Goal: Use online tool/utility

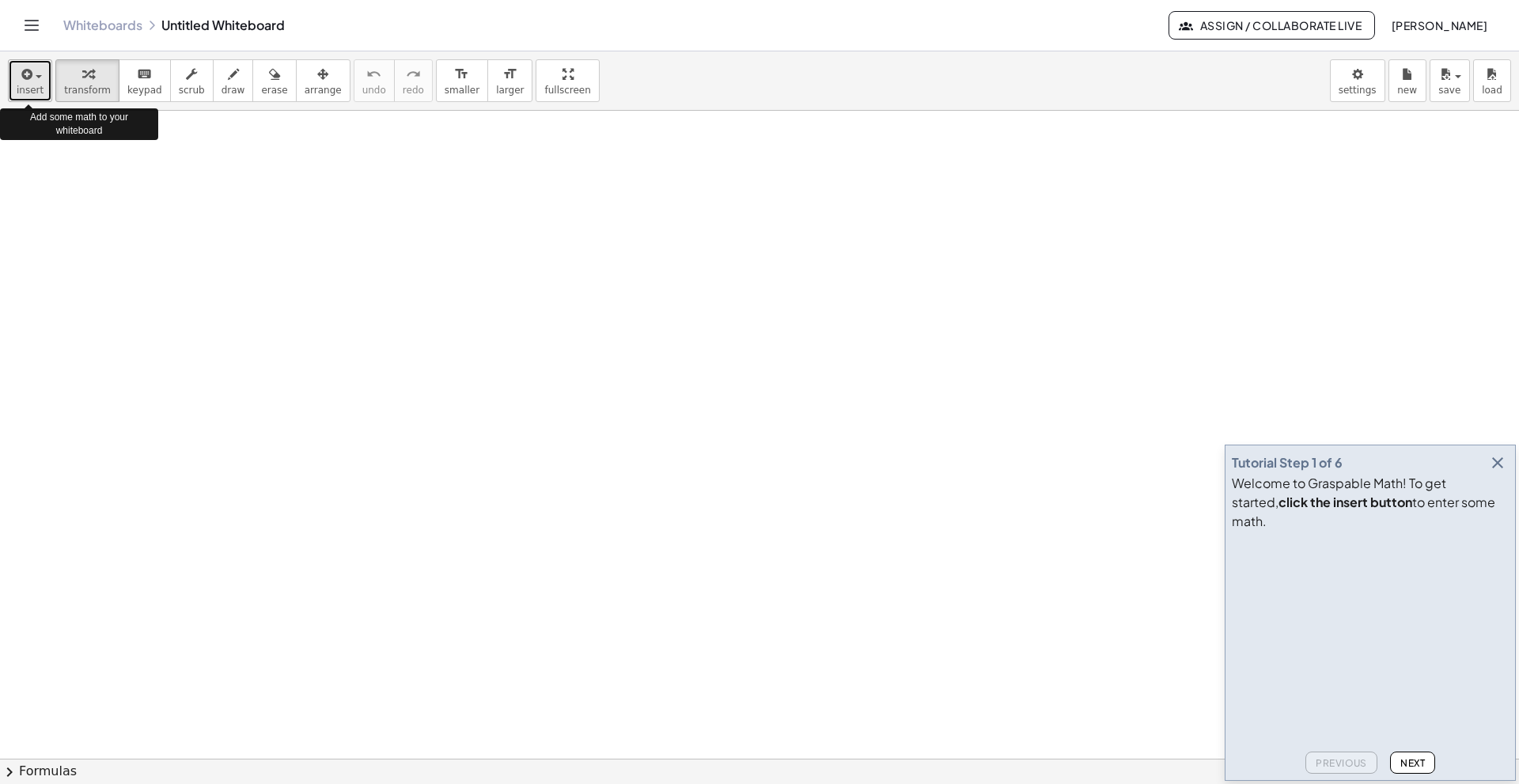
click at [34, 94] on span "insert" at bounding box center [29, 90] width 27 height 11
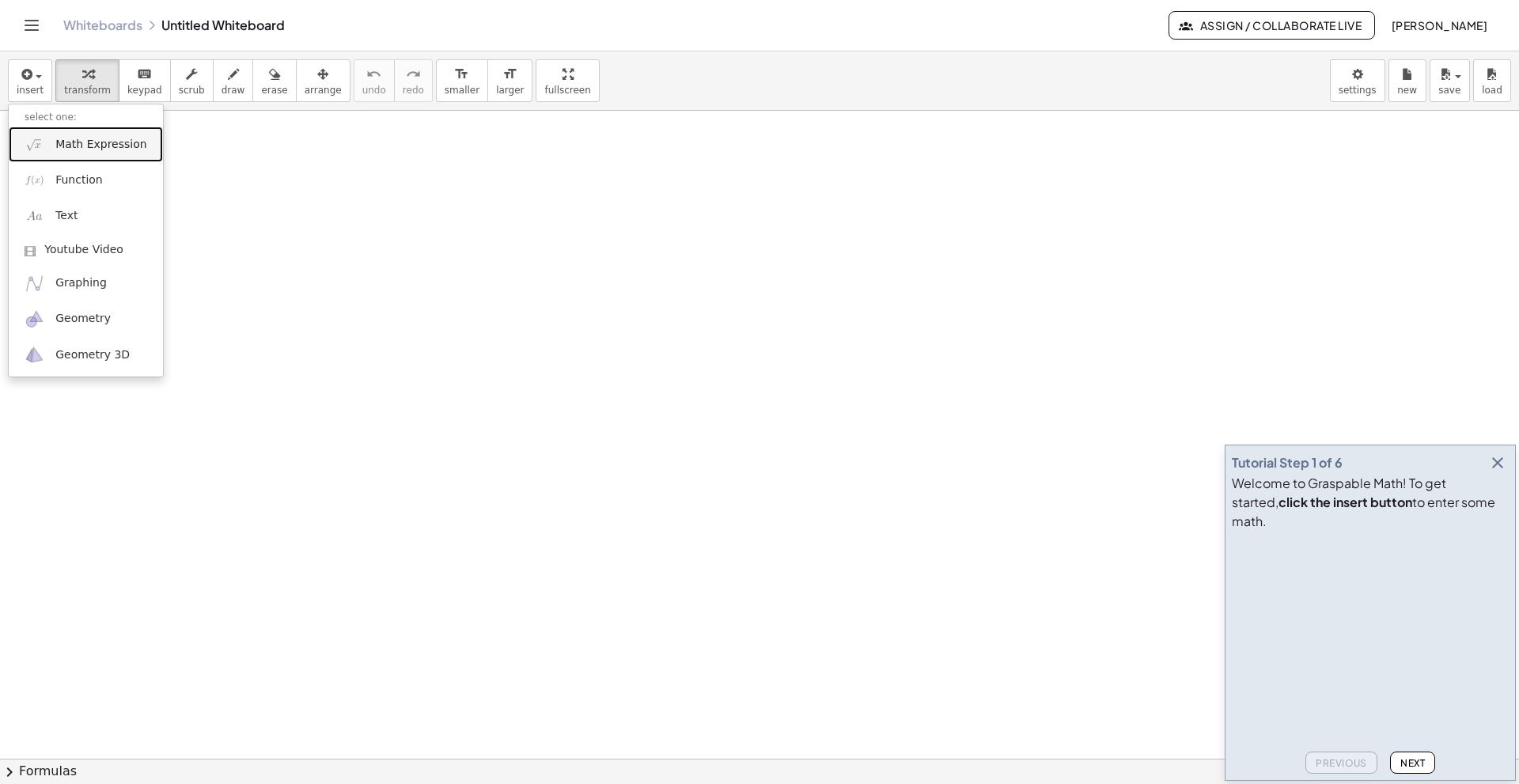
click at [111, 151] on span "Math Expression" at bounding box center [101, 144] width 91 height 15
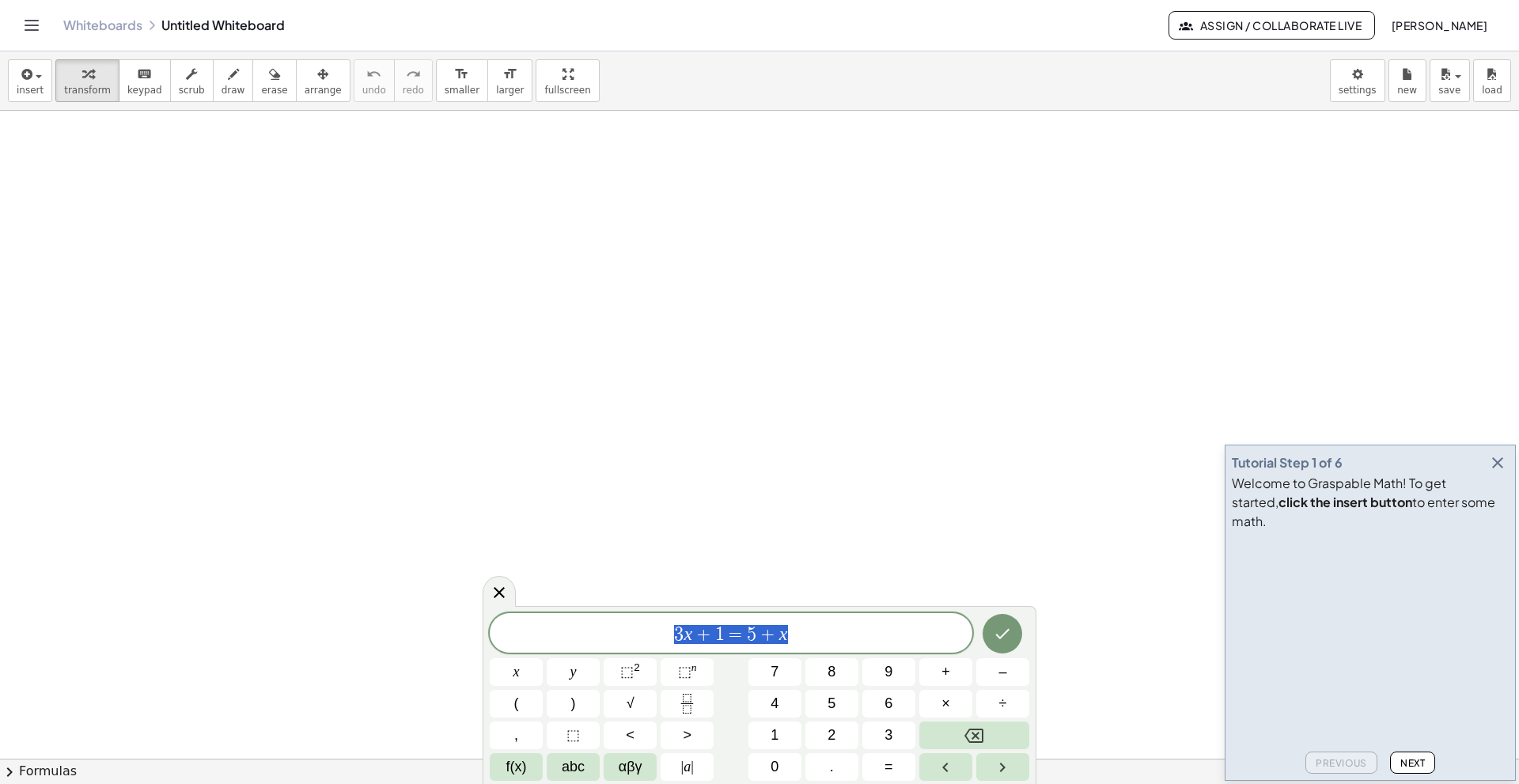
drag, startPoint x: 833, startPoint y: 635, endPoint x: 609, endPoint y: 645, distance: 224.2
click at [609, 536] on span "3 x + 1 = 5 + x" at bounding box center [731, 635] width 483 height 22
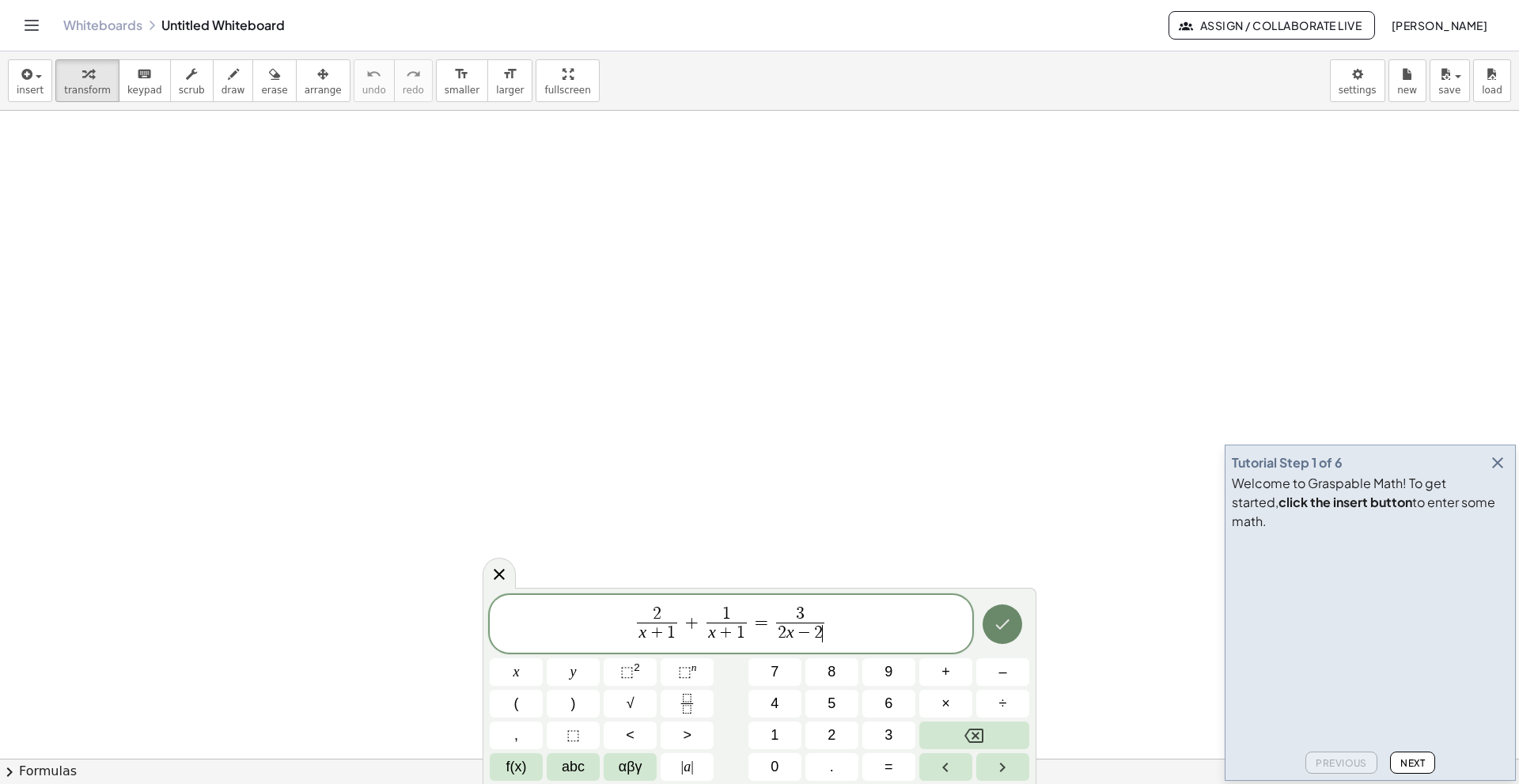
click at [1007, 536] on icon "Done" at bounding box center [1003, 624] width 19 height 19
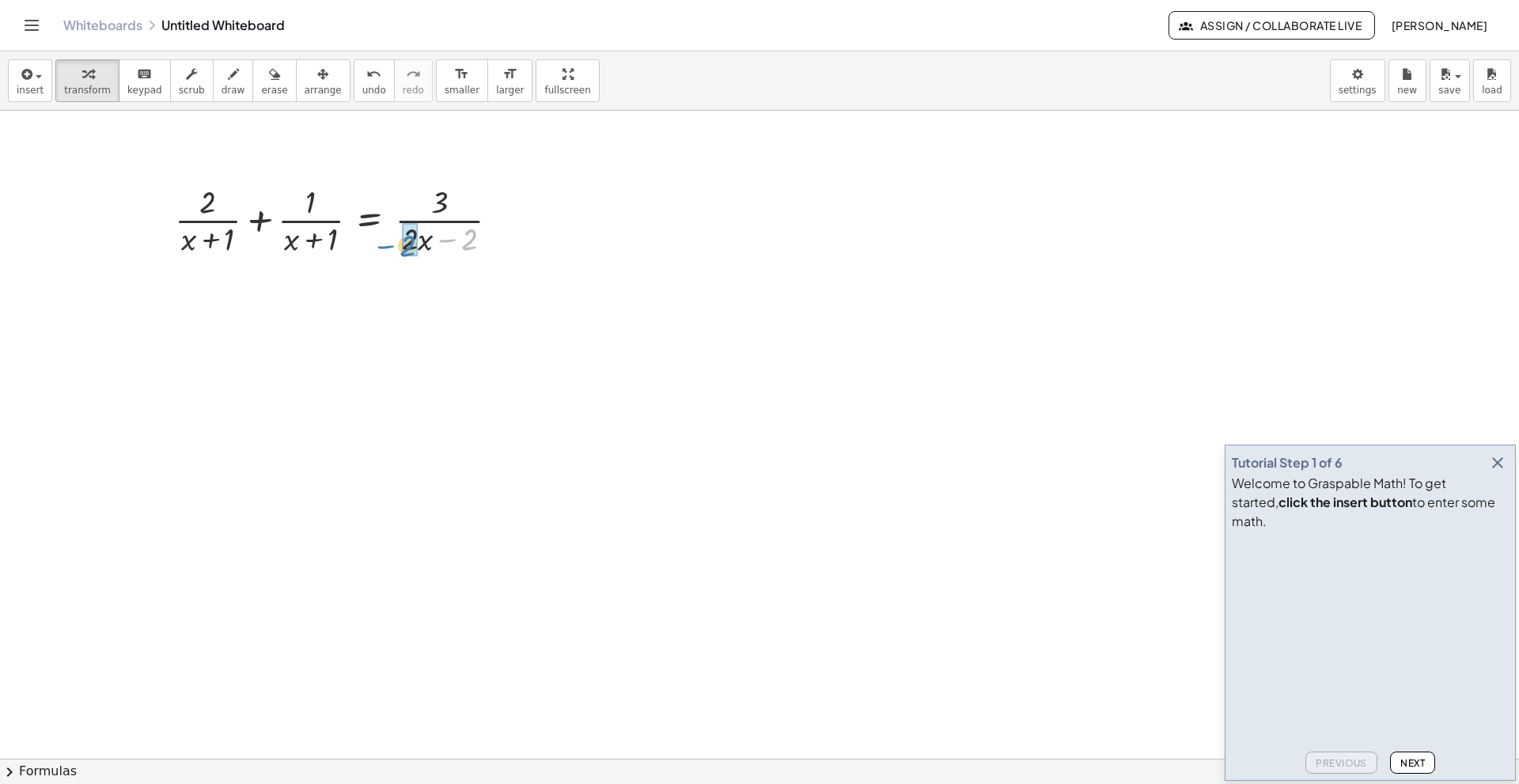
drag, startPoint x: 470, startPoint y: 239, endPoint x: 419, endPoint y: 242, distance: 51.1
click at [1080, 472] on icon "button" at bounding box center [1498, 463] width 19 height 19
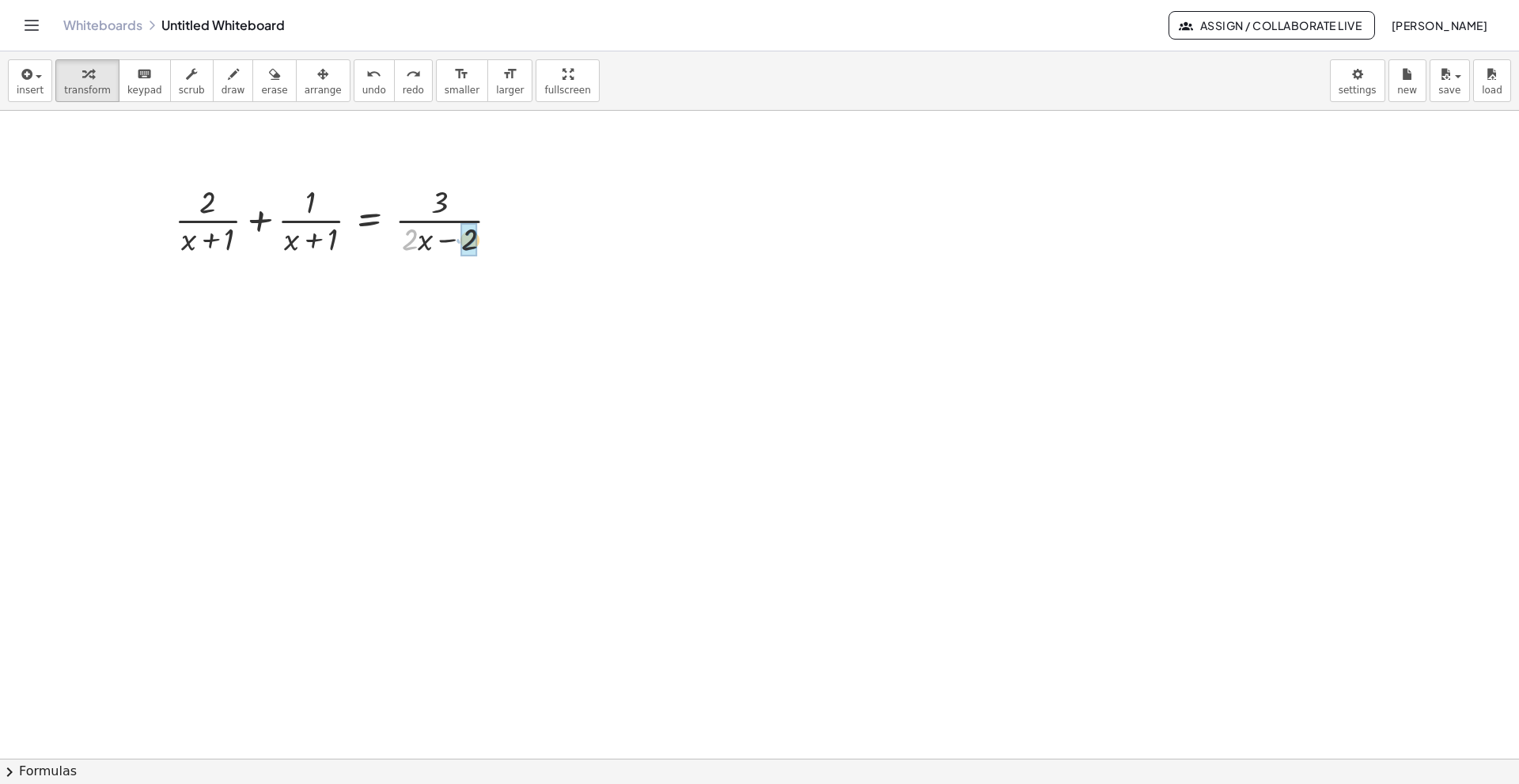
drag, startPoint x: 412, startPoint y: 248, endPoint x: 462, endPoint y: 285, distance: 62.2
click at [312, 236] on div at bounding box center [343, 219] width 352 height 79
click at [500, 224] on div at bounding box center [503, 221] width 17 height 17
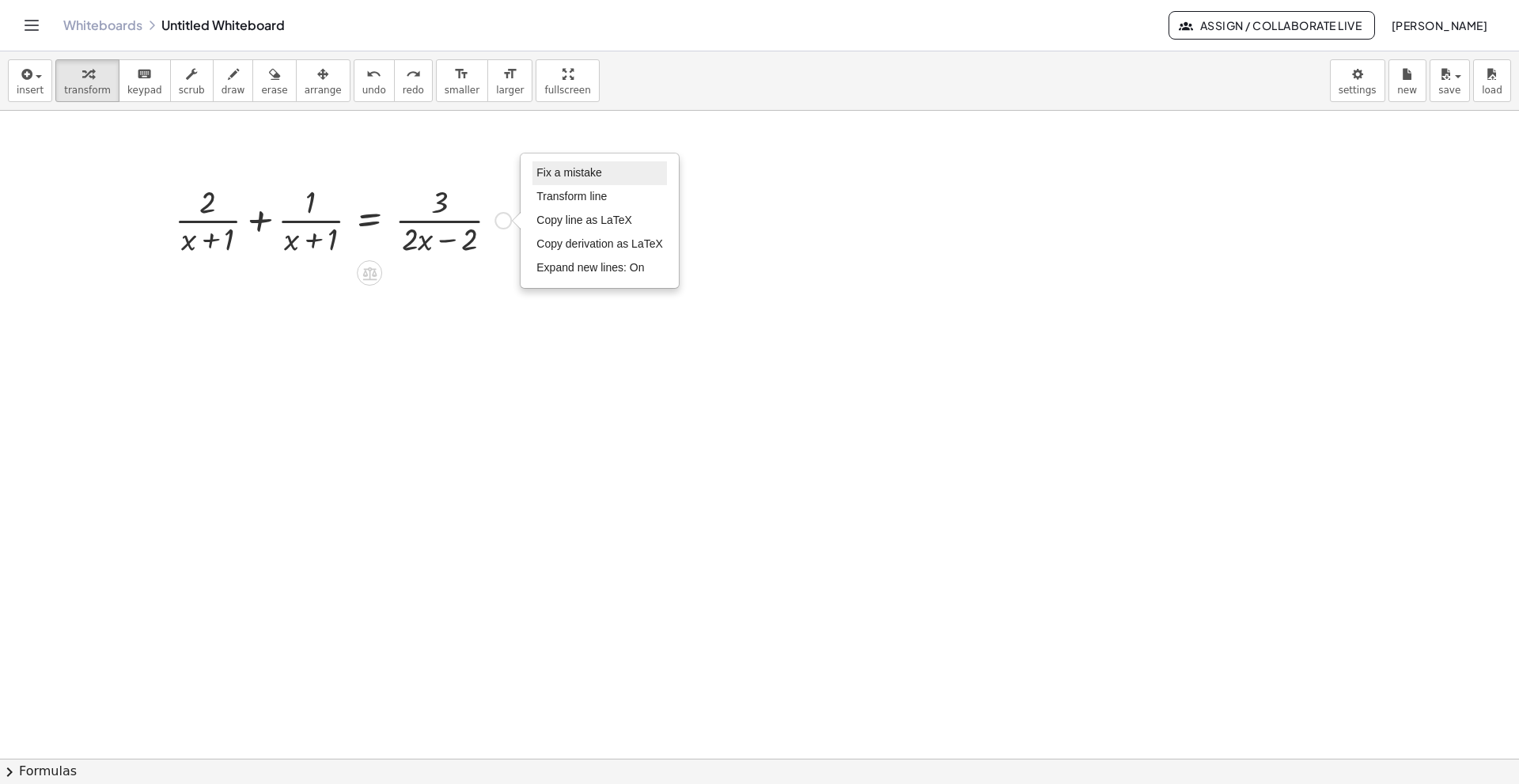
click at [558, 173] on span "Fix a mistake" at bounding box center [569, 172] width 65 height 13
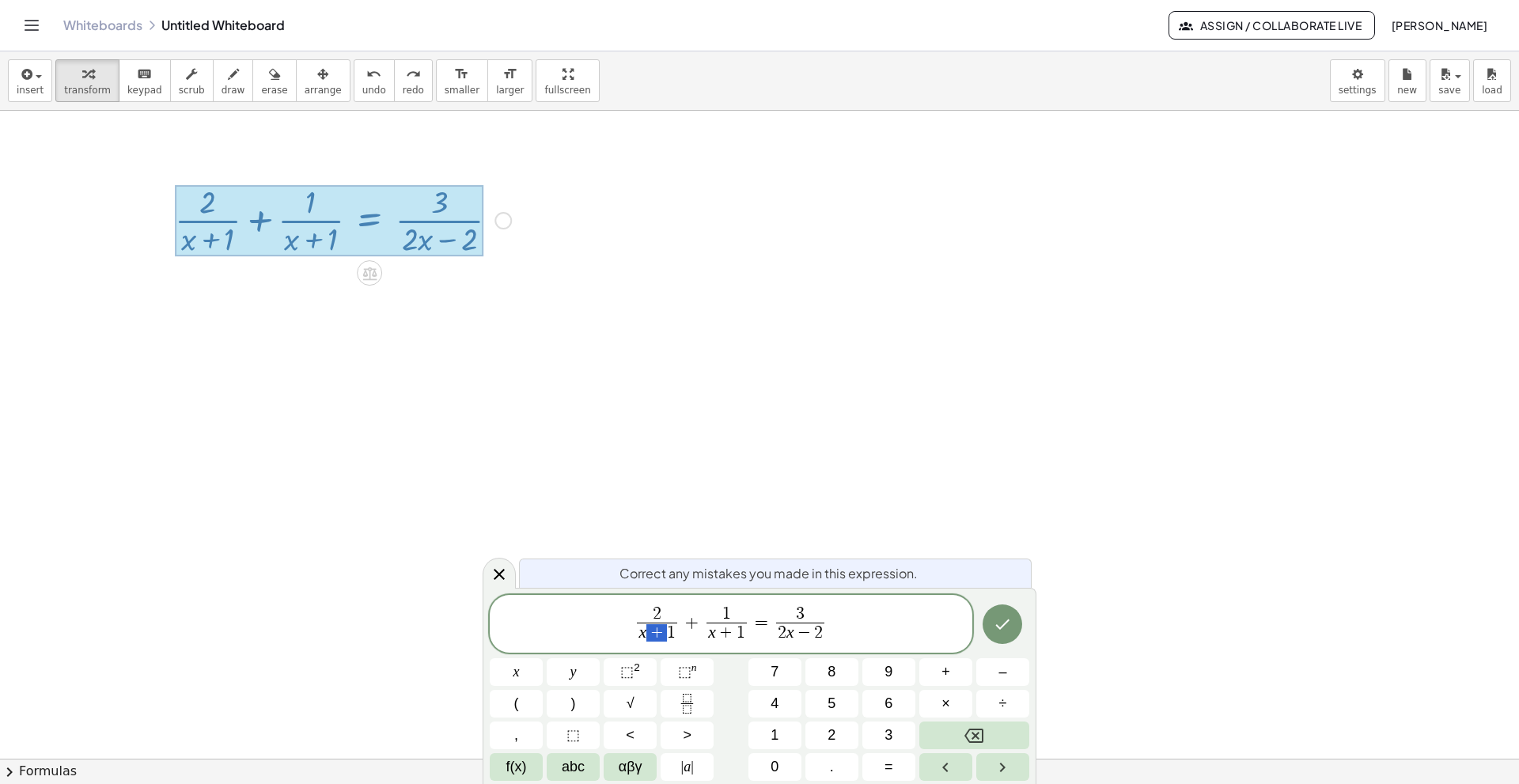
drag, startPoint x: 656, startPoint y: 629, endPoint x: 670, endPoint y: 632, distance: 14.3
click at [1014, 536] on button "Done" at bounding box center [1003, 624] width 40 height 40
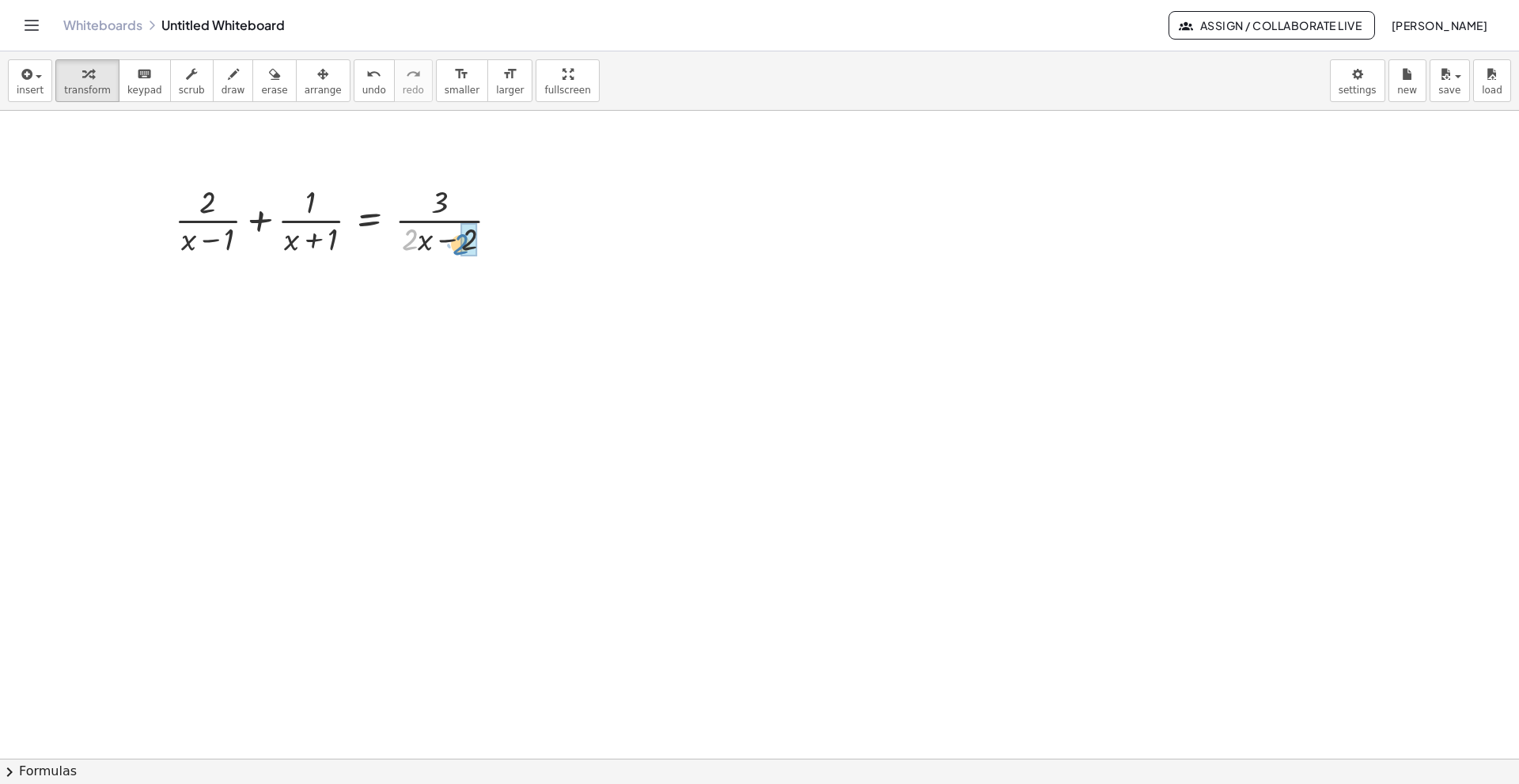
drag, startPoint x: 409, startPoint y: 246, endPoint x: 462, endPoint y: 251, distance: 53.2
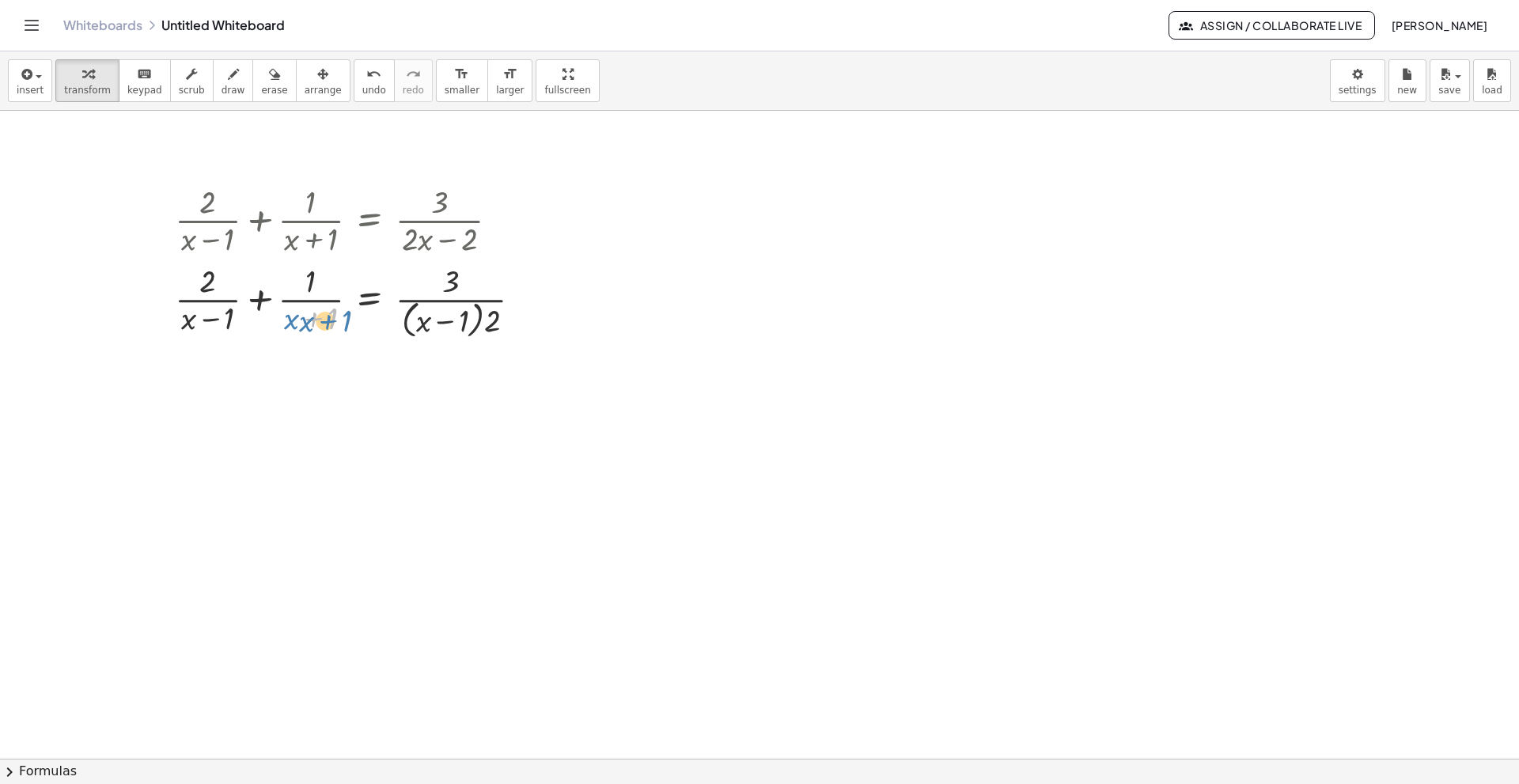
drag, startPoint x: 306, startPoint y: 323, endPoint x: 320, endPoint y: 324, distance: 14.0
click at [320, 324] on div at bounding box center [354, 301] width 375 height 84
drag, startPoint x: 297, startPoint y: 319, endPoint x: 191, endPoint y: 334, distance: 107.1
click at [191, 334] on div at bounding box center [354, 301] width 375 height 84
drag, startPoint x: 302, startPoint y: 300, endPoint x: 200, endPoint y: 298, distance: 102.0
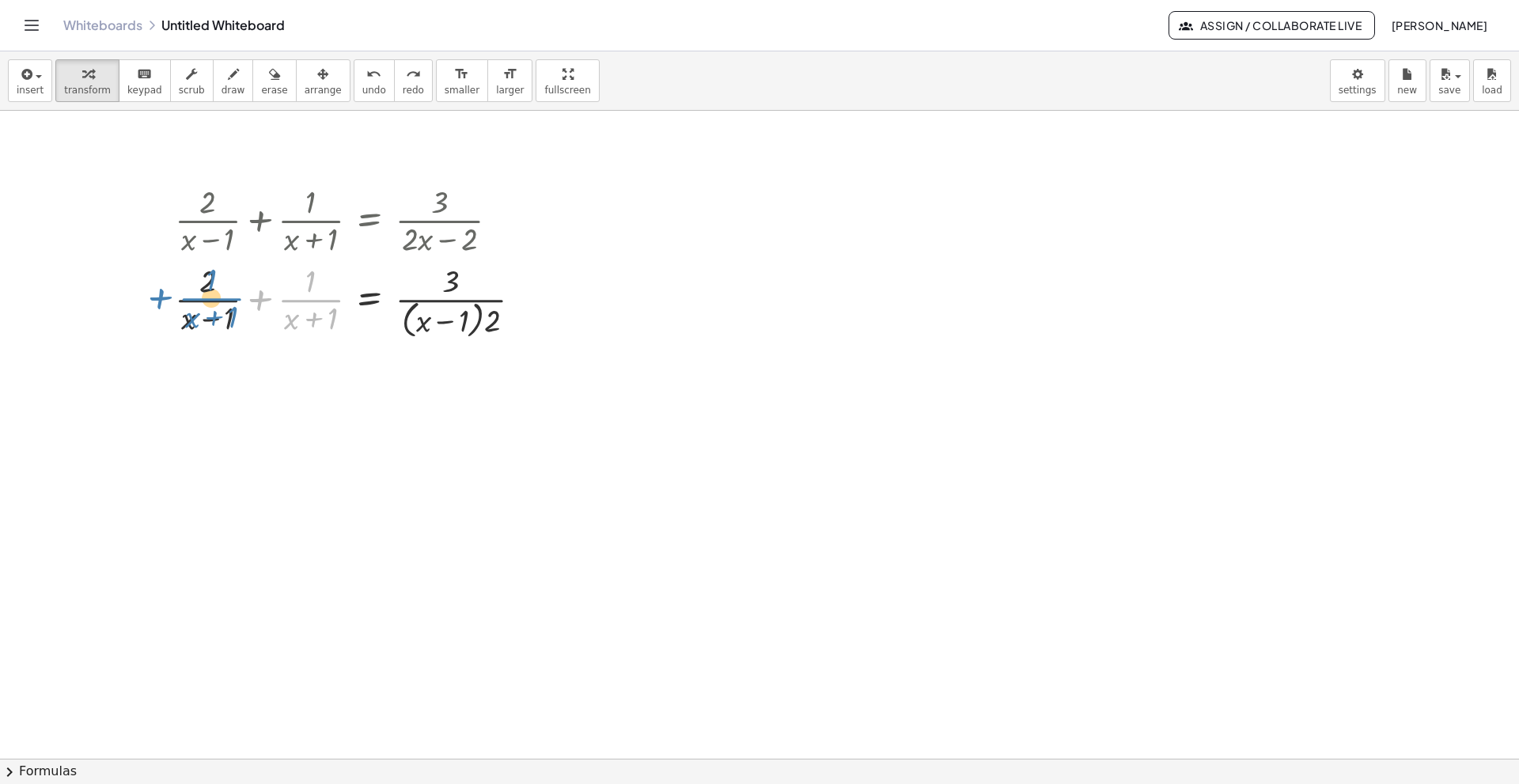
click at [200, 298] on div at bounding box center [354, 301] width 375 height 84
click at [287, 325] on div at bounding box center [354, 301] width 375 height 84
drag, startPoint x: 268, startPoint y: 374, endPoint x: 284, endPoint y: 418, distance: 46.8
click at [263, 450] on div at bounding box center [760, 758] width 1519 height 1295
drag, startPoint x: 294, startPoint y: 323, endPoint x: 198, endPoint y: 334, distance: 96.6
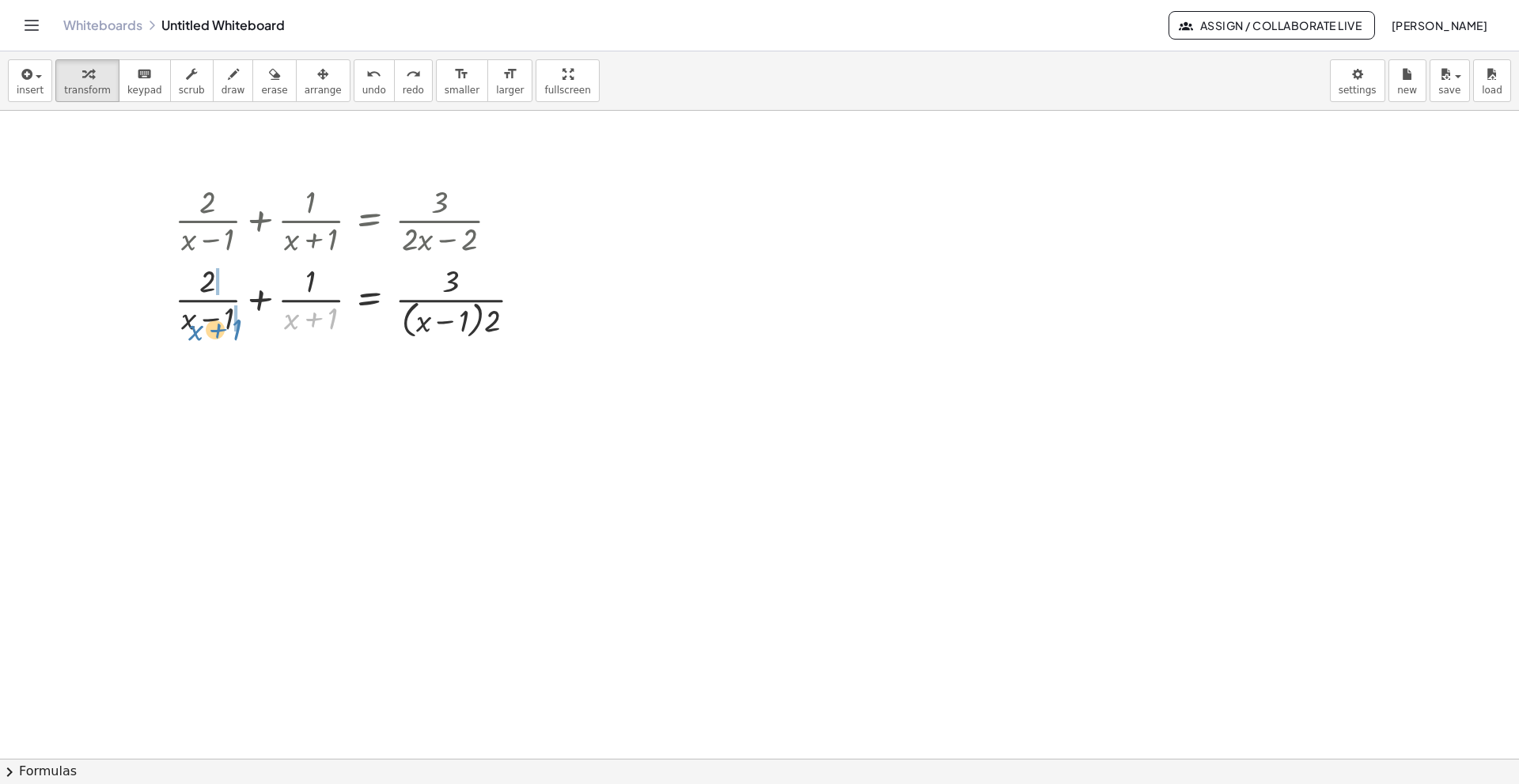
click at [198, 334] on div at bounding box center [354, 301] width 375 height 84
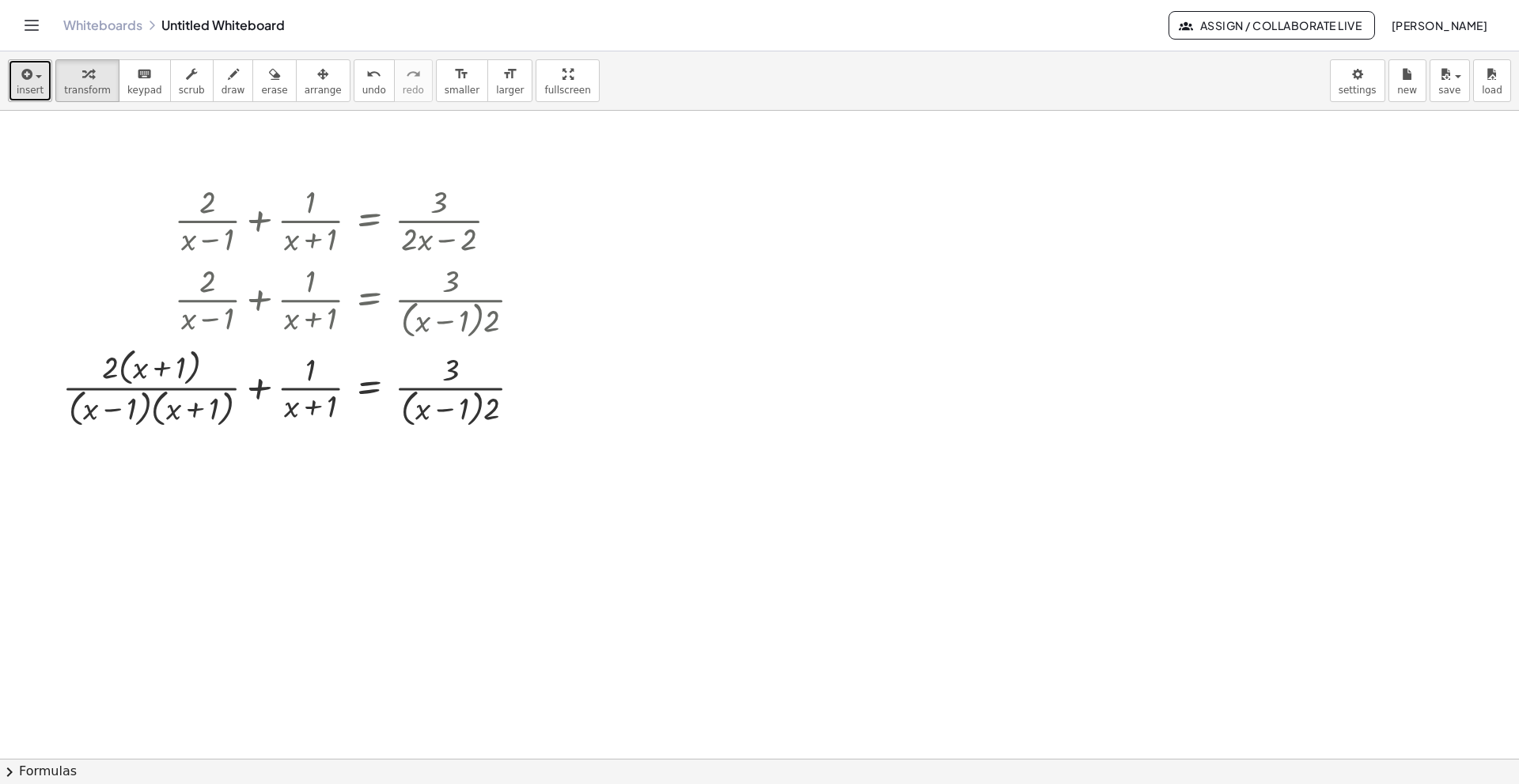
click at [24, 81] on icon "button" at bounding box center [25, 75] width 15 height 19
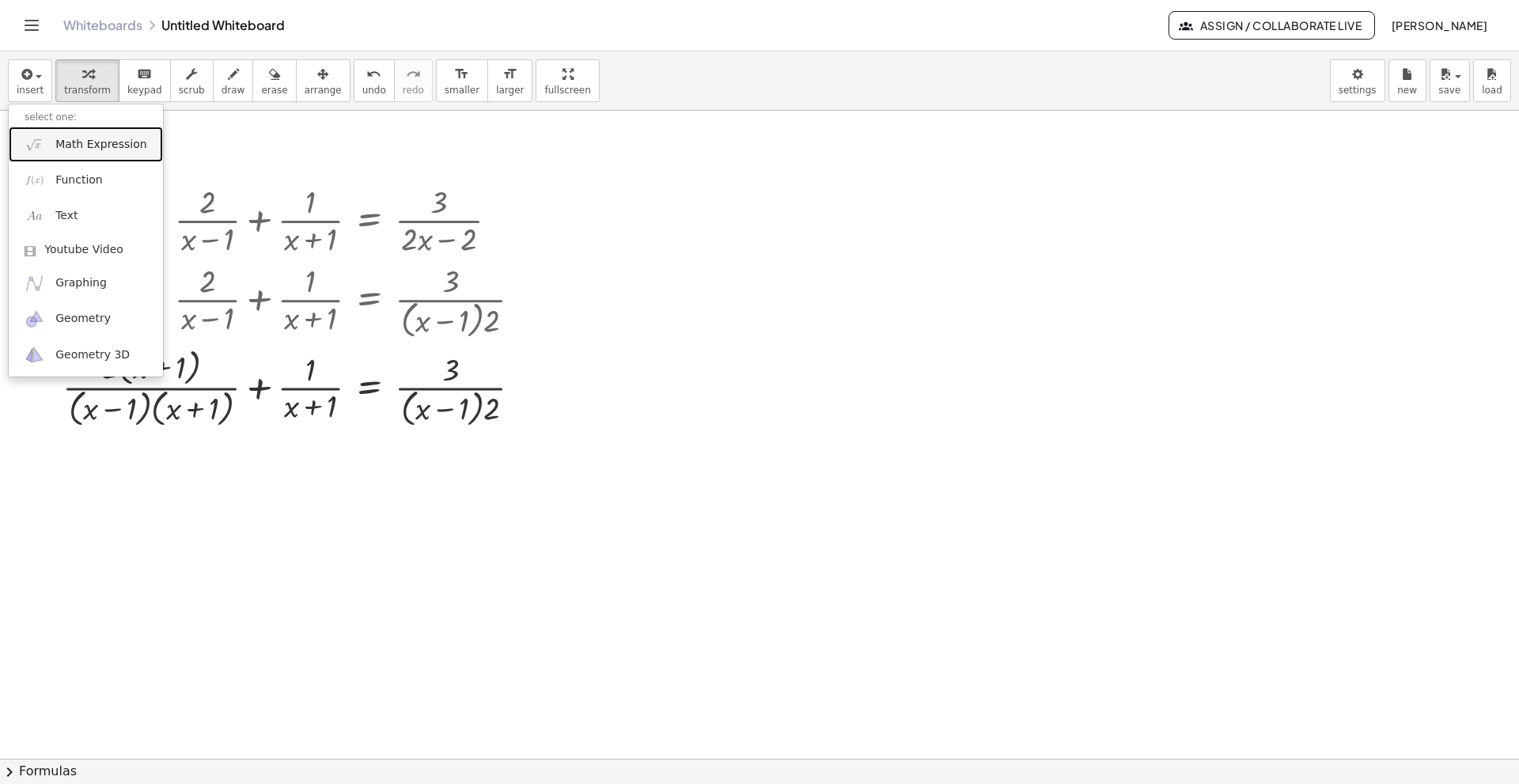
click at [84, 150] on span "Math Expression" at bounding box center [101, 144] width 91 height 15
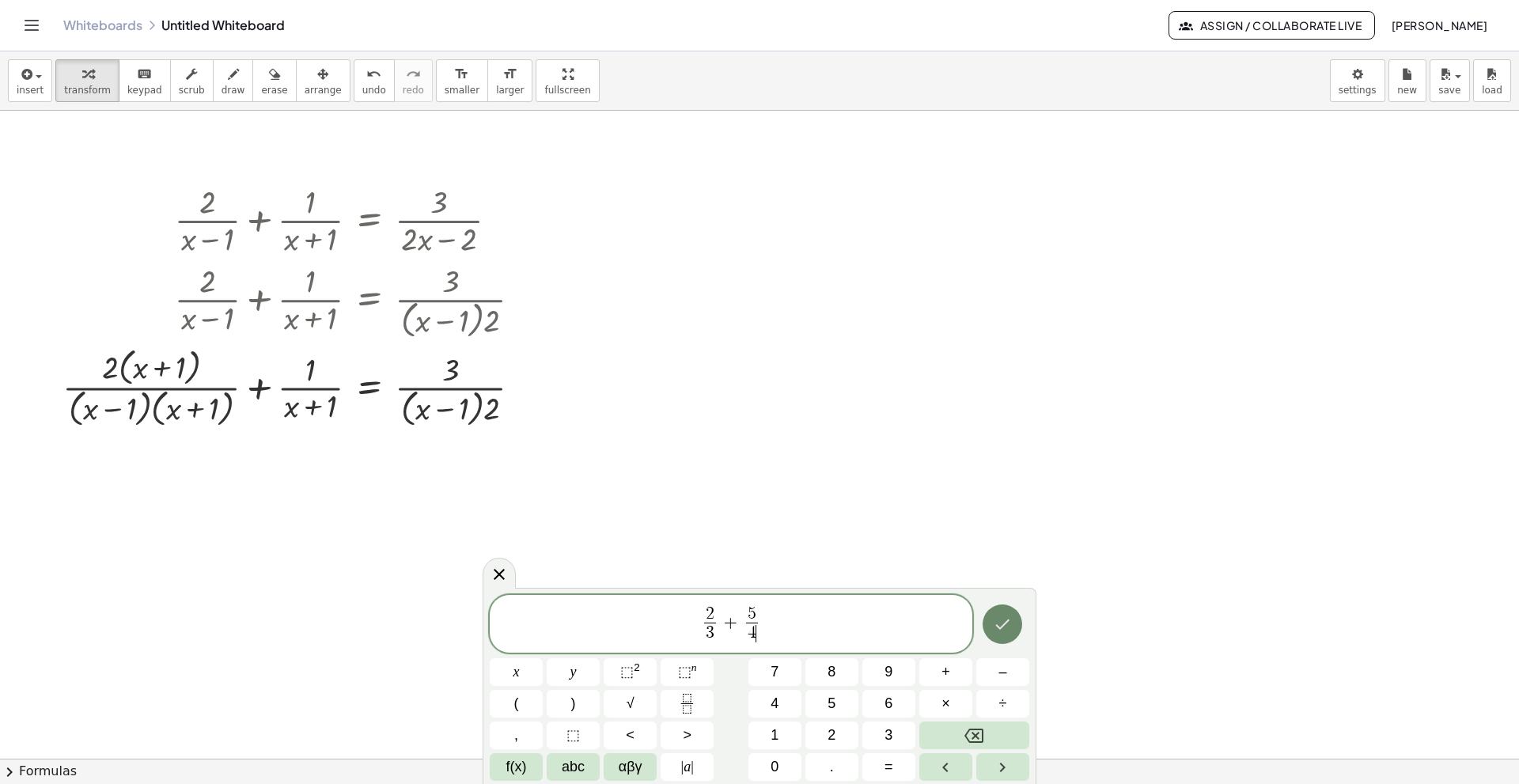
click at [1008, 536] on icon "Done" at bounding box center [1003, 624] width 19 height 19
click at [1008, 536] on div at bounding box center [760, 758] width 1519 height 1295
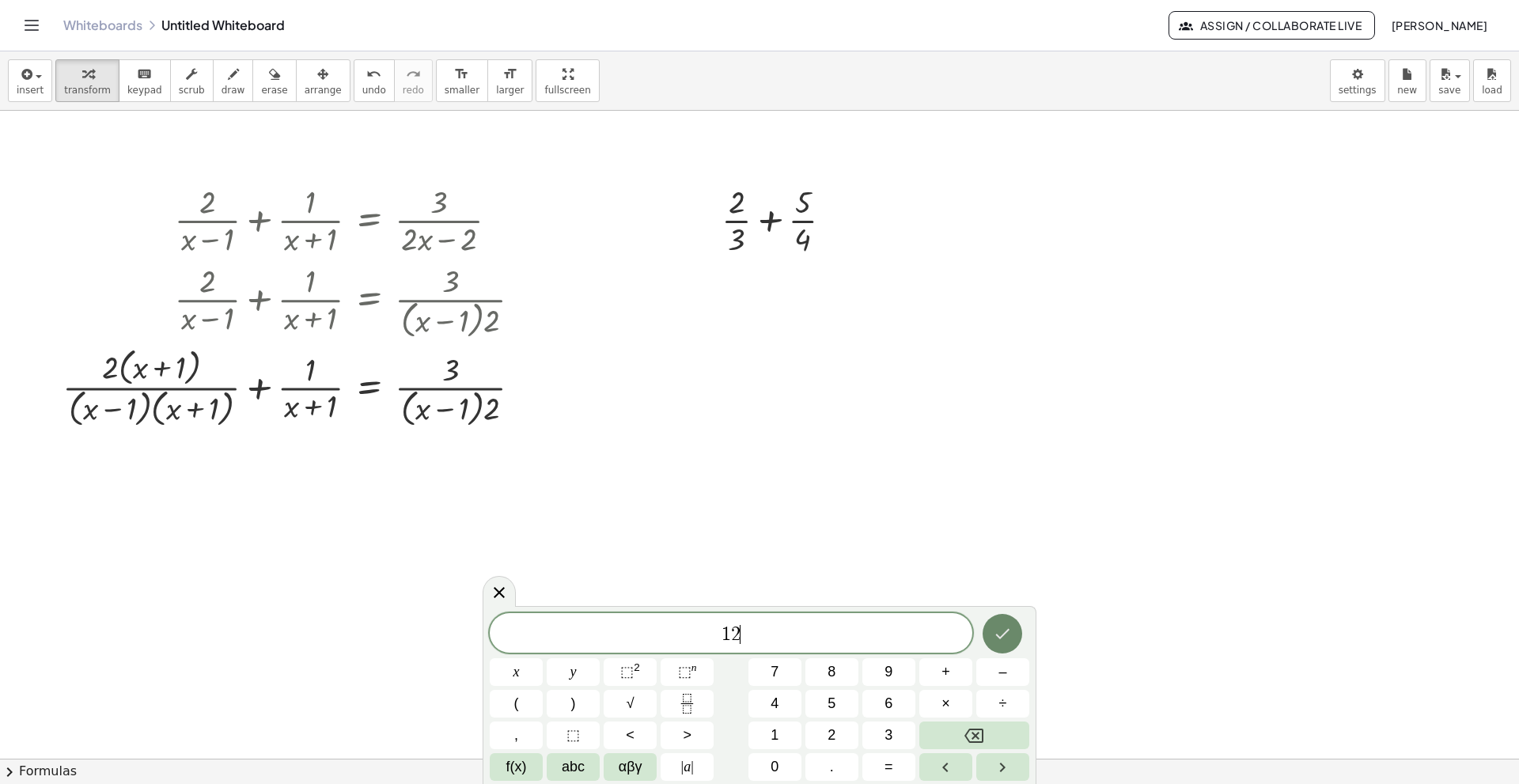
click at [991, 536] on button "Done" at bounding box center [1003, 634] width 40 height 40
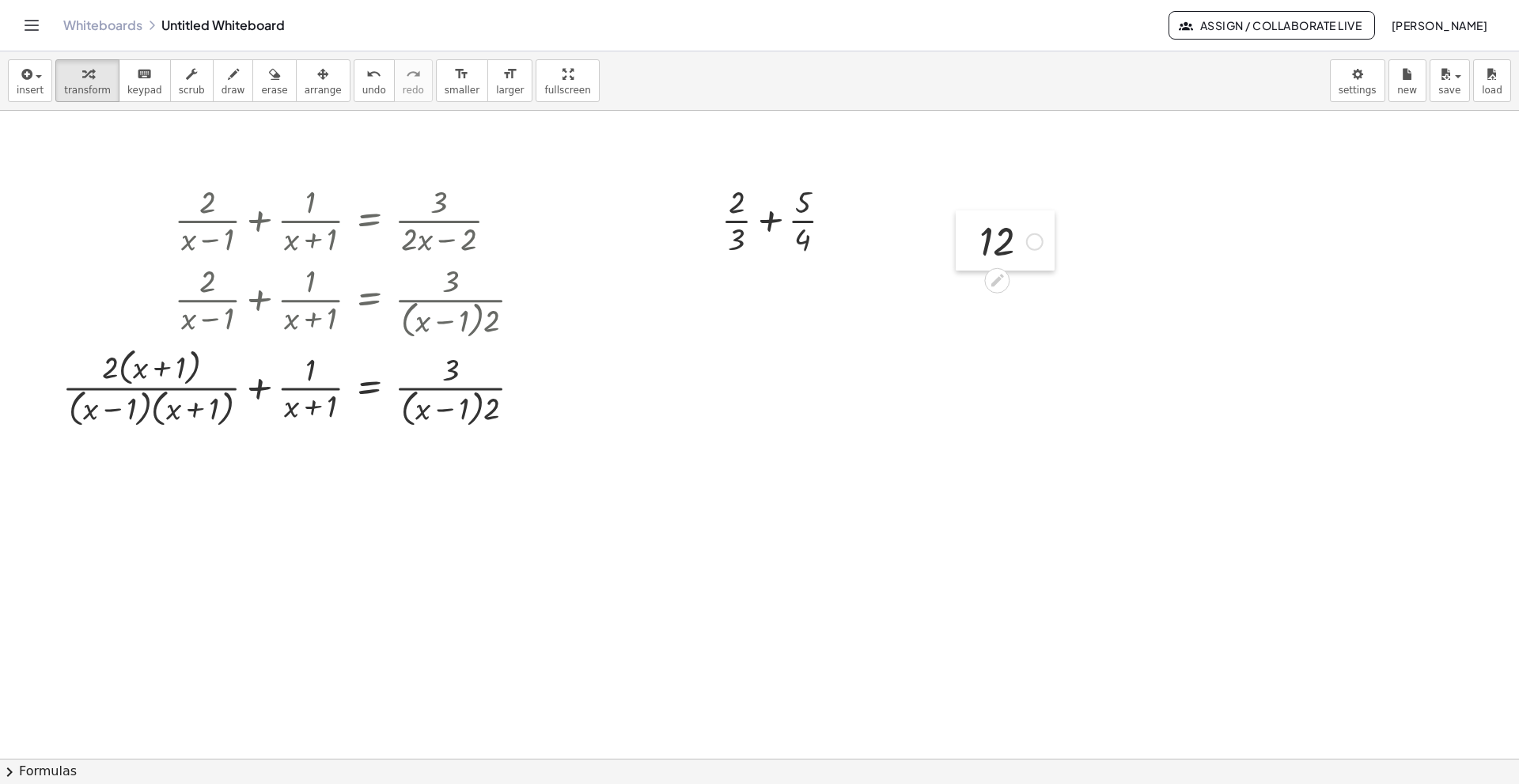
drag, startPoint x: 1028, startPoint y: 652, endPoint x: 941, endPoint y: 252, distance: 409.4
click at [960, 234] on div at bounding box center [967, 240] width 24 height 60
drag, startPoint x: 941, startPoint y: 252, endPoint x: 942, endPoint y: 261, distance: 9.1
click at [942, 261] on div at bounding box center [937, 263] width 24 height 60
click at [846, 406] on div at bounding box center [760, 758] width 1519 height 1295
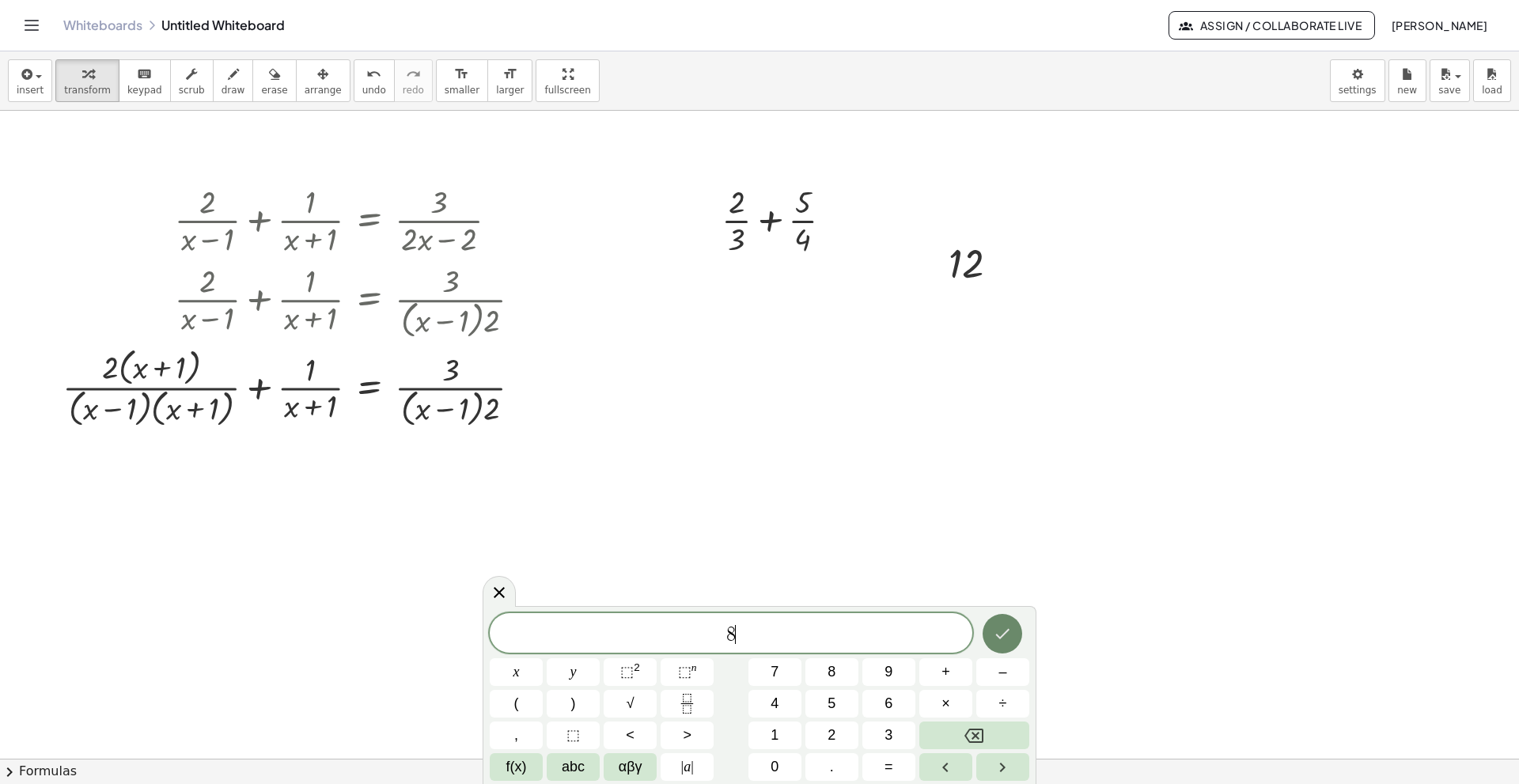
click at [1004, 536] on icon "Done" at bounding box center [1003, 634] width 15 height 10
click at [1004, 536] on div at bounding box center [760, 758] width 1519 height 1295
drag, startPoint x: 882, startPoint y: 438, endPoint x: 909, endPoint y: 220, distance: 219.7
click at [1013, 495] on div at bounding box center [760, 758] width 1519 height 1295
click at [543, 536] on div at bounding box center [516, 672] width 53 height 27
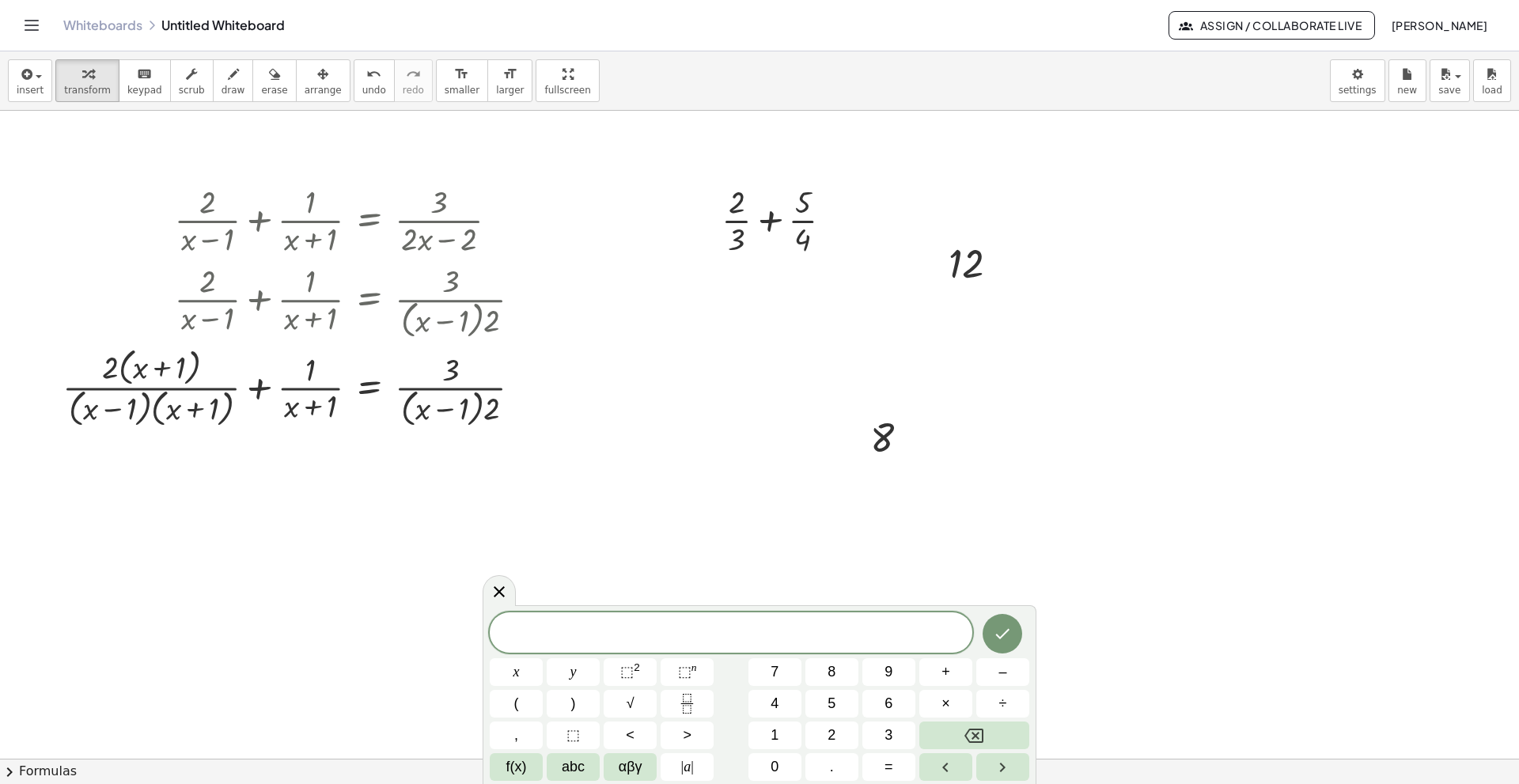
click at [543, 536] on div at bounding box center [516, 672] width 53 height 27
click at [1005, 536] on icon "Done" at bounding box center [1003, 634] width 19 height 19
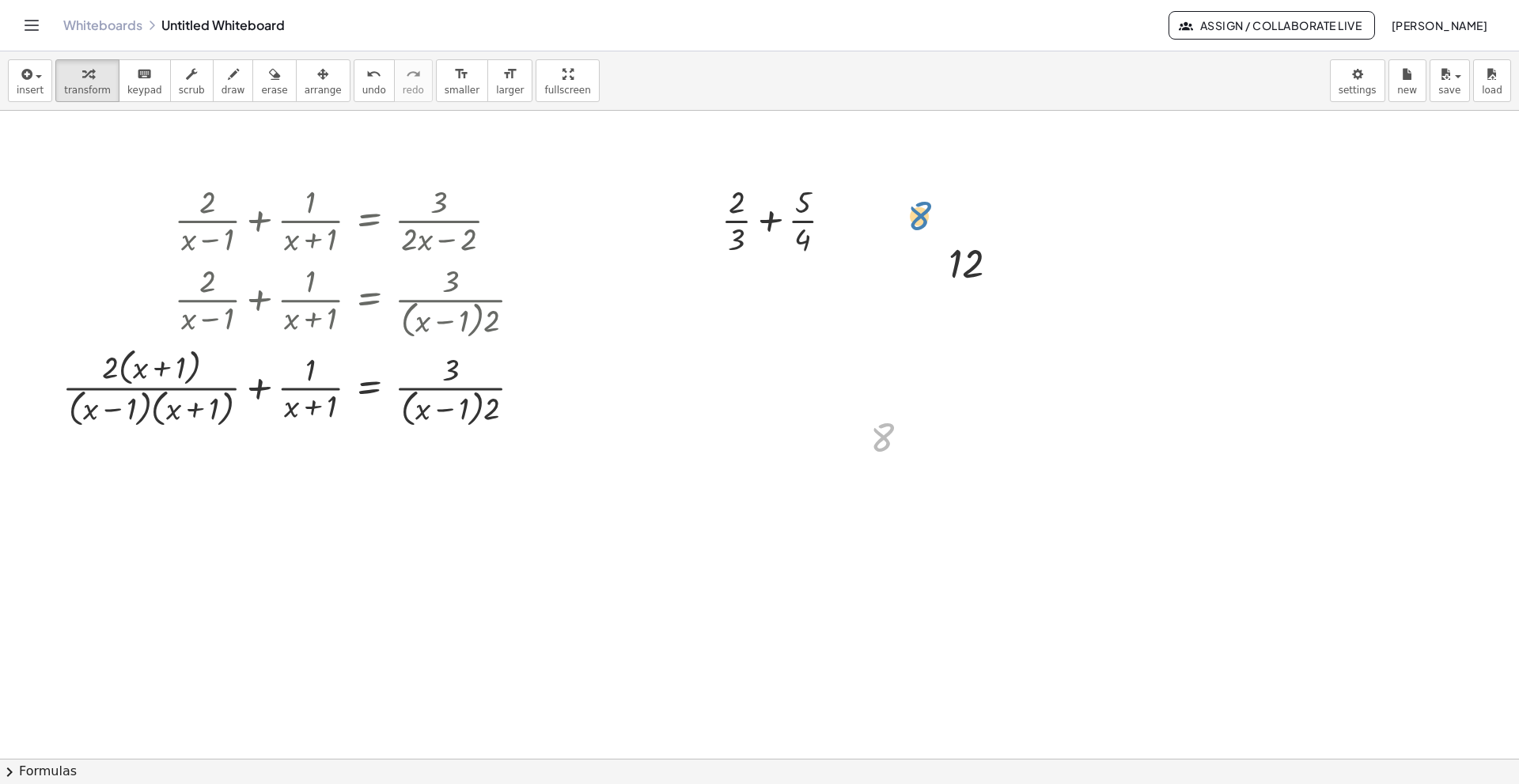
drag, startPoint x: 887, startPoint y: 428, endPoint x: 924, endPoint y: 207, distance: 224.1
drag, startPoint x: 113, startPoint y: 372, endPoint x: 70, endPoint y: 418, distance: 63.0
click at [70, 418] on div at bounding box center [298, 386] width 487 height 88
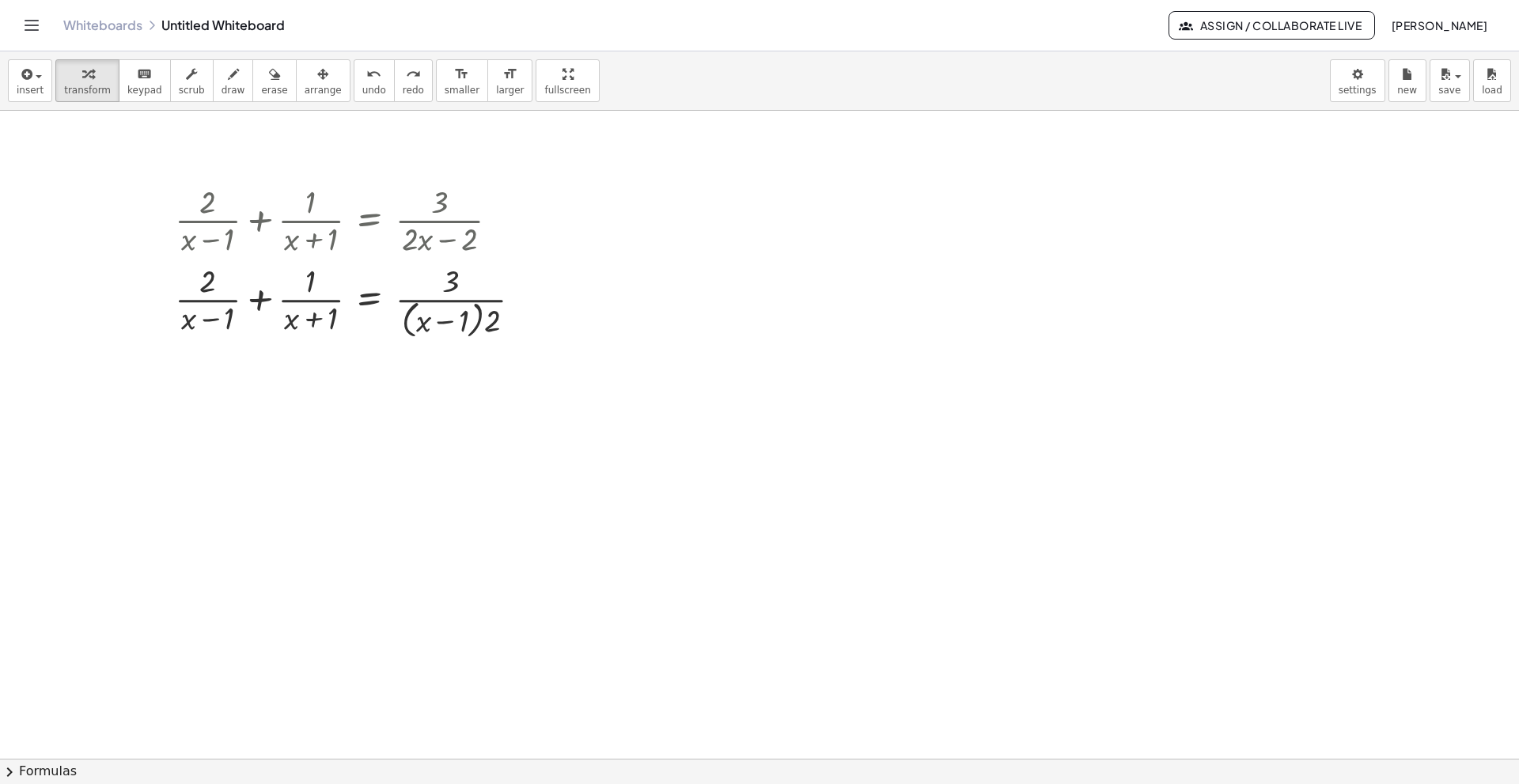
click at [307, 521] on div at bounding box center [760, 758] width 1519 height 1295
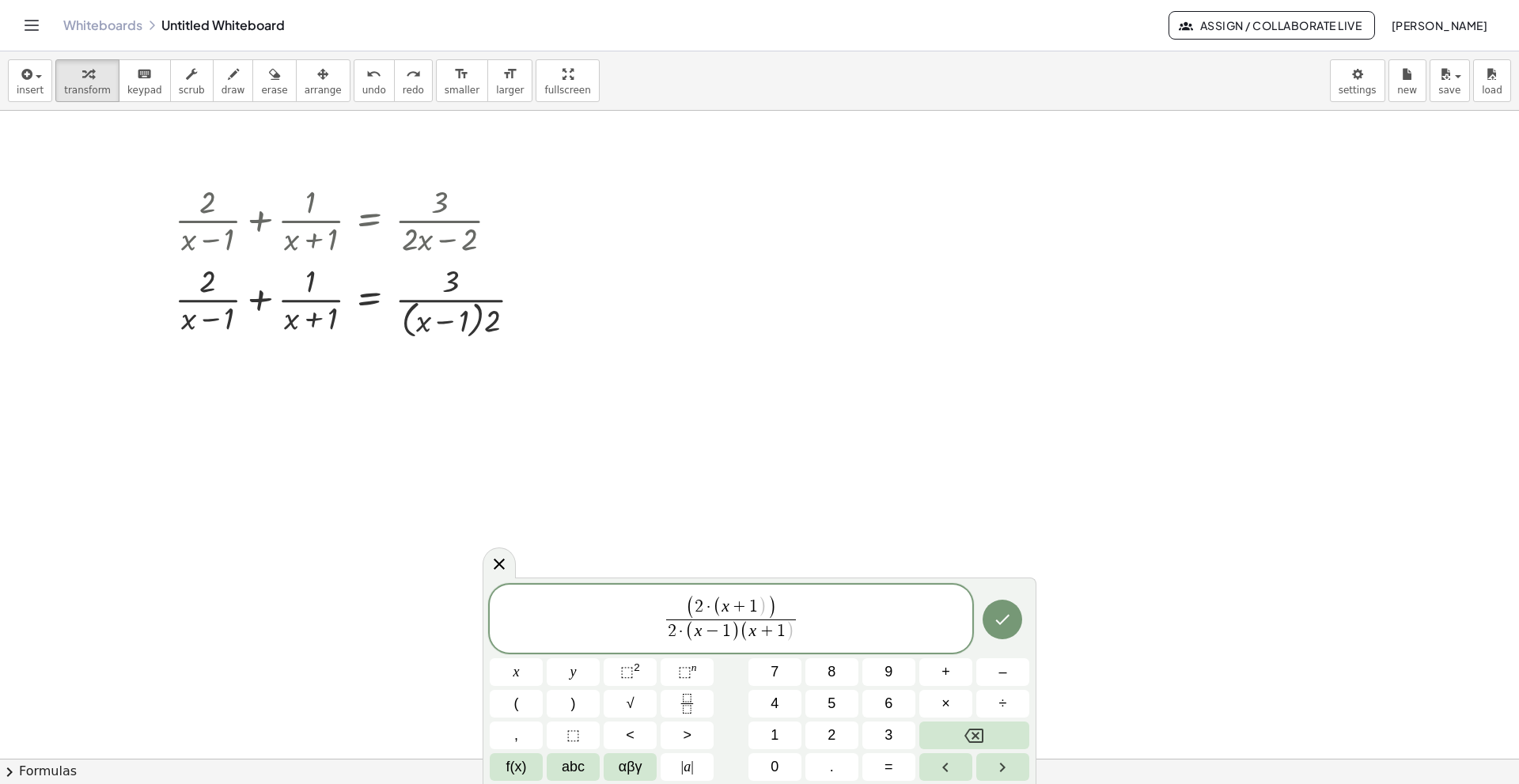
drag, startPoint x: 669, startPoint y: 625, endPoint x: 686, endPoint y: 633, distance: 18.8
click at [669, 536] on span "2" at bounding box center [672, 631] width 9 height 17
drag, startPoint x: 686, startPoint y: 633, endPoint x: 784, endPoint y: 628, distance: 98.1
click at [827, 536] on span "( 2 · ( x + 1 ) ) 2 · ( x − 1 ) ( x + 1 ) ​" at bounding box center [731, 620] width 483 height 52
click at [784, 536] on span "( 2 · ( x + 1 ) )" at bounding box center [731, 607] width 131 height 24
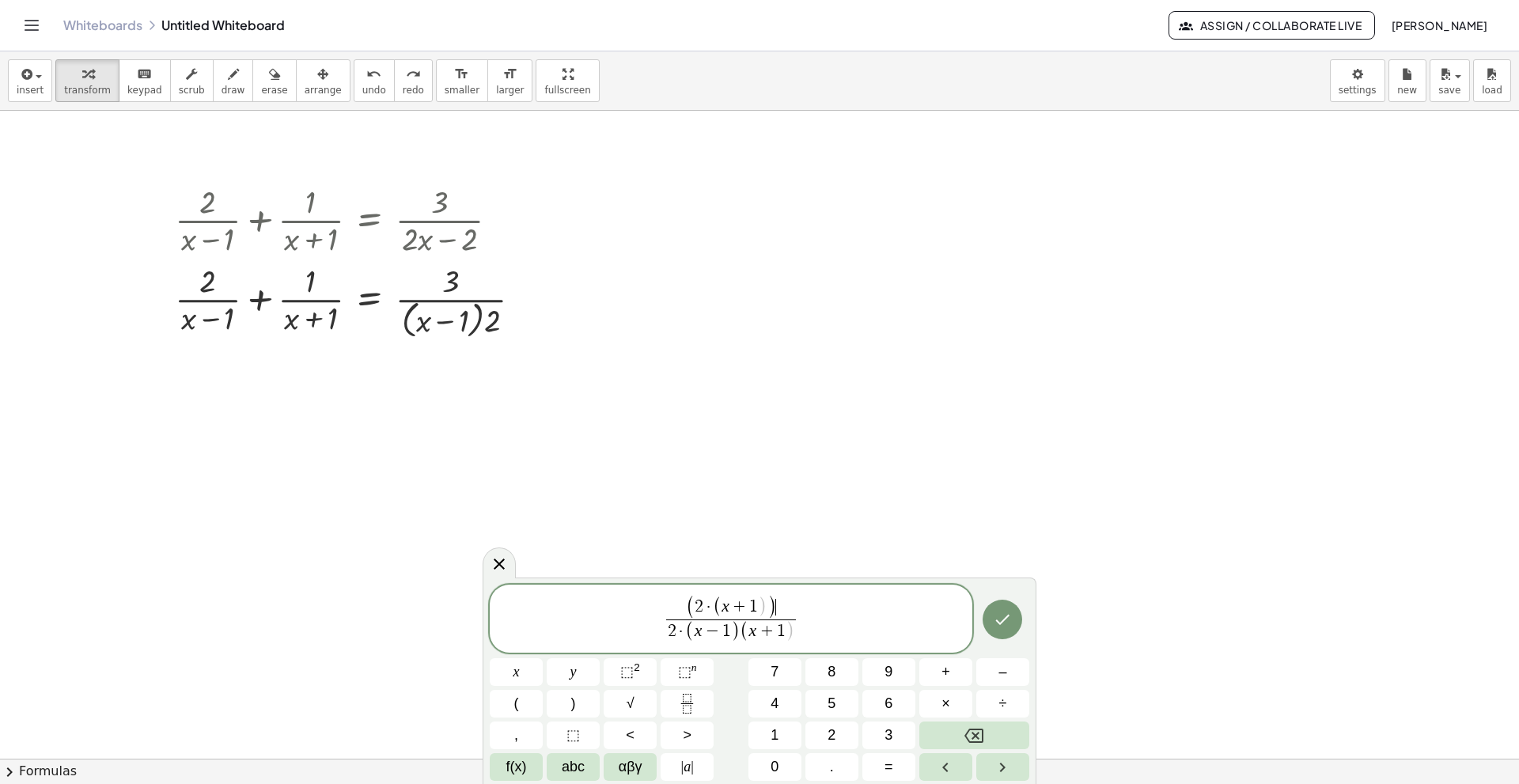
click at [784, 536] on span "( 2 · ( x + 1 ) ) ​" at bounding box center [731, 607] width 131 height 24
click at [794, 536] on span "( 2 · ( x + 1 ) )" at bounding box center [731, 607] width 131 height 24
click at [670, 536] on span "2" at bounding box center [672, 631] width 9 height 17
click at [802, 536] on span "( 2 · ( x + 1 ) ) + 2 · ( x − 1 ) ( x + 1 ) ​ ​" at bounding box center [731, 620] width 483 height 52
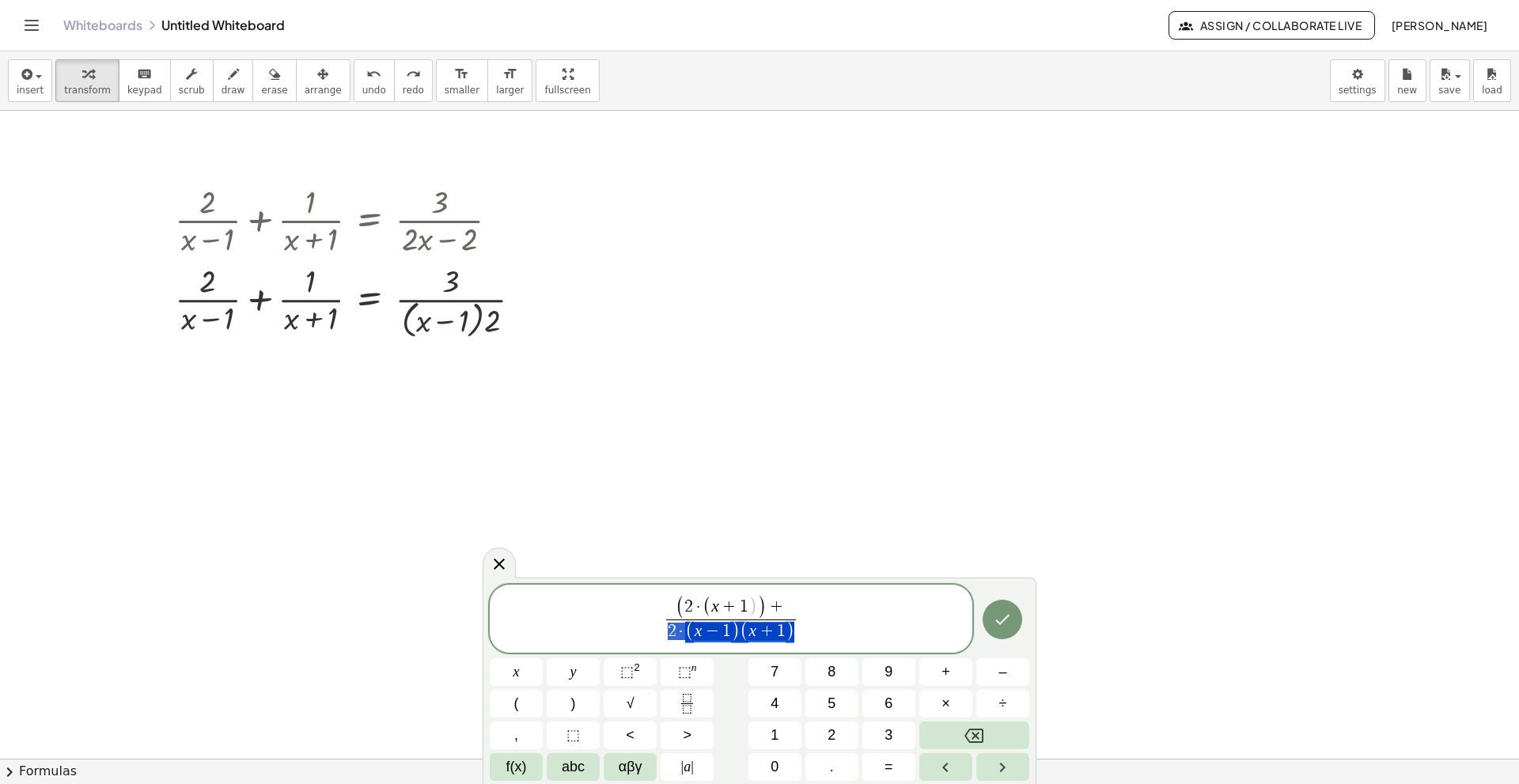
drag, startPoint x: 666, startPoint y: 629, endPoint x: 778, endPoint y: 625, distance: 112.1
click at [785, 536] on span "( 2 · ( x + 1 ) ) + ​" at bounding box center [731, 607] width 131 height 24
click at [1009, 536] on icon "Done" at bounding box center [1003, 619] width 19 height 19
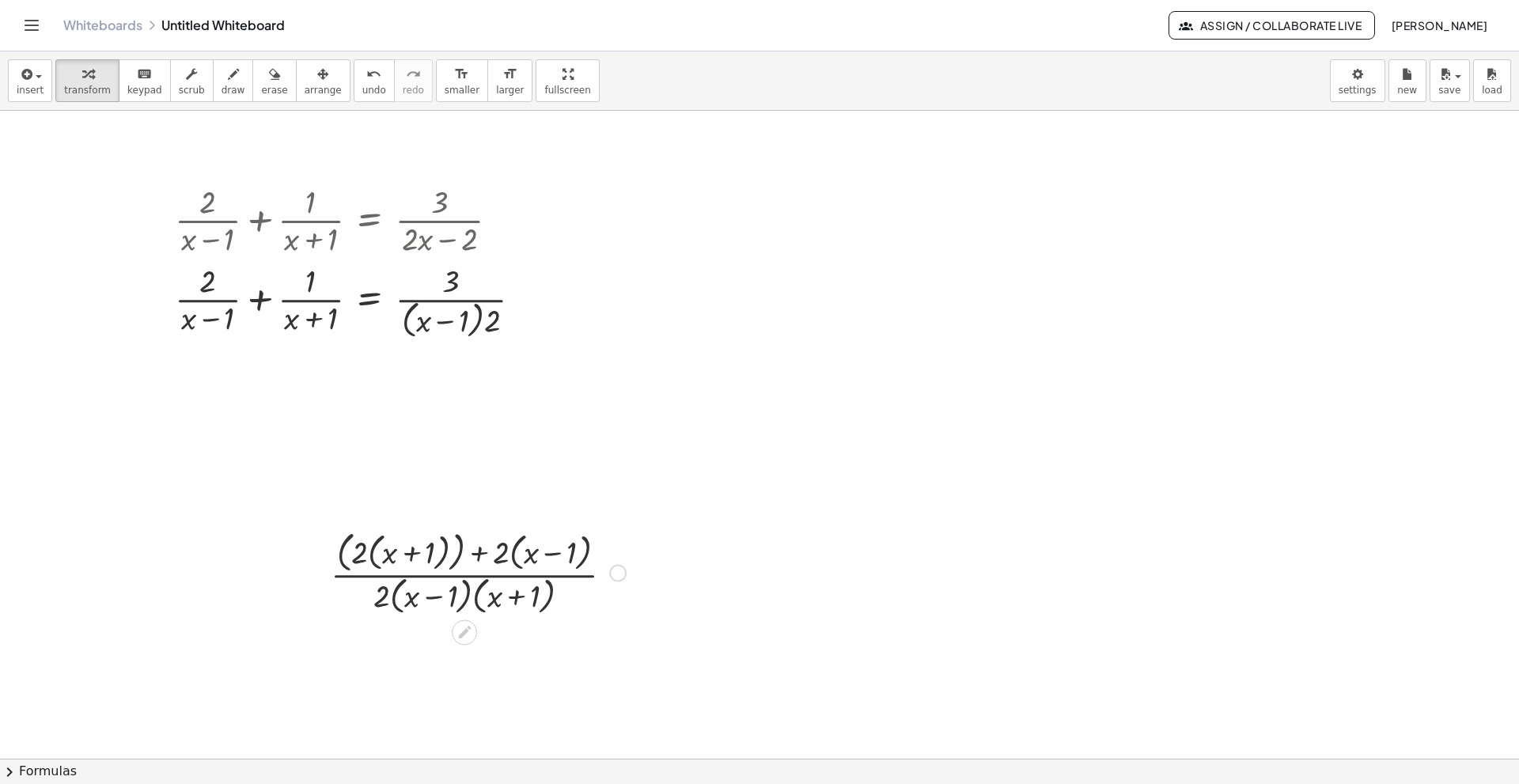
click at [342, 536] on div at bounding box center [479, 572] width 311 height 93
drag, startPoint x: 601, startPoint y: 659, endPoint x: 606, endPoint y: 546, distance: 113.1
click at [466, 536] on div "· ( + · 2 · ( + x + 1 ) + · 2 · ( + x − 1 ) ) · 2 · ( + x − 1 ) · ( + x + 1 )" at bounding box center [466, 574] width 0 height 0
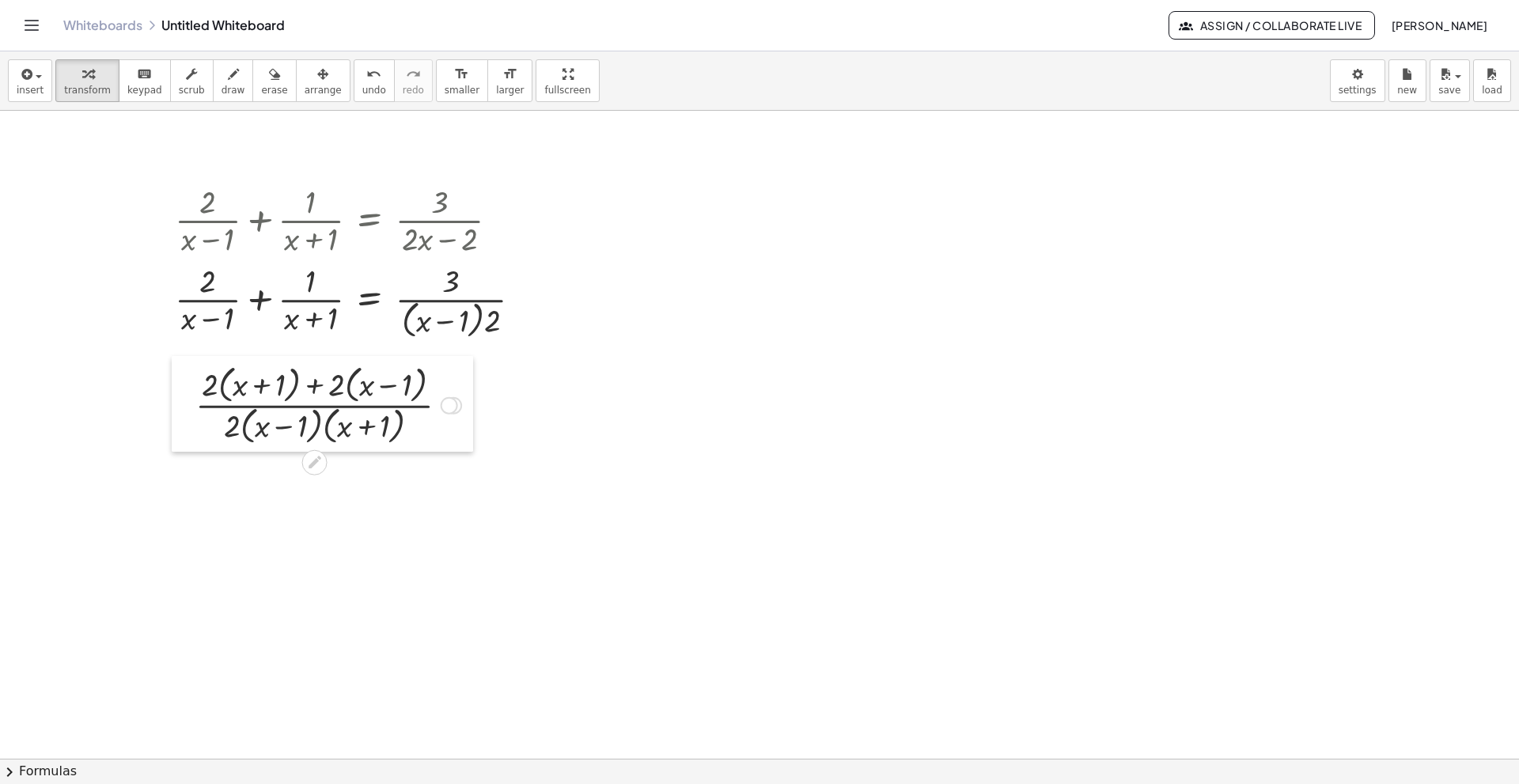
drag, startPoint x: 341, startPoint y: 543, endPoint x: 188, endPoint y: 375, distance: 227.2
click at [188, 375] on div at bounding box center [184, 403] width 24 height 95
click at [534, 499] on div at bounding box center [760, 758] width 1519 height 1295
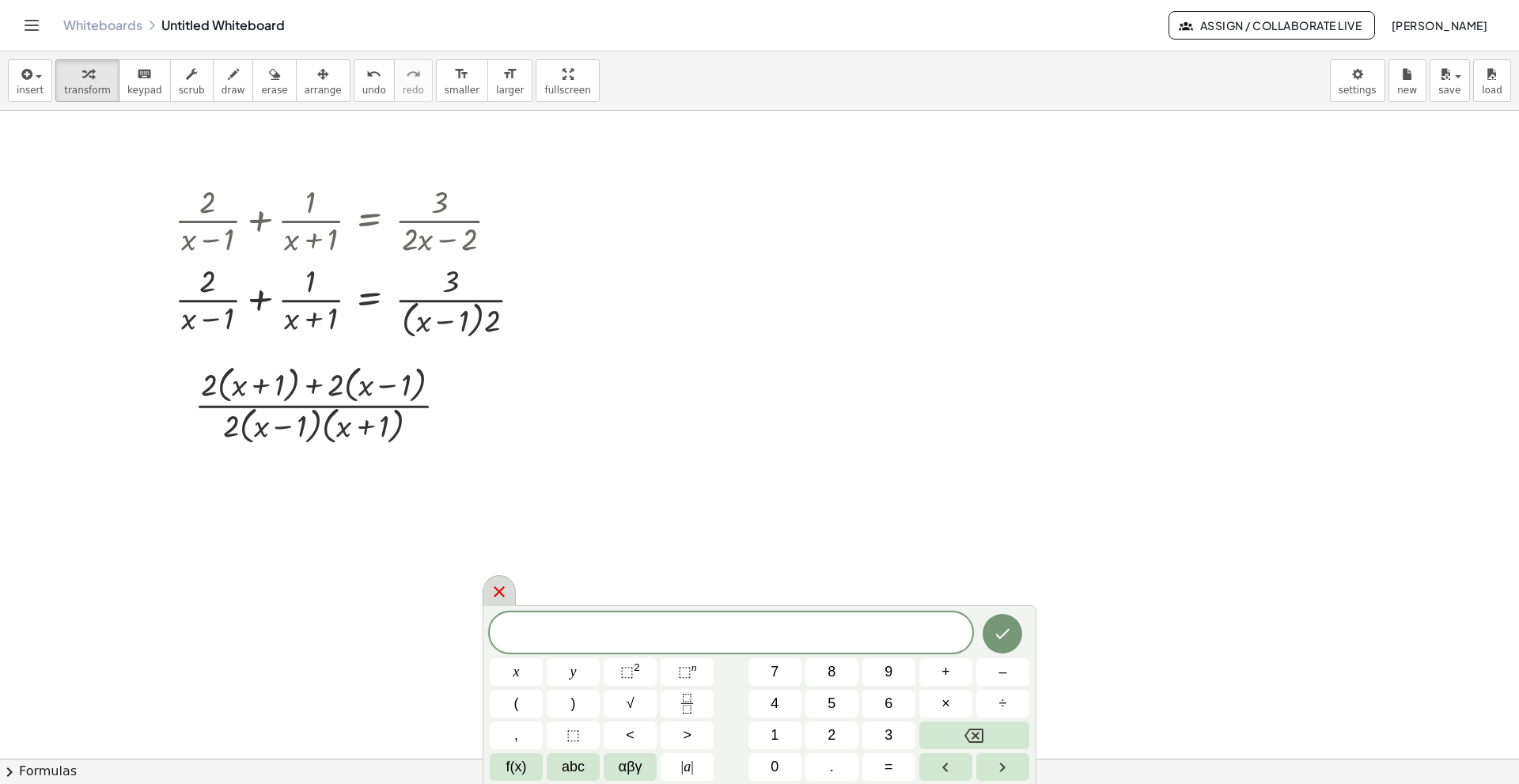
click at [503, 536] on icon at bounding box center [499, 592] width 19 height 19
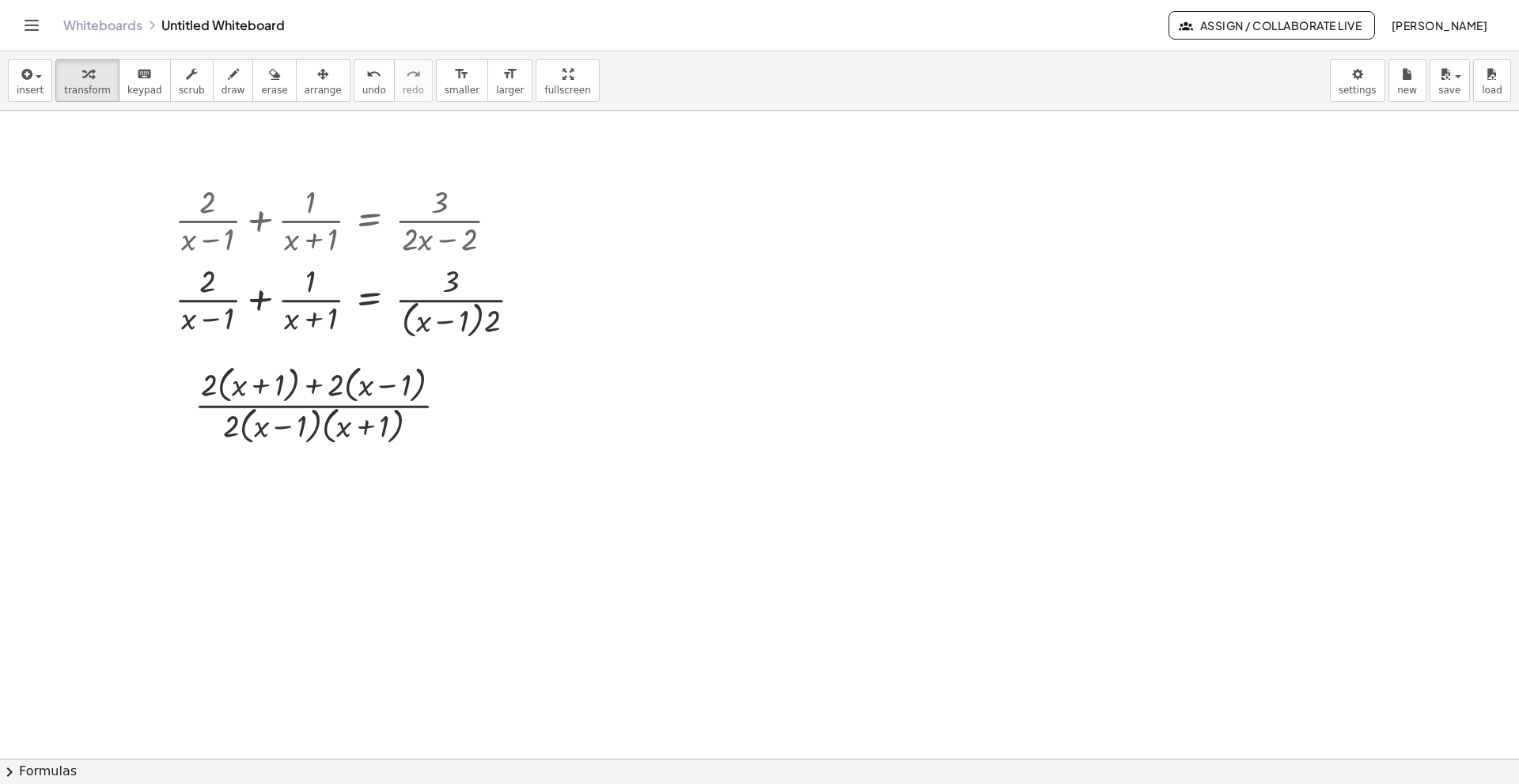
click at [503, 536] on div at bounding box center [760, 758] width 1519 height 1295
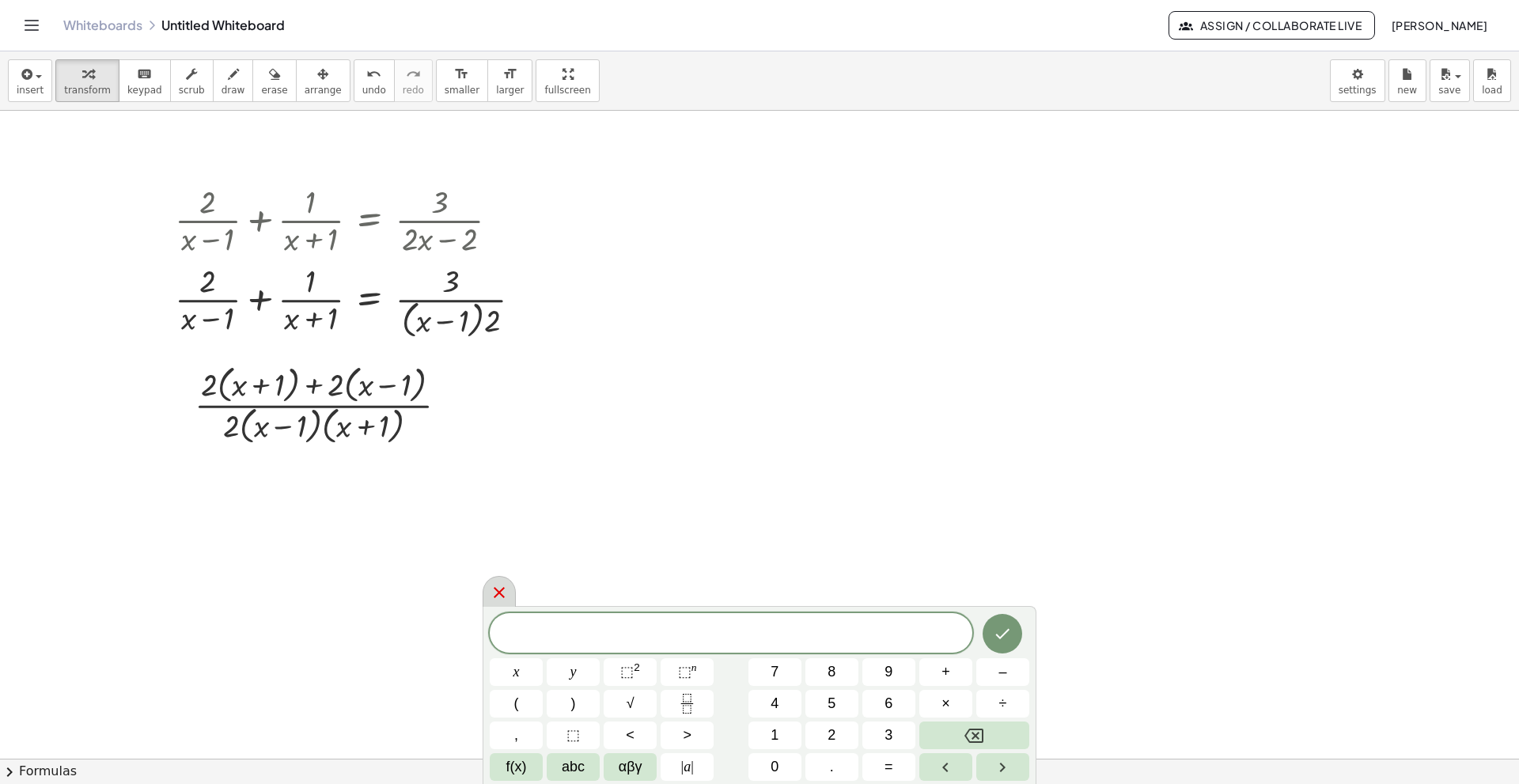
click at [485, 536] on div at bounding box center [499, 591] width 34 height 31
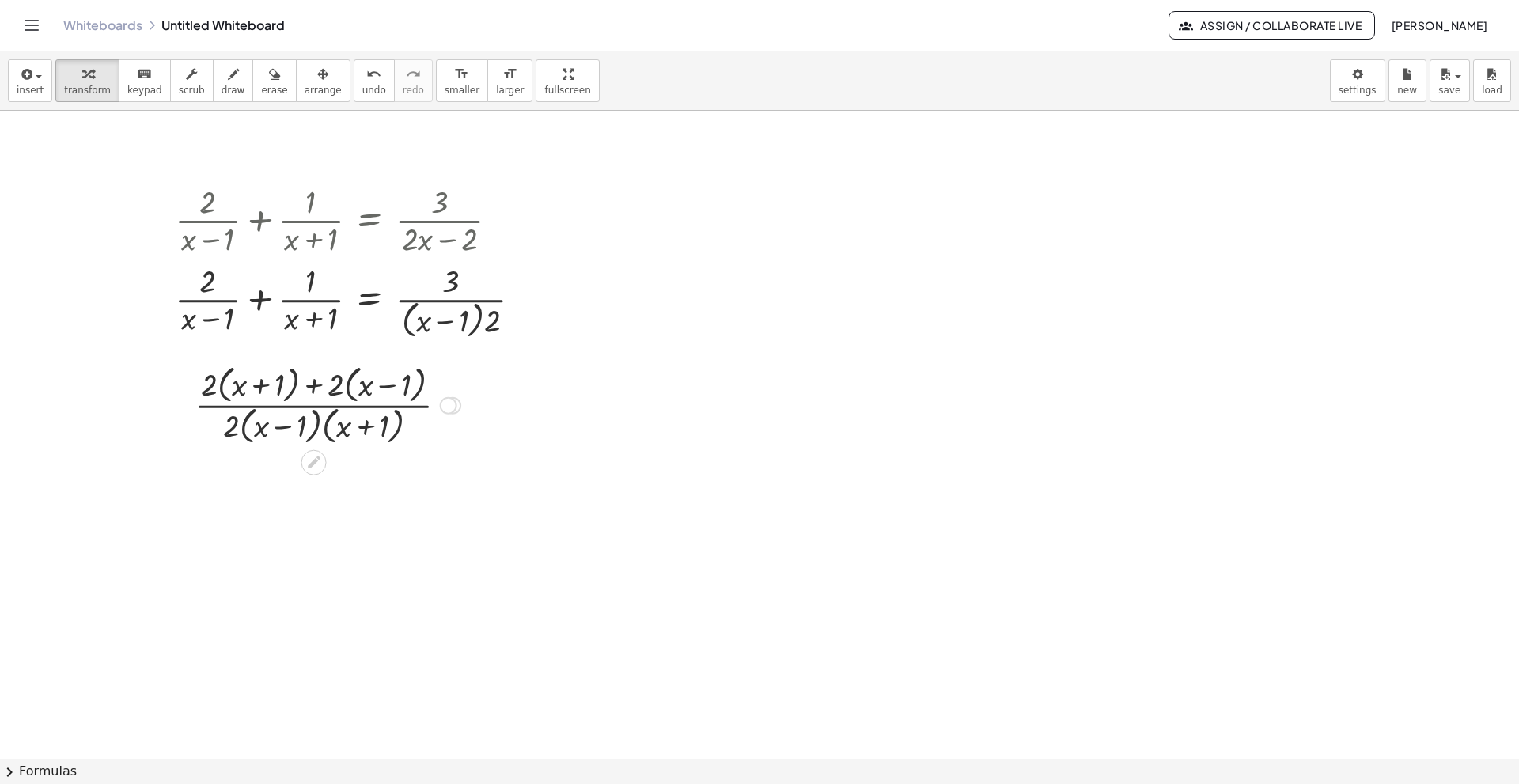
click at [456, 405] on div at bounding box center [448, 405] width 17 height 17
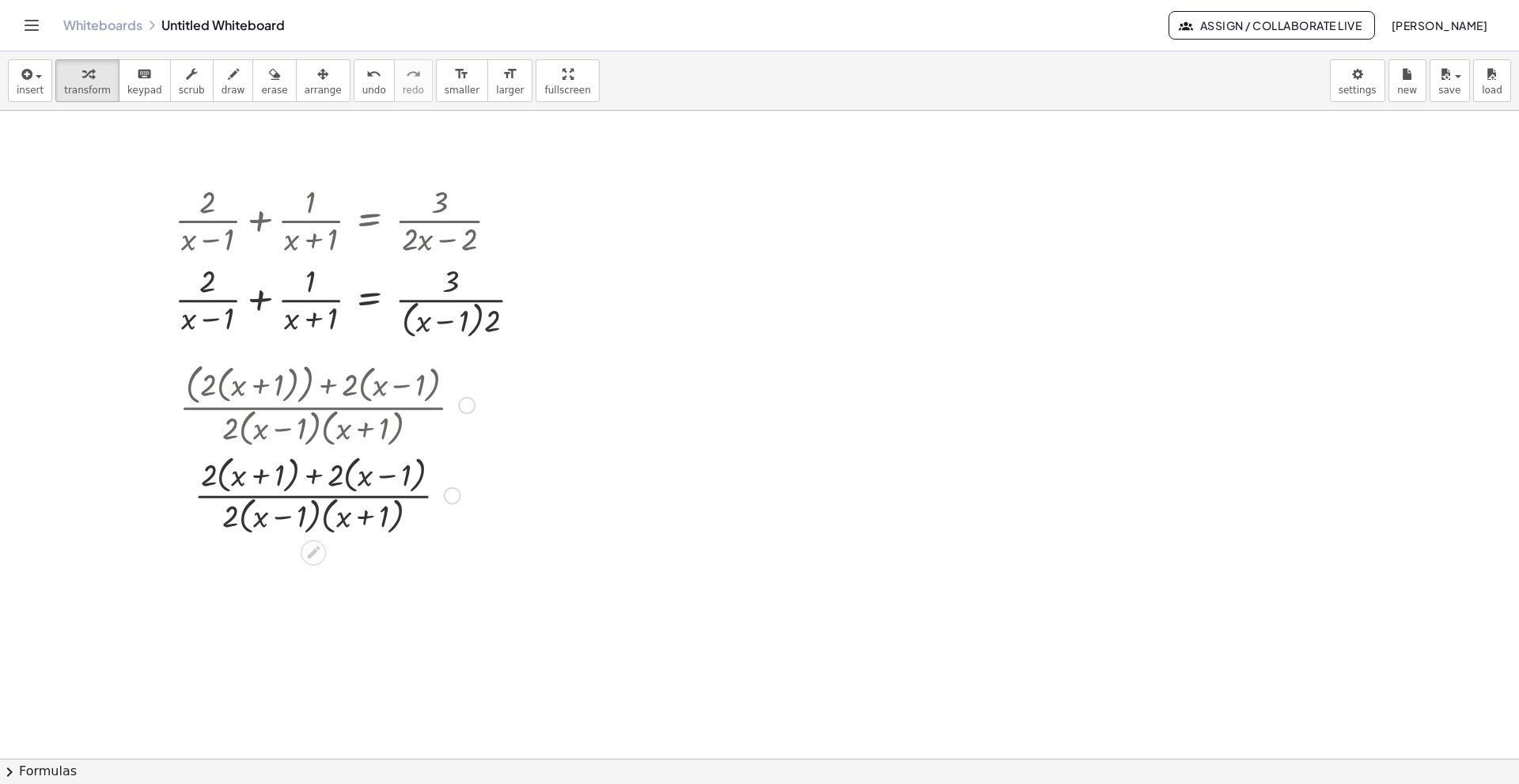
drag, startPoint x: 452, startPoint y: 401, endPoint x: 446, endPoint y: 598, distance: 197.1
click at [446, 536] on div "+ · 2 · ( + x − 1 ) + · 1 · ( + x + 1 ) = · 3 · ( + · 2 · x − 2 ) + · 2 · ( + x…" at bounding box center [760, 758] width 1519 height 1295
click at [466, 405] on div at bounding box center [467, 405] width 17 height 17
click at [534, 380] on span "Go back to this line" at bounding box center [547, 381] width 95 height 13
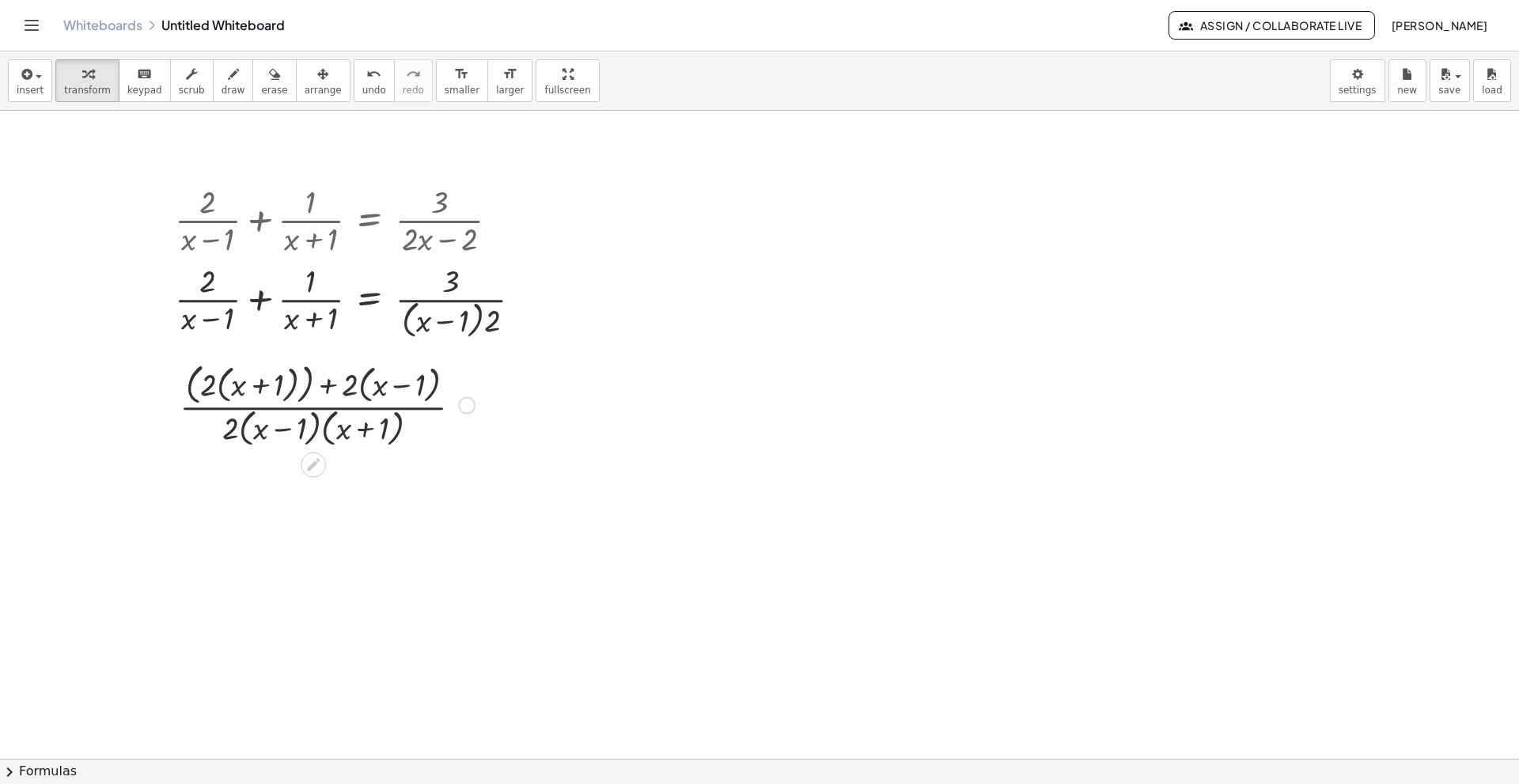
click at [296, 385] on div at bounding box center [327, 404] width 311 height 93
click at [462, 399] on div "Go back to this line Copy line as LaTeX Copy derivation as LaTeX" at bounding box center [467, 405] width 17 height 17
click at [517, 360] on span "Fix a mistake" at bounding box center [533, 357] width 65 height 13
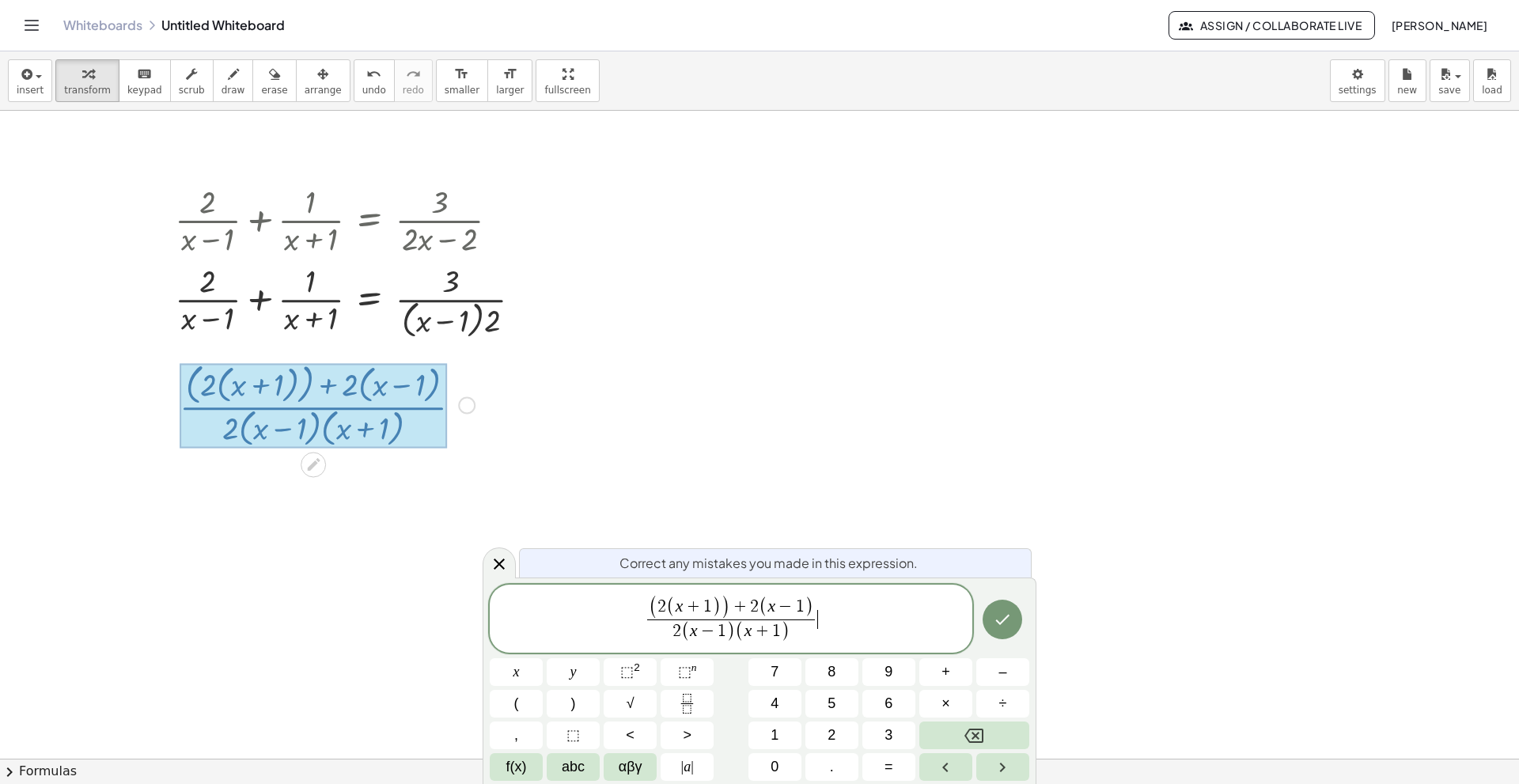
click at [296, 382] on div at bounding box center [313, 405] width 267 height 85
click at [722, 536] on span ")" at bounding box center [725, 607] width 9 height 25
click at [1008, 536] on icon "Done" at bounding box center [1003, 619] width 19 height 19
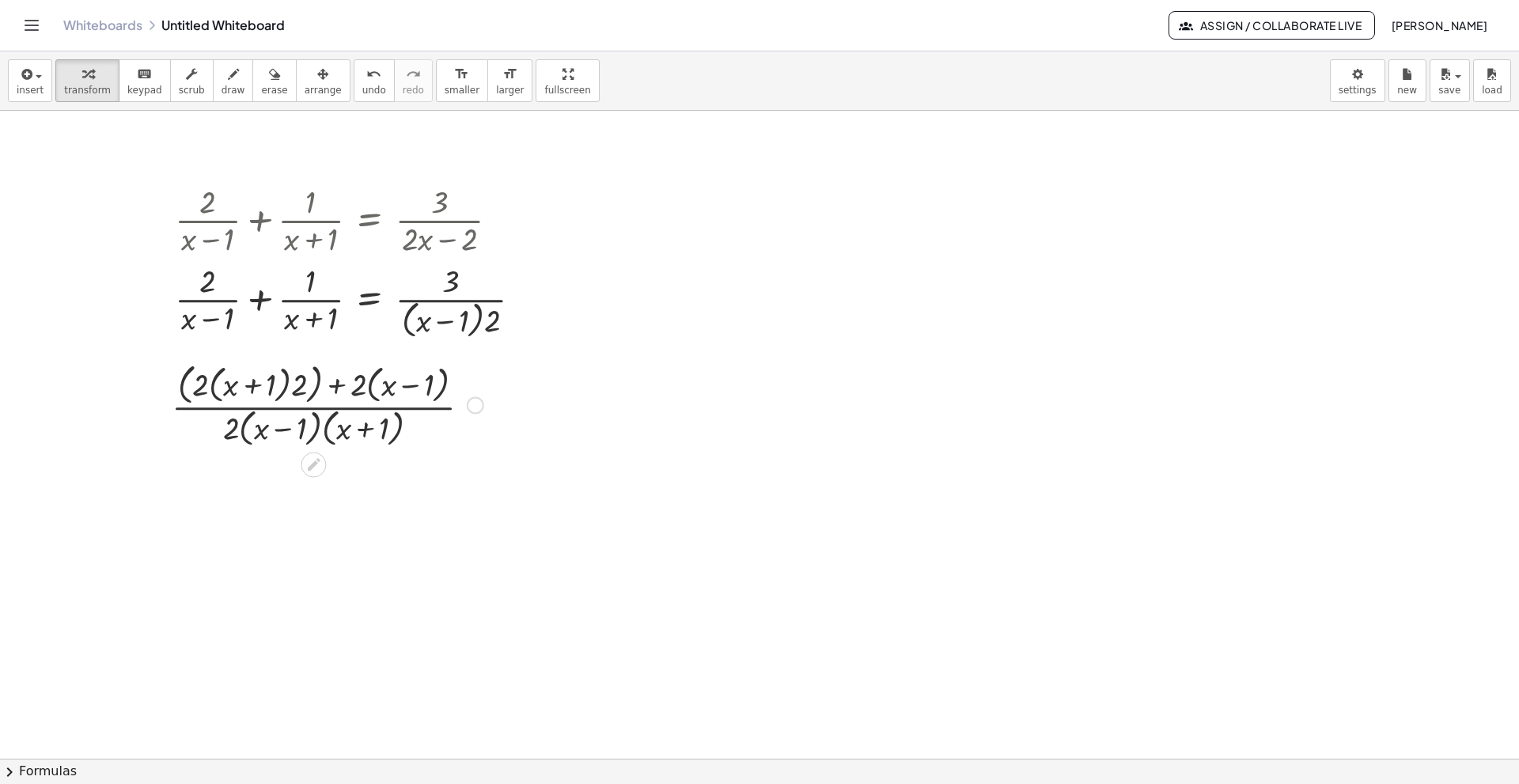
click at [181, 384] on div at bounding box center [327, 404] width 327 height 93
click at [172, 384] on div at bounding box center [160, 404] width 24 height 100
drag, startPoint x: 457, startPoint y: 496, endPoint x: 461, endPoint y: 386, distance: 110.1
click at [314, 405] on div "· ( + · 2 · ( + x + 1 ) · 2 + · 2 · ( + x − 1 ) ) · 2 · ( + x − 1 ) · ( + x + 1…" at bounding box center [314, 405] width 0 height 0
click at [465, 400] on div "Fix a mistake Transform line Copy line as LaTeX Copy derivation as LaTeX Expand…" at bounding box center [461, 405] width 17 height 17
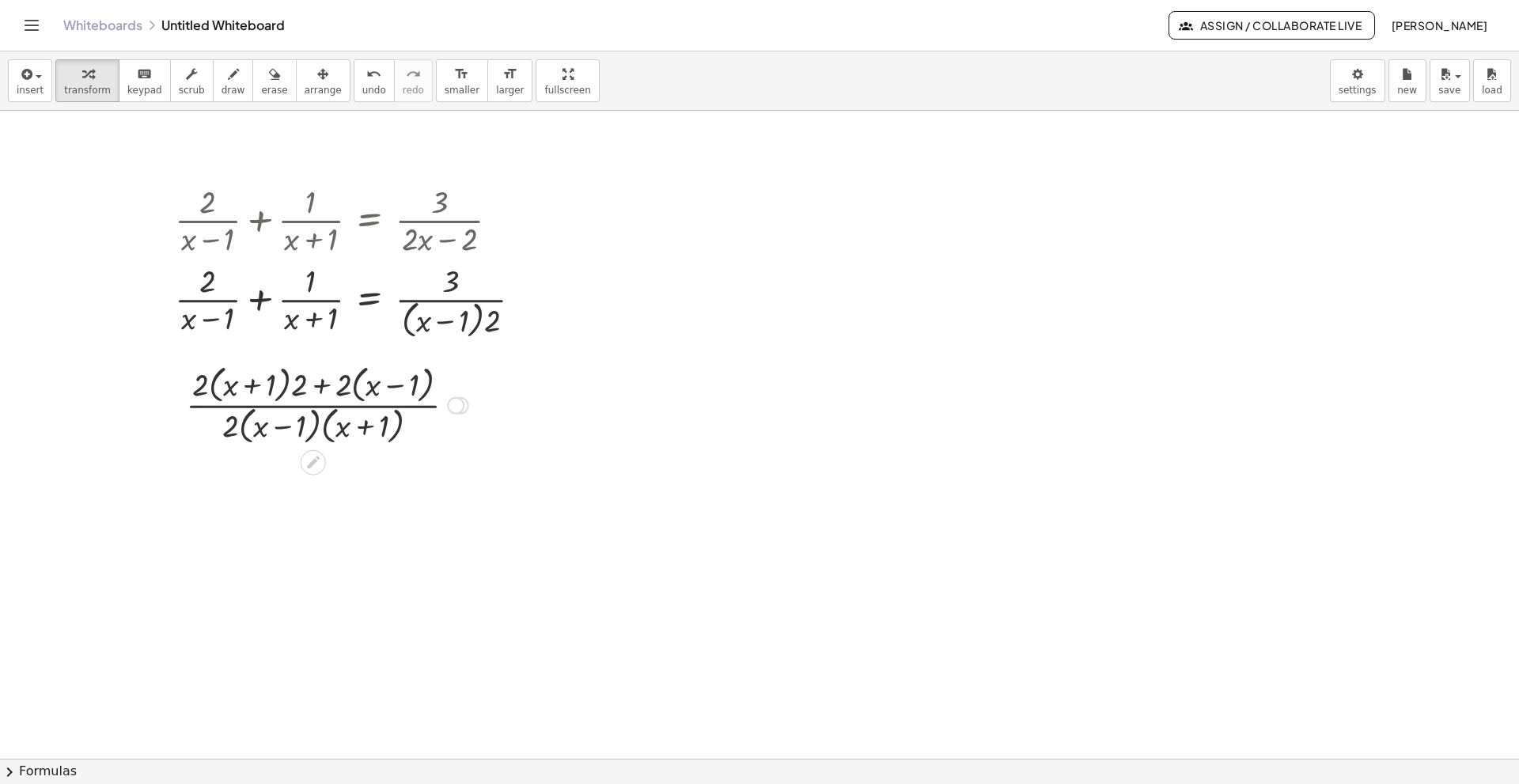
click at [460, 402] on div "Transform line Copy line as LaTeX Copy derivation as LaTeX Expand new lines: Off" at bounding box center [455, 405] width 17 height 17
click at [526, 370] on span "Transform line" at bounding box center [524, 369] width 70 height 13
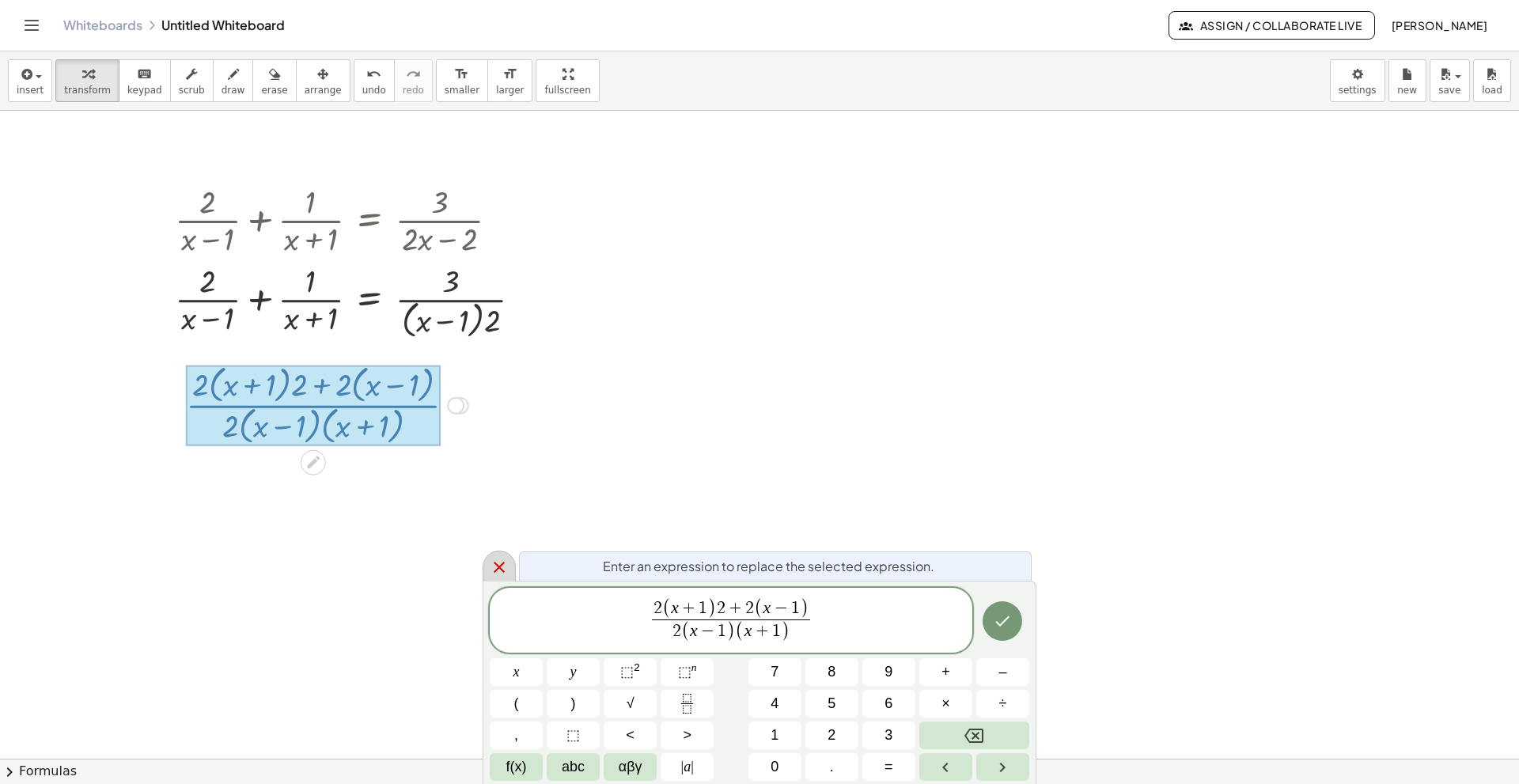
click at [499, 536] on icon at bounding box center [499, 567] width 19 height 19
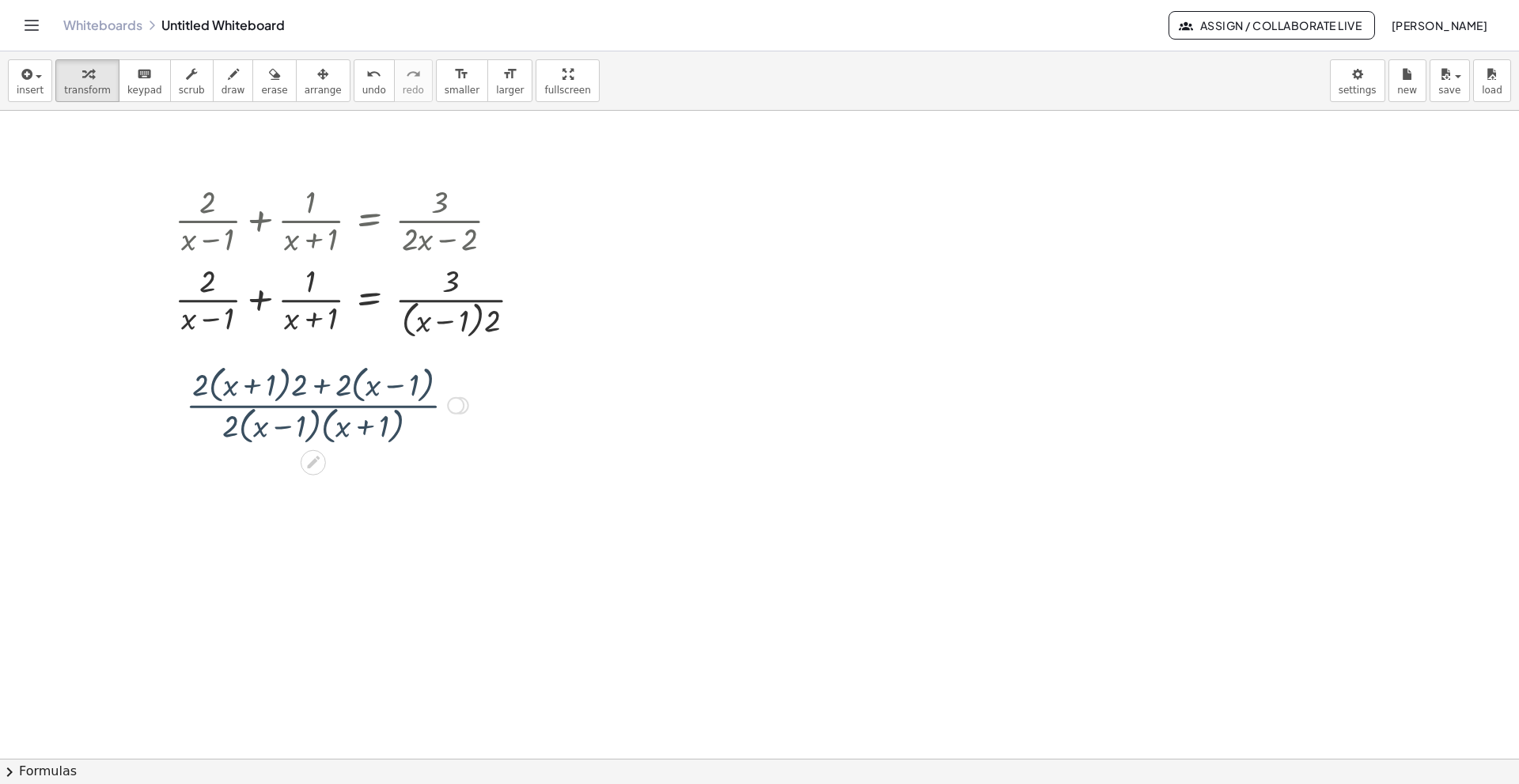
click at [361, 530] on div at bounding box center [760, 758] width 1519 height 1295
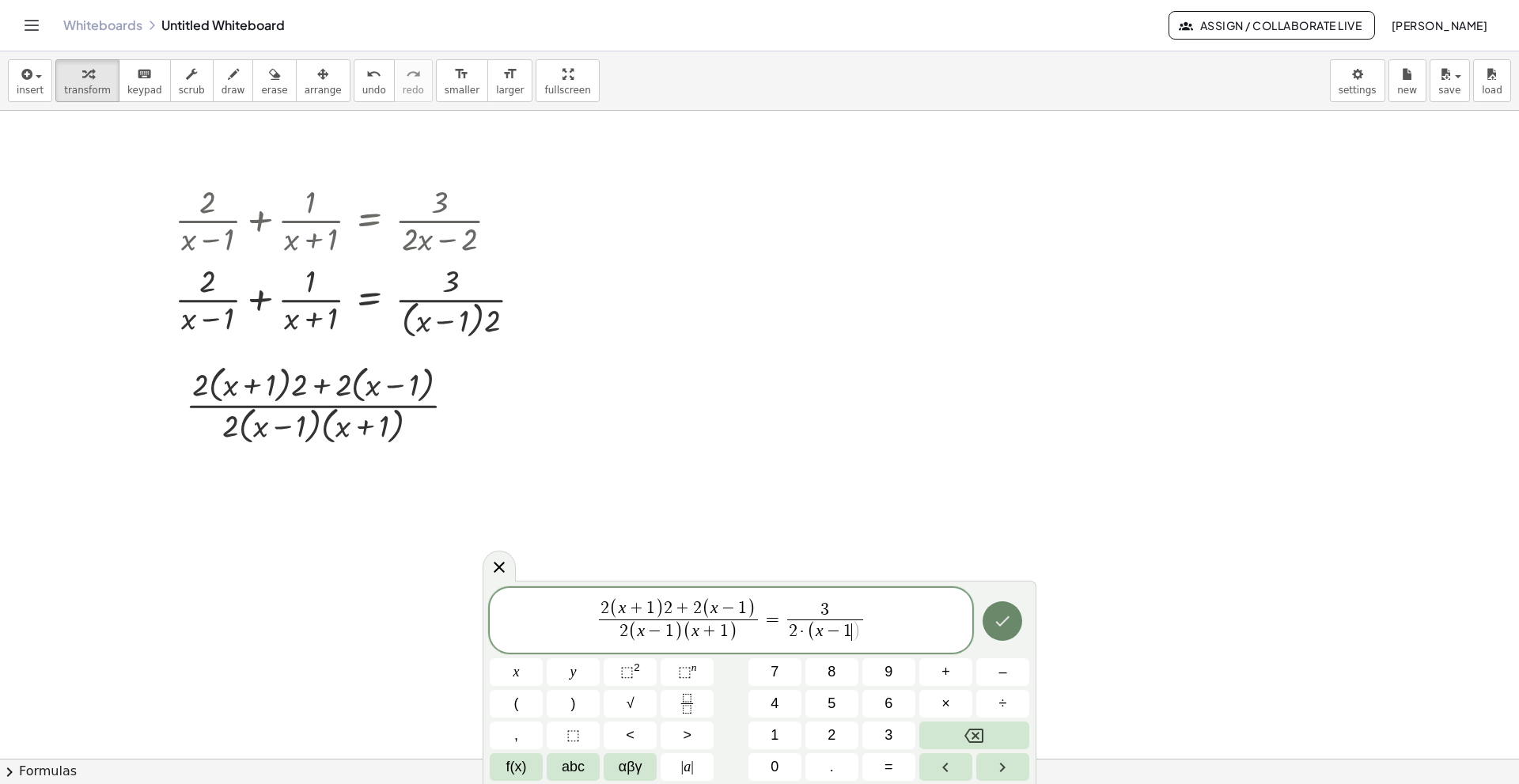
click at [1005, 536] on icon "Done" at bounding box center [1003, 621] width 19 height 19
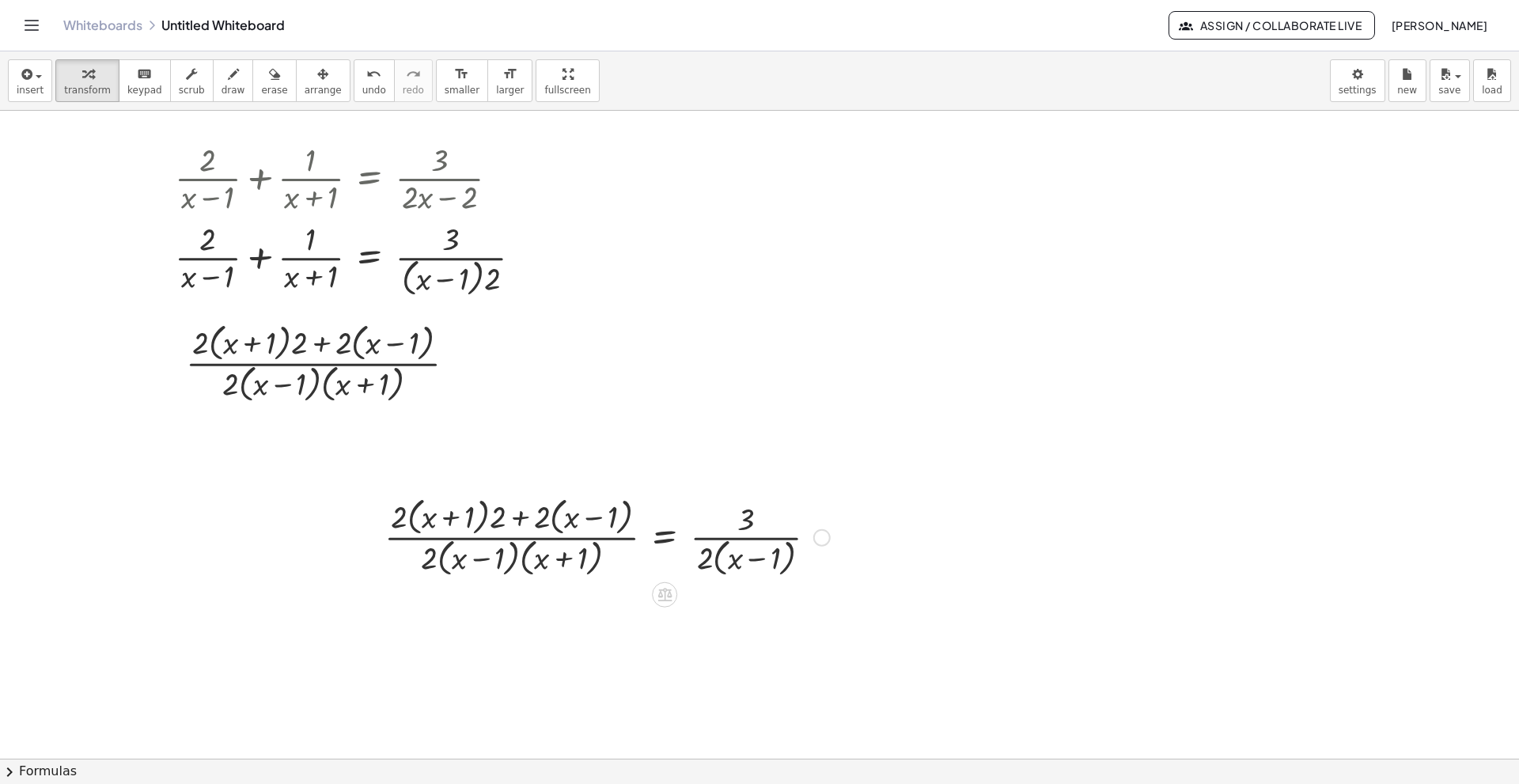
scroll to position [79, 0]
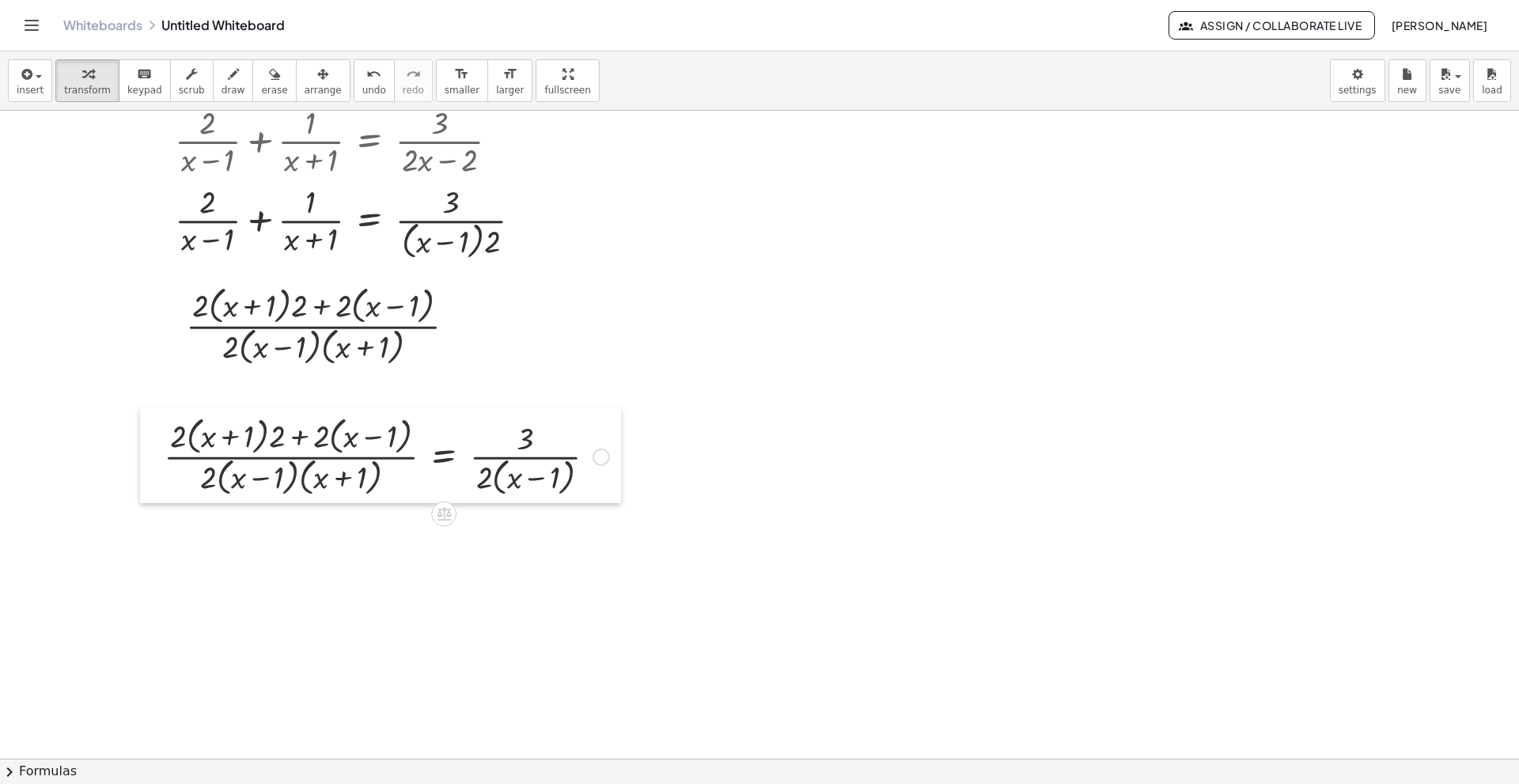
drag, startPoint x: 384, startPoint y: 501, endPoint x: 163, endPoint y: 458, distance: 225.1
click at [163, 458] on div at bounding box center [152, 454] width 24 height 95
drag, startPoint x: 519, startPoint y: 458, endPoint x: 405, endPoint y: 446, distance: 114.6
click at [405, 446] on div at bounding box center [386, 455] width 461 height 88
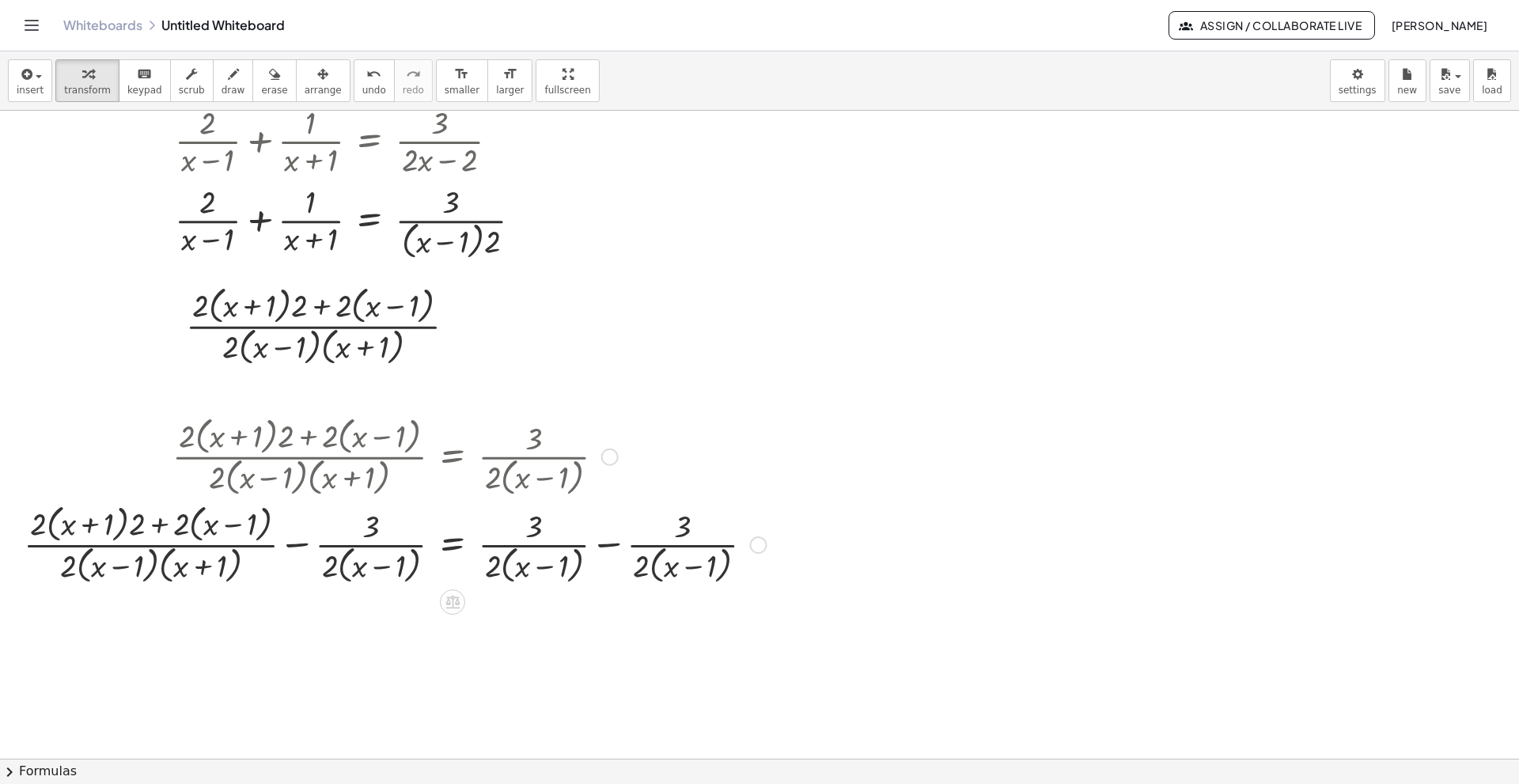
click at [611, 536] on div at bounding box center [394, 543] width 758 height 88
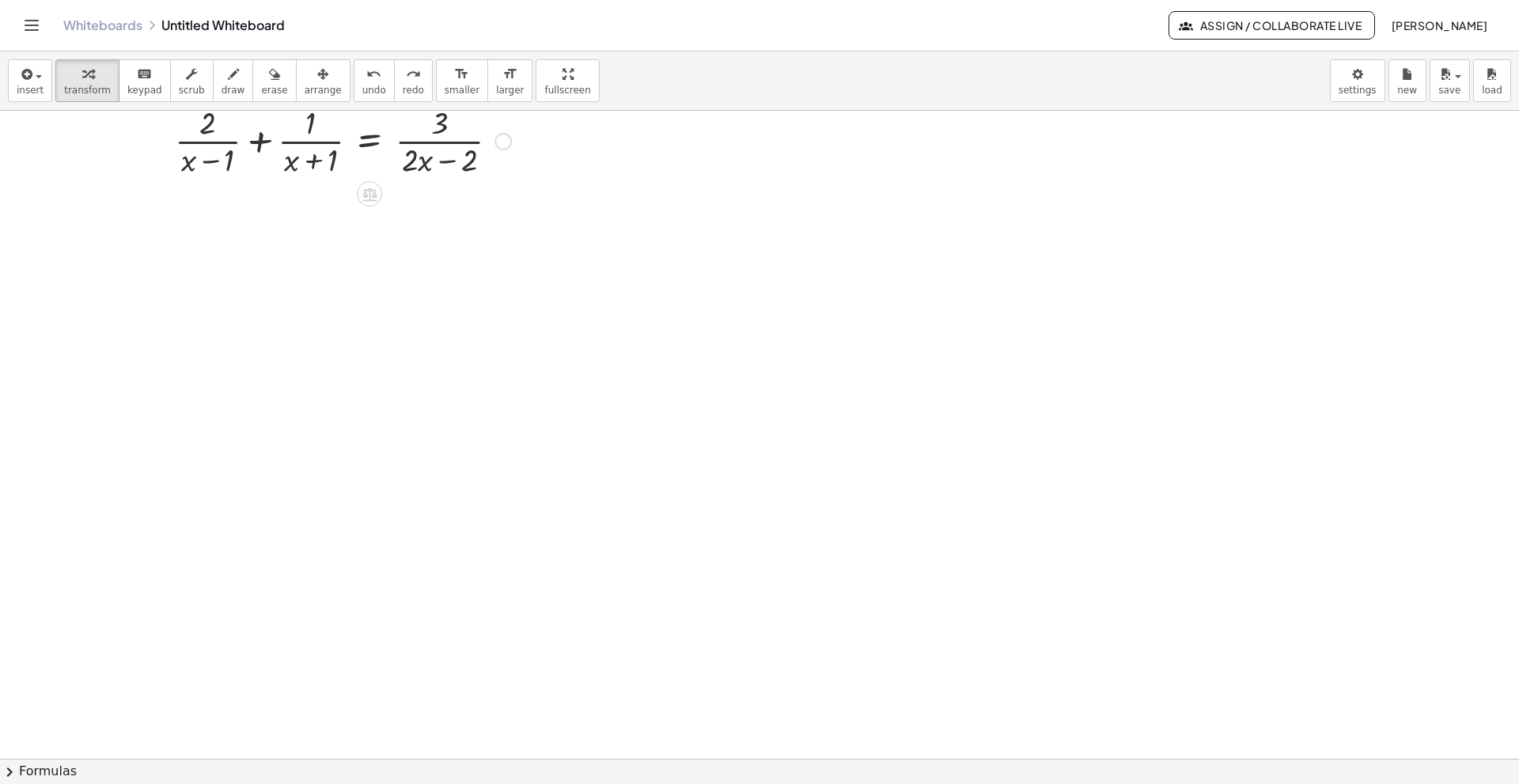
click at [335, 155] on div at bounding box center [343, 140] width 352 height 79
click at [507, 145] on div at bounding box center [503, 142] width 17 height 17
click at [592, 123] on span "Transform line" at bounding box center [571, 117] width 70 height 13
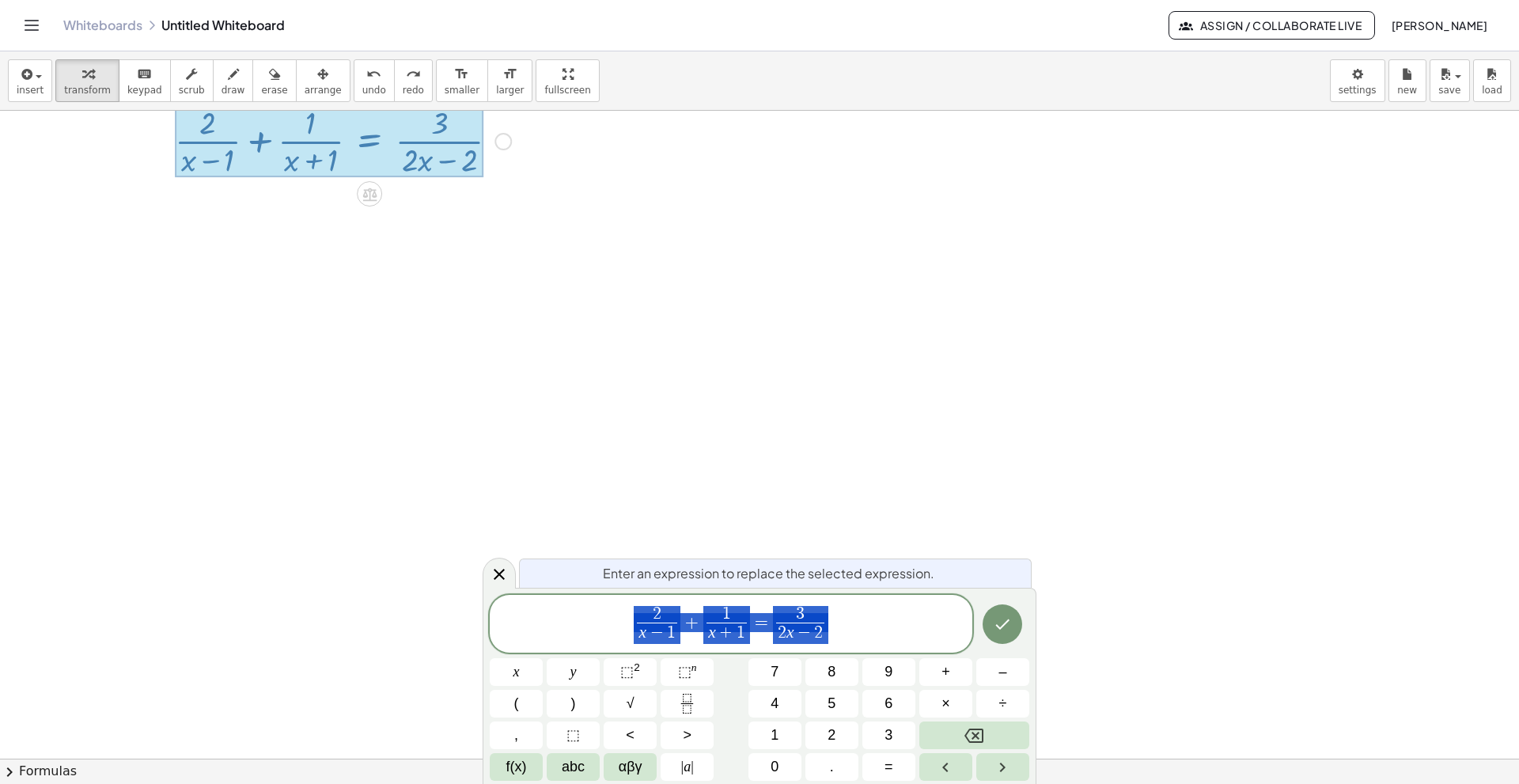
click at [766, 536] on span "2 x − 1 ​ + 1 x + 1 ​ = 3 2 x − 2 ​" at bounding box center [731, 625] width 483 height 42
drag, startPoint x: 759, startPoint y: 625, endPoint x: 773, endPoint y: 629, distance: 14.6
click at [996, 536] on button "Done" at bounding box center [1003, 624] width 40 height 40
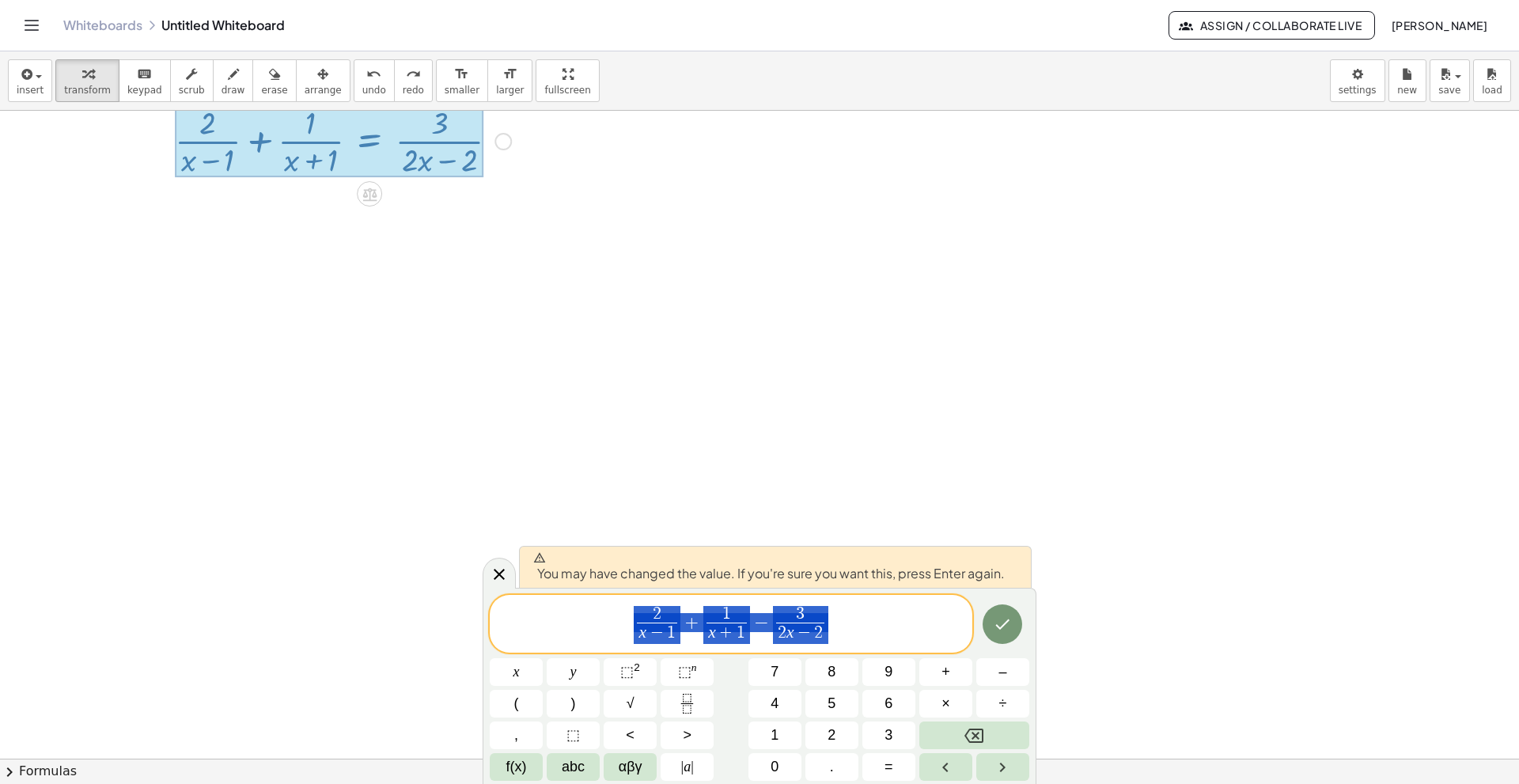
drag, startPoint x: 875, startPoint y: 631, endPoint x: 449, endPoint y: 597, distance: 427.4
click at [449, 536] on body "Graspable Math Activities Get Started Activity Bank Assigned Work Classes White…" at bounding box center [760, 392] width 1519 height 784
click at [1000, 536] on icon "Done" at bounding box center [1003, 624] width 19 height 19
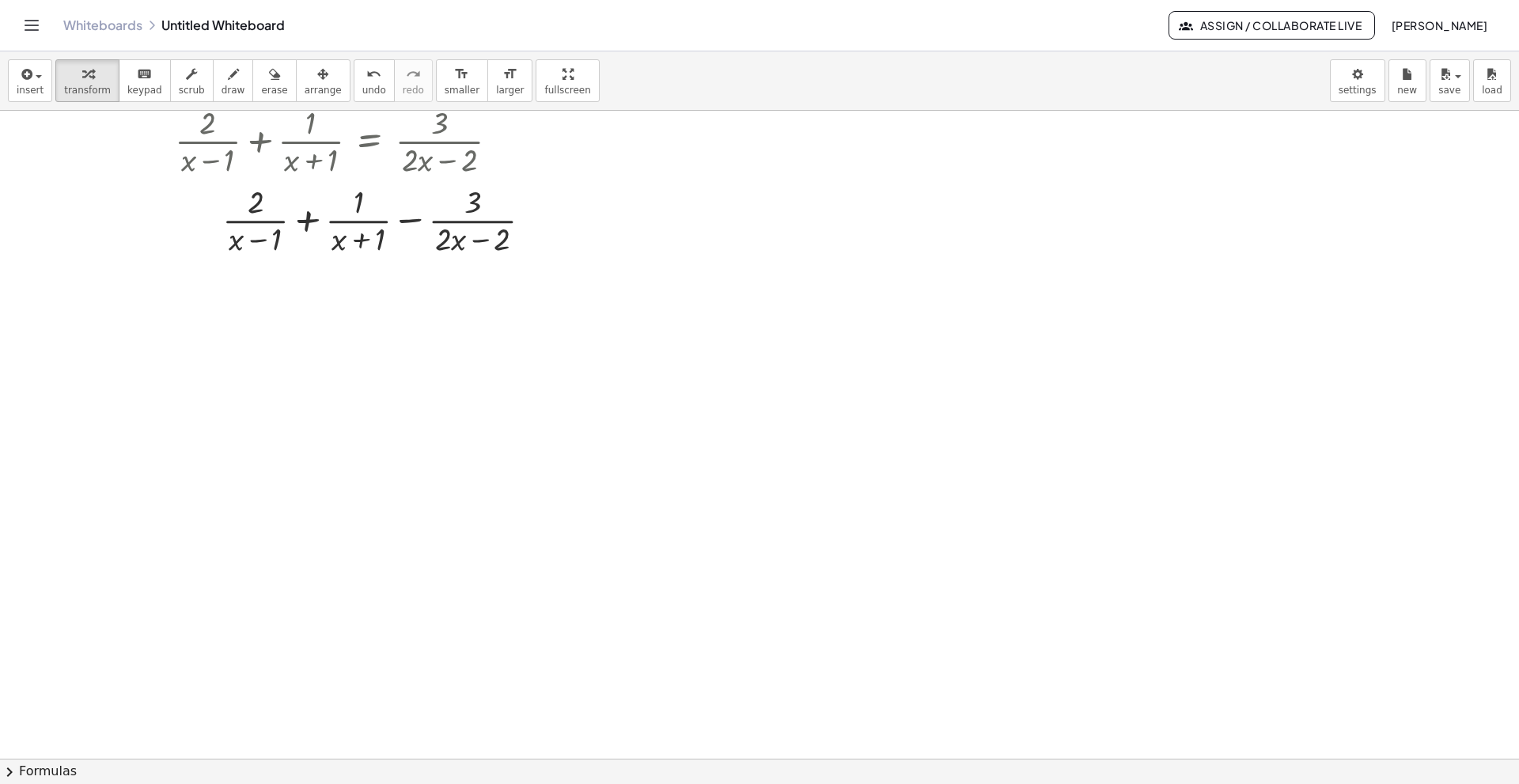
click at [50, 100] on div "insert select one: Math Expression Function Text Youtube Video Graphing Geometr…" at bounding box center [760, 81] width 1519 height 59
click at [35, 89] on span "insert" at bounding box center [29, 90] width 27 height 11
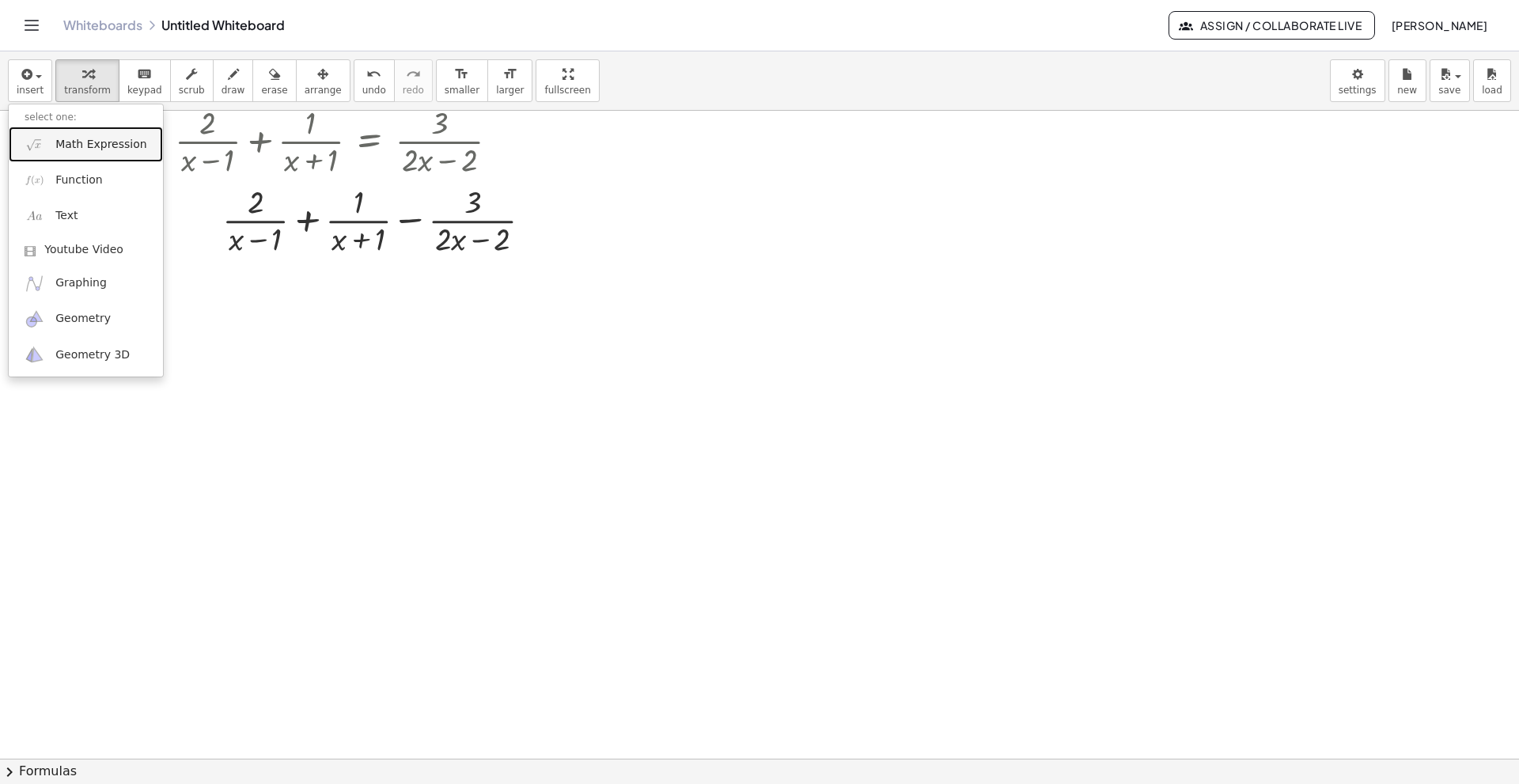
click at [81, 151] on span "Math Expression" at bounding box center [101, 144] width 91 height 15
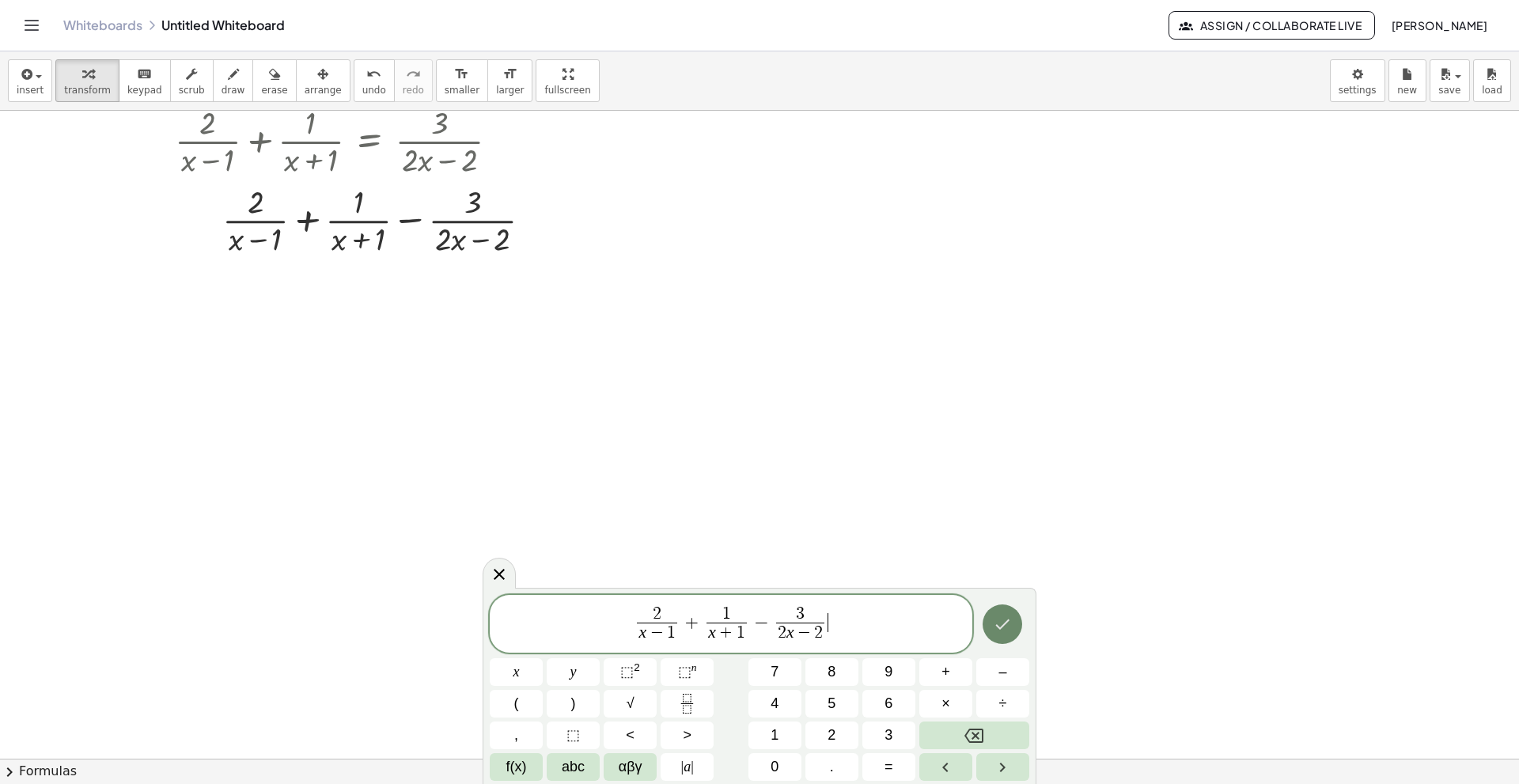
click at [1007, 536] on icon "Done" at bounding box center [1003, 624] width 19 height 19
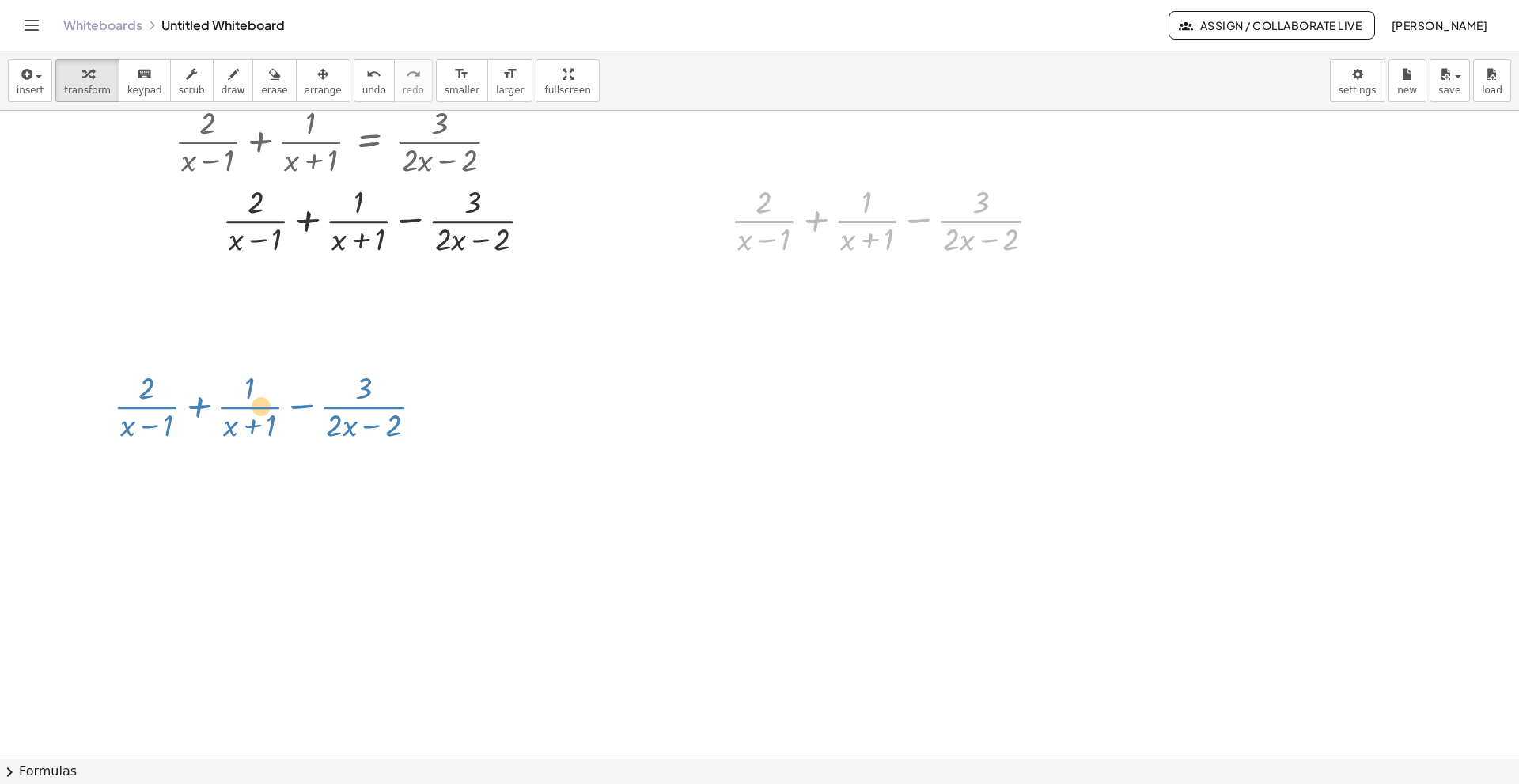
drag, startPoint x: 734, startPoint y: 216, endPoint x: 121, endPoint y: 399, distance: 639.7
click at [121, 399] on div "+ · 2 · ( + x − 1 ) + · 1 · ( + x + 1 ) = · 3 · ( + · 2 · x − 2 ) + · 2 · ( + x…" at bounding box center [760, 679] width 1519 height 1295
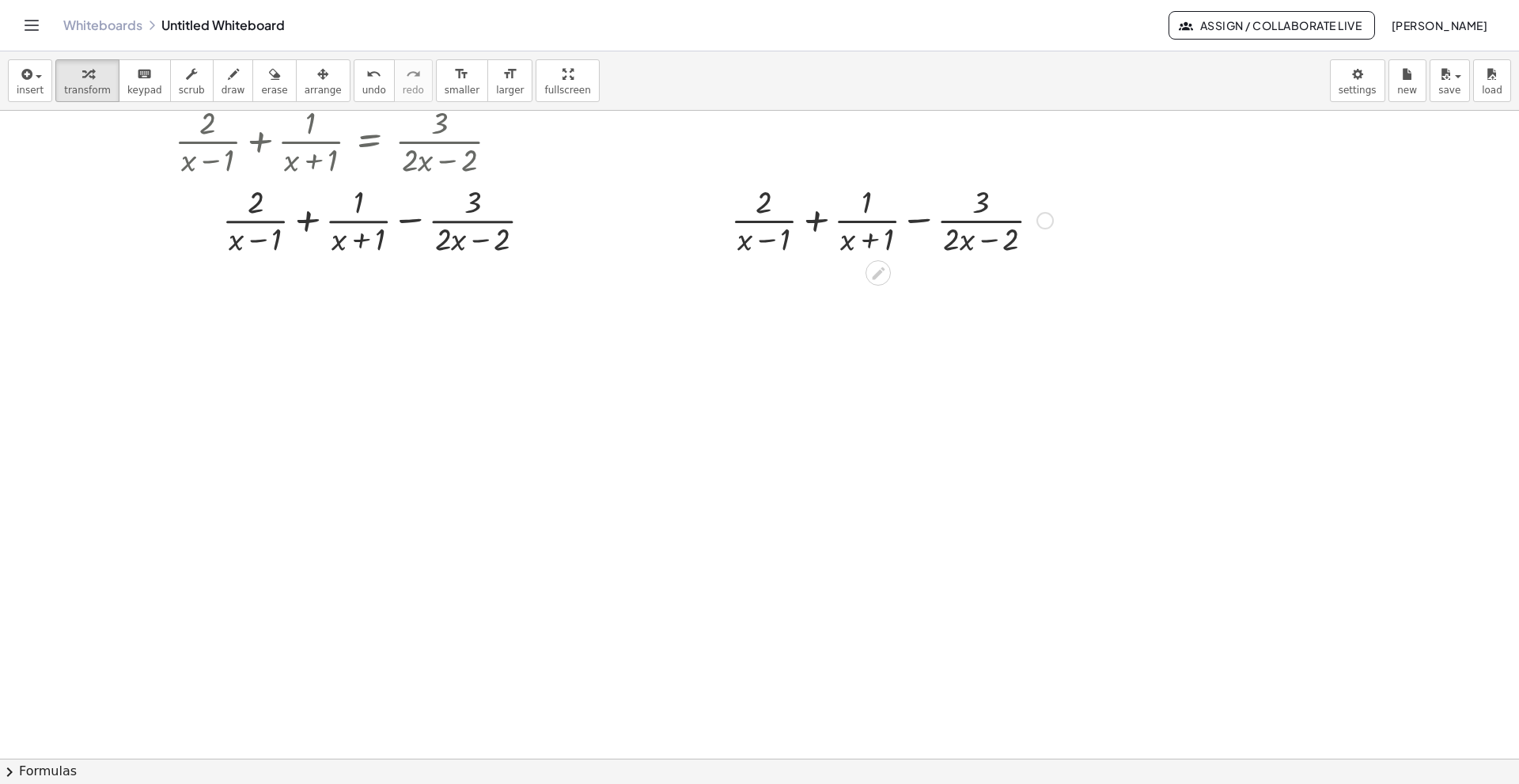
click at [967, 246] on div at bounding box center [892, 219] width 338 height 79
click at [967, 245] on div at bounding box center [892, 219] width 338 height 79
drag, startPoint x: 953, startPoint y: 241, endPoint x: 1005, endPoint y: 238, distance: 52.1
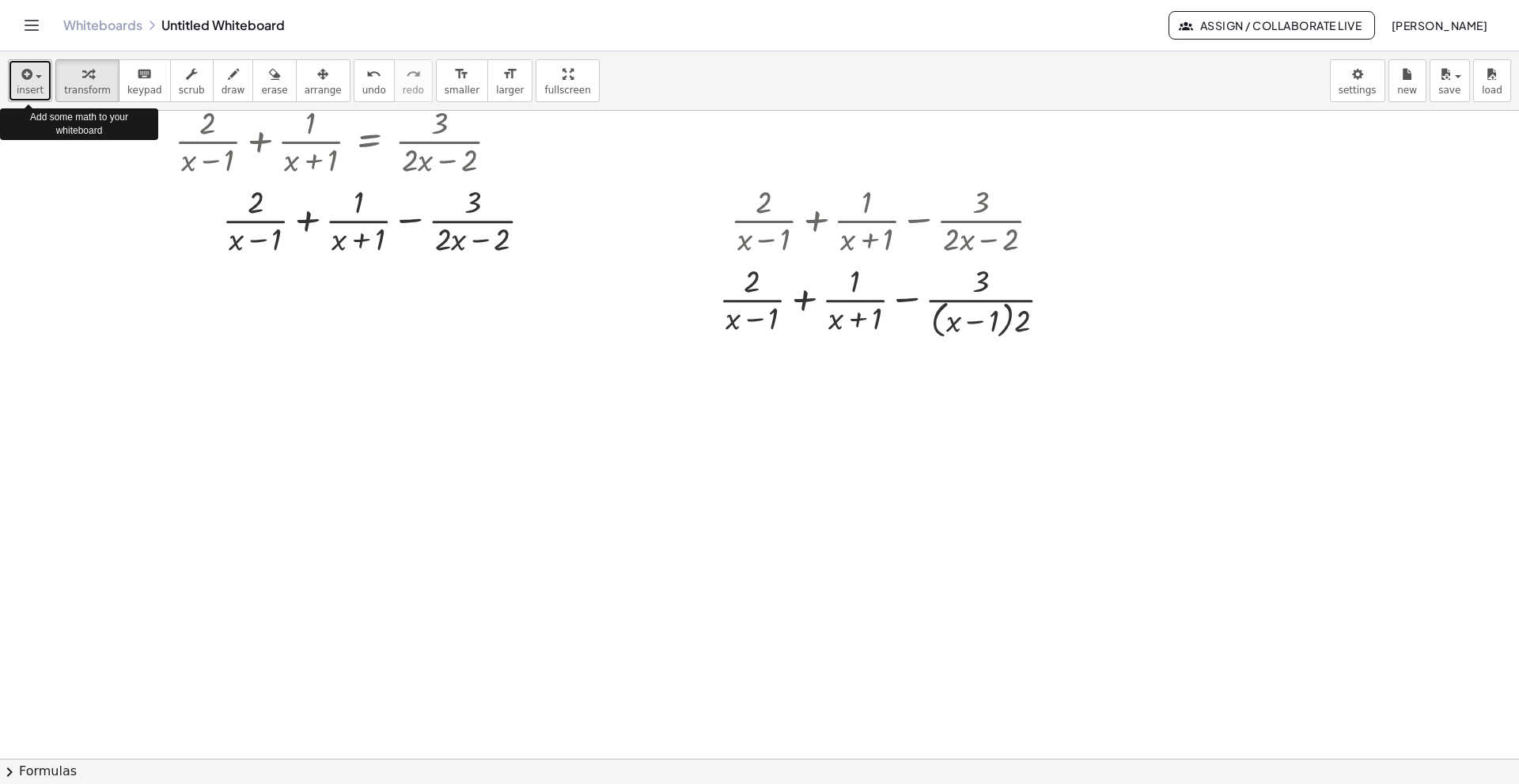
click at [34, 88] on span "insert" at bounding box center [29, 90] width 27 height 11
click at [746, 536] on div at bounding box center [760, 679] width 1519 height 1295
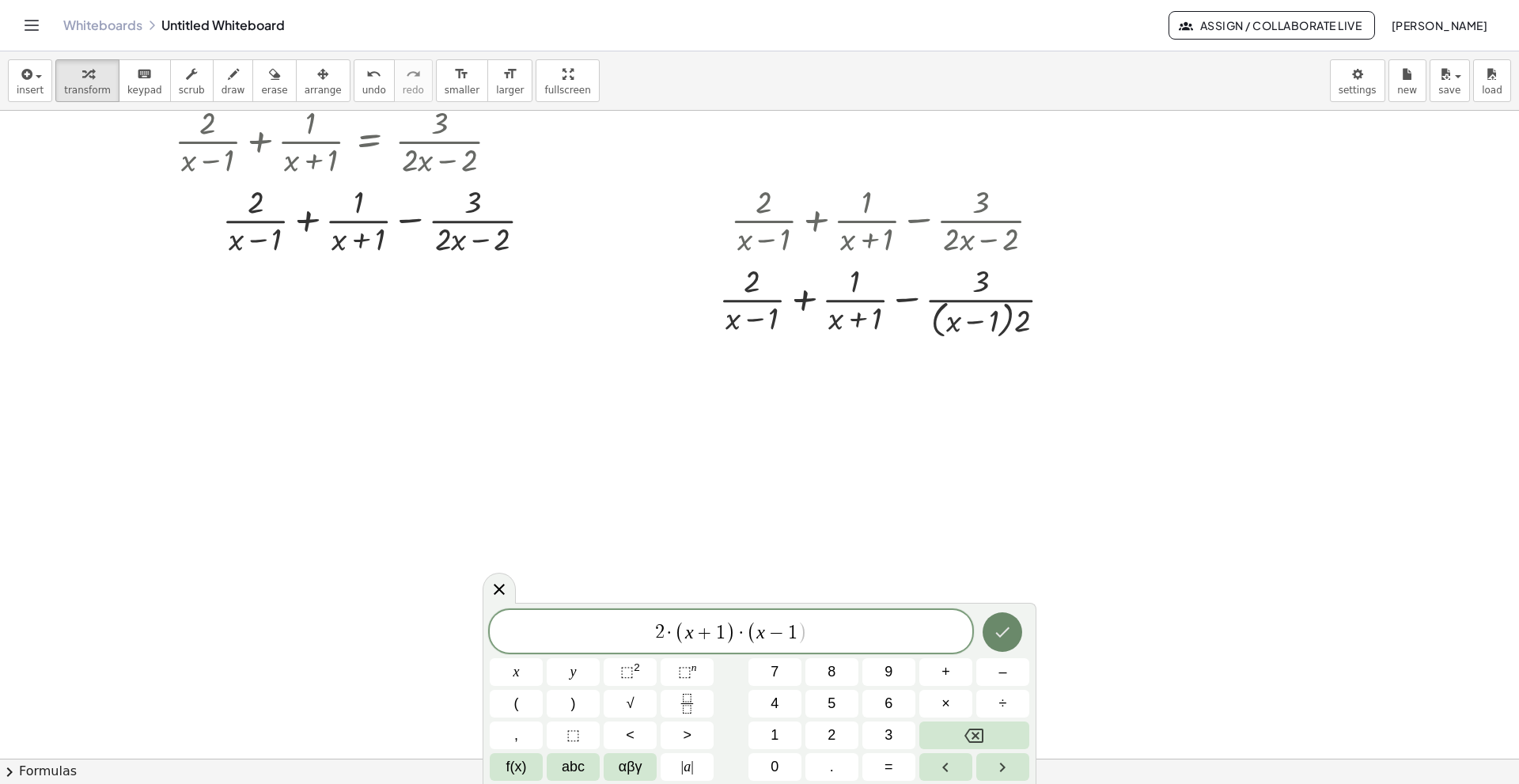
click at [997, 536] on icon "Done" at bounding box center [1003, 632] width 19 height 19
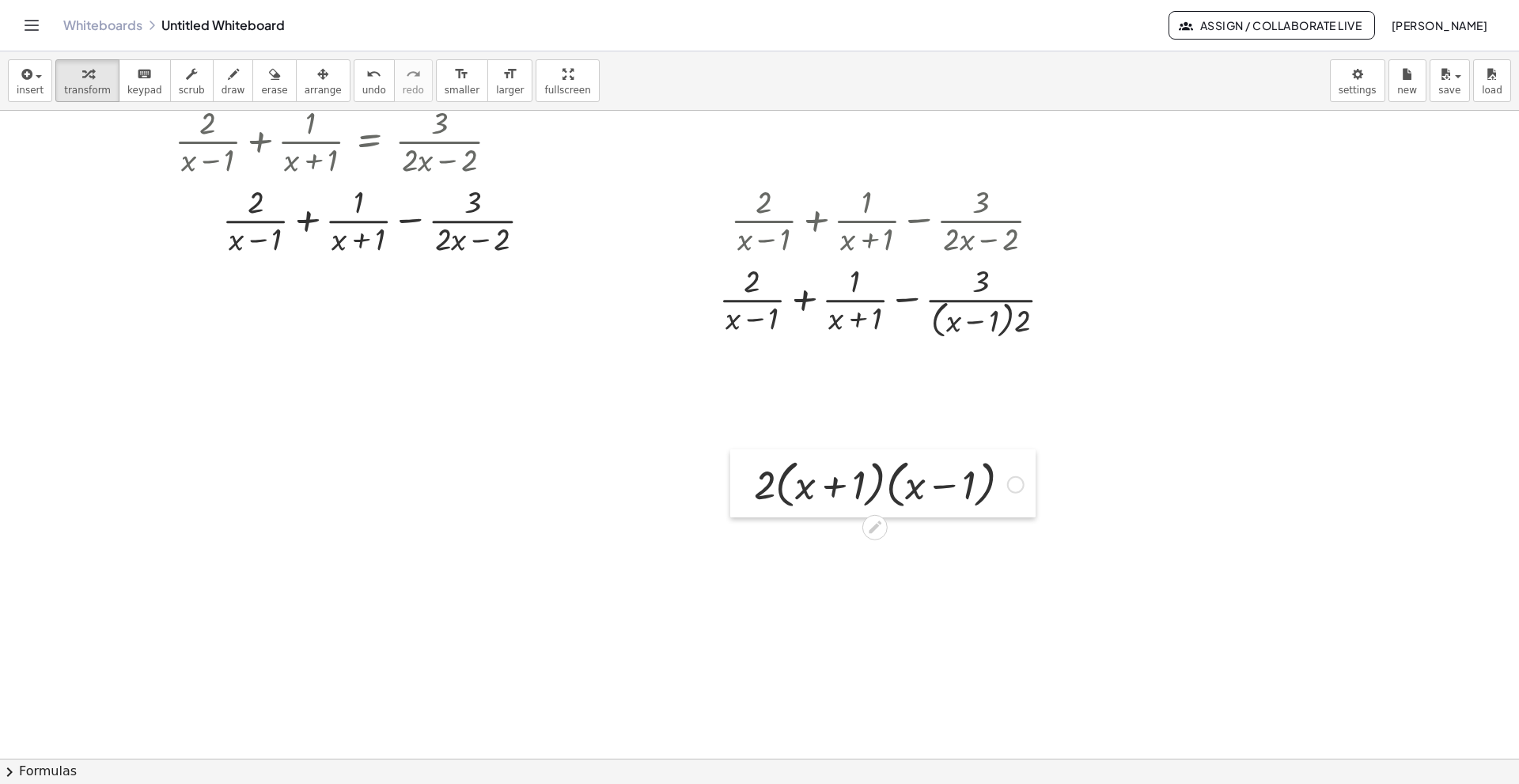
drag, startPoint x: 754, startPoint y: 600, endPoint x: 739, endPoint y: 489, distance: 112.0
click at [739, 489] on div at bounding box center [742, 483] width 24 height 68
click at [33, 88] on span "insert" at bounding box center [29, 90] width 27 height 11
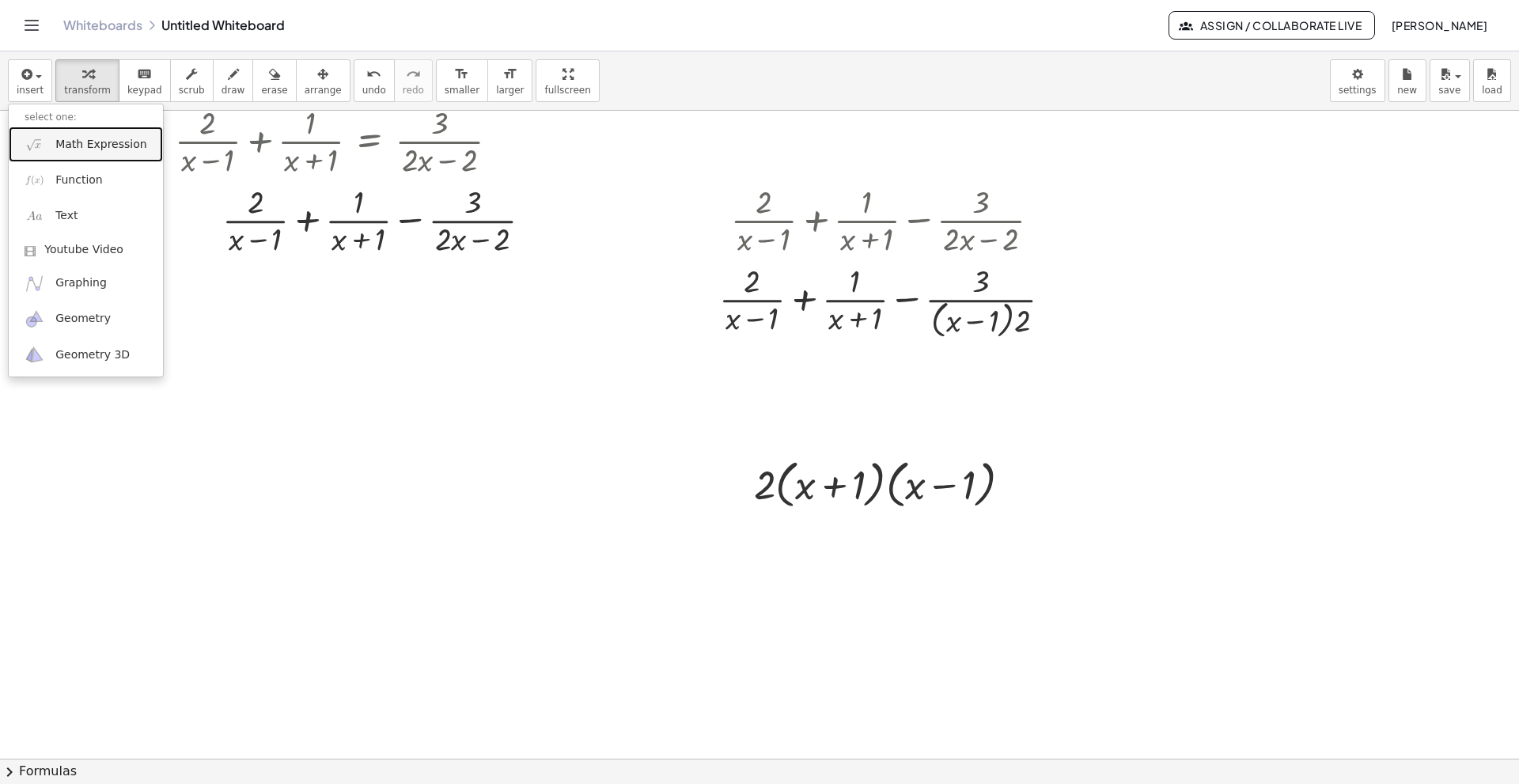
click at [82, 145] on span "Math Expression" at bounding box center [101, 144] width 91 height 15
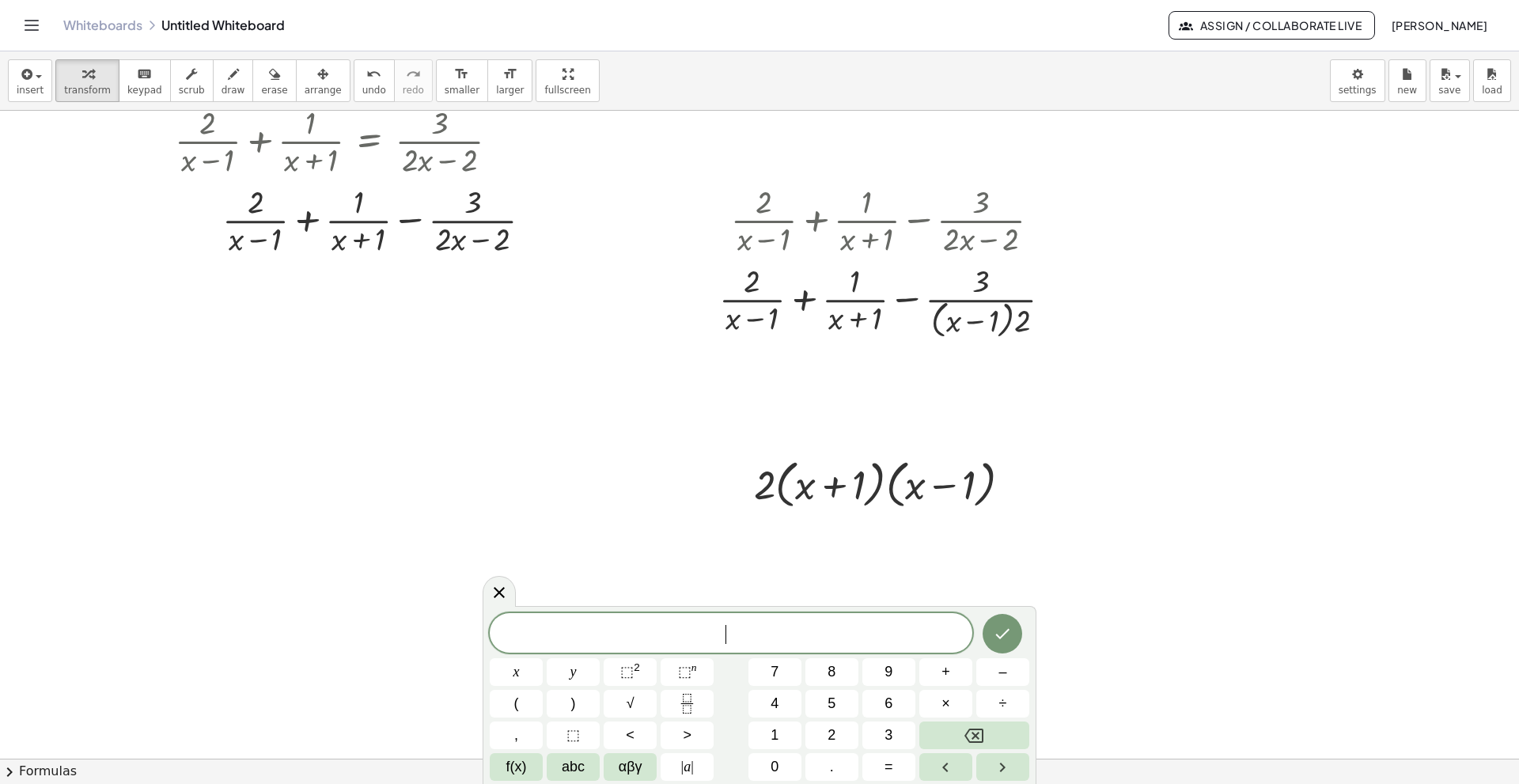
click at [82, 145] on div at bounding box center [760, 679] width 1519 height 1295
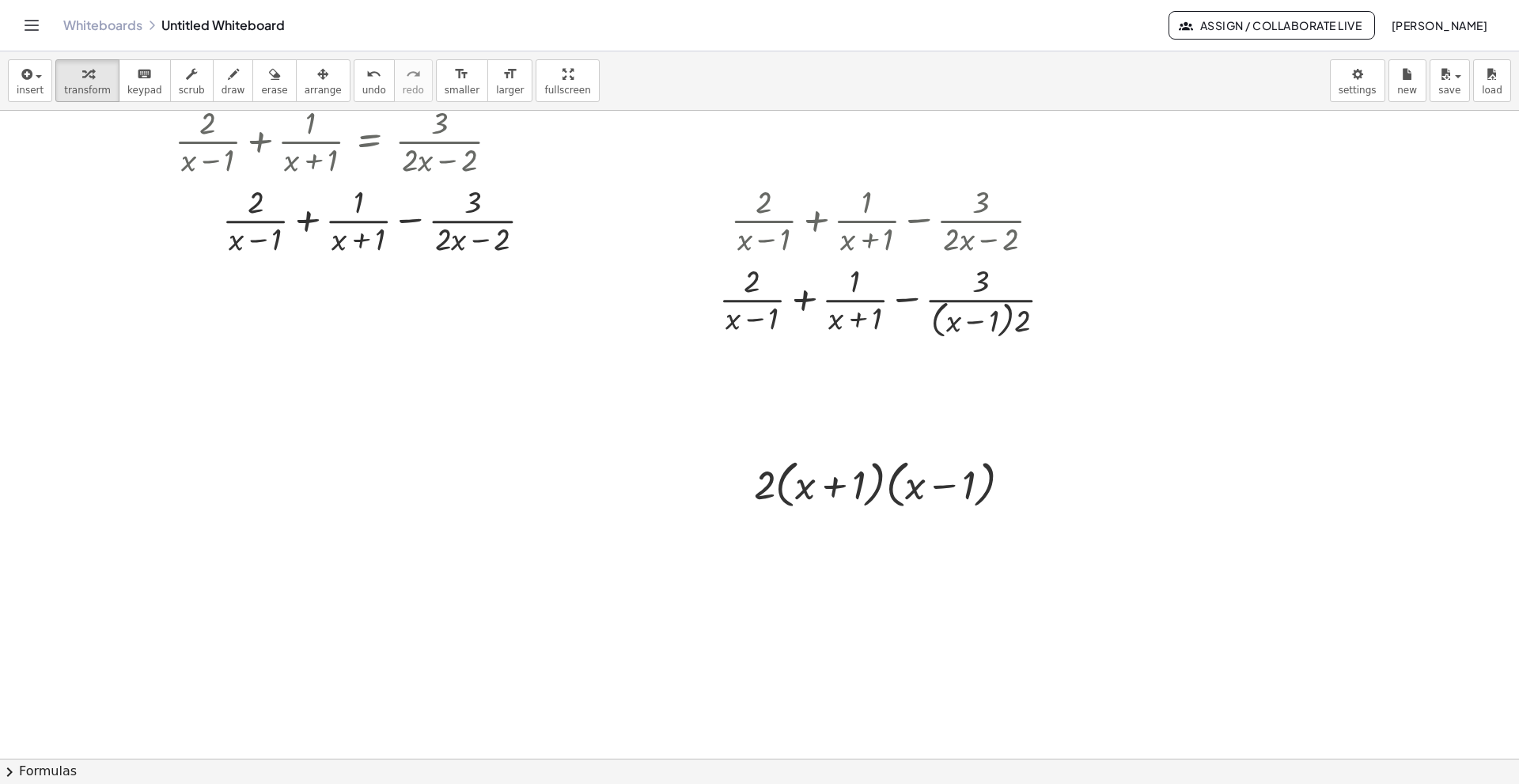
click at [690, 404] on div at bounding box center [760, 679] width 1519 height 1295
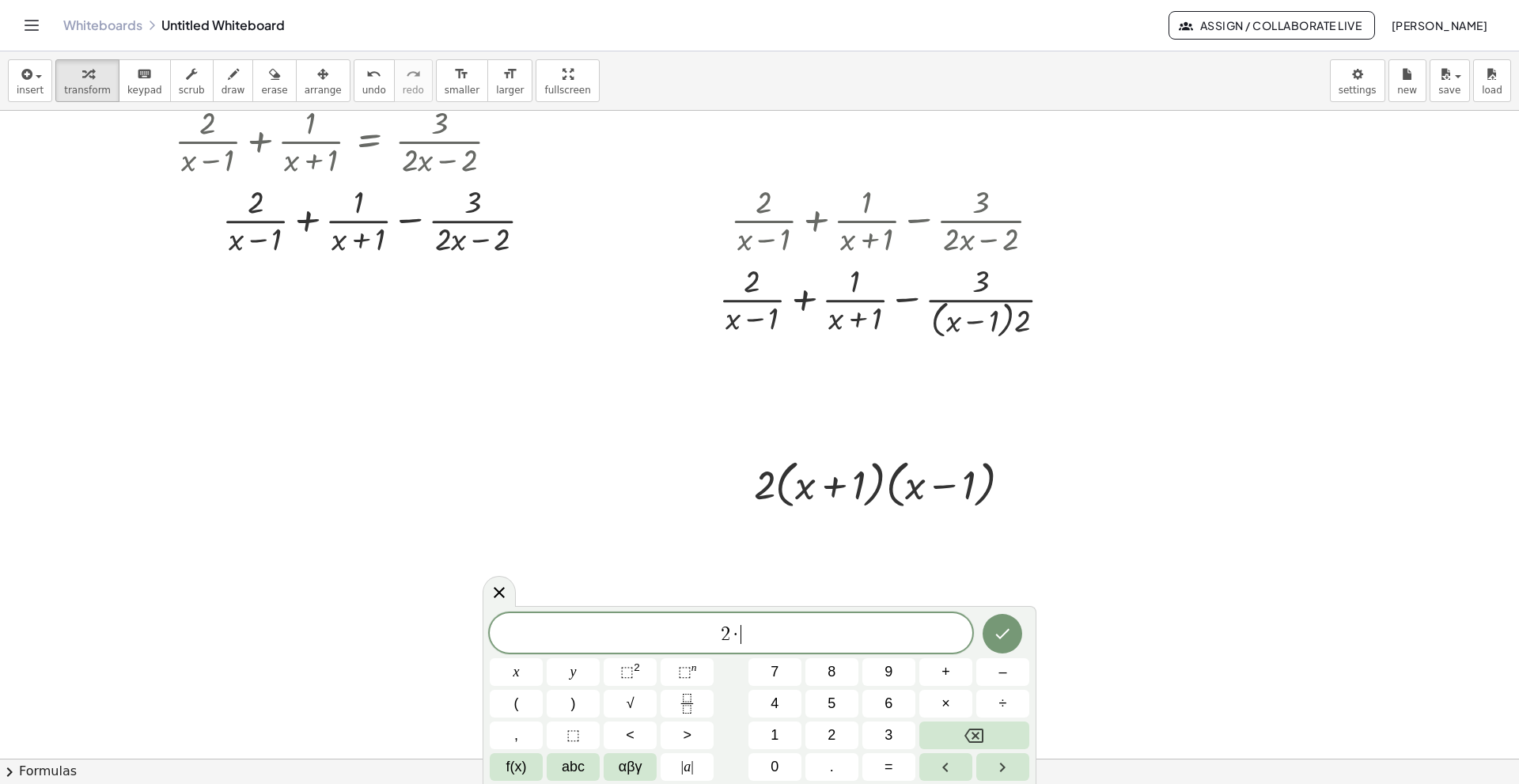
click at [783, 536] on span "2 · ​" at bounding box center [731, 635] width 483 height 22
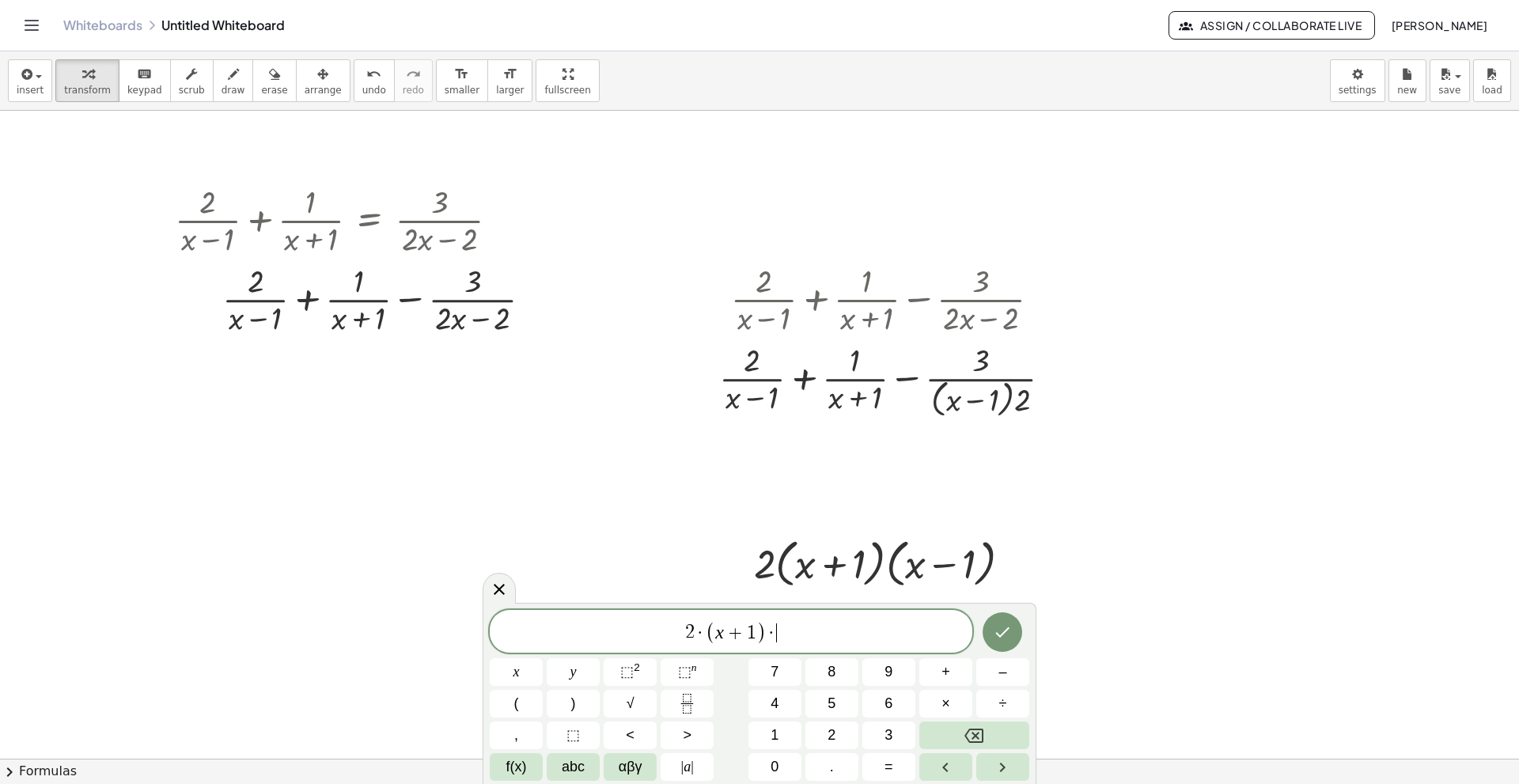
click at [788, 536] on span "2 · ( x + 1 ) · ​" at bounding box center [731, 632] width 483 height 26
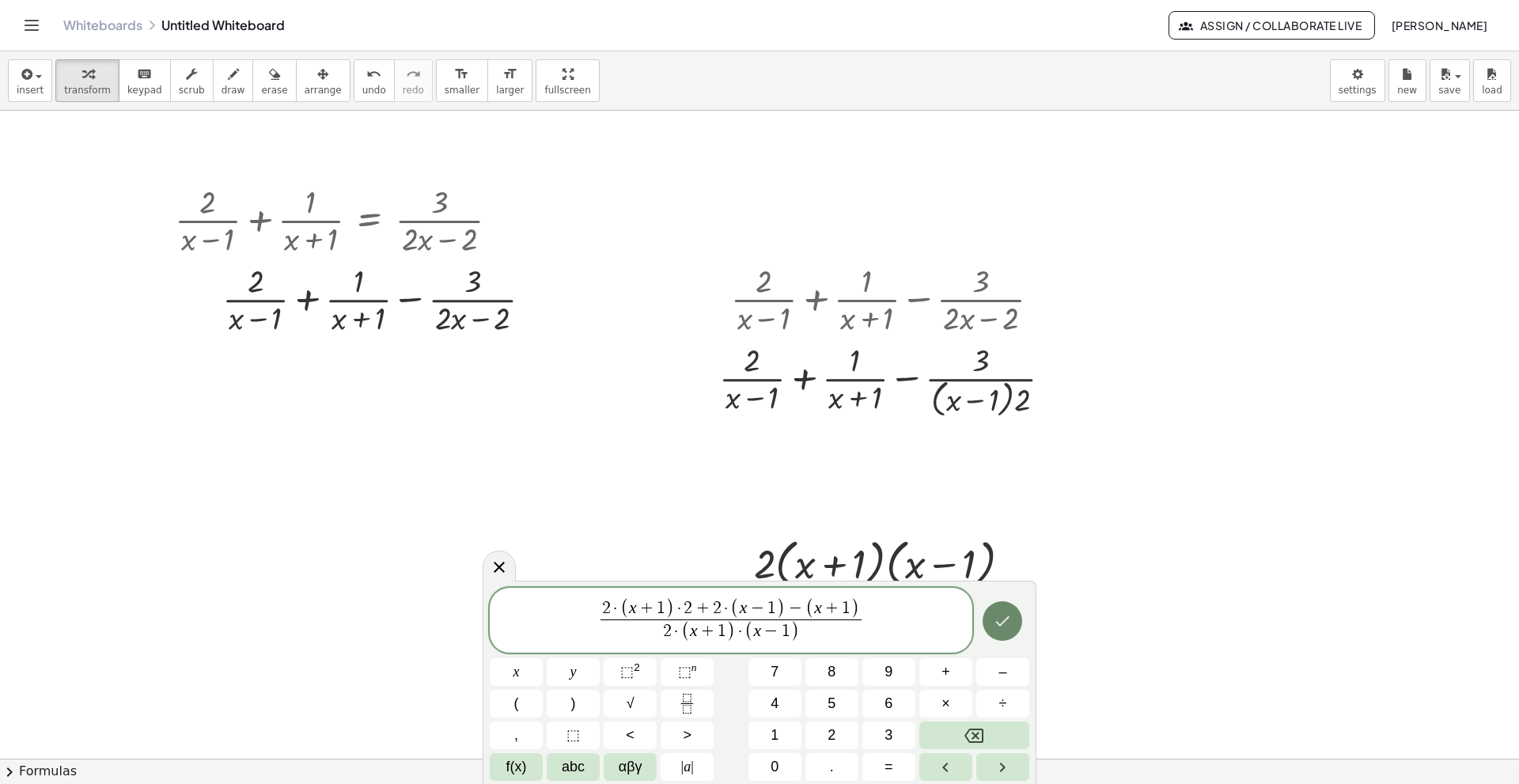
click at [996, 536] on icon "Done" at bounding box center [1003, 621] width 19 height 19
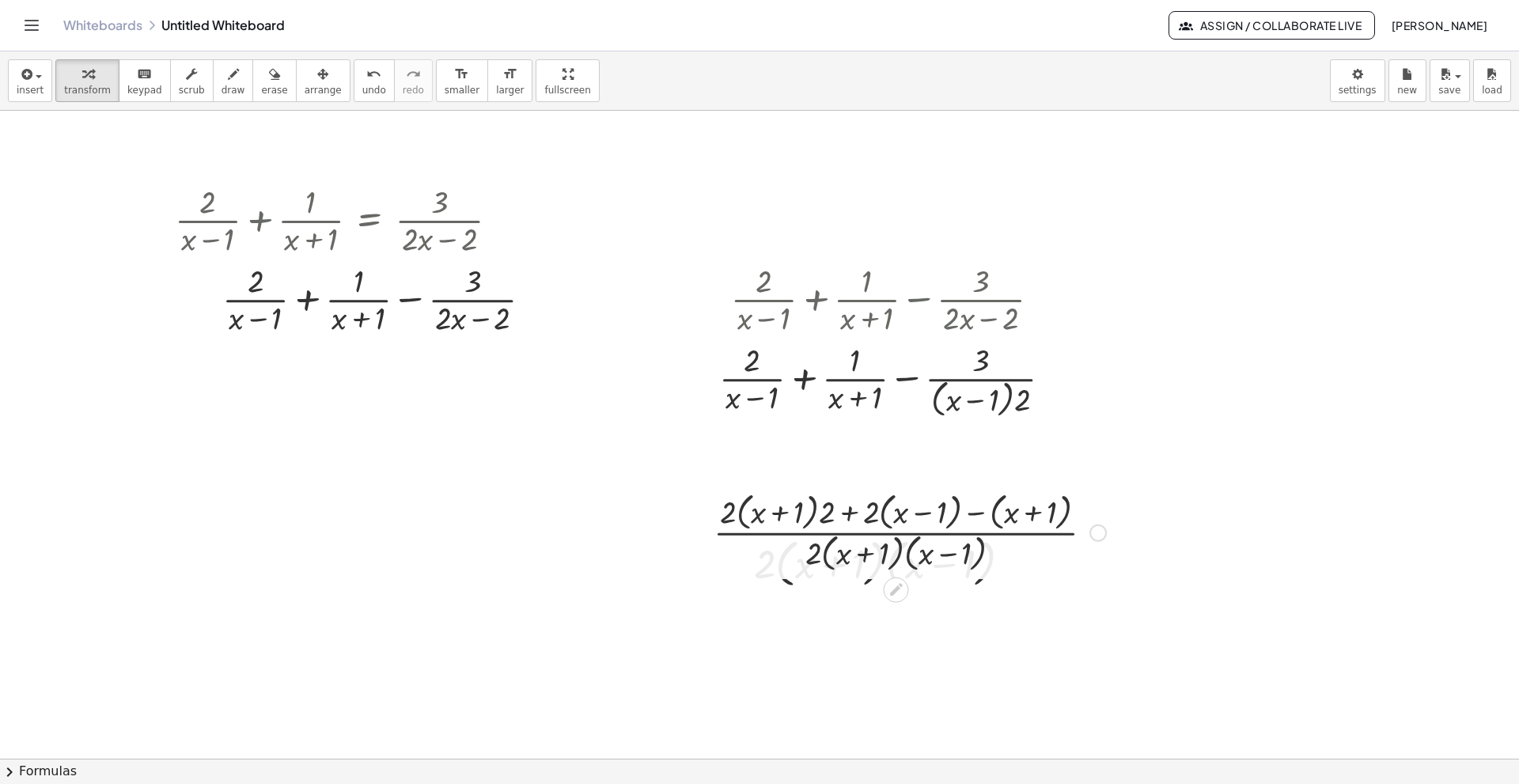
click at [1080, 477] on div at bounding box center [760, 758] width 1519 height 1295
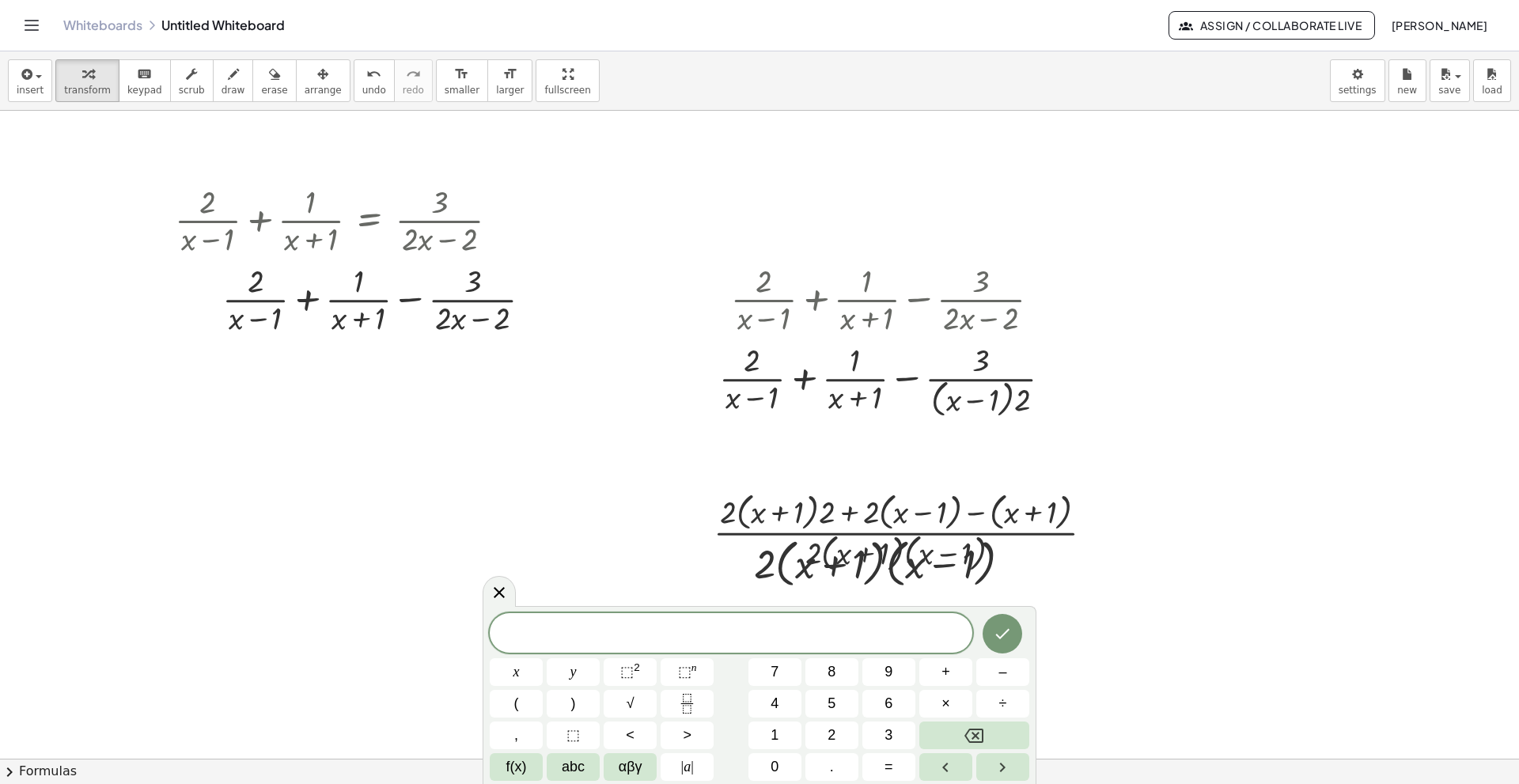
drag, startPoint x: 572, startPoint y: 410, endPoint x: 621, endPoint y: 469, distance: 76.7
click at [577, 422] on div at bounding box center [760, 758] width 1519 height 1295
click at [695, 498] on div at bounding box center [702, 531] width 24 height 95
drag, startPoint x: 397, startPoint y: 433, endPoint x: 471, endPoint y: 454, distance: 76.9
click at [407, 435] on div at bounding box center [760, 758] width 1519 height 1295
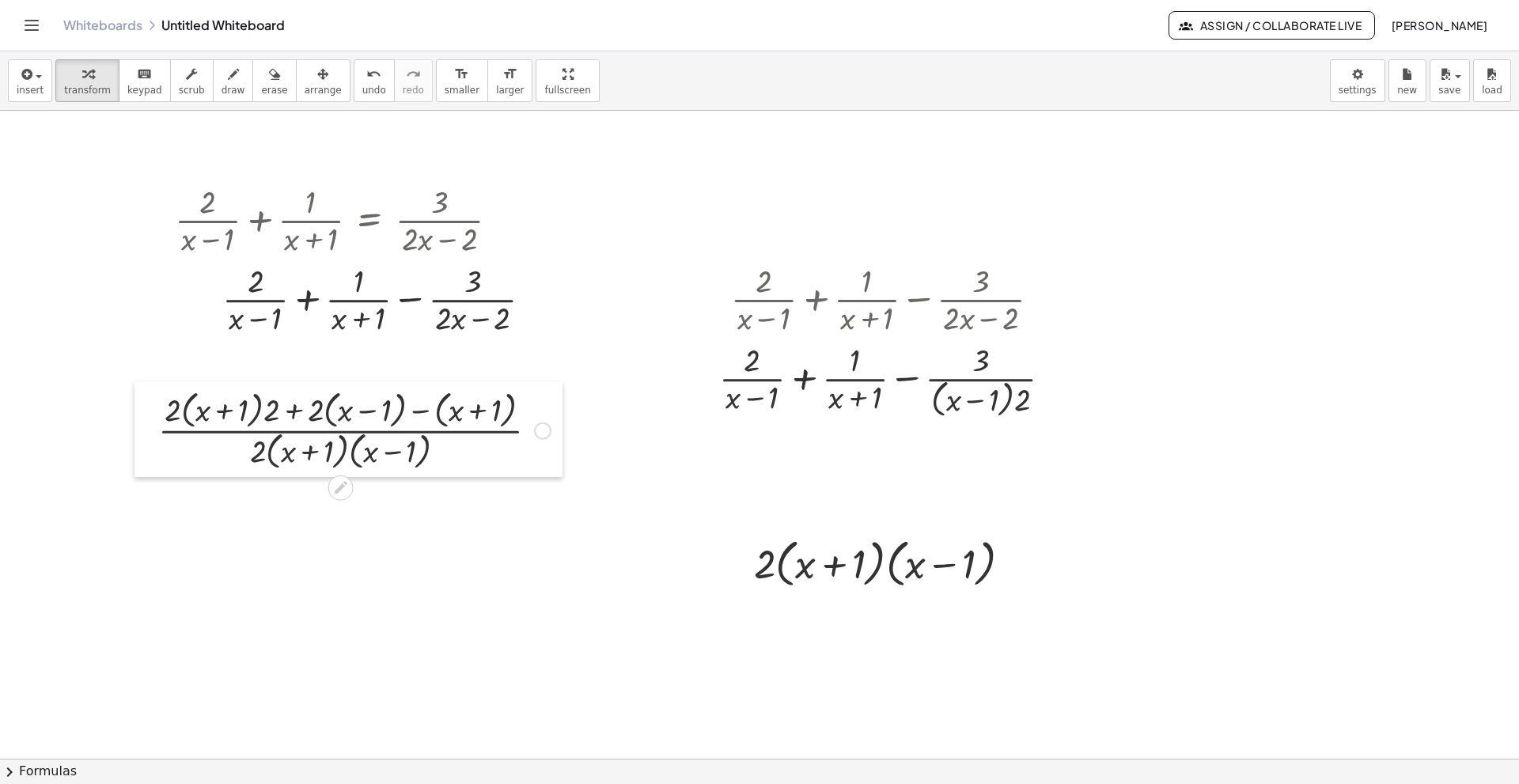
drag, startPoint x: 700, startPoint y: 513, endPoint x: 145, endPoint y: 410, distance: 564.5
click at [145, 410] on div at bounding box center [147, 428] width 24 height 95
click at [546, 431] on div at bounding box center [543, 431] width 17 height 17
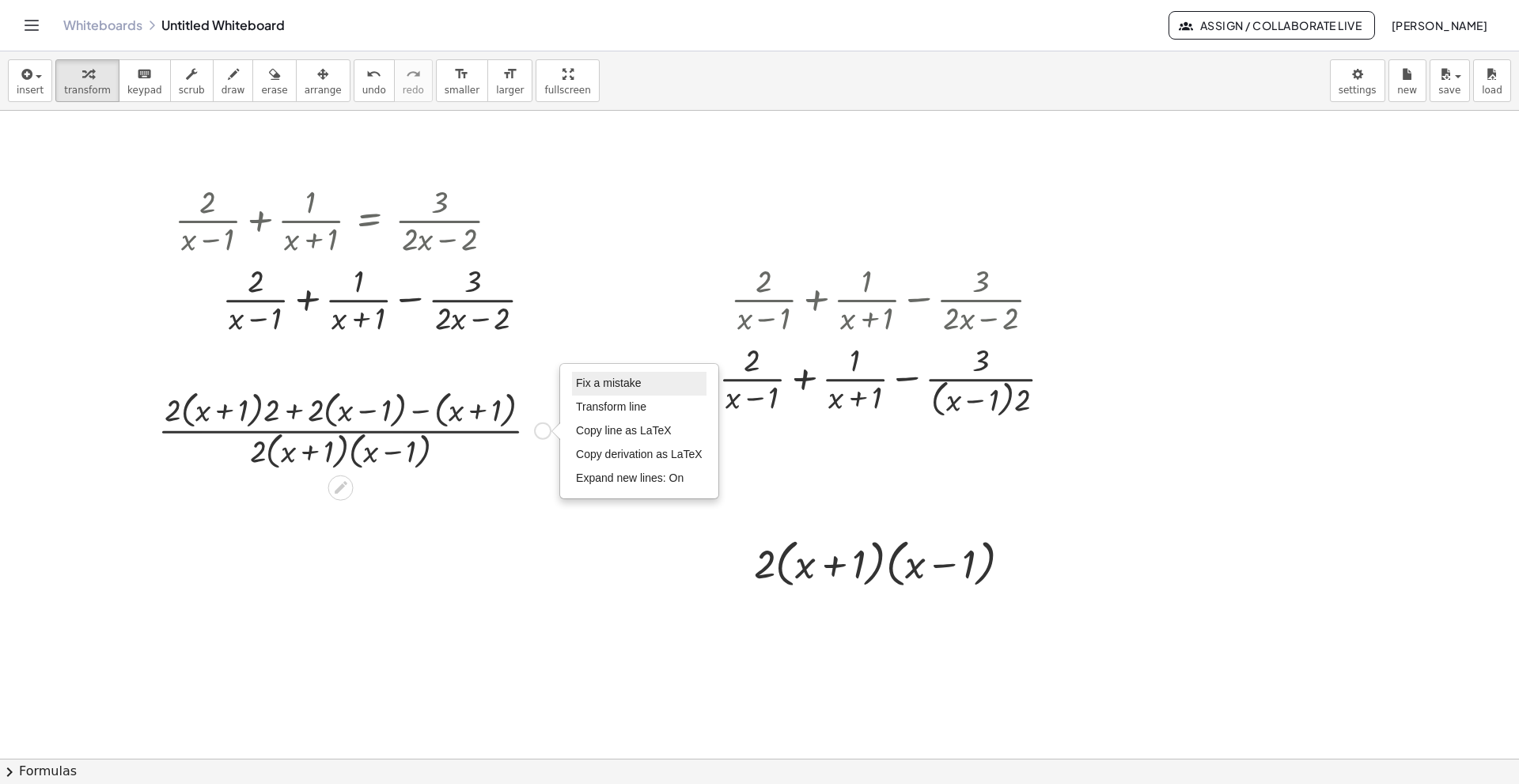
click at [628, 386] on span "Fix a mistake" at bounding box center [608, 382] width 65 height 13
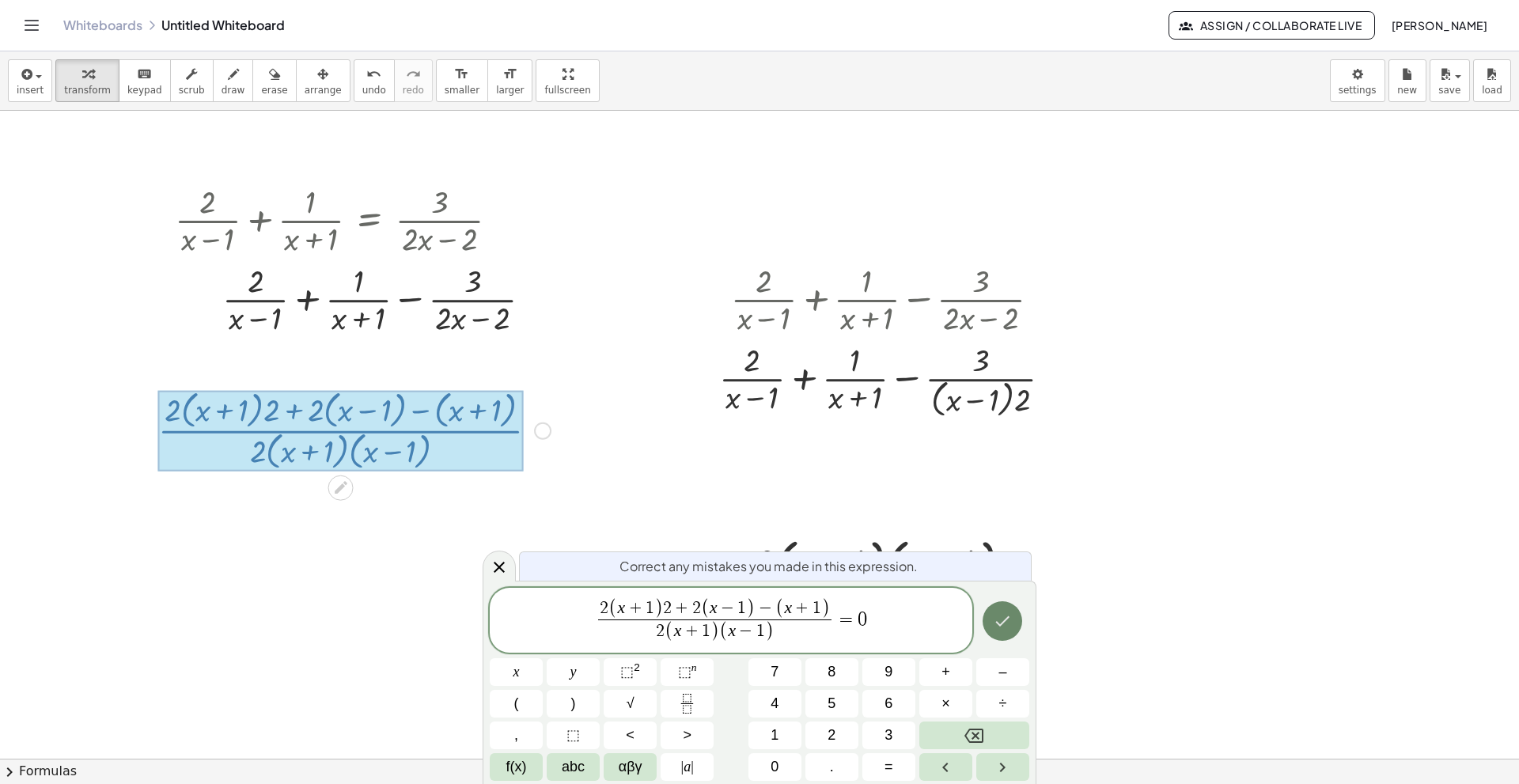
click at [1006, 536] on icon "Done" at bounding box center [1003, 621] width 15 height 10
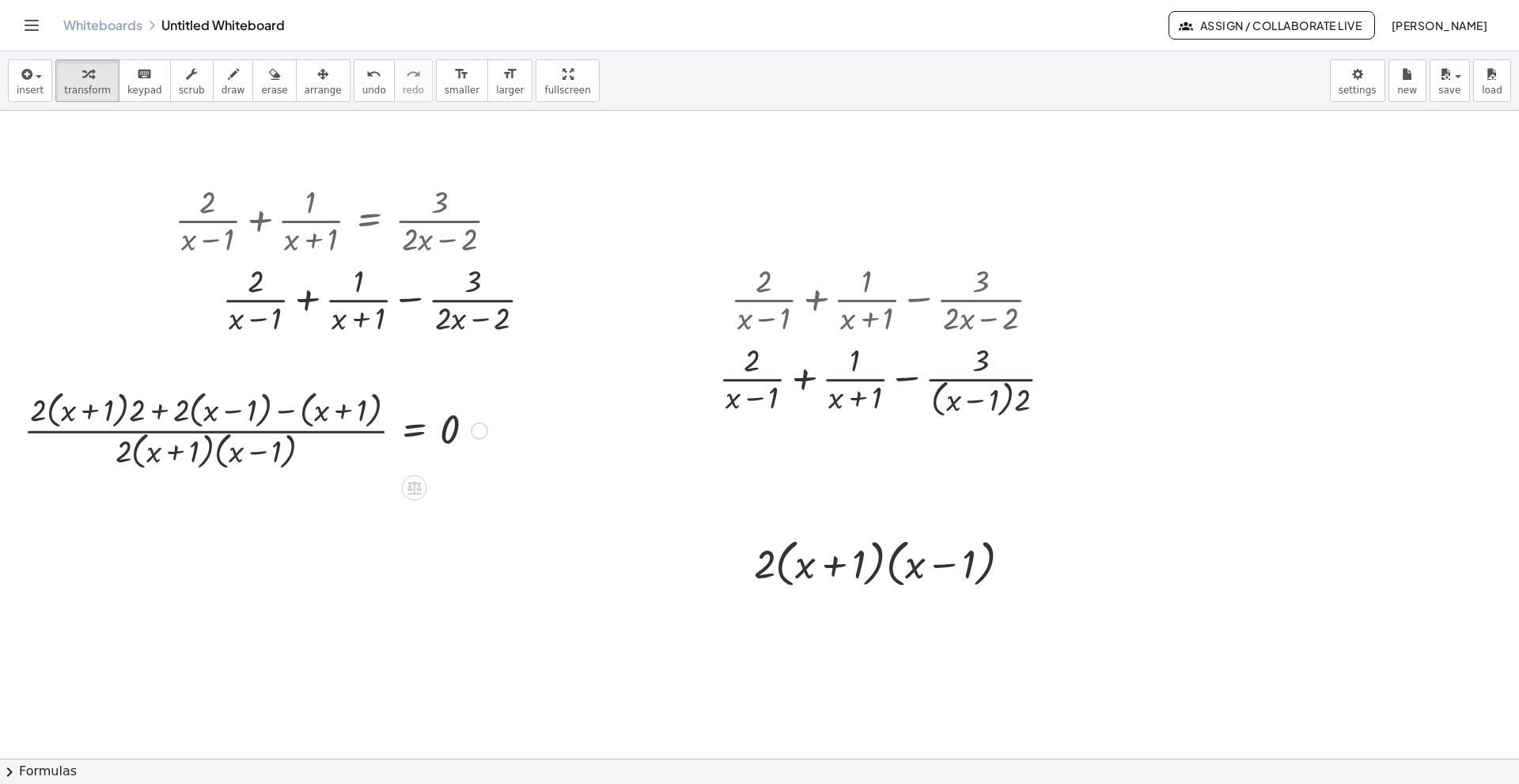
click at [27, 396] on div at bounding box center [255, 428] width 479 height 88
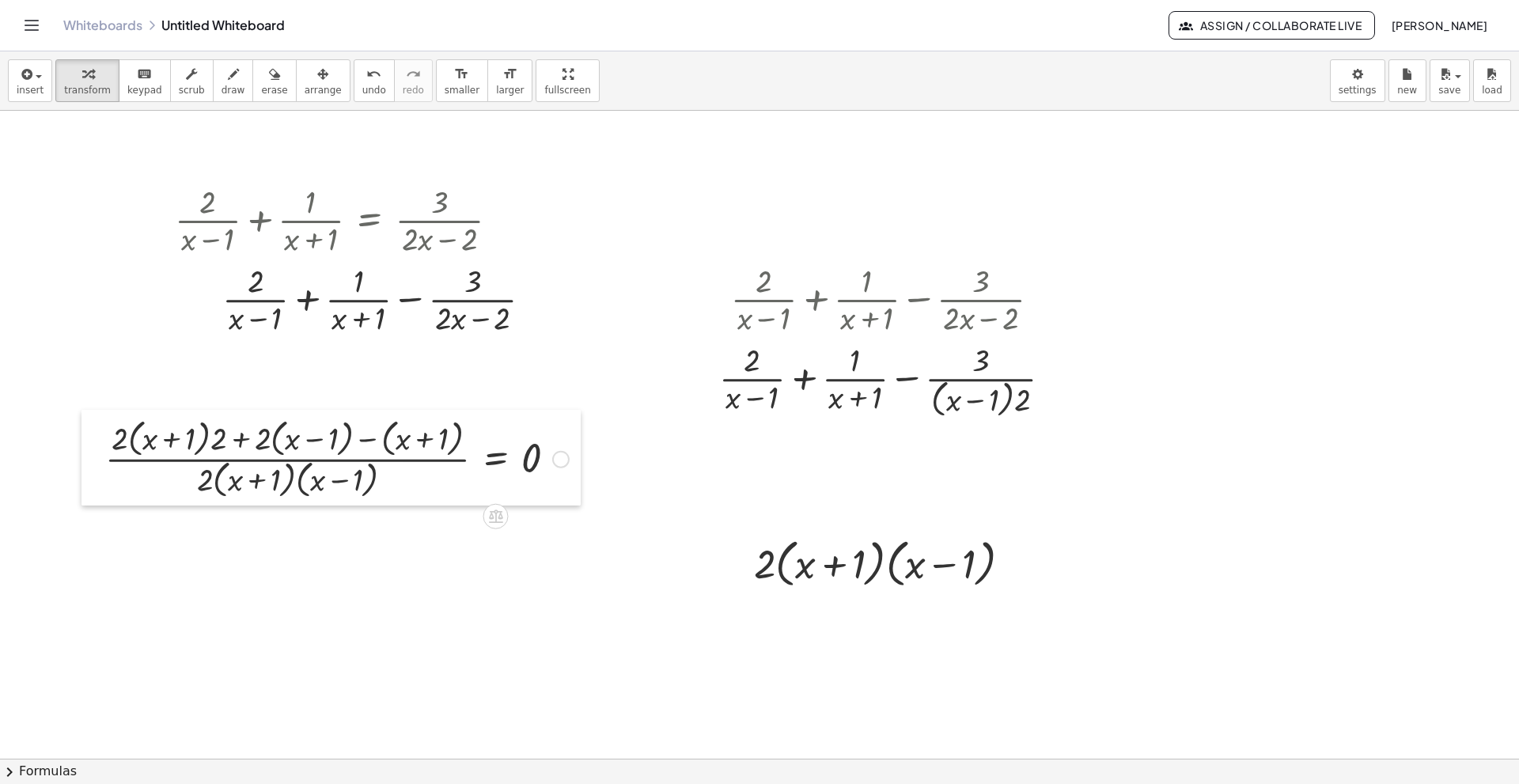
drag, startPoint x: 21, startPoint y: 396, endPoint x: 102, endPoint y: 425, distance: 86.0
click at [102, 425] on div at bounding box center [94, 457] width 24 height 95
click at [222, 94] on span "draw" at bounding box center [234, 90] width 24 height 11
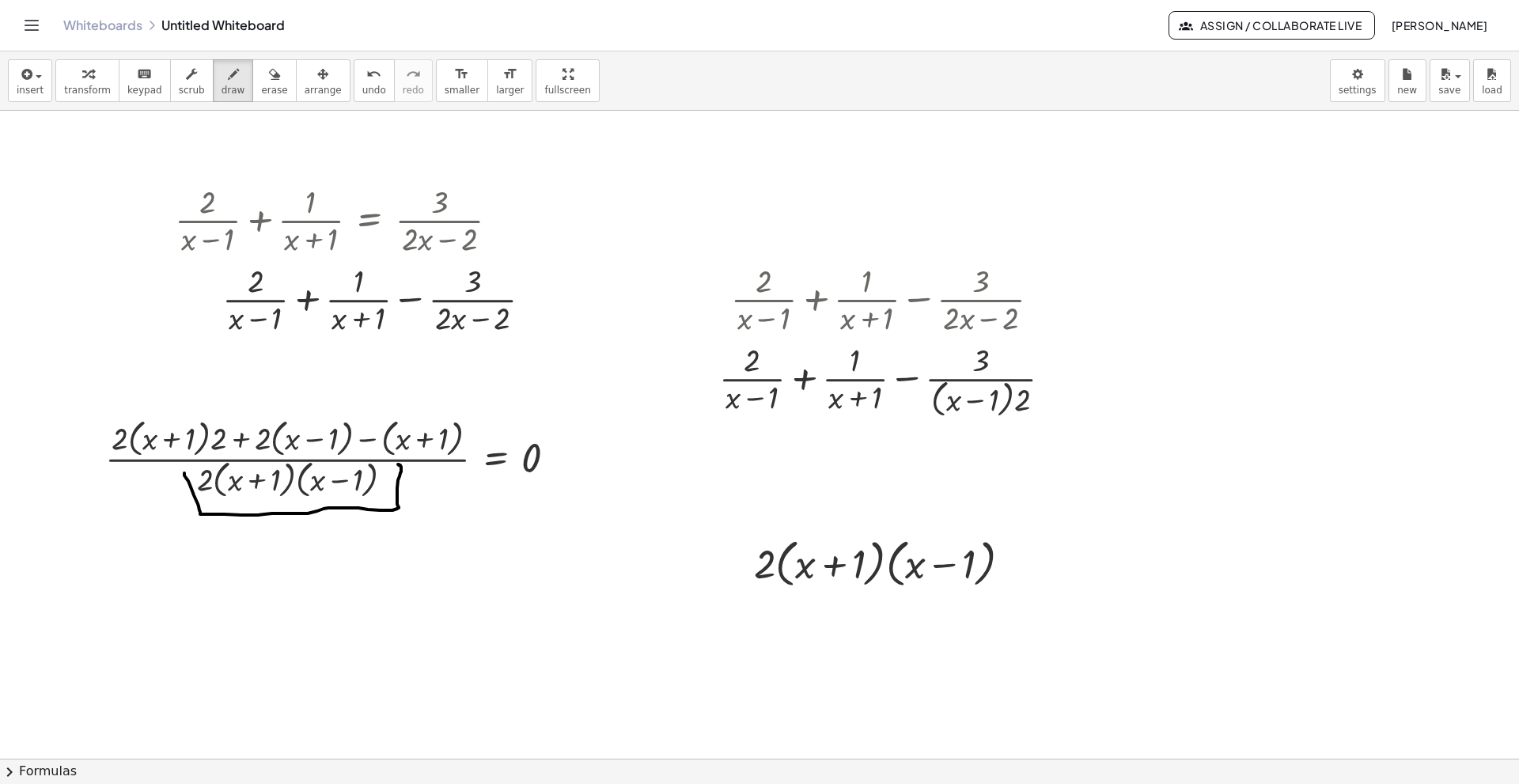
drag, startPoint x: 192, startPoint y: 489, endPoint x: 366, endPoint y: 494, distance: 174.1
click at [397, 465] on div at bounding box center [760, 758] width 1519 height 1295
drag, startPoint x: 329, startPoint y: 507, endPoint x: 561, endPoint y: 453, distance: 238.2
click at [561, 453] on div at bounding box center [760, 758] width 1519 height 1295
click at [69, 76] on div "button" at bounding box center [88, 74] width 46 height 19
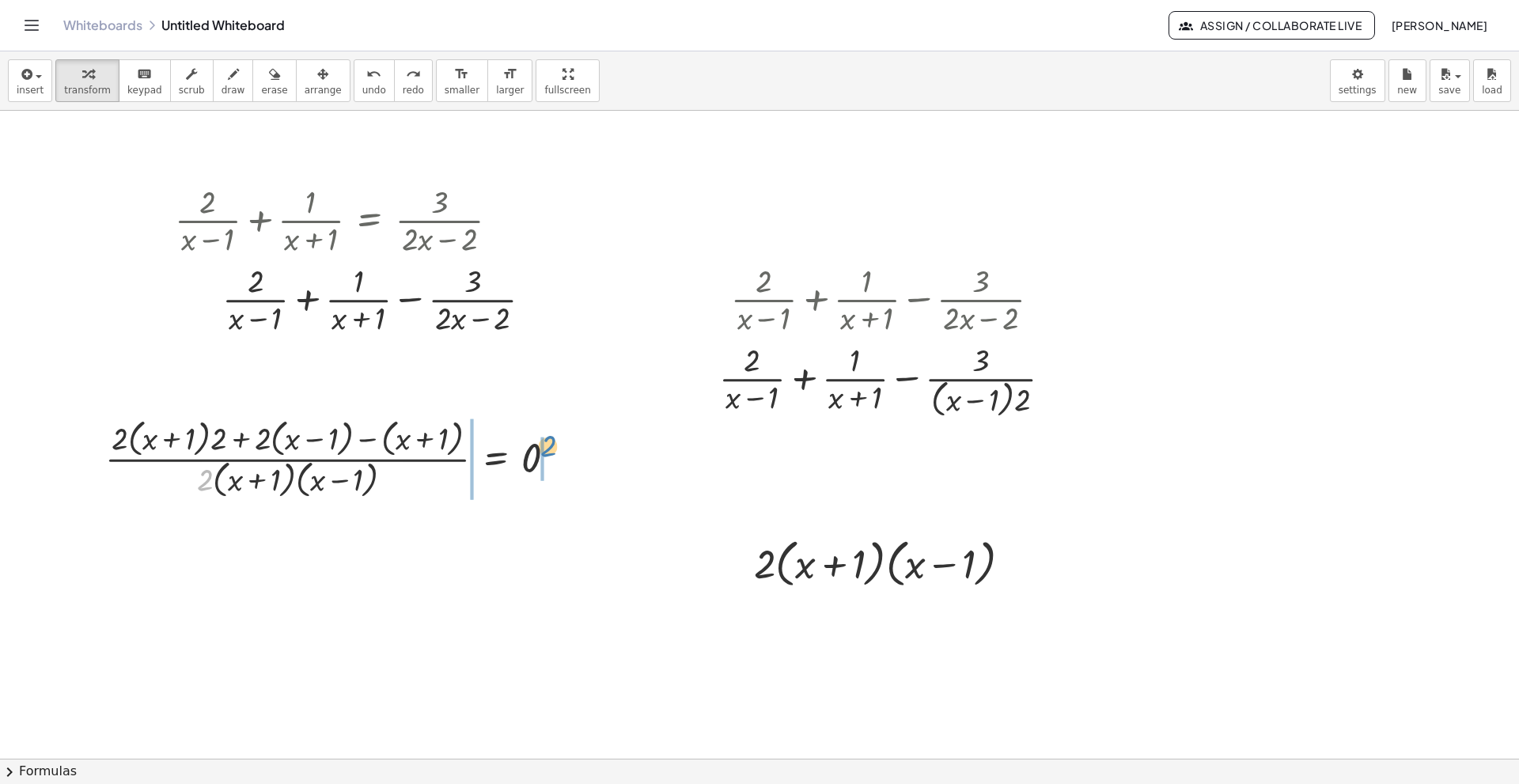
drag, startPoint x: 201, startPoint y: 494, endPoint x: 540, endPoint y: 460, distance: 340.7
click at [540, 460] on div at bounding box center [337, 458] width 479 height 88
drag, startPoint x: 210, startPoint y: 477, endPoint x: 475, endPoint y: 445, distance: 266.9
click at [475, 445] on div at bounding box center [337, 458] width 479 height 88
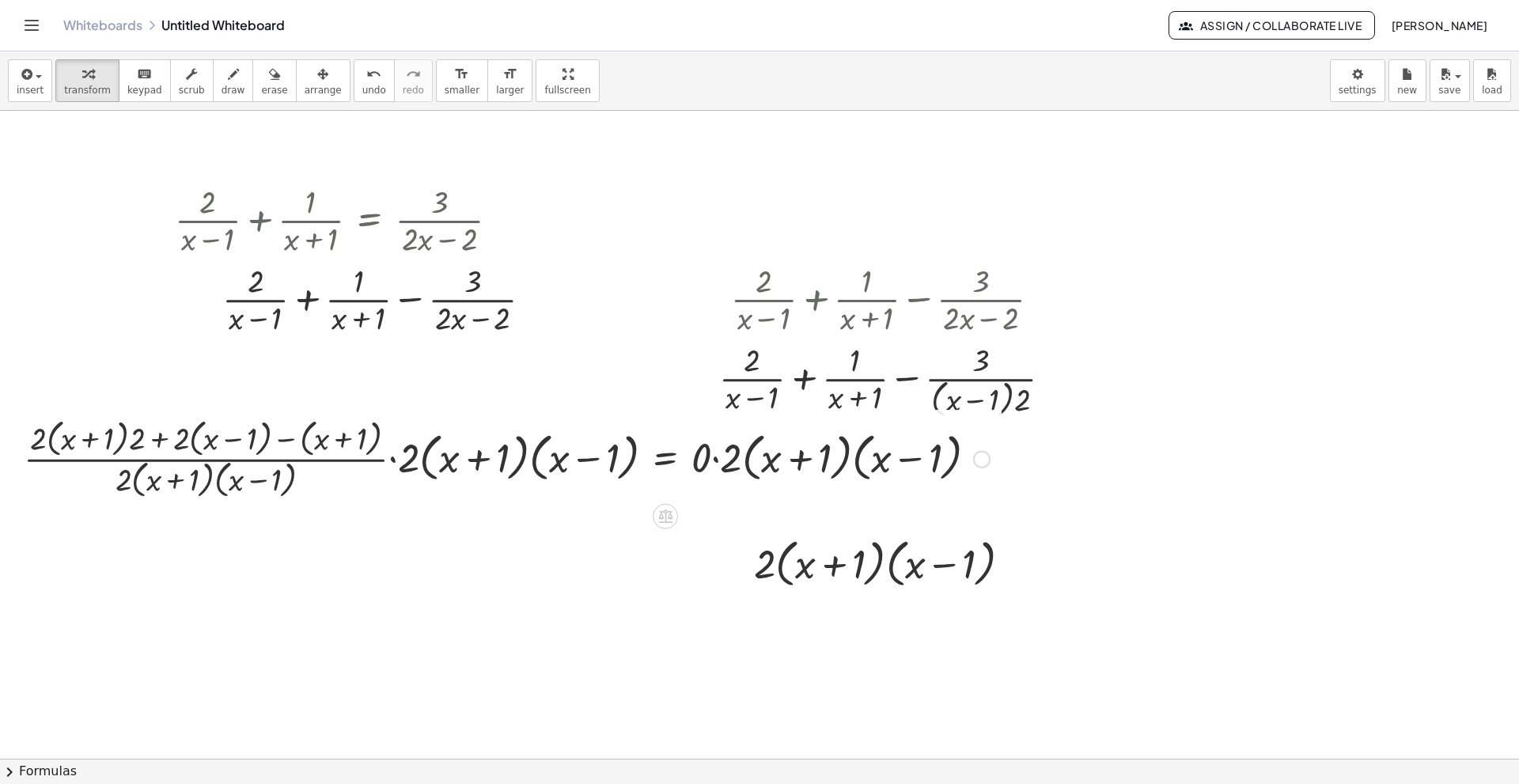
click at [717, 459] on div at bounding box center [506, 458] width 982 height 88
click at [392, 456] on div at bounding box center [491, 458] width 951 height 88
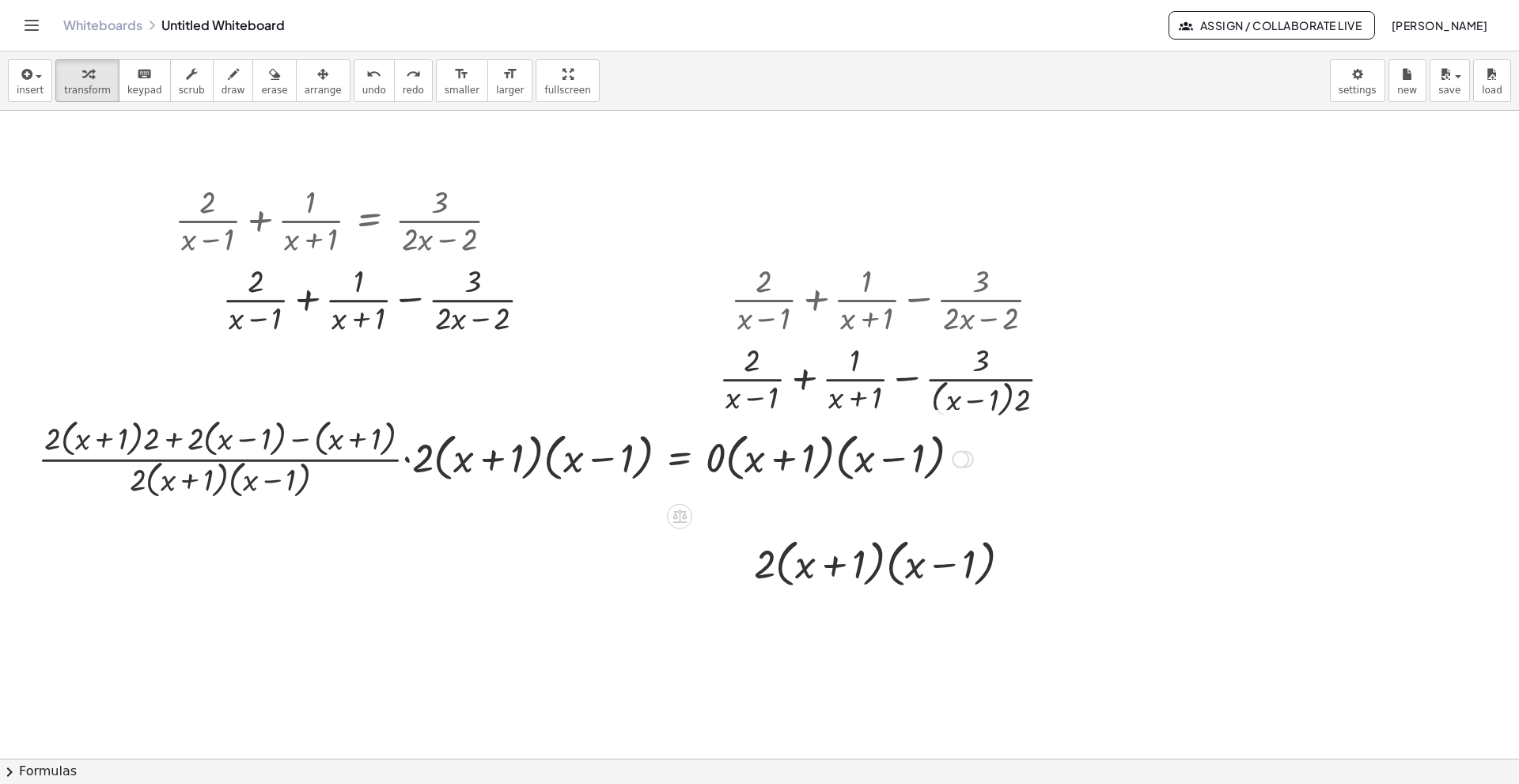
click at [139, 483] on div at bounding box center [505, 458] width 951 height 88
click at [220, 456] on div at bounding box center [505, 458] width 951 height 88
drag, startPoint x: 155, startPoint y: 485, endPoint x: 475, endPoint y: 475, distance: 320.2
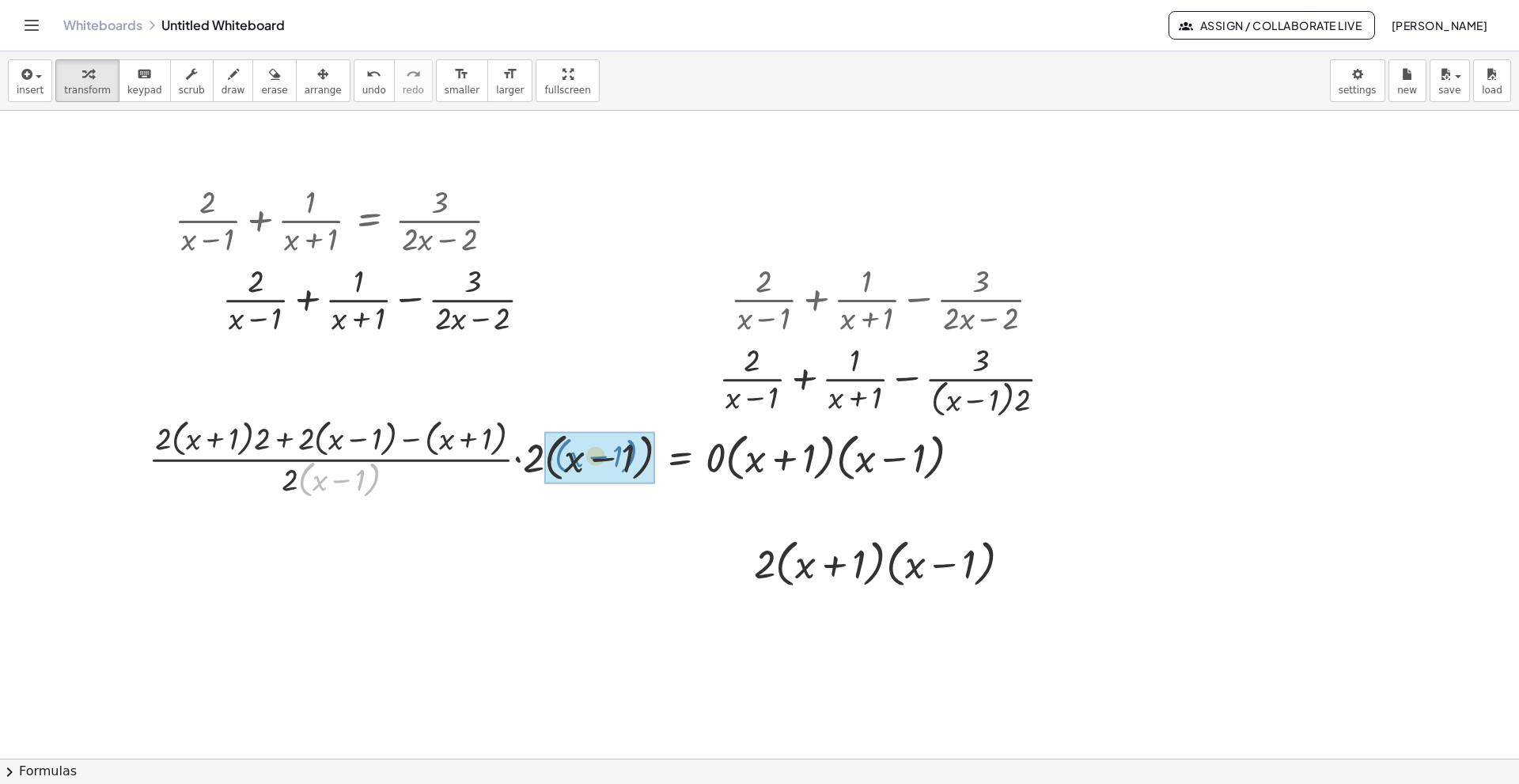
drag, startPoint x: 372, startPoint y: 480, endPoint x: 628, endPoint y: 456, distance: 257.1
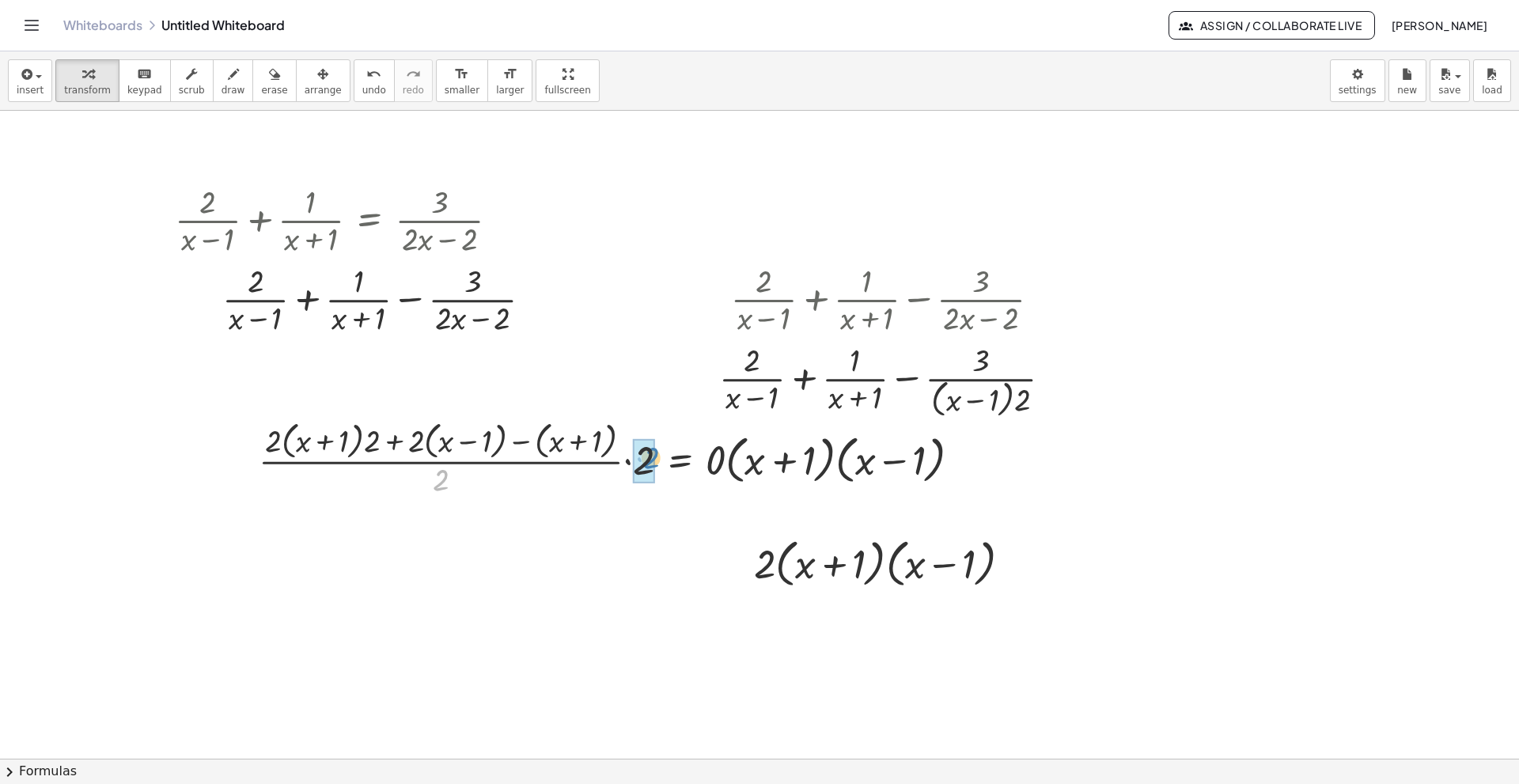
drag, startPoint x: 441, startPoint y: 482, endPoint x: 650, endPoint y: 459, distance: 210.3
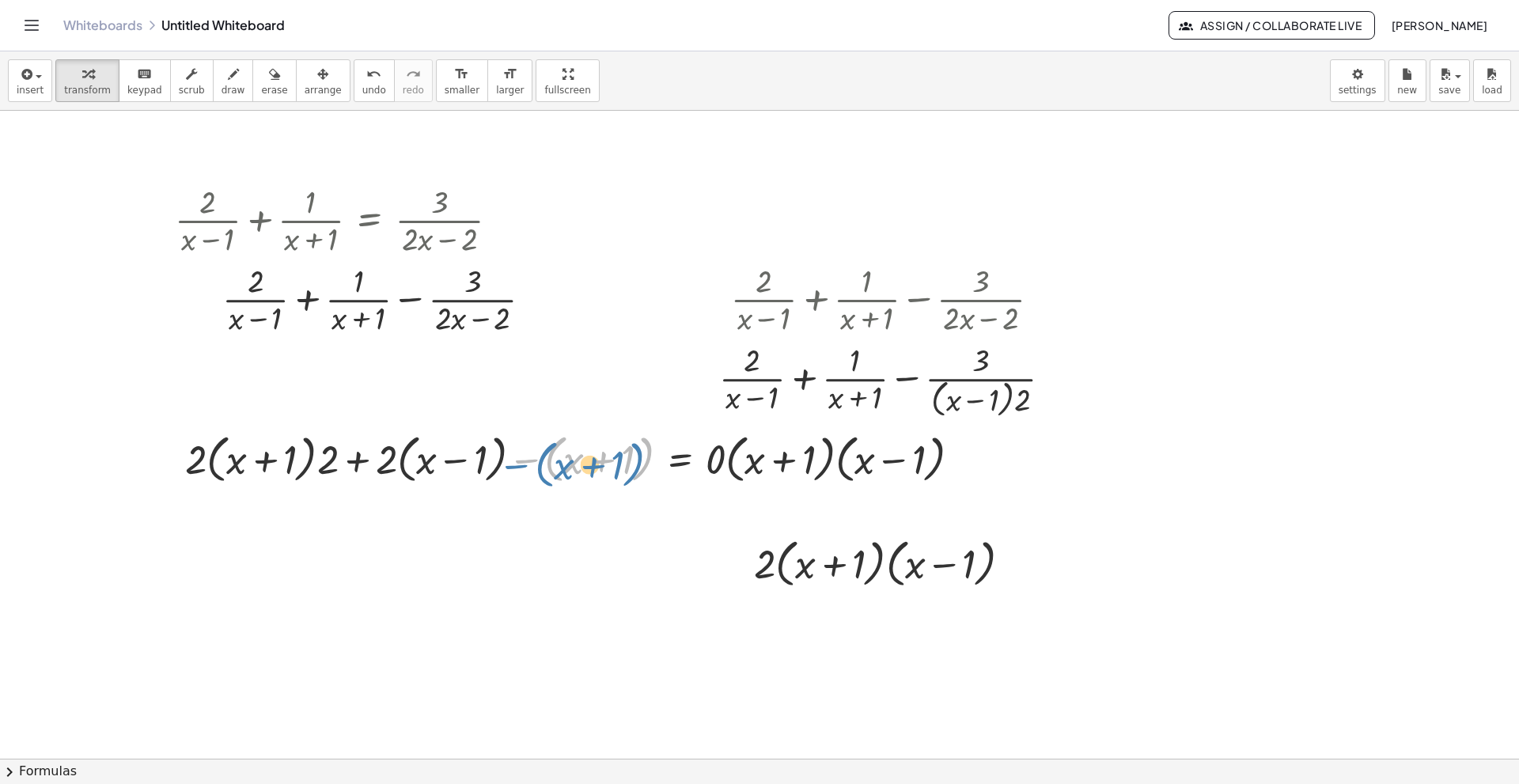
click at [546, 467] on div at bounding box center [579, 458] width 804 height 60
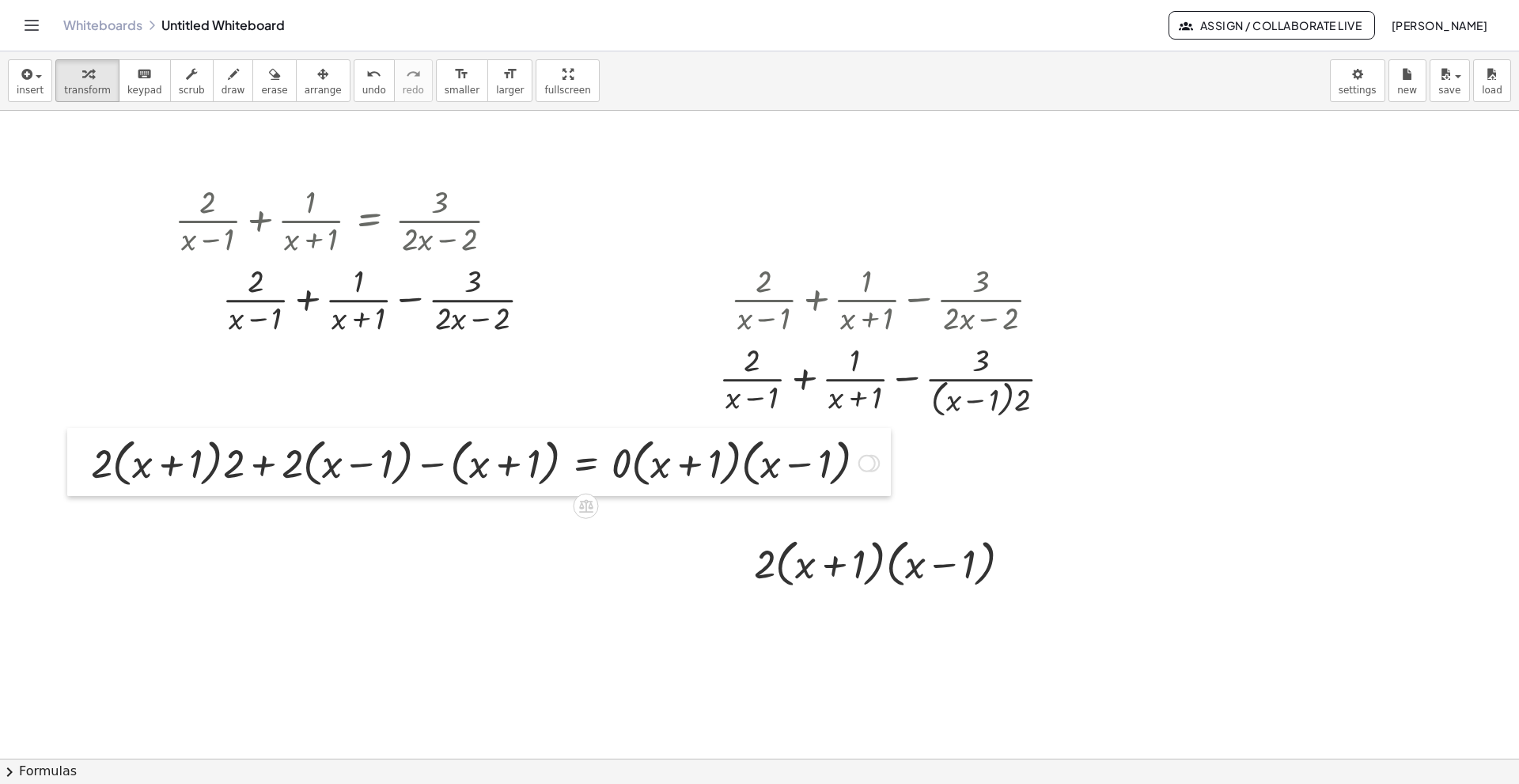
drag, startPoint x: 172, startPoint y: 443, endPoint x: 100, endPoint y: 449, distance: 72.2
click at [91, 451] on div at bounding box center [79, 461] width 24 height 68
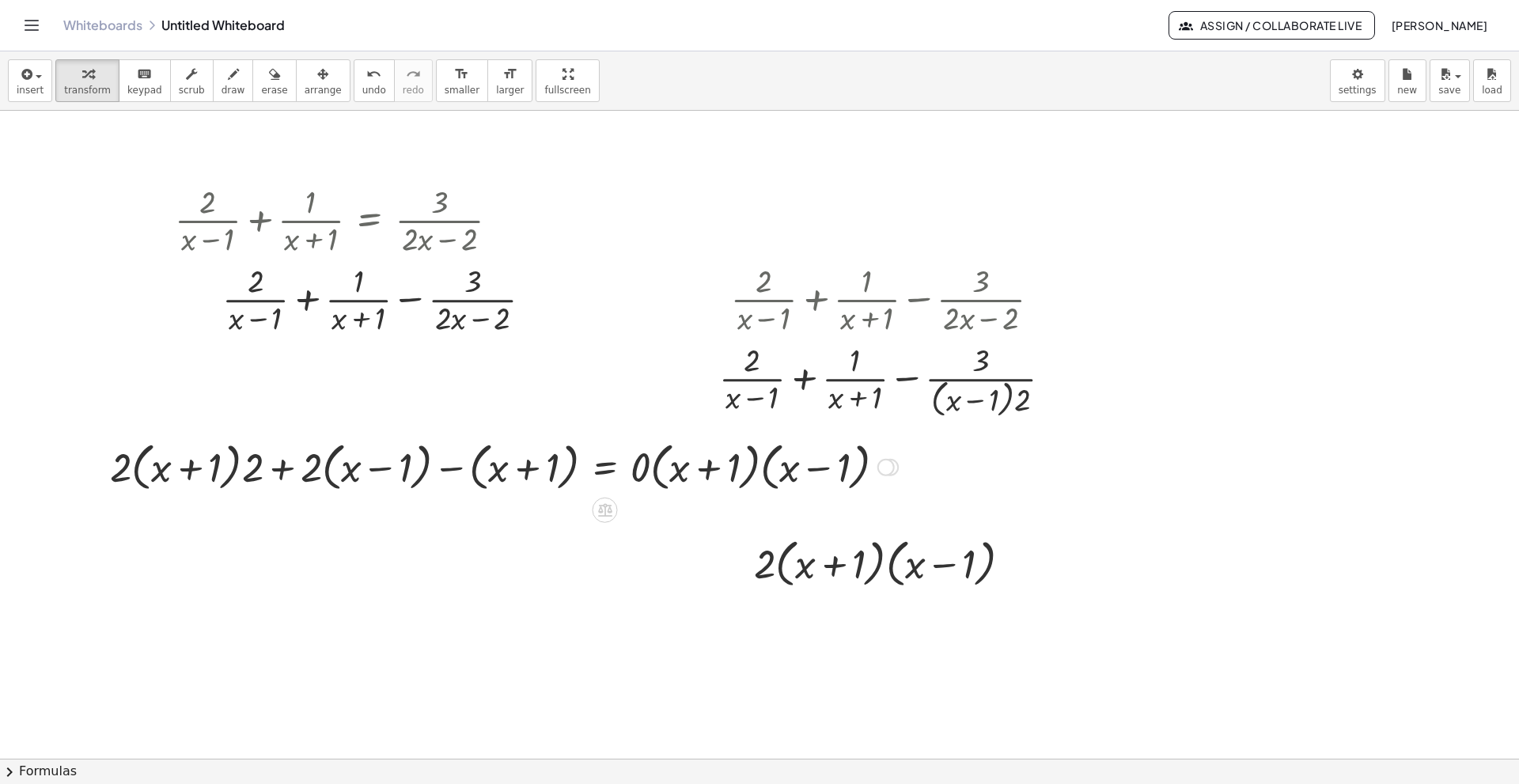
click at [640, 473] on div at bounding box center [504, 465] width 804 height 60
click at [655, 477] on div at bounding box center [504, 465] width 804 height 60
drag, startPoint x: 672, startPoint y: 527, endPoint x: 656, endPoint y: 455, distance: 73.8
click at [606, 467] on div "+ · 2 · ( + x + 1 ) · 2 + · 2 · ( + x − 1 ) − ( + x + 1 ) = 0" at bounding box center [606, 467] width 0 height 0
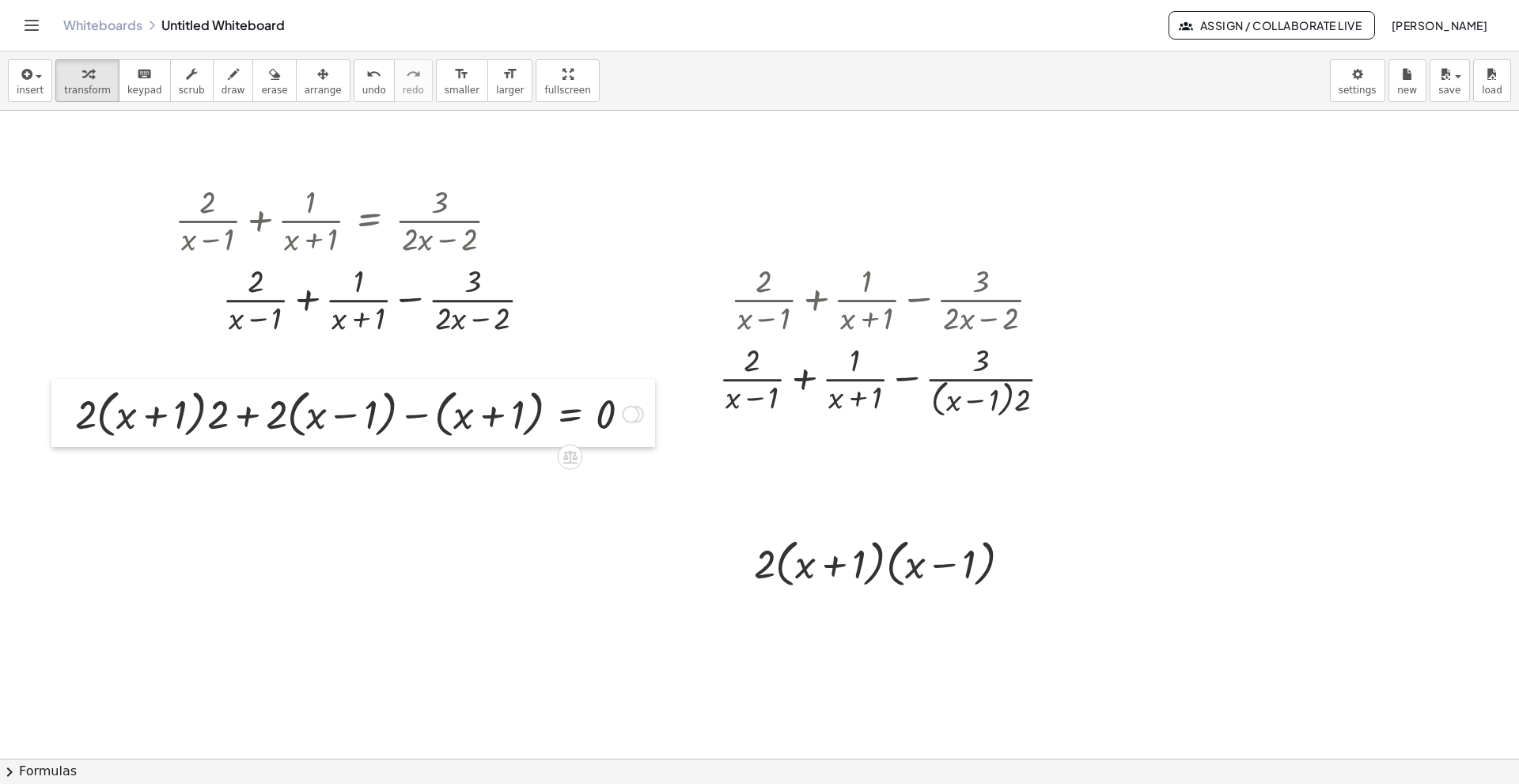
drag, startPoint x: 90, startPoint y: 450, endPoint x: 70, endPoint y: 412, distance: 42.9
click at [70, 412] on div at bounding box center [64, 412] width 24 height 68
drag, startPoint x: 91, startPoint y: 422, endPoint x: 128, endPoint y: 426, distance: 37.2
click at [128, 426] on div at bounding box center [359, 413] width 584 height 60
click at [164, 418] on div at bounding box center [344, 413] width 615 height 60
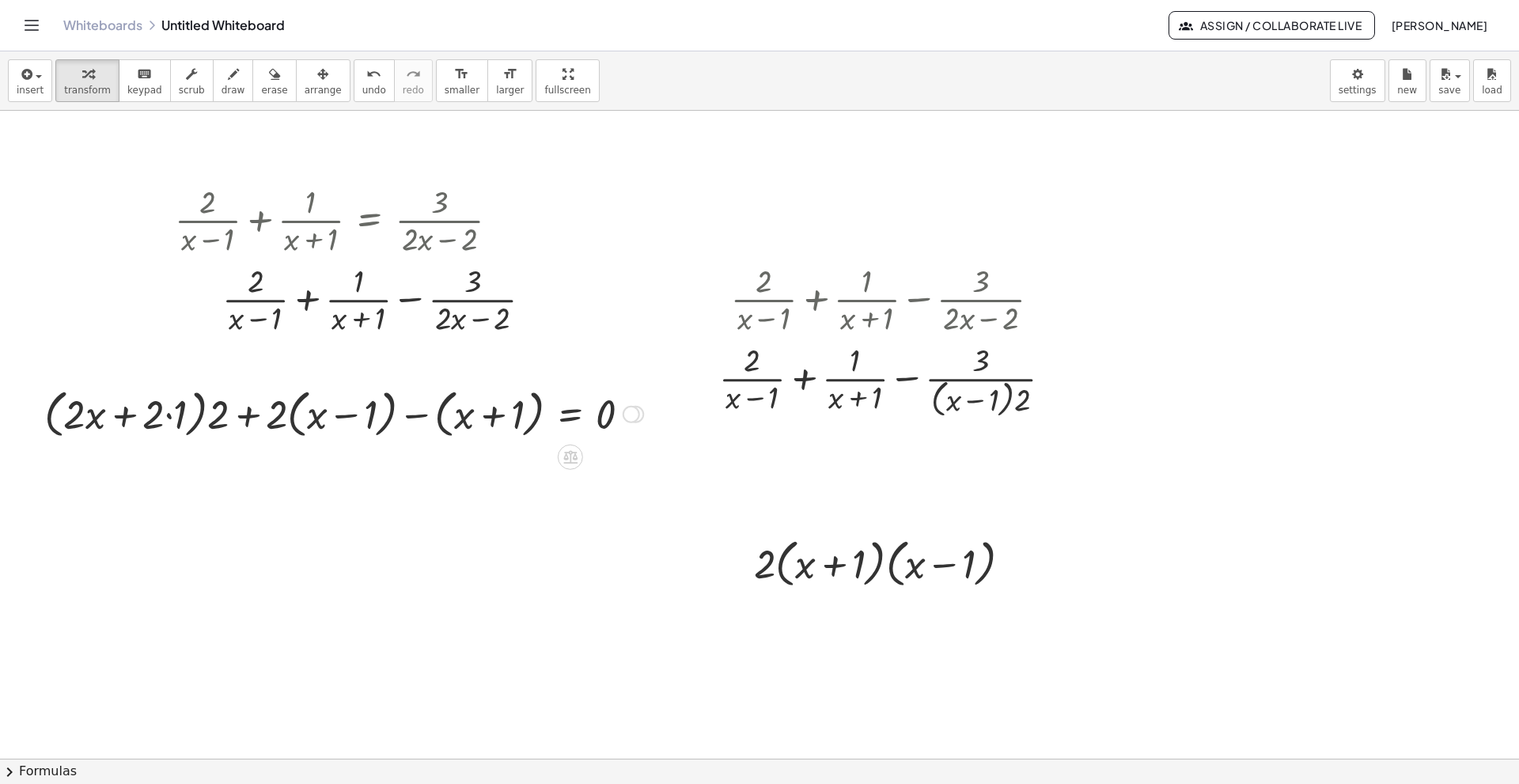
click at [172, 415] on div at bounding box center [344, 413] width 615 height 60
click at [278, 413] on div at bounding box center [355, 413] width 592 height 60
drag, startPoint x: 280, startPoint y: 422, endPoint x: 308, endPoint y: 448, distance: 38.2
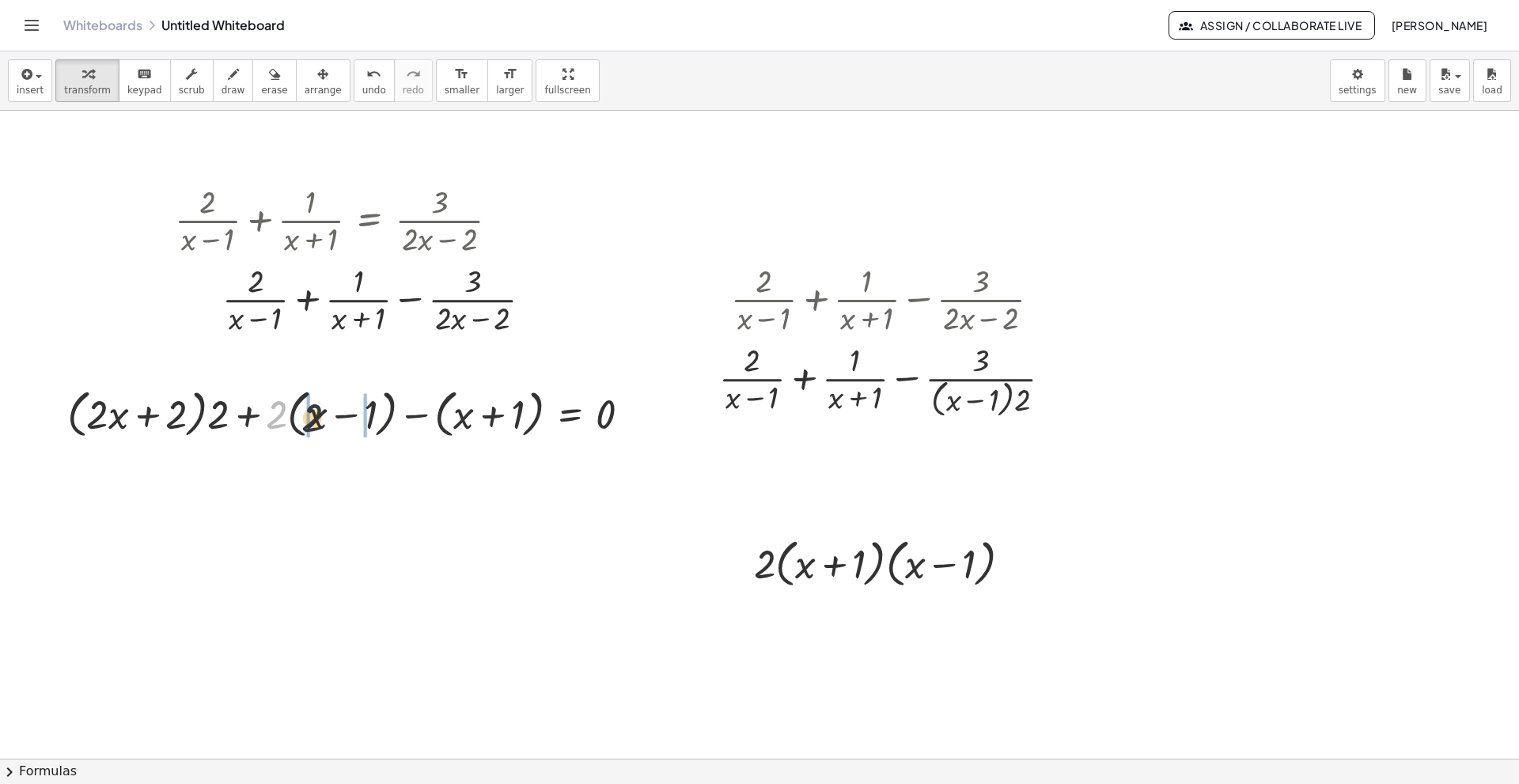
click at [319, 423] on div at bounding box center [355, 413] width 592 height 60
click at [375, 416] on div at bounding box center [359, 413] width 584 height 60
click at [420, 414] on div at bounding box center [370, 413] width 561 height 60
click at [143, 413] on div at bounding box center [390, 413] width 522 height 60
click at [142, 413] on div at bounding box center [390, 413] width 522 height 60
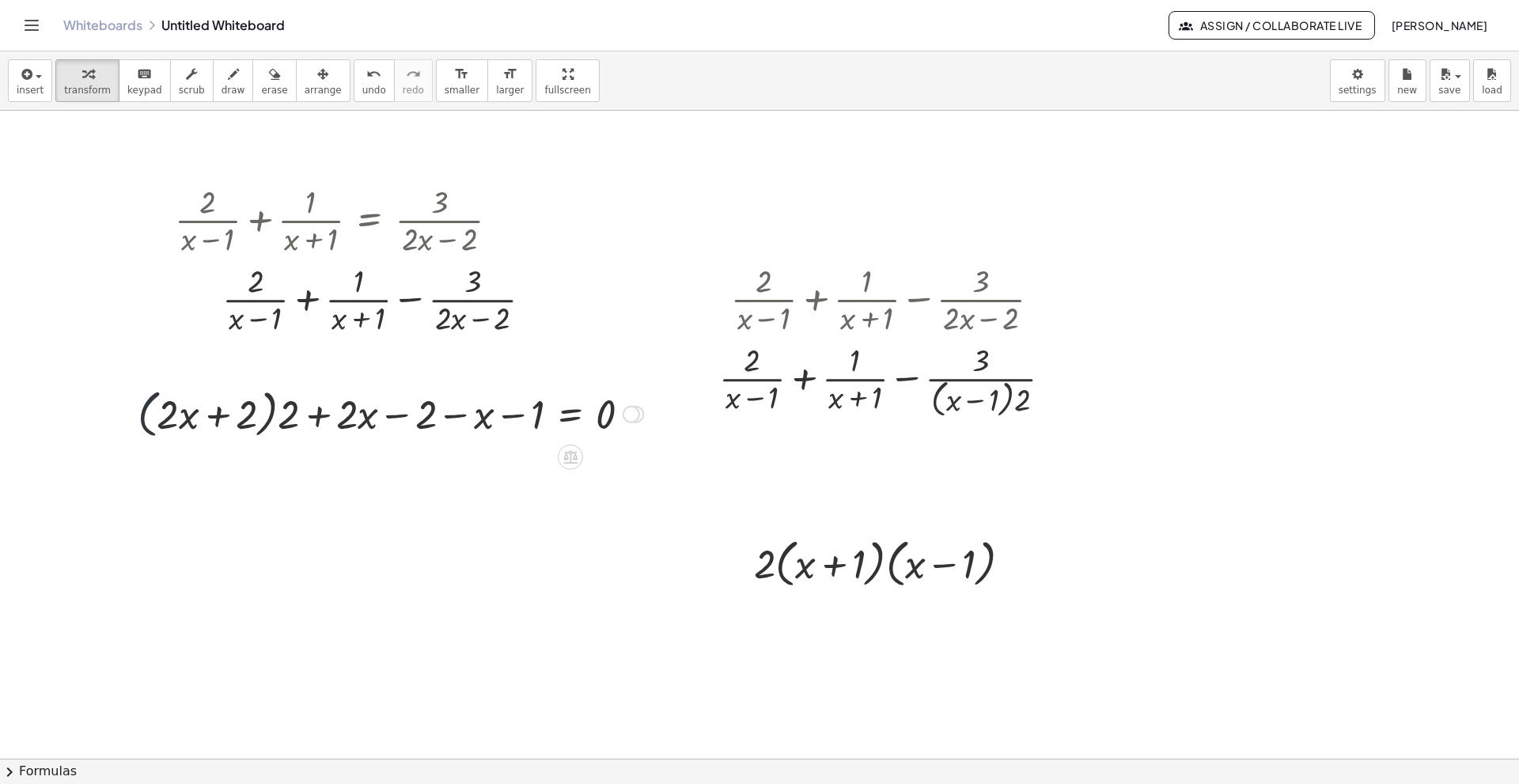
click at [142, 413] on div at bounding box center [390, 413] width 522 height 60
drag, startPoint x: 187, startPoint y: 431, endPoint x: 178, endPoint y: 419, distance: 15.0
click at [176, 416] on div at bounding box center [390, 413] width 522 height 60
click at [286, 420] on div at bounding box center [390, 413] width 522 height 60
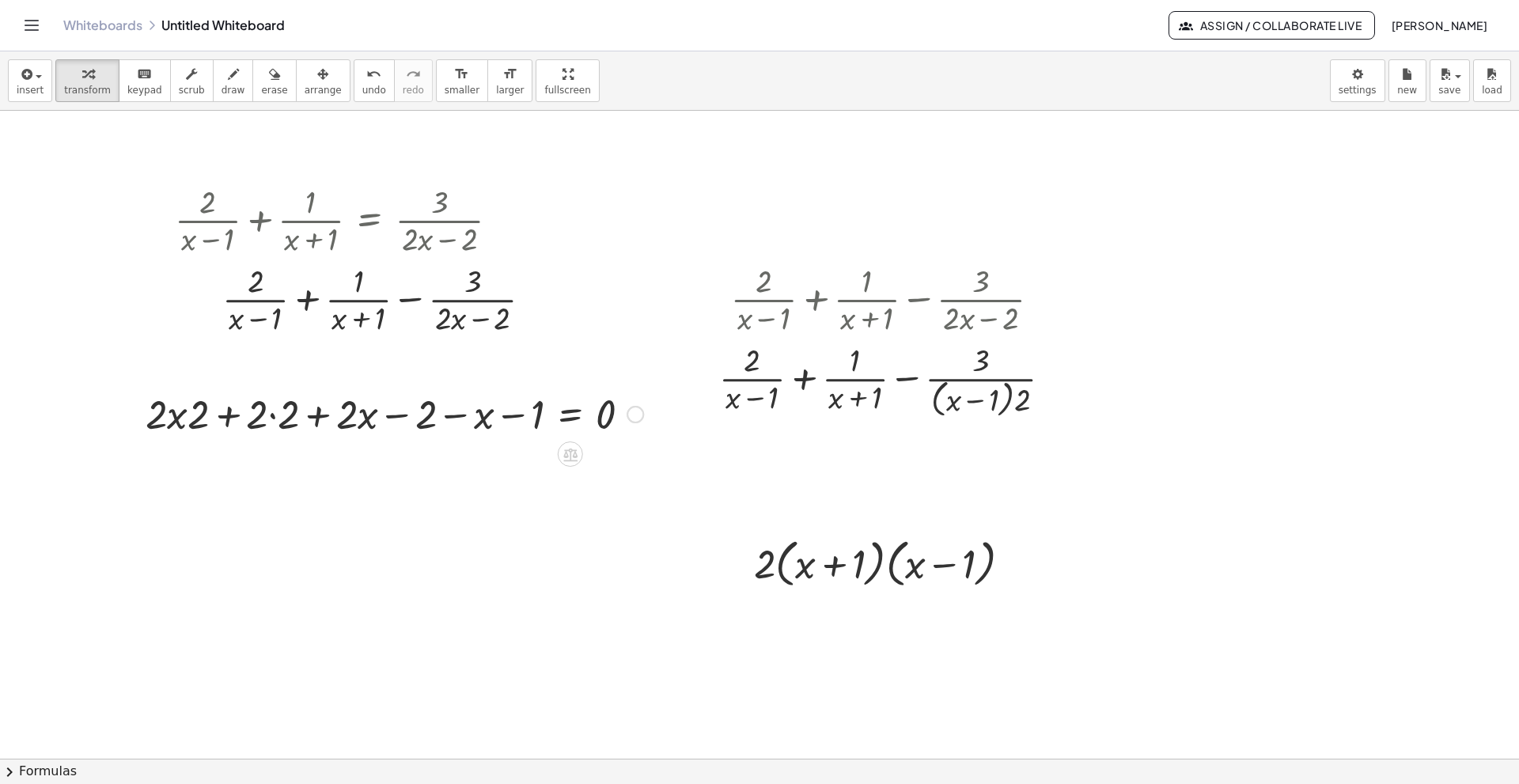
click at [175, 423] on div at bounding box center [394, 412] width 514 height 54
click at [174, 417] on div at bounding box center [394, 412] width 514 height 54
drag, startPoint x: 345, startPoint y: 416, endPoint x: 602, endPoint y: 530, distance: 281.1
click at [602, 530] on div "+ · 2 · ( + x − 1 ) + · 1 · ( + x + 1 ) = · 3 · ( + · 2 · x − 2 ) + · 2 · ( + x…" at bounding box center [760, 758] width 1519 height 1295
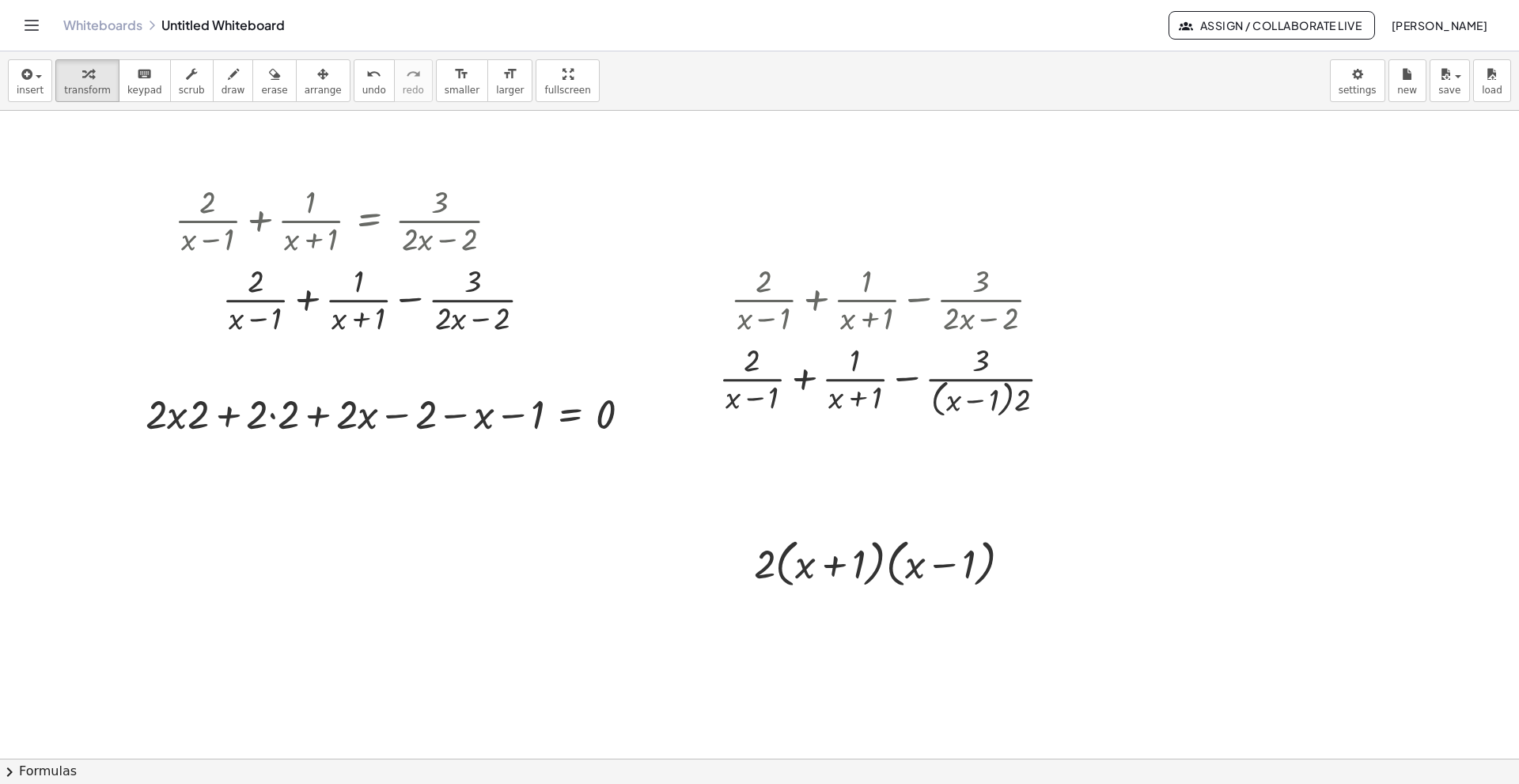
drag, startPoint x: 253, startPoint y: 88, endPoint x: 267, endPoint y: 103, distance: 20.5
click at [261, 88] on span "erase" at bounding box center [274, 90] width 26 height 11
drag, startPoint x: 917, startPoint y: 366, endPoint x: 898, endPoint y: 254, distance: 113.6
click at [898, 254] on div at bounding box center [760, 758] width 1519 height 1295
drag, startPoint x: 828, startPoint y: 311, endPoint x: 783, endPoint y: 346, distance: 57.0
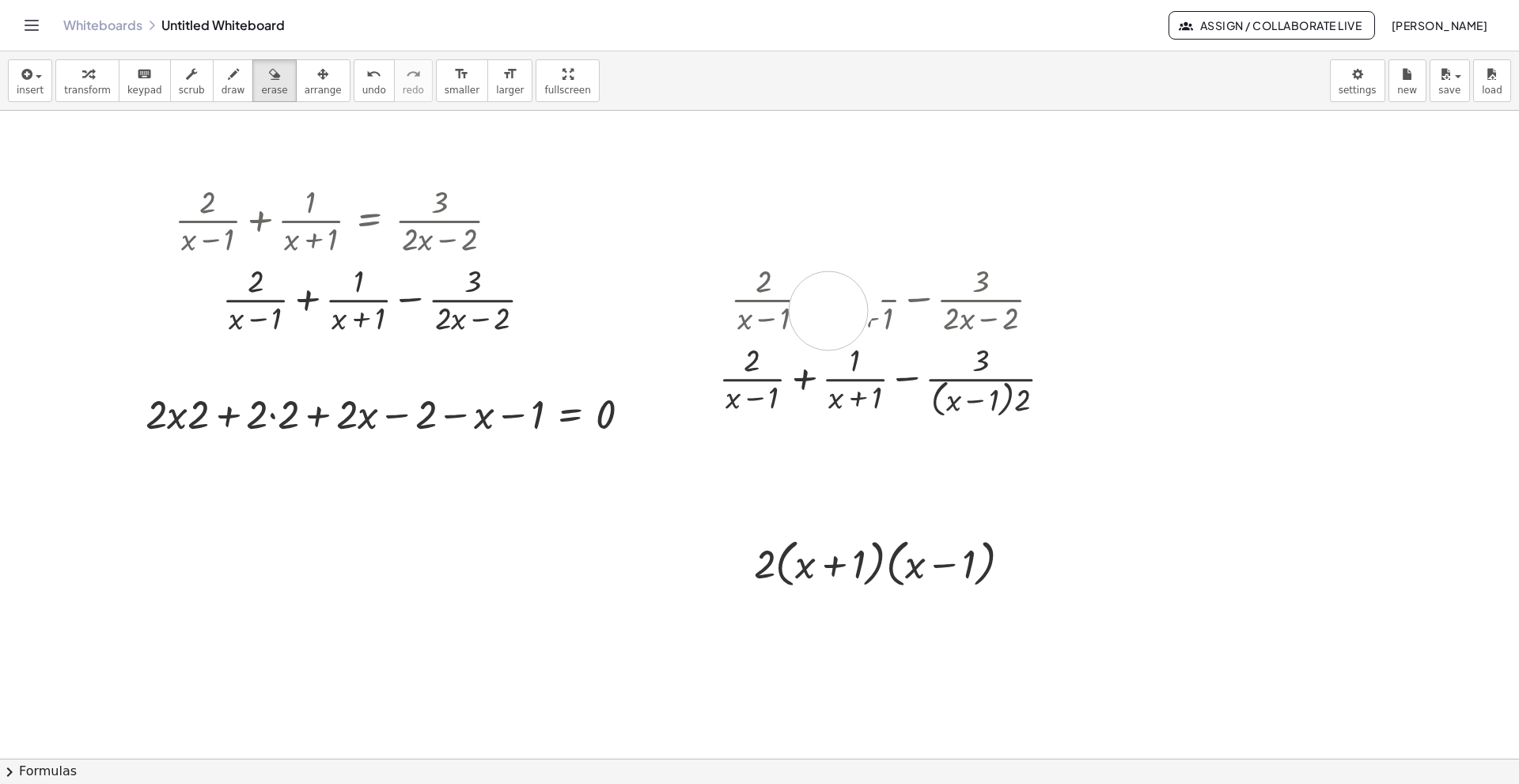
click at [784, 359] on div at bounding box center [760, 758] width 1519 height 1295
click at [31, 94] on span "insert" at bounding box center [29, 90] width 27 height 11
click at [33, 68] on div "button" at bounding box center [29, 74] width 27 height 19
drag, startPoint x: 975, startPoint y: 277, endPoint x: 980, endPoint y: 295, distance: 18.7
click at [980, 295] on div at bounding box center [760, 758] width 1519 height 1295
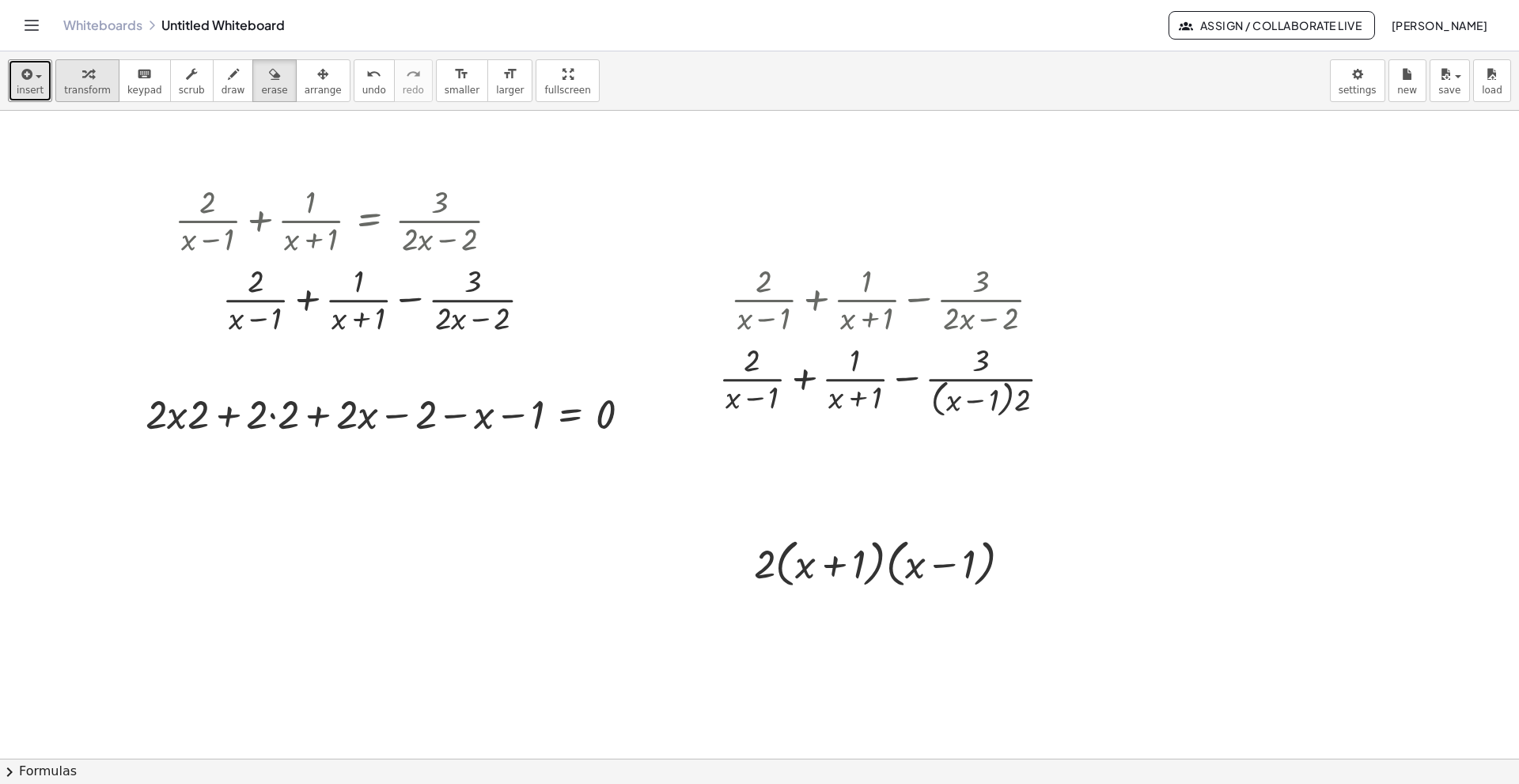
click at [83, 85] on span "transform" at bounding box center [88, 90] width 46 height 11
click at [1047, 302] on div at bounding box center [1045, 300] width 17 height 17
drag, startPoint x: 938, startPoint y: 293, endPoint x: 916, endPoint y: 413, distance: 122.0
click at [878, 300] on div "+ · 2 · ( + x − 1 ) + · 1 · ( + x + 1 ) − · 3 · ( + · 2 · x − 2 ) Go back to th…" at bounding box center [878, 300] width 0 height 0
click at [14, 82] on button "insert" at bounding box center [30, 81] width 45 height 43
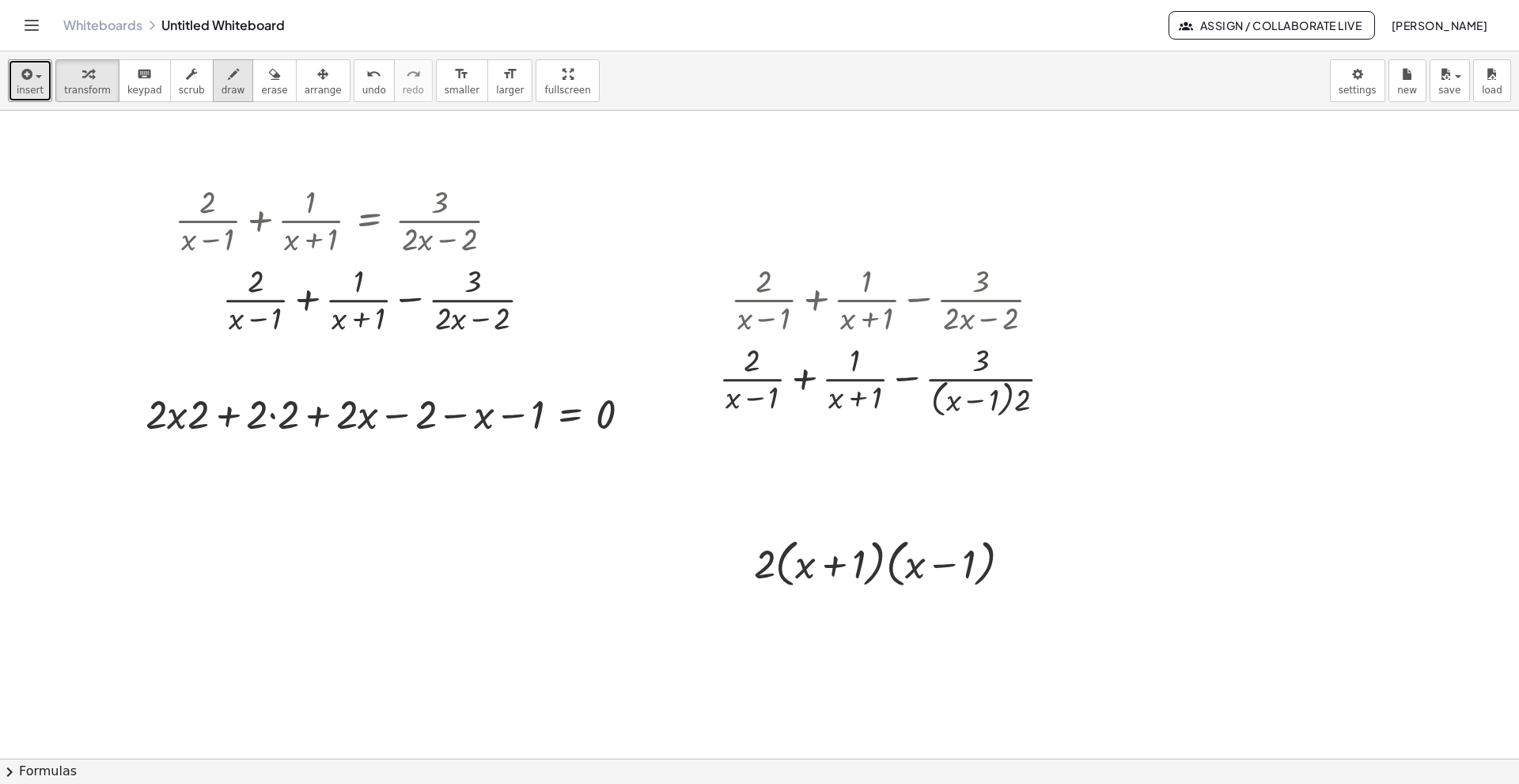
click at [228, 80] on icon "button" at bounding box center [233, 75] width 11 height 19
drag, startPoint x: 131, startPoint y: 548, endPoint x: 186, endPoint y: 608, distance: 81.4
click at [186, 536] on div at bounding box center [760, 758] width 1519 height 1295
drag, startPoint x: 113, startPoint y: 620, endPoint x: 198, endPoint y: 638, distance: 86.9
click at [244, 536] on div at bounding box center [760, 758] width 1519 height 1295
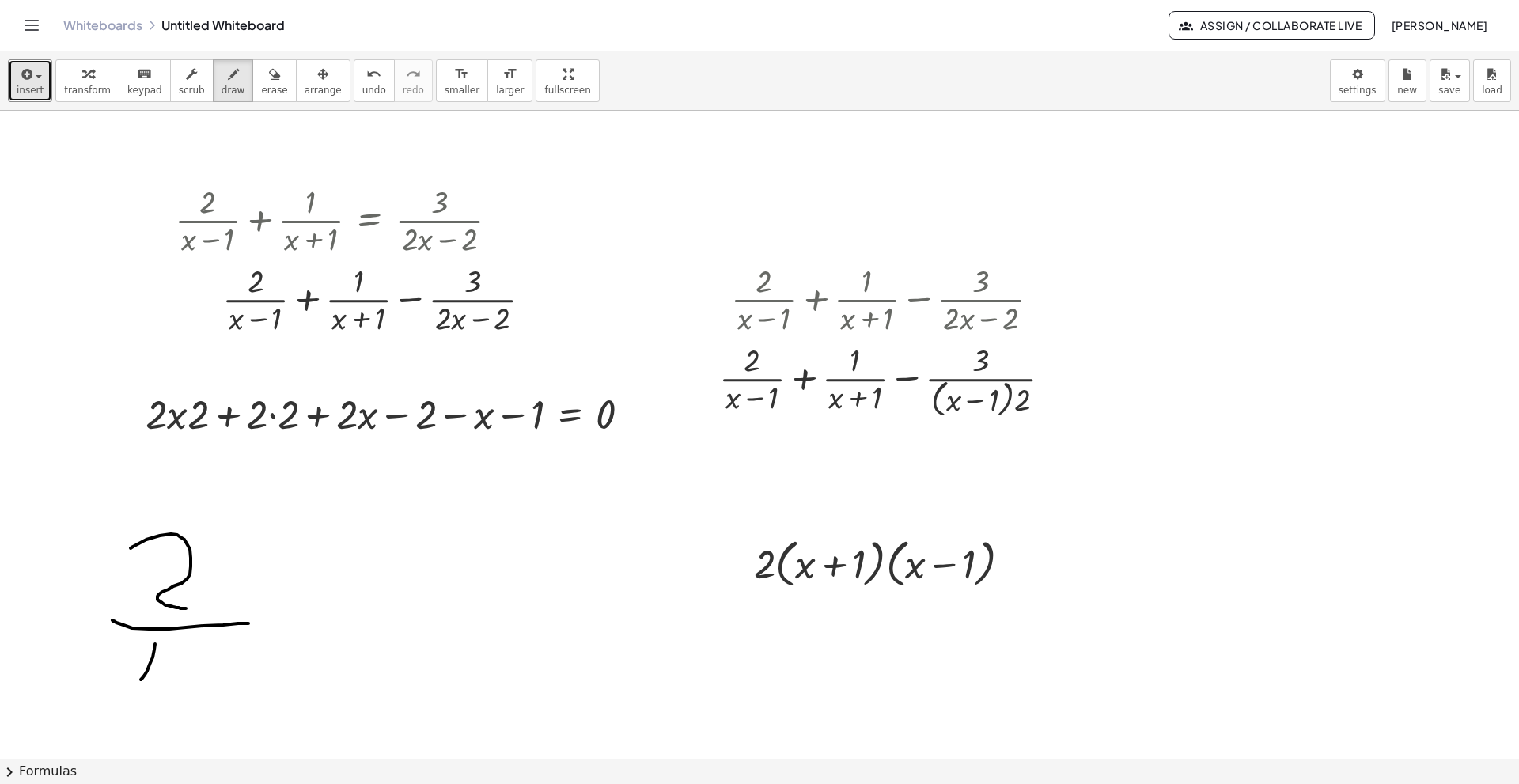
drag, startPoint x: 156, startPoint y: 644, endPoint x: 141, endPoint y: 679, distance: 38.1
click at [141, 536] on div at bounding box center [760, 758] width 1519 height 1295
drag, startPoint x: 133, startPoint y: 643, endPoint x: 163, endPoint y: 689, distance: 54.9
click at [163, 536] on div at bounding box center [760, 758] width 1519 height 1295
drag, startPoint x: 189, startPoint y: 659, endPoint x: 207, endPoint y: 659, distance: 18.0
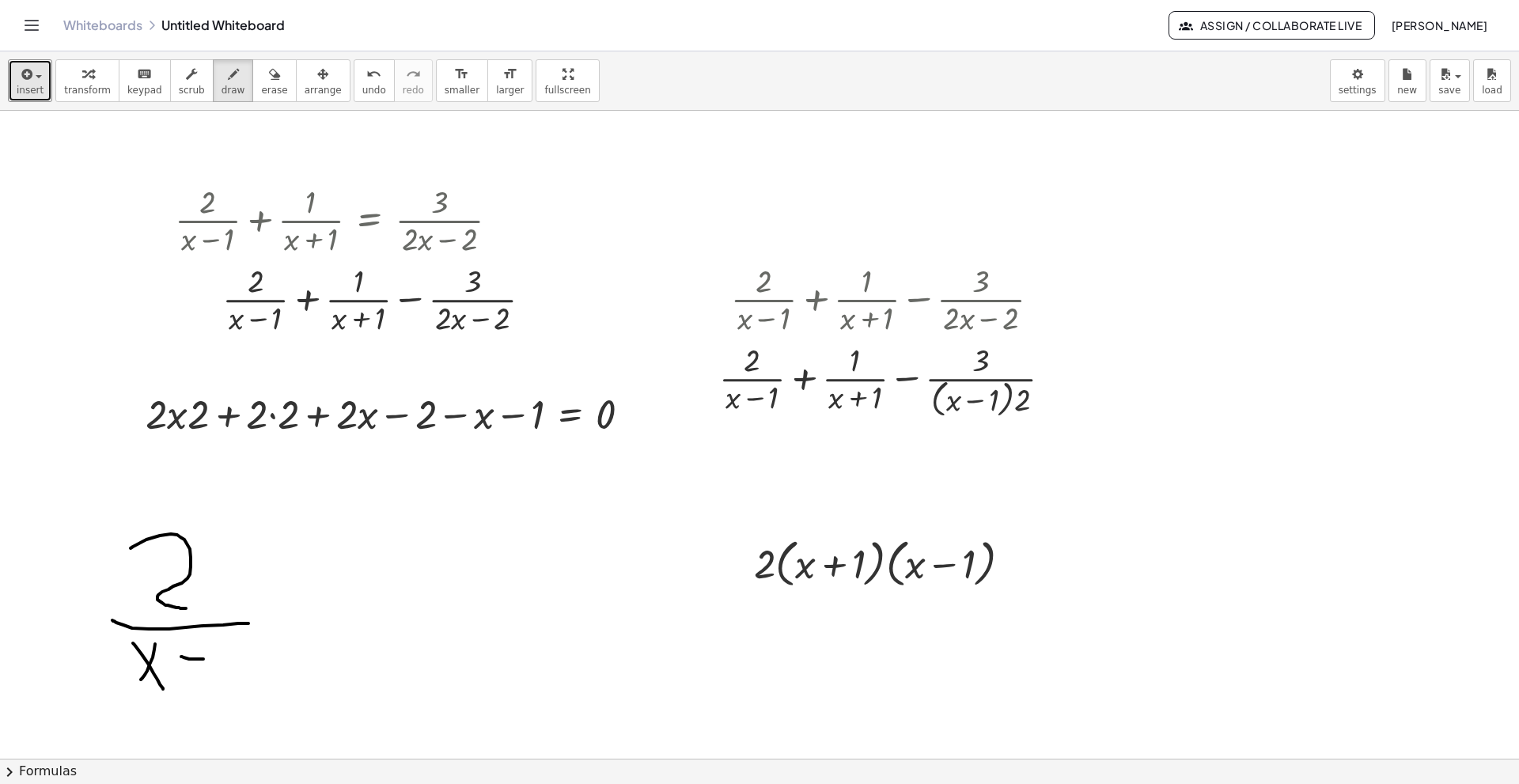
click at [207, 536] on div at bounding box center [760, 758] width 1519 height 1295
drag, startPoint x: 225, startPoint y: 635, endPoint x: 265, endPoint y: 650, distance: 42.7
click at [237, 536] on div at bounding box center [760, 758] width 1519 height 1295
drag, startPoint x: 296, startPoint y: 578, endPoint x: 290, endPoint y: 610, distance: 32.6
click at [290, 536] on div at bounding box center [760, 758] width 1519 height 1295
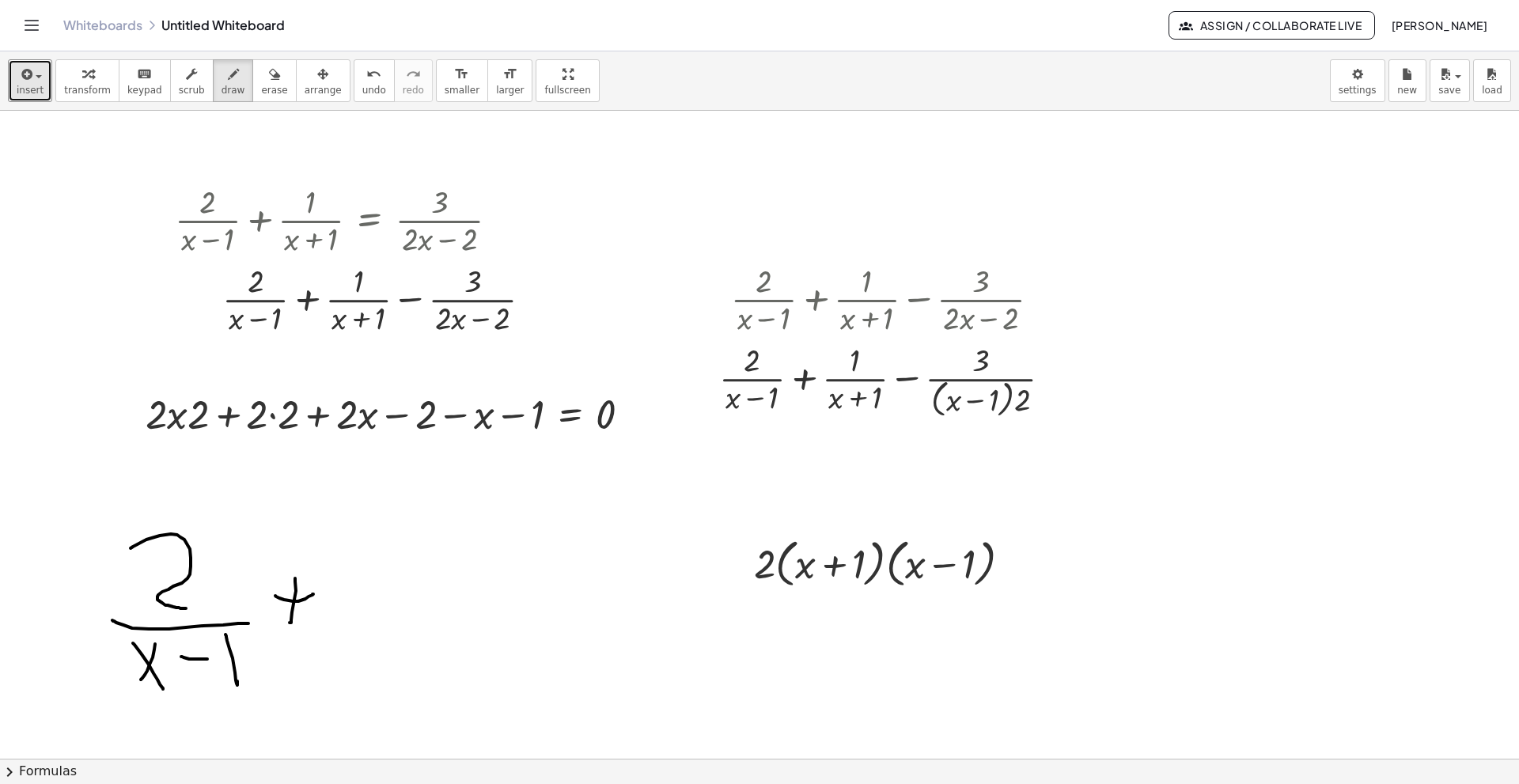
click at [314, 536] on div at bounding box center [760, 758] width 1519 height 1295
drag, startPoint x: 369, startPoint y: 568, endPoint x: 367, endPoint y: 587, distance: 19.1
click at [390, 536] on div at bounding box center [760, 758] width 1519 height 1295
drag, startPoint x: 333, startPoint y: 605, endPoint x: 451, endPoint y: 595, distance: 118.4
click at [451, 536] on div at bounding box center [760, 758] width 1519 height 1295
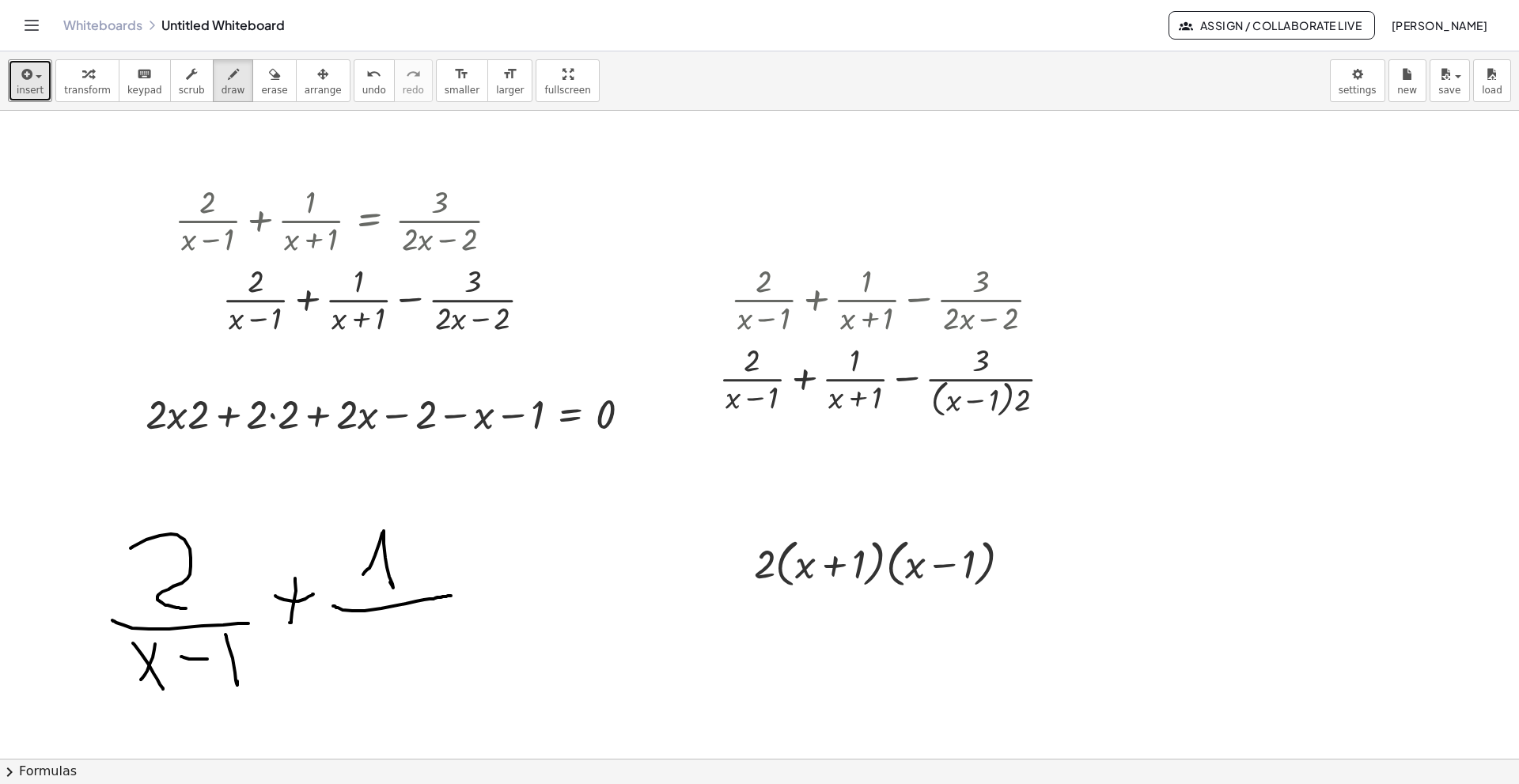
drag, startPoint x: 379, startPoint y: 631, endPoint x: 363, endPoint y: 650, distance: 24.8
click at [363, 536] on div at bounding box center [760, 758] width 1519 height 1295
drag, startPoint x: 361, startPoint y: 621, endPoint x: 412, endPoint y: 645, distance: 56.4
click at [388, 536] on div at bounding box center [760, 758] width 1519 height 1295
drag, startPoint x: 416, startPoint y: 632, endPoint x: 415, endPoint y: 674, distance: 42.0
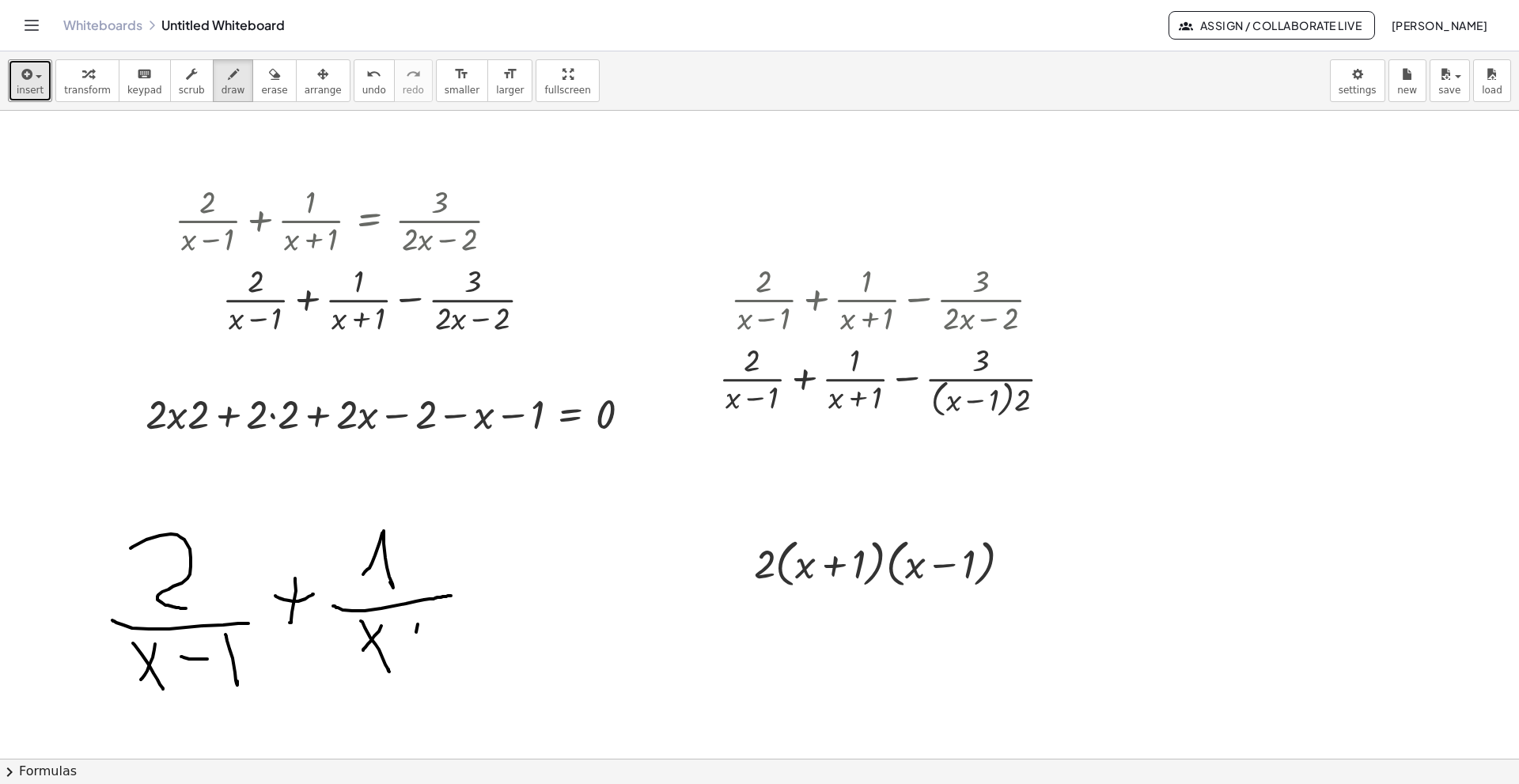
click at [415, 536] on div at bounding box center [760, 758] width 1519 height 1295
drag, startPoint x: 389, startPoint y: 650, endPoint x: 432, endPoint y: 643, distance: 43.6
click at [432, 536] on div at bounding box center [760, 758] width 1519 height 1295
drag, startPoint x: 447, startPoint y: 640, endPoint x: 454, endPoint y: 665, distance: 26.0
click at [454, 536] on div at bounding box center [760, 758] width 1519 height 1295
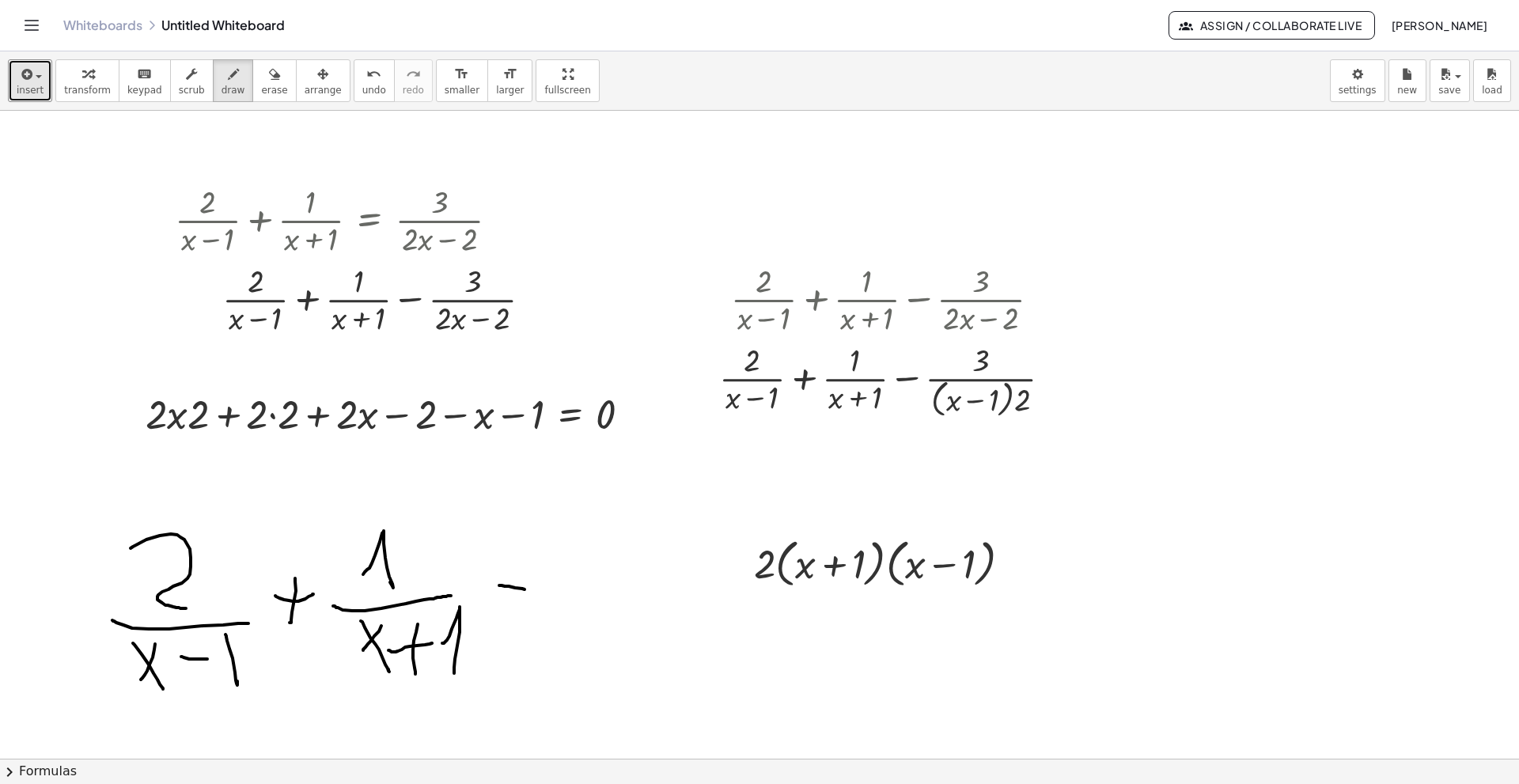
drag, startPoint x: 499, startPoint y: 585, endPoint x: 531, endPoint y: 588, distance: 32.1
click at [531, 536] on div at bounding box center [760, 758] width 1519 height 1295
drag, startPoint x: 595, startPoint y: 538, endPoint x: 577, endPoint y: 594, distance: 58.8
click at [576, 536] on div at bounding box center [760, 758] width 1519 height 1295
drag, startPoint x: 558, startPoint y: 602, endPoint x: 675, endPoint y: 616, distance: 117.8
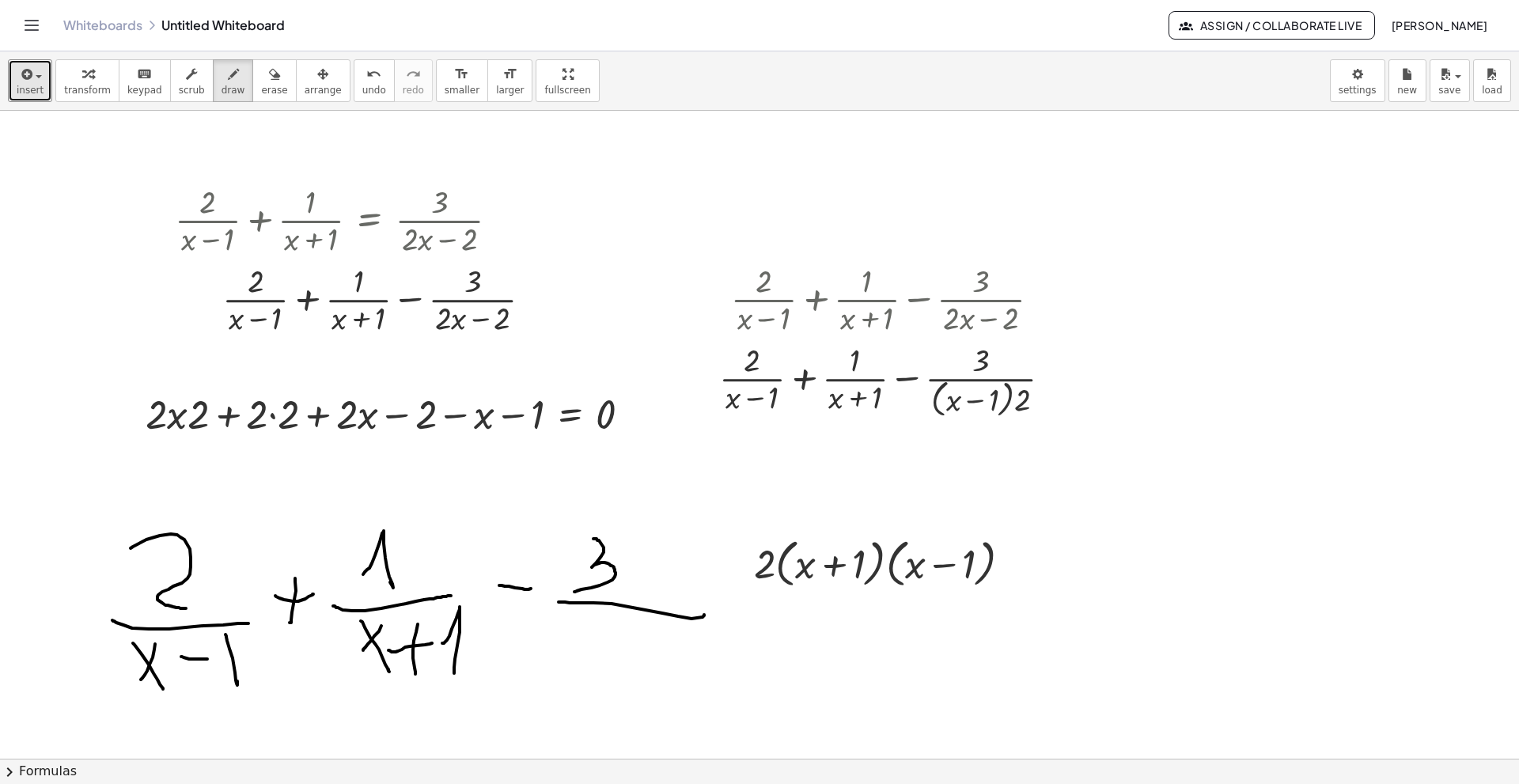
click at [696, 536] on div at bounding box center [760, 758] width 1519 height 1295
drag, startPoint x: 604, startPoint y: 630, endPoint x: 606, endPoint y: 673, distance: 43.0
click at [606, 536] on div at bounding box center [760, 758] width 1519 height 1295
drag, startPoint x: 643, startPoint y: 619, endPoint x: 640, endPoint y: 687, distance: 68.1
click at [640, 536] on div at bounding box center [760, 758] width 1519 height 1295
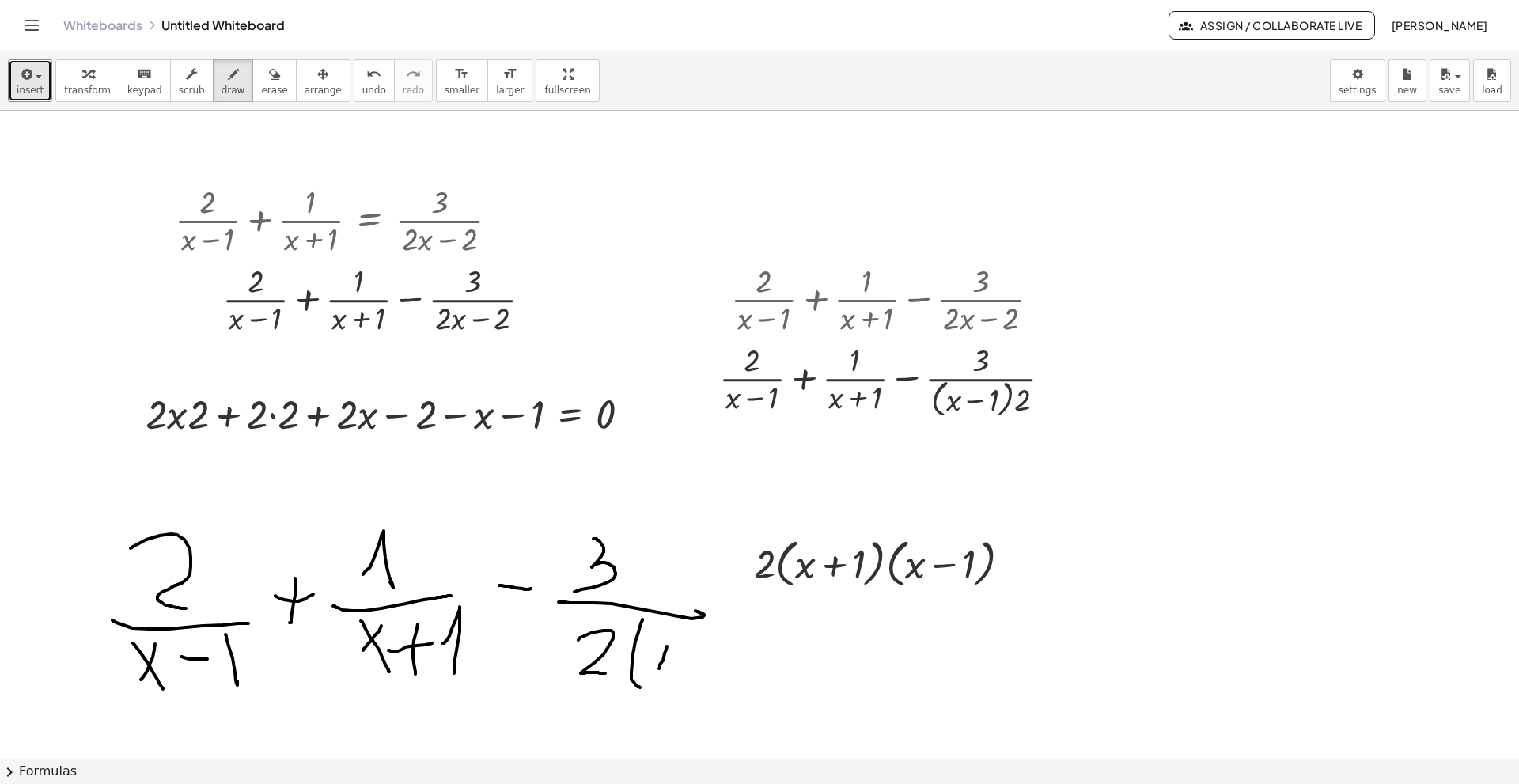
drag, startPoint x: 667, startPoint y: 646, endPoint x: 659, endPoint y: 665, distance: 20.6
click at [659, 536] on div at bounding box center [760, 758] width 1519 height 1295
drag, startPoint x: 654, startPoint y: 649, endPoint x: 675, endPoint y: 665, distance: 26.4
click at [674, 536] on div at bounding box center [760, 758] width 1519 height 1295
drag, startPoint x: 678, startPoint y: 652, endPoint x: 711, endPoint y: 647, distance: 33.4
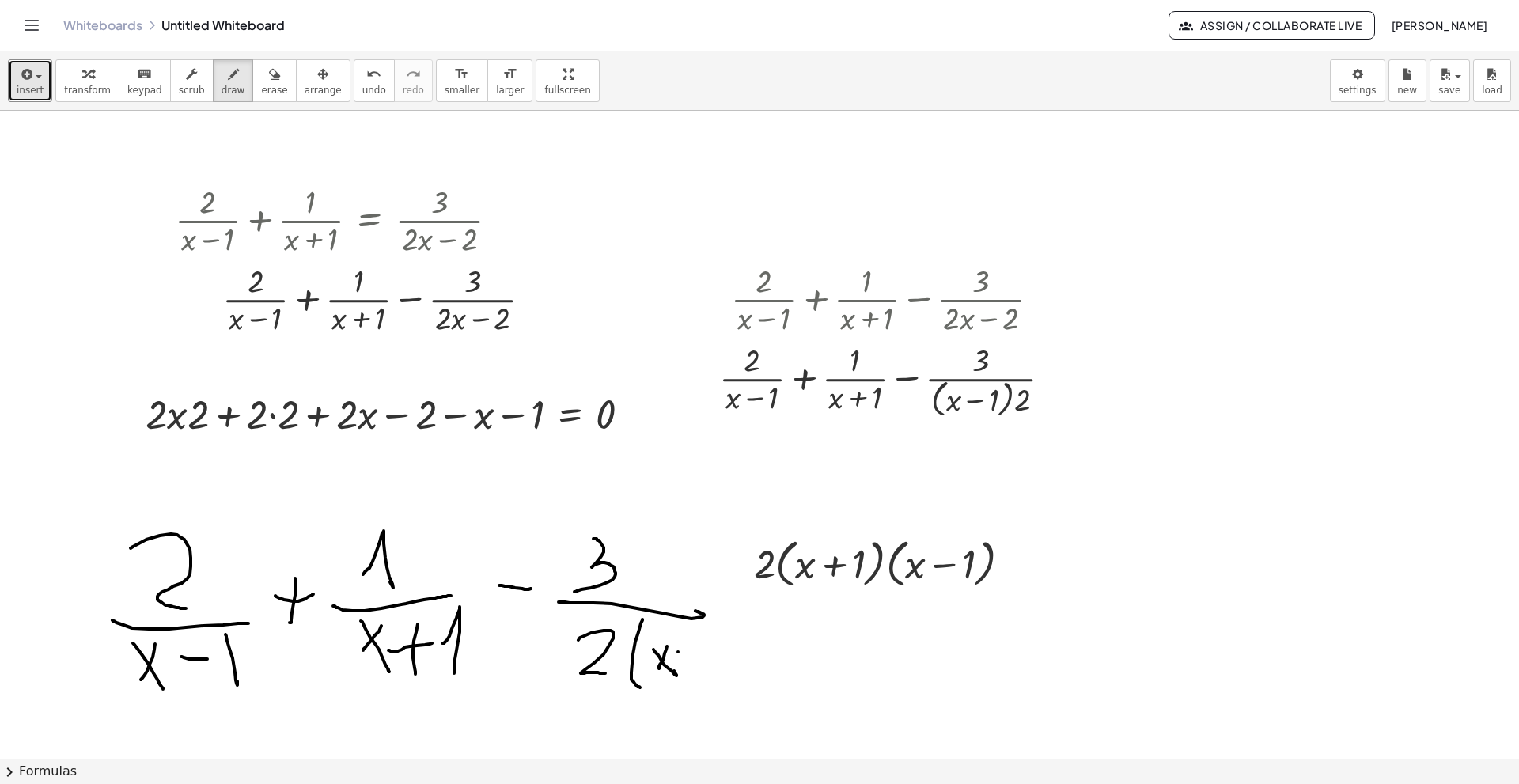
click at [712, 536] on div at bounding box center [760, 758] width 1519 height 1295
drag, startPoint x: 728, startPoint y: 630, endPoint x: 738, endPoint y: 669, distance: 40.3
click at [739, 536] on div at bounding box center [760, 758] width 1519 height 1295
drag, startPoint x: 753, startPoint y: 626, endPoint x: 760, endPoint y: 672, distance: 46.5
click at [760, 536] on div at bounding box center [760, 758] width 1519 height 1295
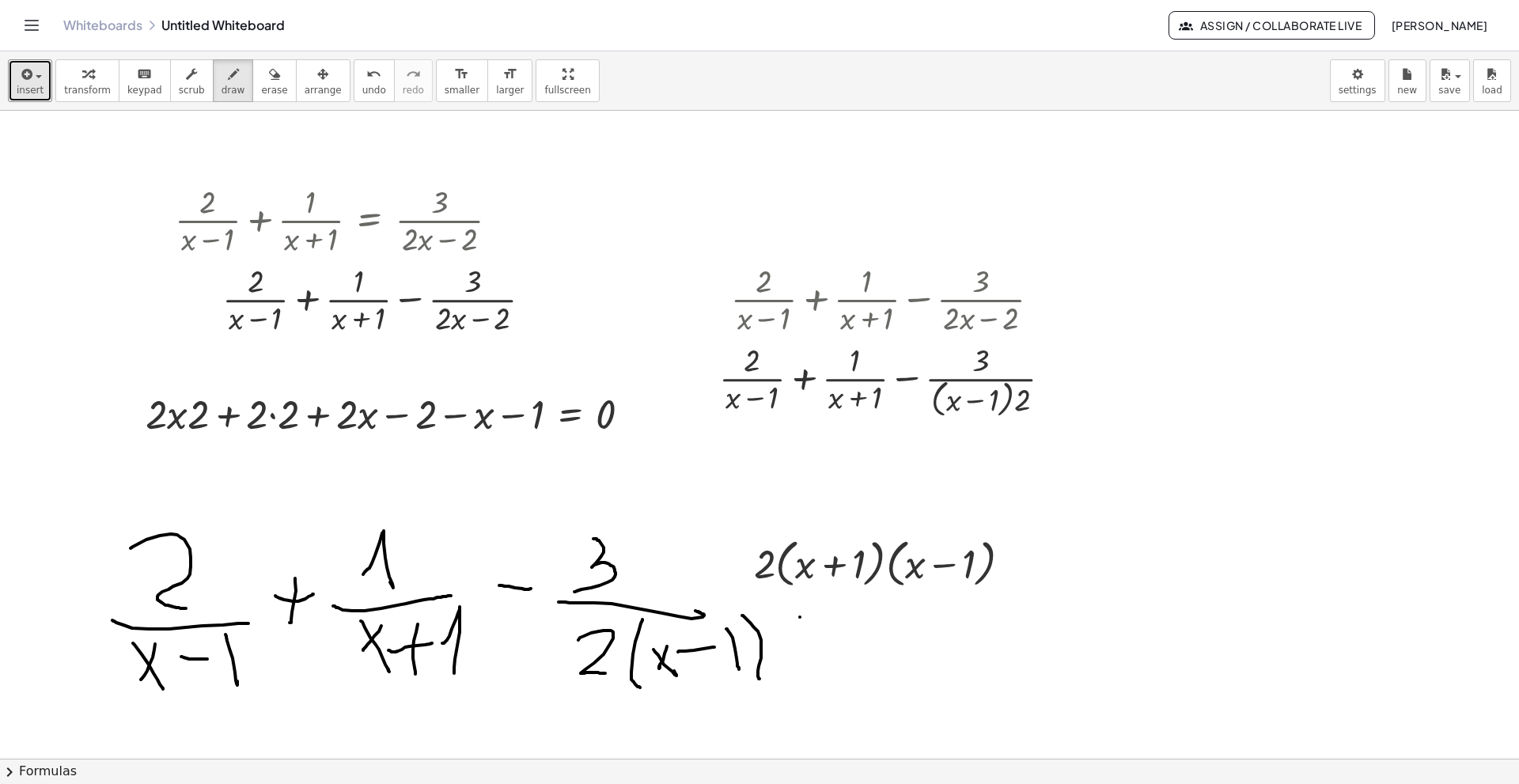
drag, startPoint x: 800, startPoint y: 617, endPoint x: 829, endPoint y: 618, distance: 29.0
click at [833, 536] on div at bounding box center [760, 758] width 1519 height 1295
drag
click at [836, 536] on div at bounding box center [760, 758] width 1519 height 1295
click at [845, 536] on div at bounding box center [760, 758] width 1519 height 1295
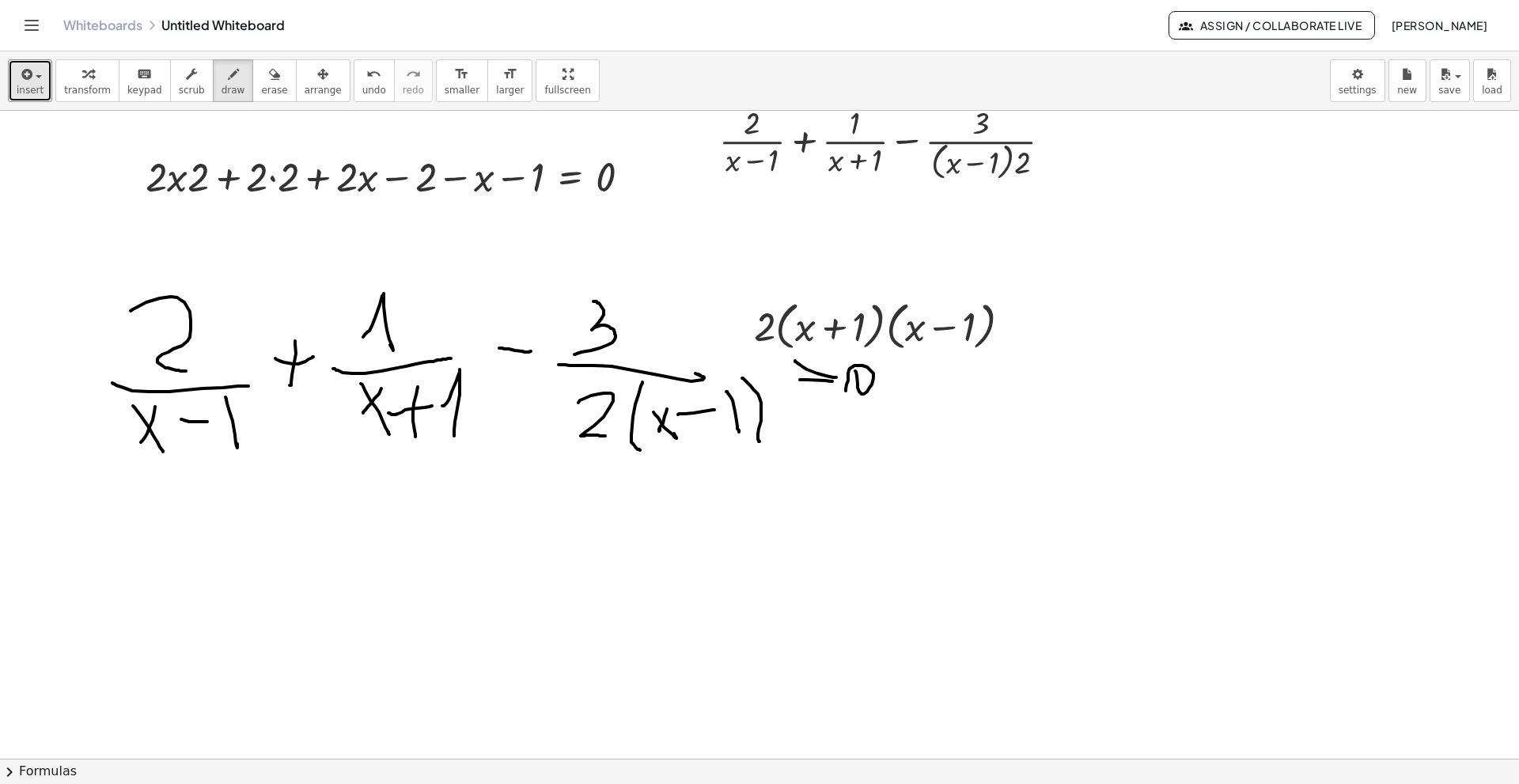
scroll to position [316, 0]
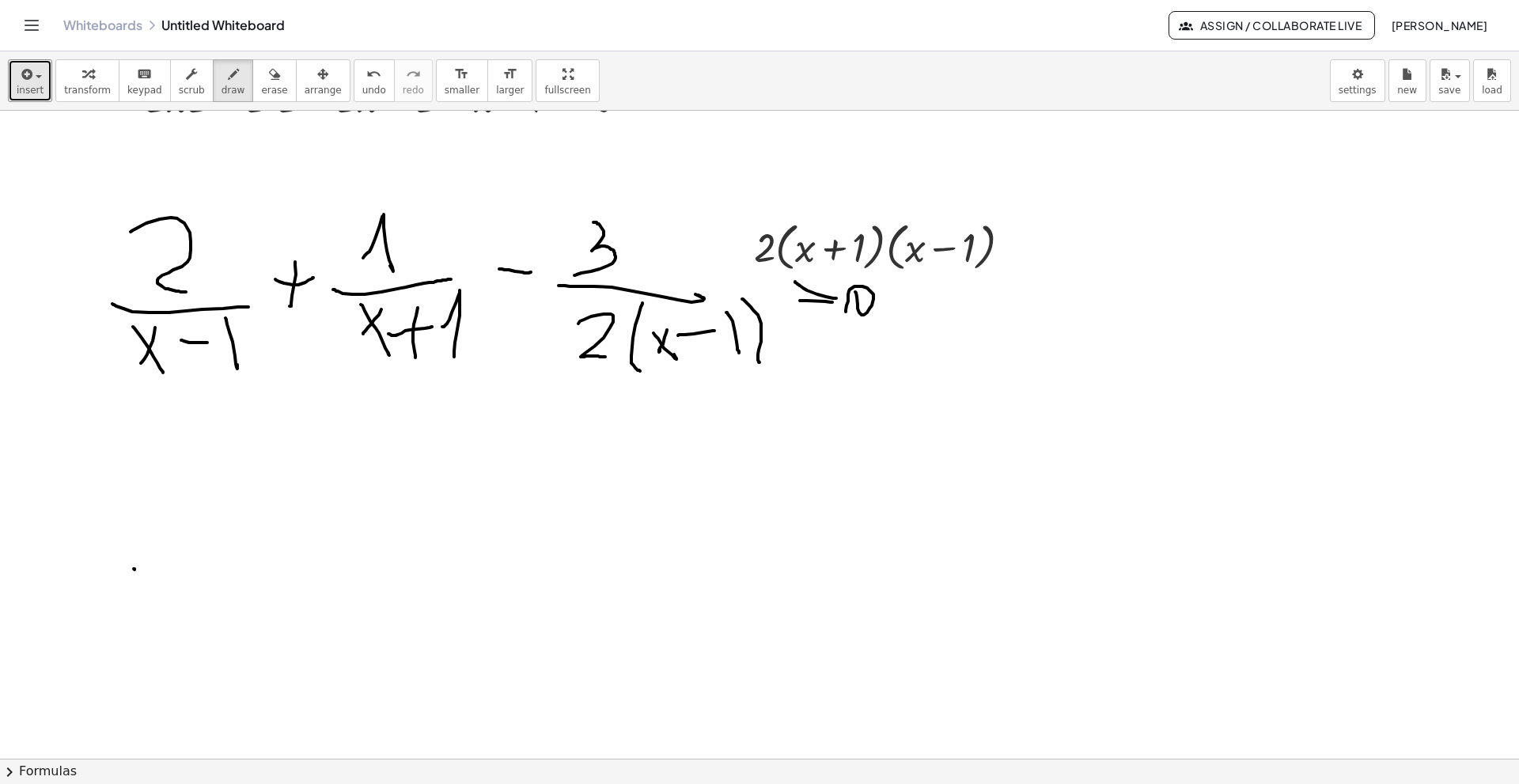
click at [135, 536] on div at bounding box center [760, 442] width 1519 height 1295
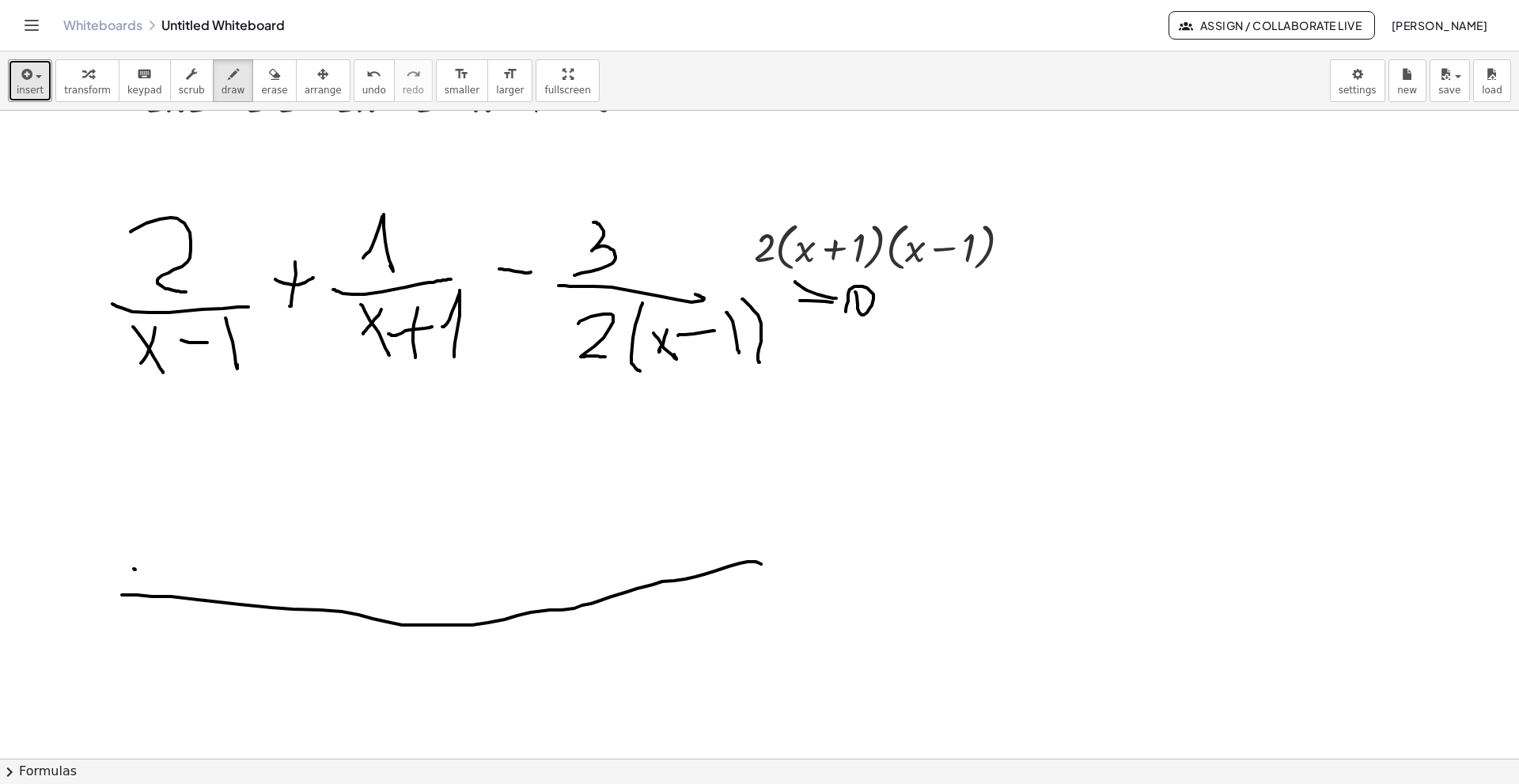
click at [773, 536] on div at bounding box center [760, 442] width 1519 height 1295
click at [259, 536] on div at bounding box center [760, 442] width 1519 height 1295
click at [295, 536] on div at bounding box center [760, 442] width 1519 height 1295
click at [332, 536] on div at bounding box center [760, 442] width 1519 height 1295
click at [351, 536] on div at bounding box center [760, 442] width 1519 height 1295
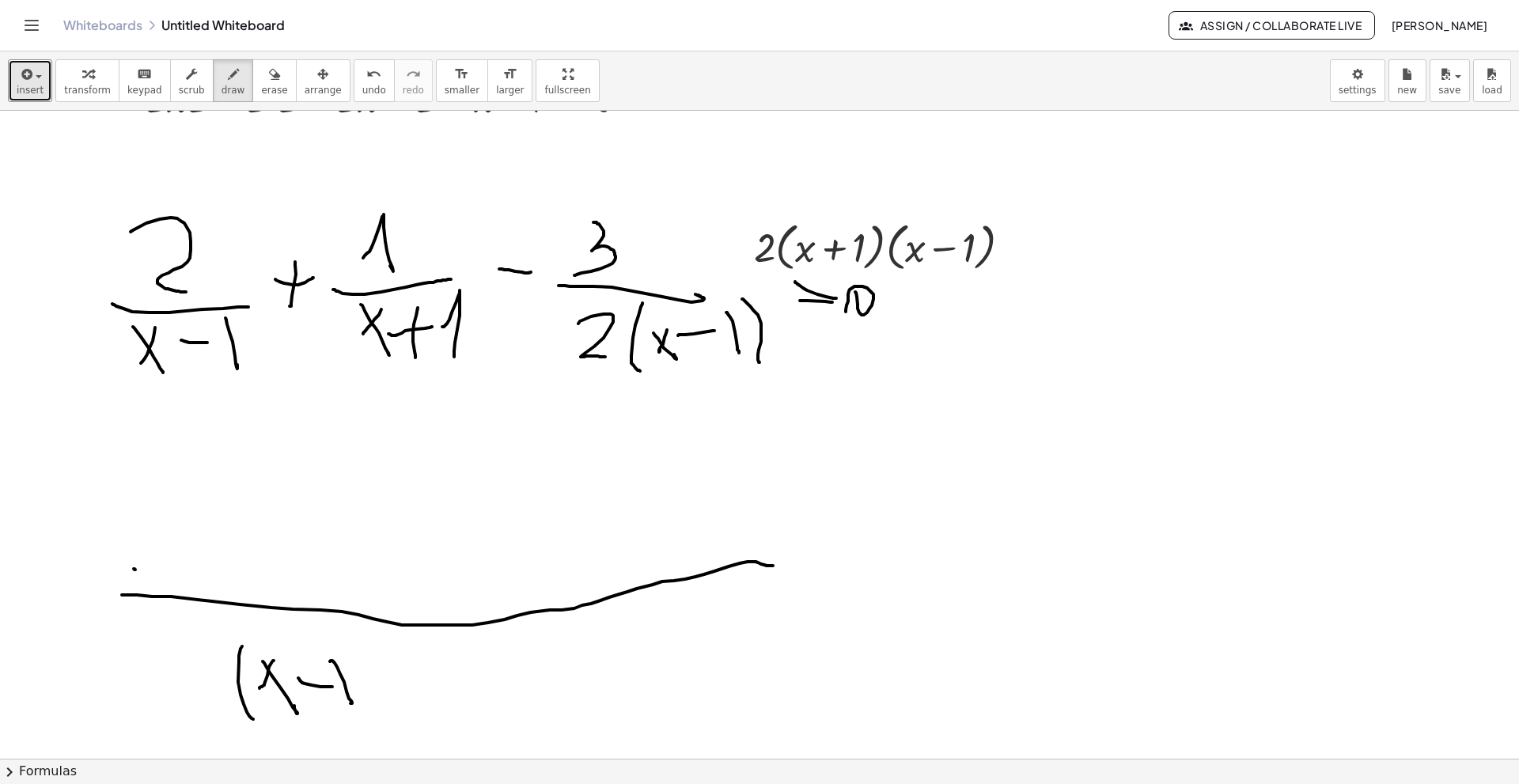
click at [270, 536] on div at bounding box center [760, 442] width 1519 height 1295
click at [374, 536] on div at bounding box center [760, 442] width 1519 height 1295
click at [412, 536] on div at bounding box center [760, 442] width 1519 height 1295
click at [462, 536] on div at bounding box center [760, 442] width 1519 height 1295
click at [469, 536] on div at bounding box center [760, 442] width 1519 height 1295
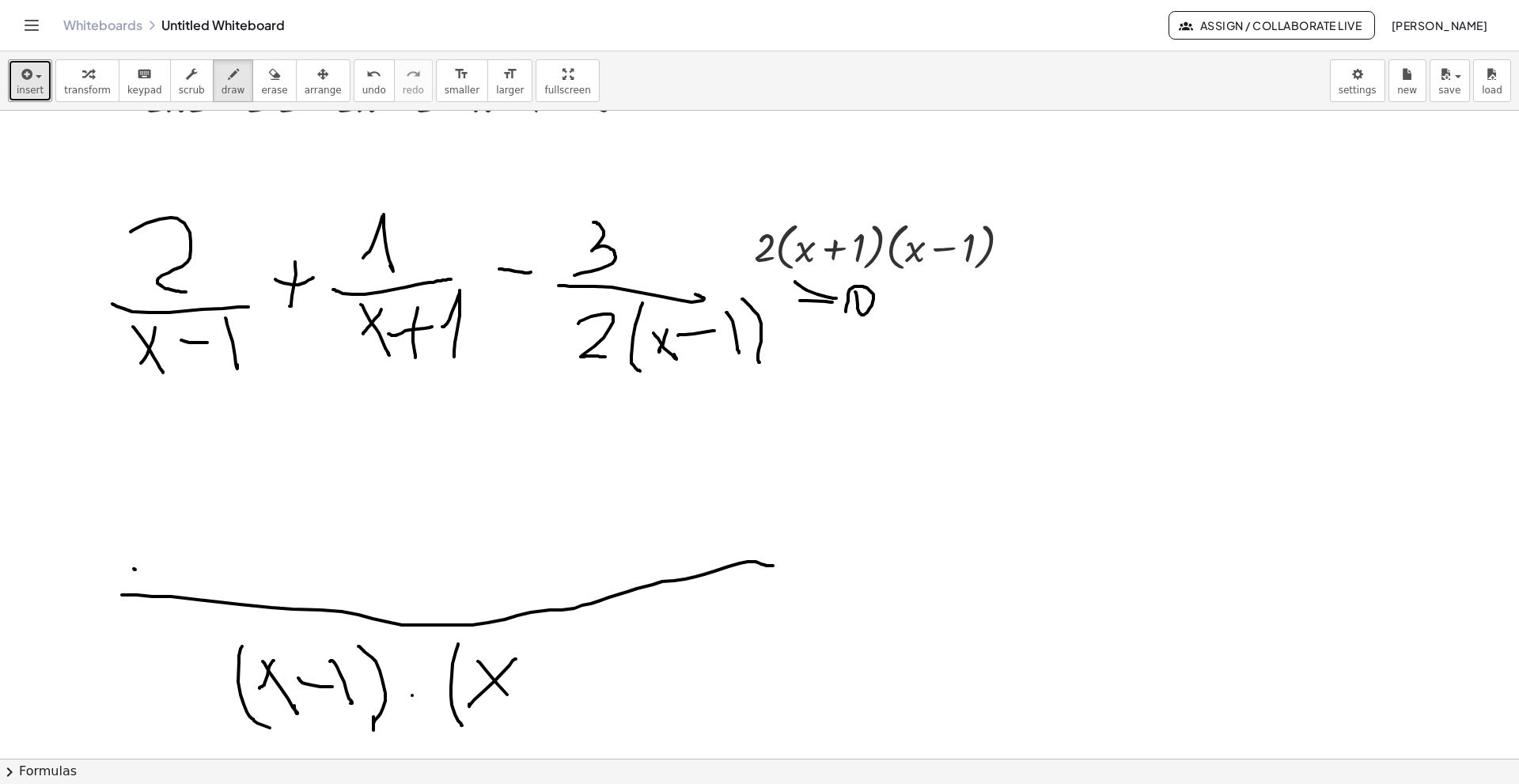
click at [540, 536] on div at bounding box center [760, 442] width 1519 height 1295
click at [553, 536] on div at bounding box center [760, 442] width 1519 height 1295
click at [577, 536] on div at bounding box center [760, 442] width 1519 height 1295
click at [616, 536] on div at bounding box center [760, 442] width 1519 height 1295
click at [659, 536] on div at bounding box center [760, 442] width 1519 height 1295
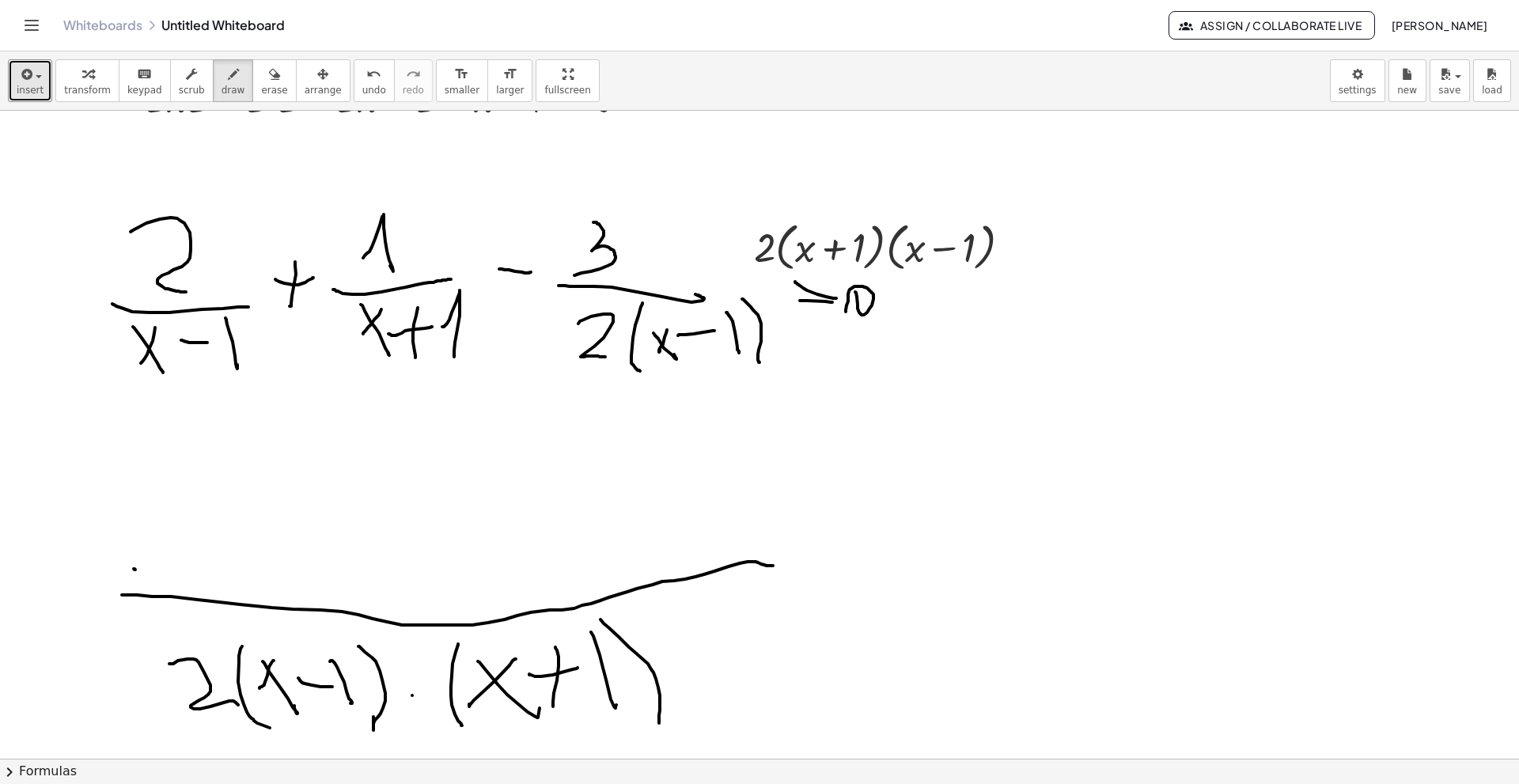
click at [236, 536] on div at bounding box center [760, 442] width 1519 height 1295
click at [727, 536] on div at bounding box center [760, 442] width 1519 height 1295
click at [775, 536] on div at bounding box center [760, 442] width 1519 height 1295
click at [756, 536] on div at bounding box center [760, 442] width 1519 height 1295
click at [793, 536] on div at bounding box center [760, 442] width 1519 height 1295
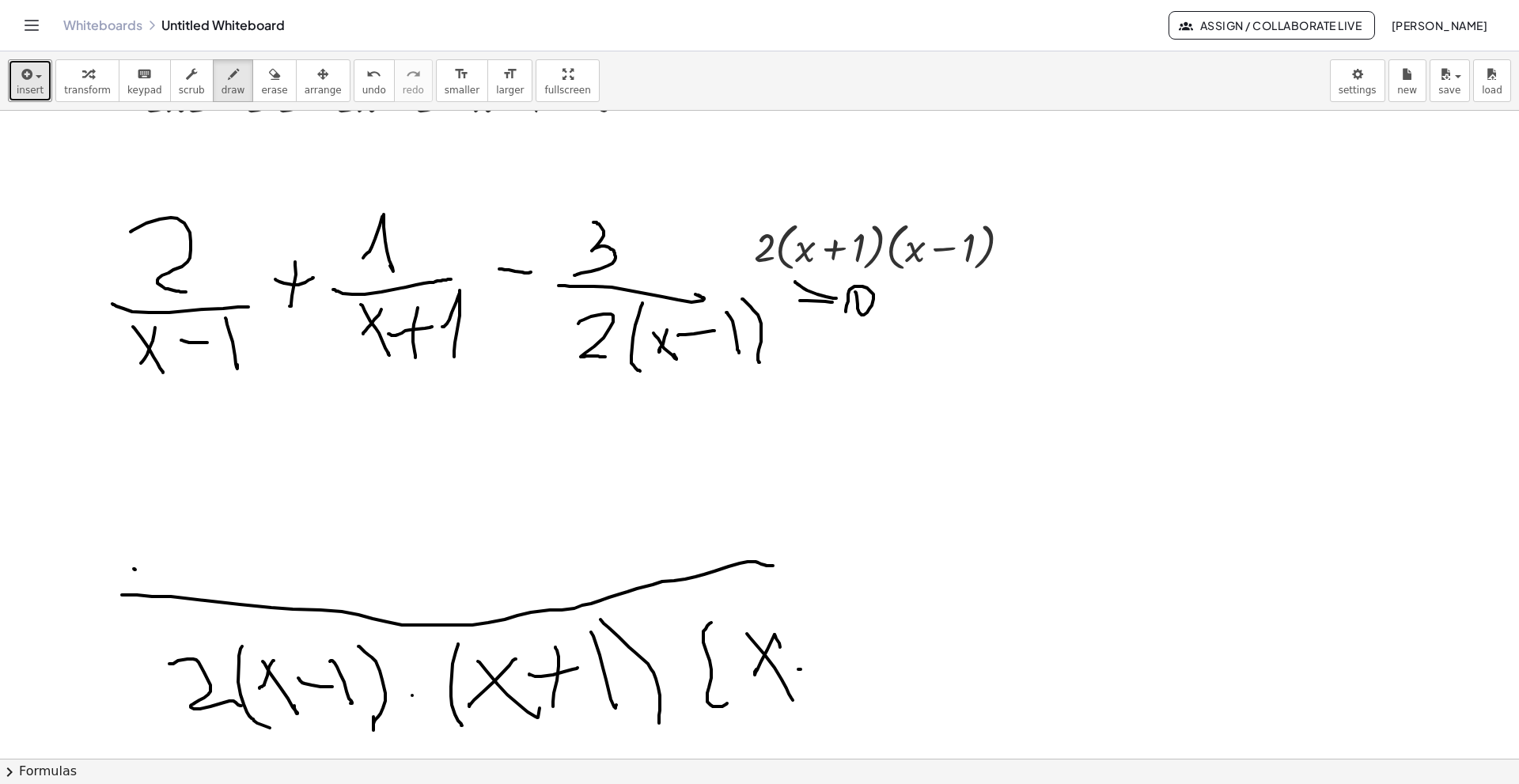
click at [819, 536] on div at bounding box center [760, 442] width 1519 height 1295
click at [849, 536] on div at bounding box center [760, 442] width 1519 height 1295
click at [897, 536] on div at bounding box center [760, 442] width 1519 height 1295
click at [204, 536] on div at bounding box center [760, 442] width 1519 height 1295
click at [970, 536] on div at bounding box center [760, 442] width 1519 height 1295
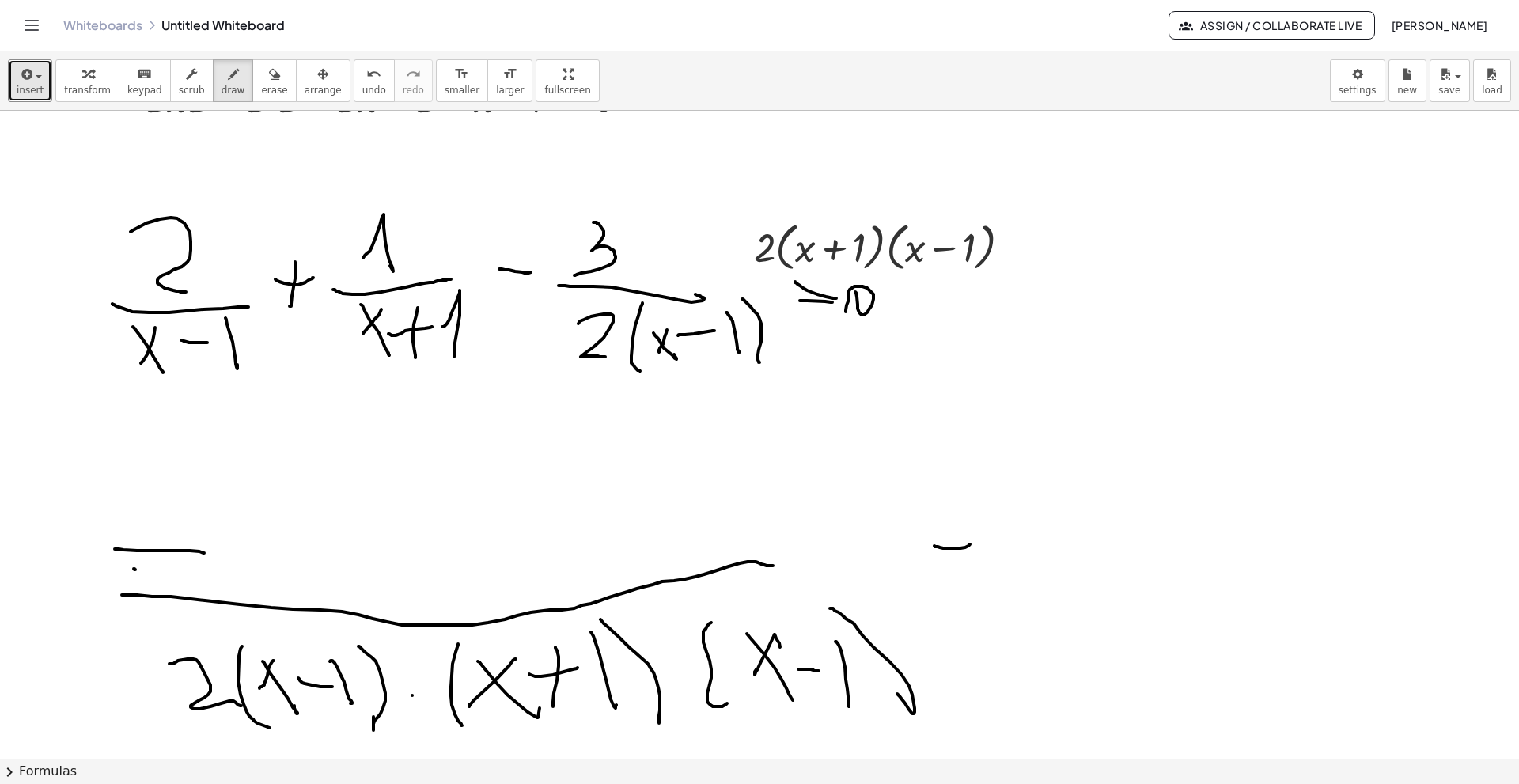
click at [960, 526] on div at bounding box center [760, 442] width 1519 height 1295
click at [1034, 513] on div at bounding box center [760, 442] width 1519 height 1295
click at [261, 86] on span "erase" at bounding box center [274, 90] width 26 height 11
click at [180, 509] on div at bounding box center [760, 442] width 1519 height 1295
click at [217, 536] on div at bounding box center [760, 442] width 1519 height 1295
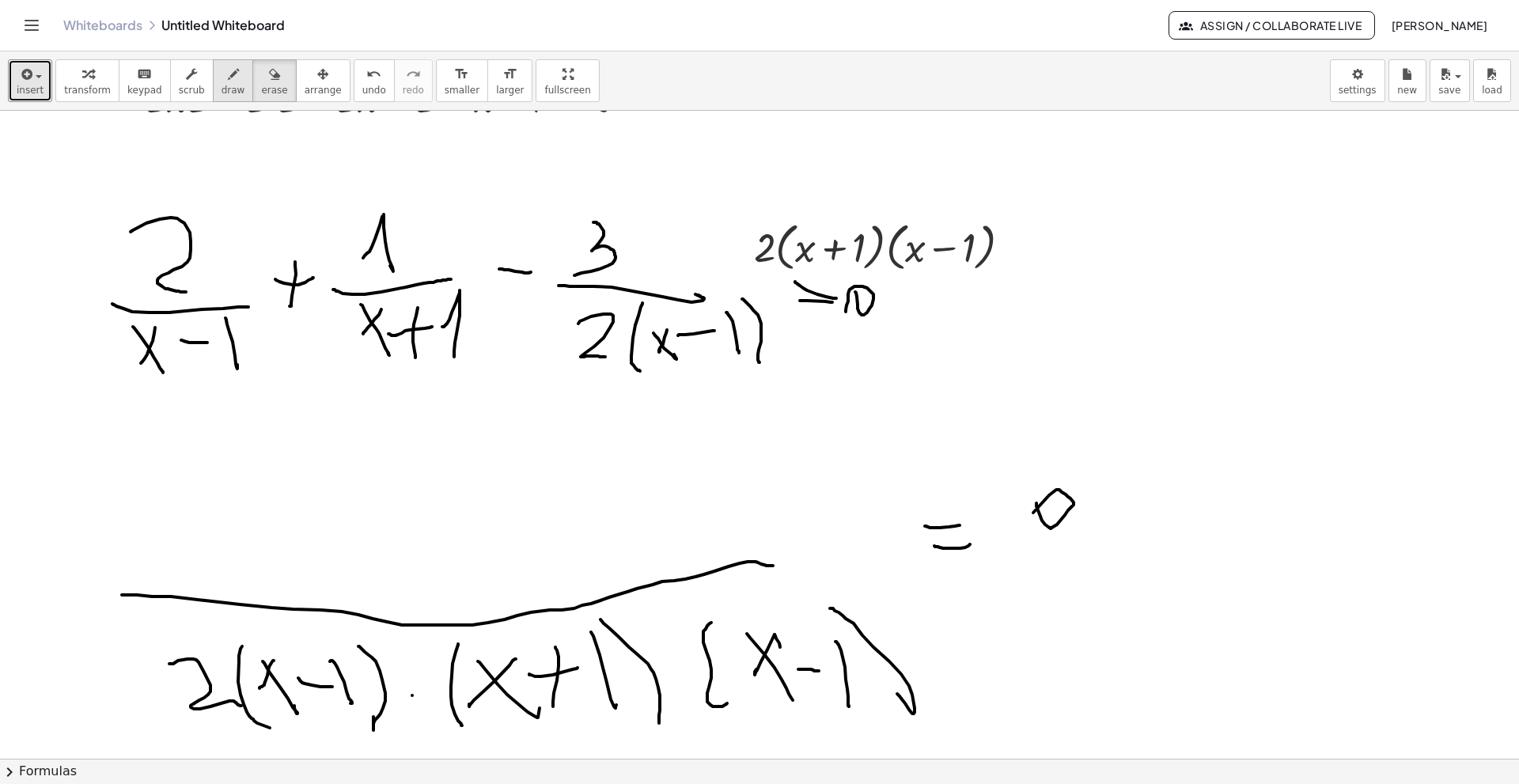
click at [222, 89] on span "draw" at bounding box center [234, 90] width 24 height 11
click at [207, 536] on div at bounding box center [760, 442] width 1519 height 1295
click at [269, 82] on icon "button" at bounding box center [274, 75] width 11 height 19
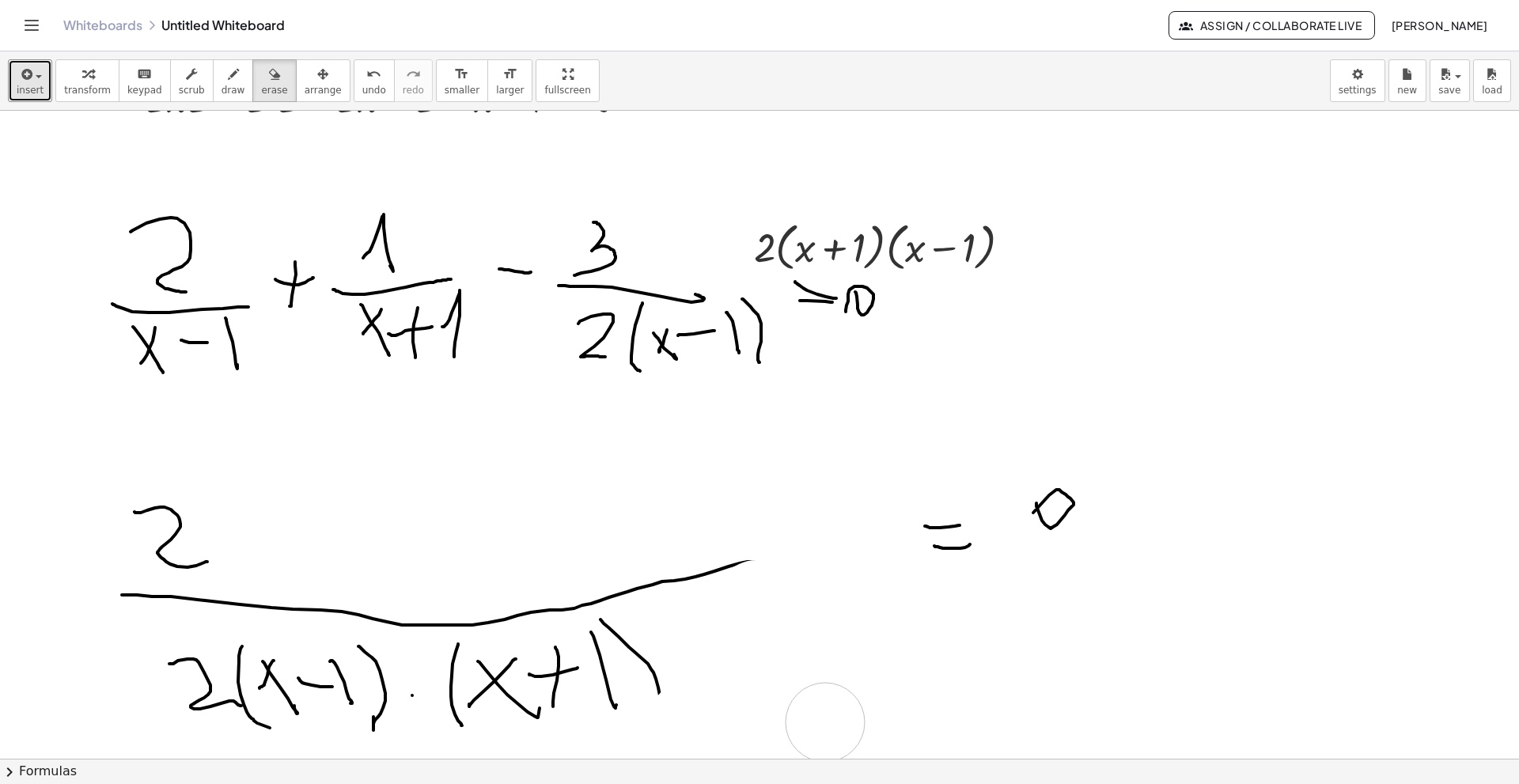
click at [826, 536] on div at bounding box center [760, 442] width 1519 height 1295
click at [222, 86] on span "draw" at bounding box center [234, 90] width 24 height 11
drag, startPoint x: 121, startPoint y: 350, endPoint x: 275, endPoint y: 358, distance: 154.2
click at [275, 358] on div at bounding box center [760, 442] width 1519 height 1295
drag, startPoint x: 233, startPoint y: 507, endPoint x: 285, endPoint y: 561, distance: 75.0
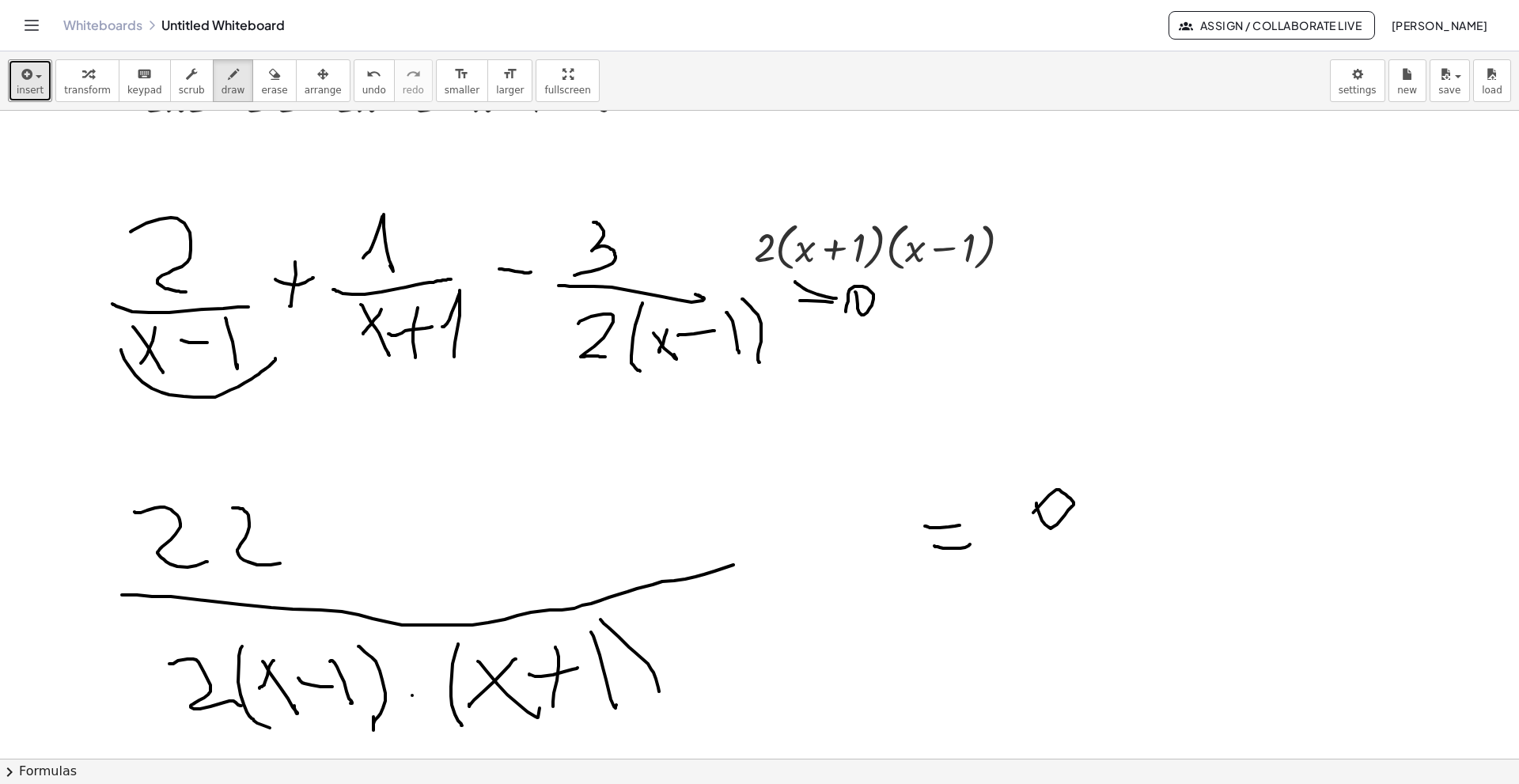
click at [285, 536] on div at bounding box center [760, 442] width 1519 height 1295
click at [229, 536] on div at bounding box center [760, 442] width 1519 height 1295
click at [290, 536] on div at bounding box center [760, 442] width 1519 height 1295
drag, startPoint x: 326, startPoint y: 495, endPoint x: 325, endPoint y: 566, distance: 71.0
click at [320, 536] on div at bounding box center [760, 442] width 1519 height 1295
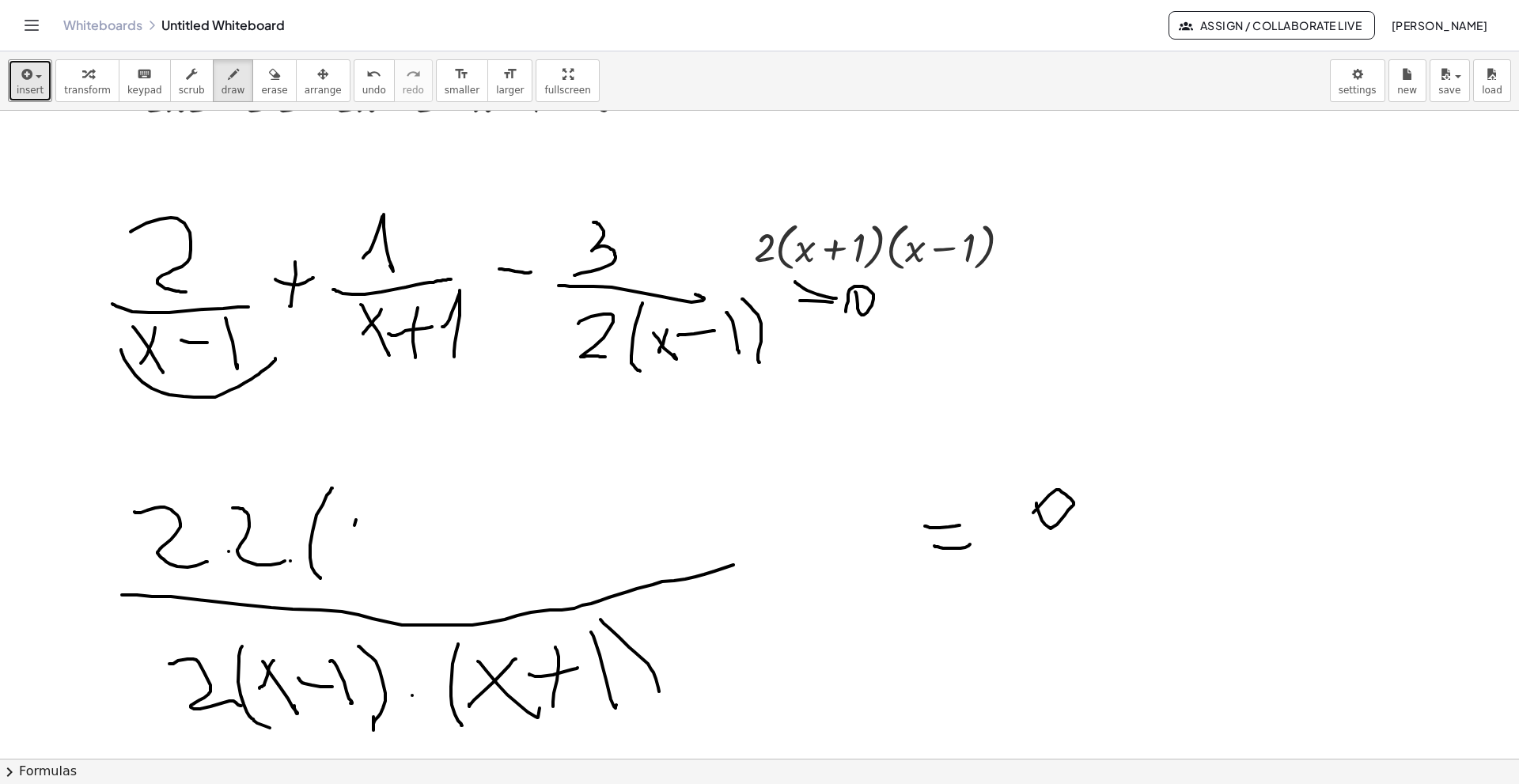
drag, startPoint x: 356, startPoint y: 520, endPoint x: 344, endPoint y: 555, distance: 37.0
click at [345, 536] on div at bounding box center [760, 442] width 1519 height 1295
drag, startPoint x: 342, startPoint y: 535, endPoint x: 357, endPoint y: 551, distance: 21.9
click at [357, 536] on div at bounding box center [760, 442] width 1519 height 1295
drag, startPoint x: 382, startPoint y: 526, endPoint x: 382, endPoint y: 550, distance: 24.0
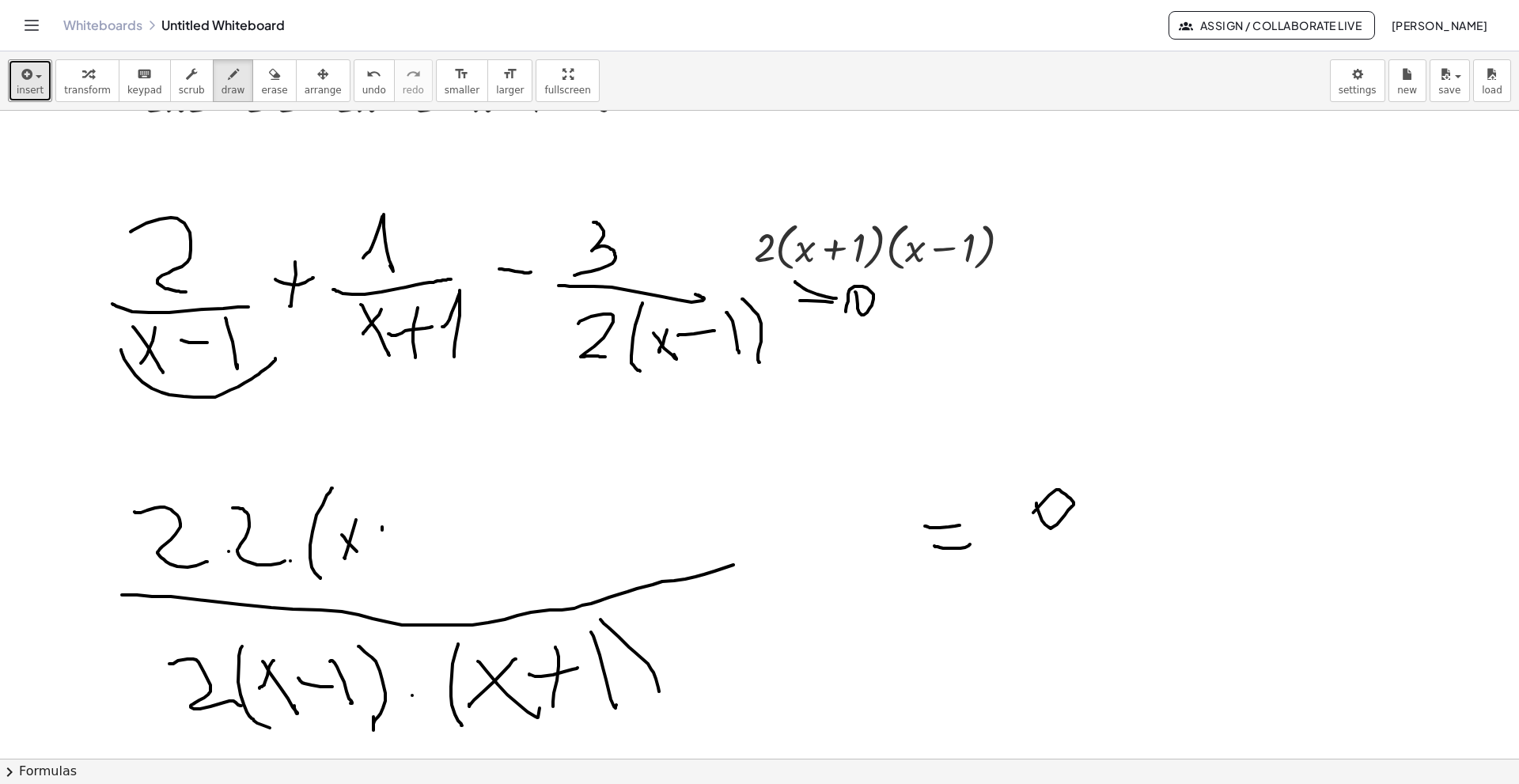
click at [382, 536] on div at bounding box center [760, 442] width 1519 height 1295
drag, startPoint x: 373, startPoint y: 537, endPoint x: 395, endPoint y: 541, distance: 22.4
click at [395, 536] on div at bounding box center [760, 442] width 1519 height 1295
click at [415, 536] on div at bounding box center [760, 442] width 1519 height 1295
click at [443, 536] on div at bounding box center [760, 442] width 1519 height 1295
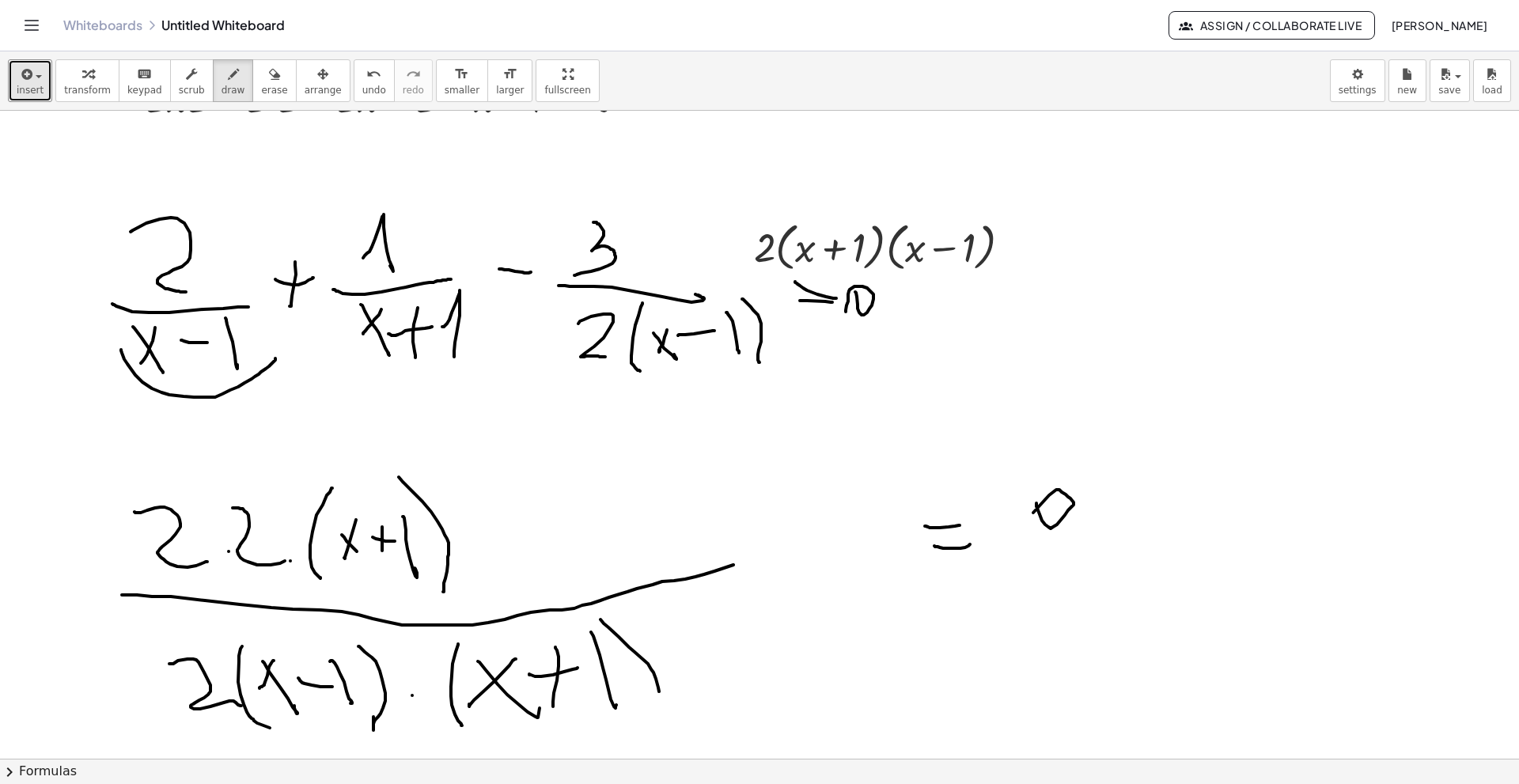
drag, startPoint x: 469, startPoint y: 514, endPoint x: 469, endPoint y: 542, distance: 28.0
click at [469, 536] on div at bounding box center [760, 442] width 1519 height 1295
drag, startPoint x: 460, startPoint y: 522, endPoint x: 487, endPoint y: 523, distance: 27.0
click at [487, 523] on div at bounding box center [760, 442] width 1519 height 1295
drag, startPoint x: 519, startPoint y: 487, endPoint x: 550, endPoint y: 577, distance: 95.2
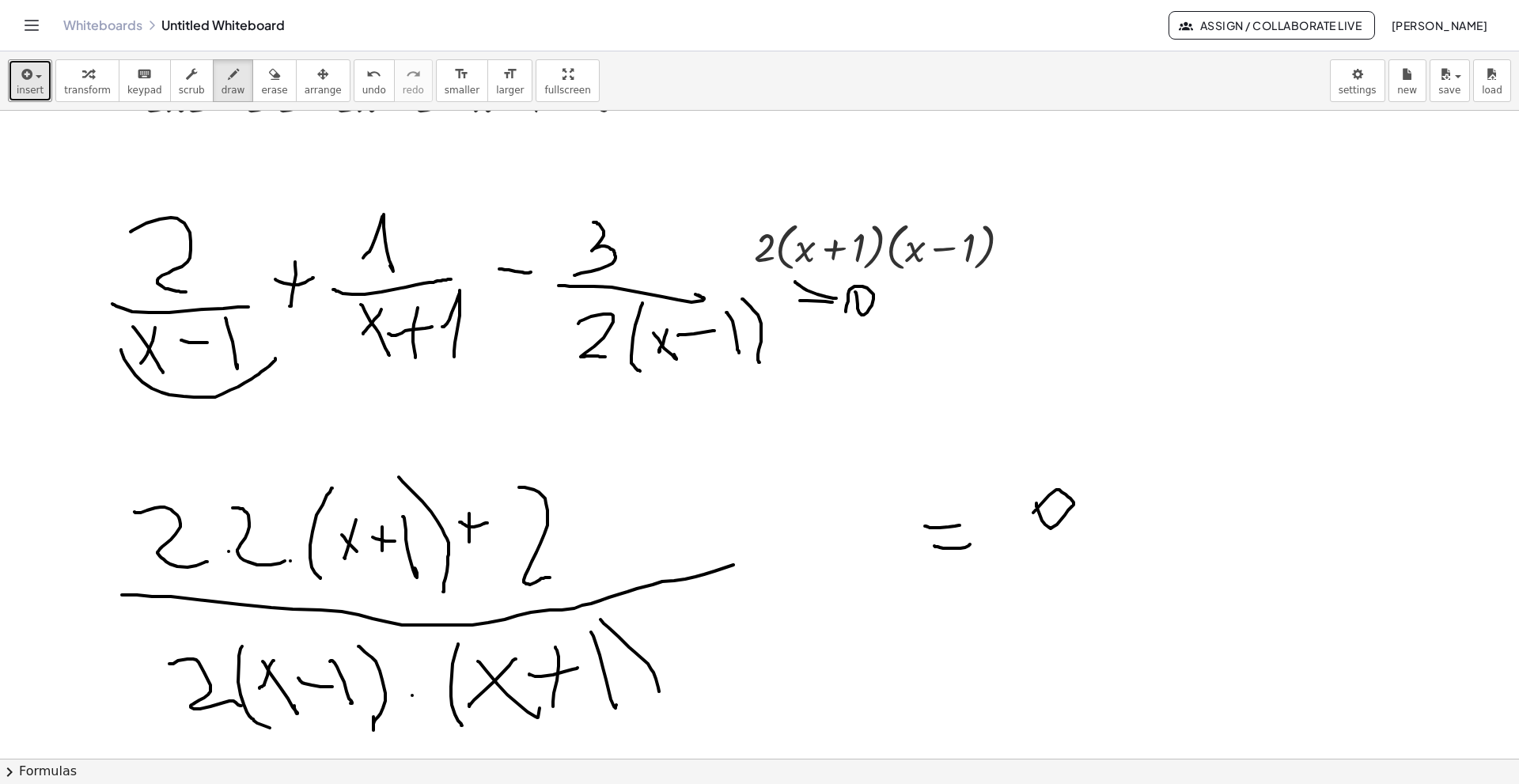
click at [550, 536] on div at bounding box center [760, 442] width 1519 height 1295
drag, startPoint x: 589, startPoint y: 465, endPoint x: 592, endPoint y: 539, distance: 74.1
click at [592, 536] on div at bounding box center [760, 442] width 1519 height 1295
drag, startPoint x: 619, startPoint y: 526, endPoint x: 613, endPoint y: 539, distance: 14.3
click at [613, 536] on div at bounding box center [760, 442] width 1519 height 1295
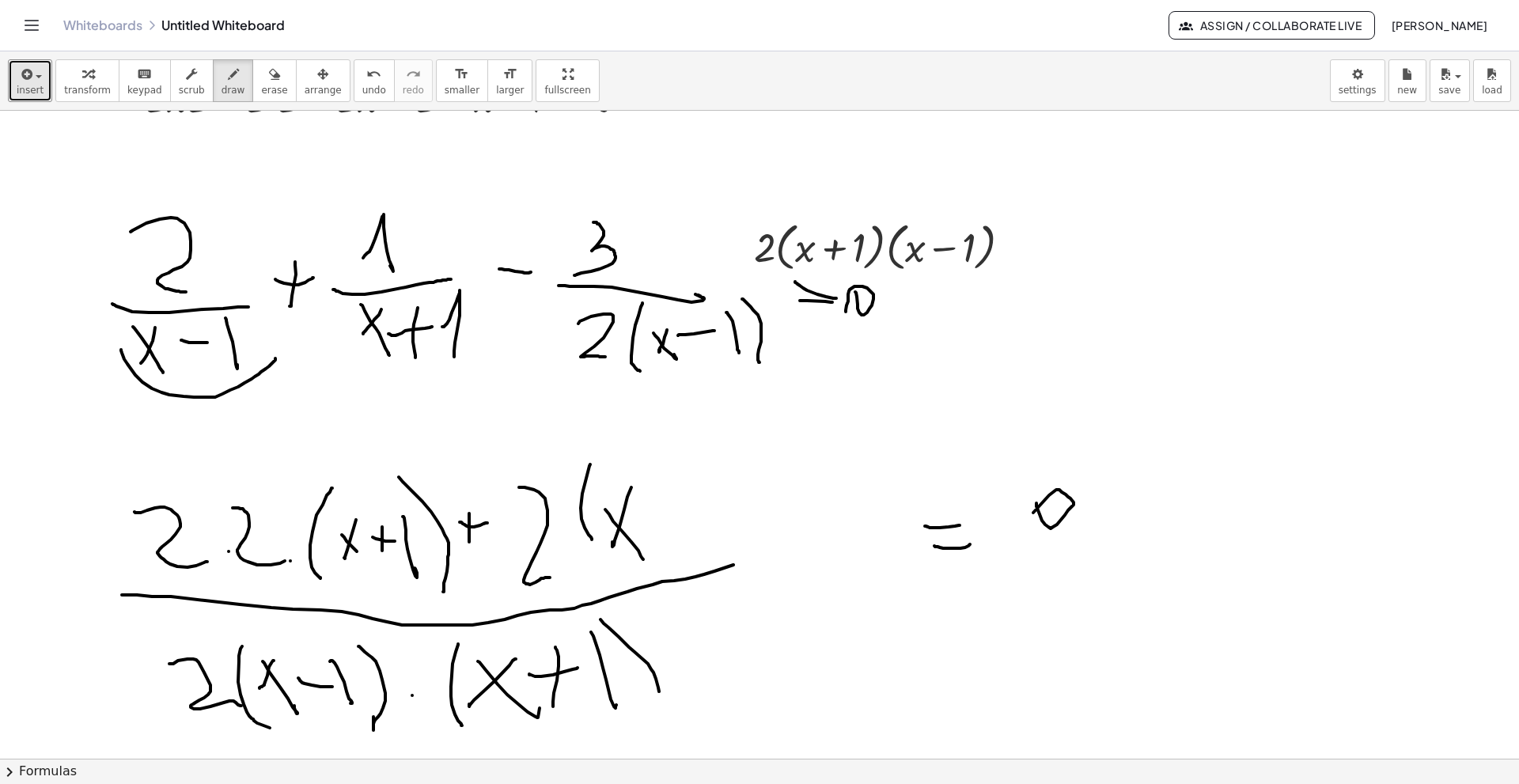
drag, startPoint x: 606, startPoint y: 509, endPoint x: 646, endPoint y: 543, distance: 52.5
click at [644, 536] on div at bounding box center [760, 442] width 1519 height 1295
click at [677, 533] on div at bounding box center [760, 442] width 1519 height 1295
drag, startPoint x: 680, startPoint y: 508, endPoint x: 692, endPoint y: 525, distance: 20.8
click at [692, 534] on div at bounding box center [760, 442] width 1519 height 1295
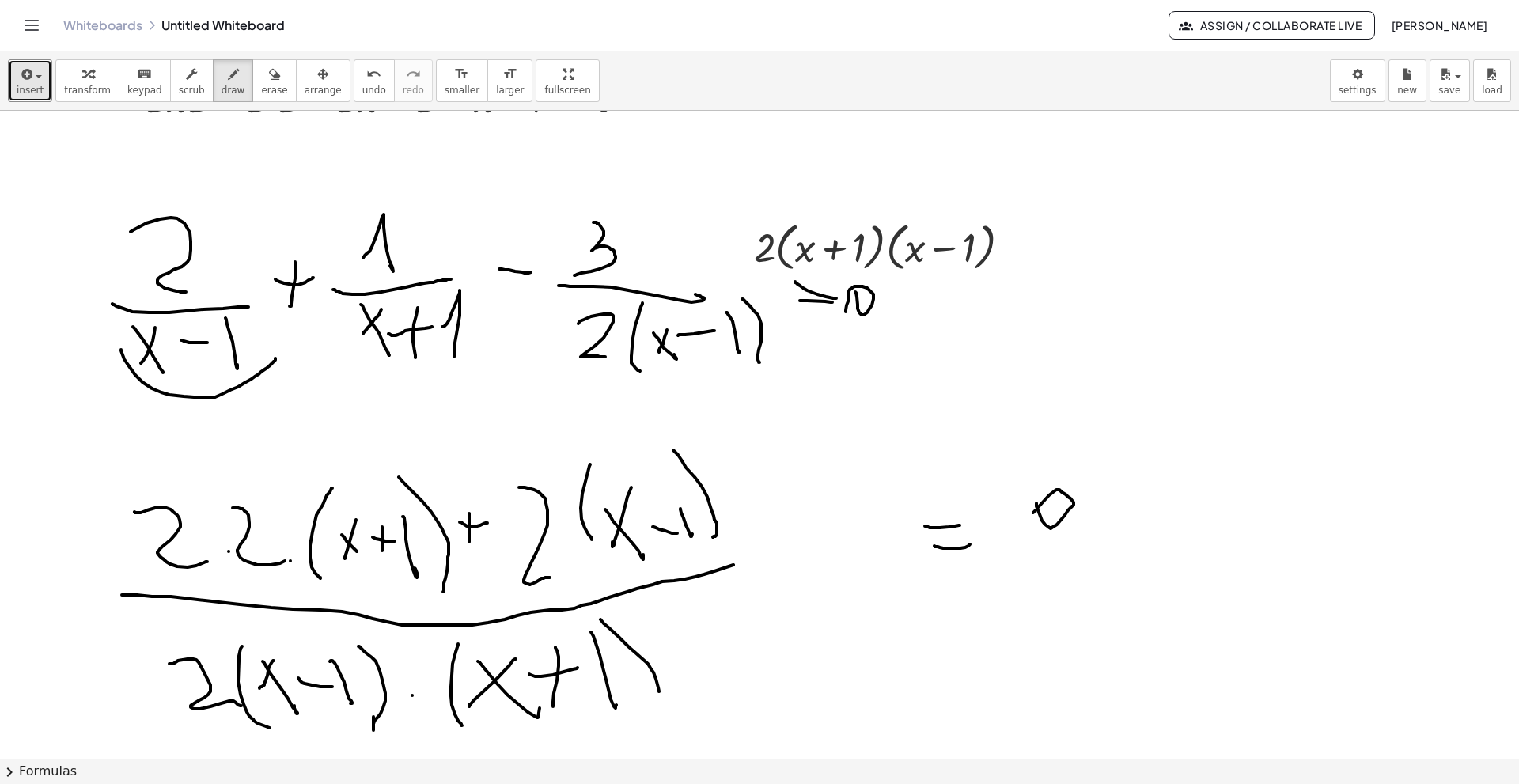
drag, startPoint x: 674, startPoint y: 450, endPoint x: 713, endPoint y: 537, distance: 95.3
click at [713, 536] on div at bounding box center [760, 442] width 1519 height 1295
drag, startPoint x: 741, startPoint y: 523, endPoint x: 776, endPoint y: 526, distance: 35.1
click at [776, 526] on div at bounding box center [760, 442] width 1519 height 1295
drag, startPoint x: 786, startPoint y: 451, endPoint x: 811, endPoint y: 540, distance: 92.4
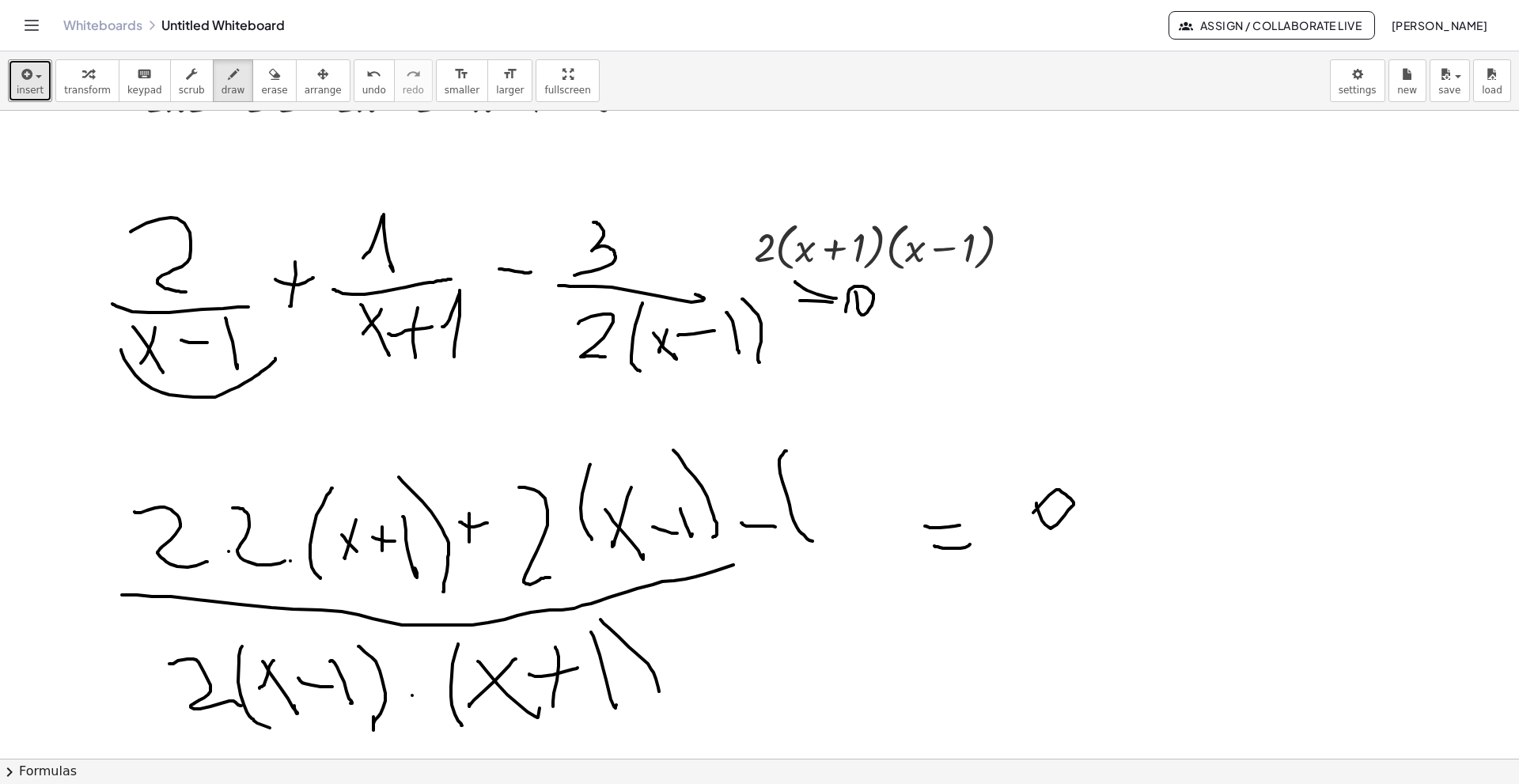
click at [815, 536] on div at bounding box center [760, 442] width 1519 height 1295
drag, startPoint x: 830, startPoint y: 481, endPoint x: 826, endPoint y: 505, distance: 24.3
click at [826, 505] on div at bounding box center [760, 442] width 1519 height 1295
drag, startPoint x: 835, startPoint y: 518, endPoint x: 840, endPoint y: 498, distance: 20.6
click at [834, 516] on div at bounding box center [760, 442] width 1519 height 1295
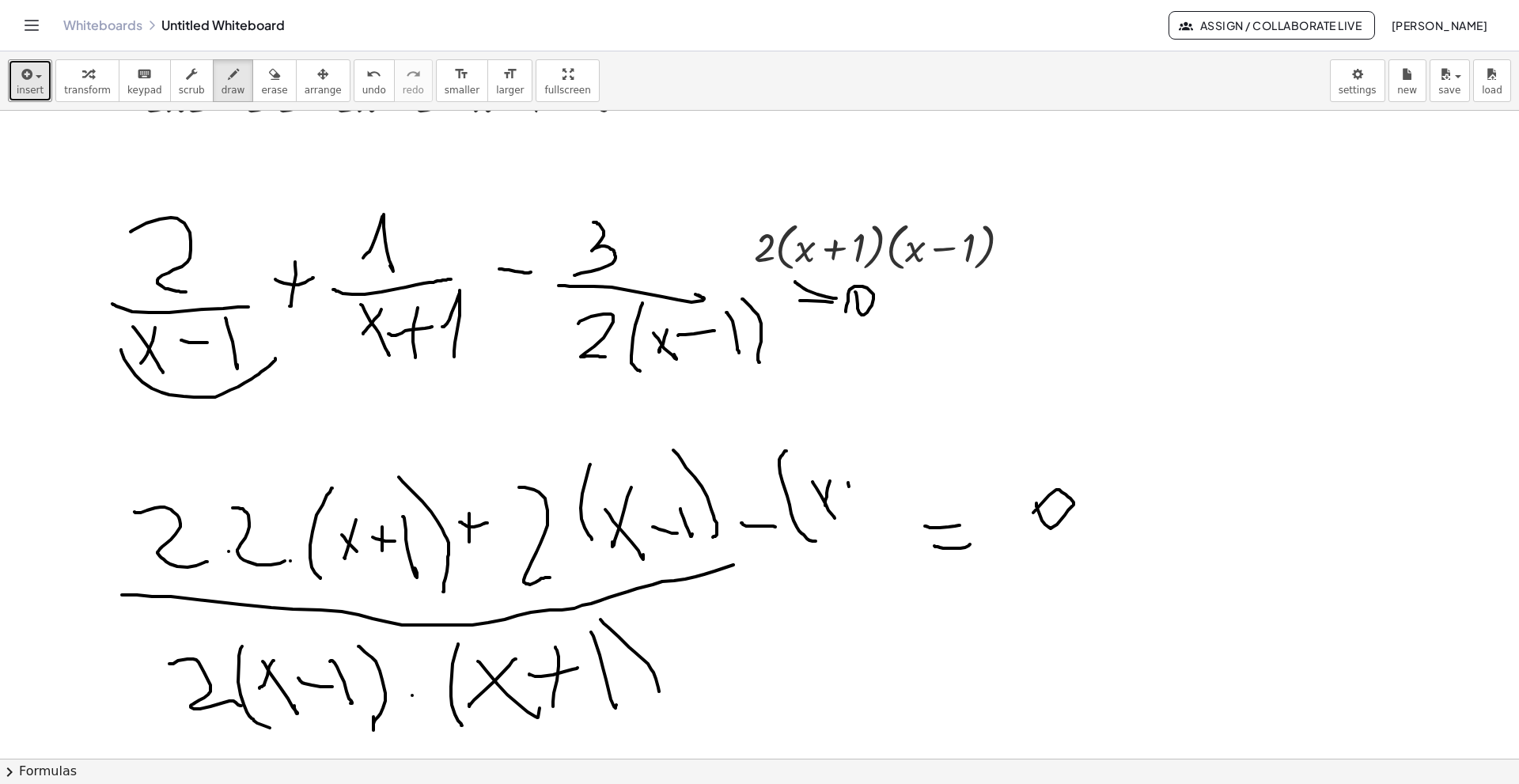
drag, startPoint x: 849, startPoint y: 486, endPoint x: 850, endPoint y: 506, distance: 20.0
click at [851, 509] on div at bounding box center [760, 442] width 1519 height 1295
drag, startPoint x: 841, startPoint y: 497, endPoint x: 853, endPoint y: 496, distance: 12.0
click at [853, 496] on div at bounding box center [760, 442] width 1519 height 1295
drag, startPoint x: 864, startPoint y: 468, endPoint x: 869, endPoint y: 502, distance: 34.4
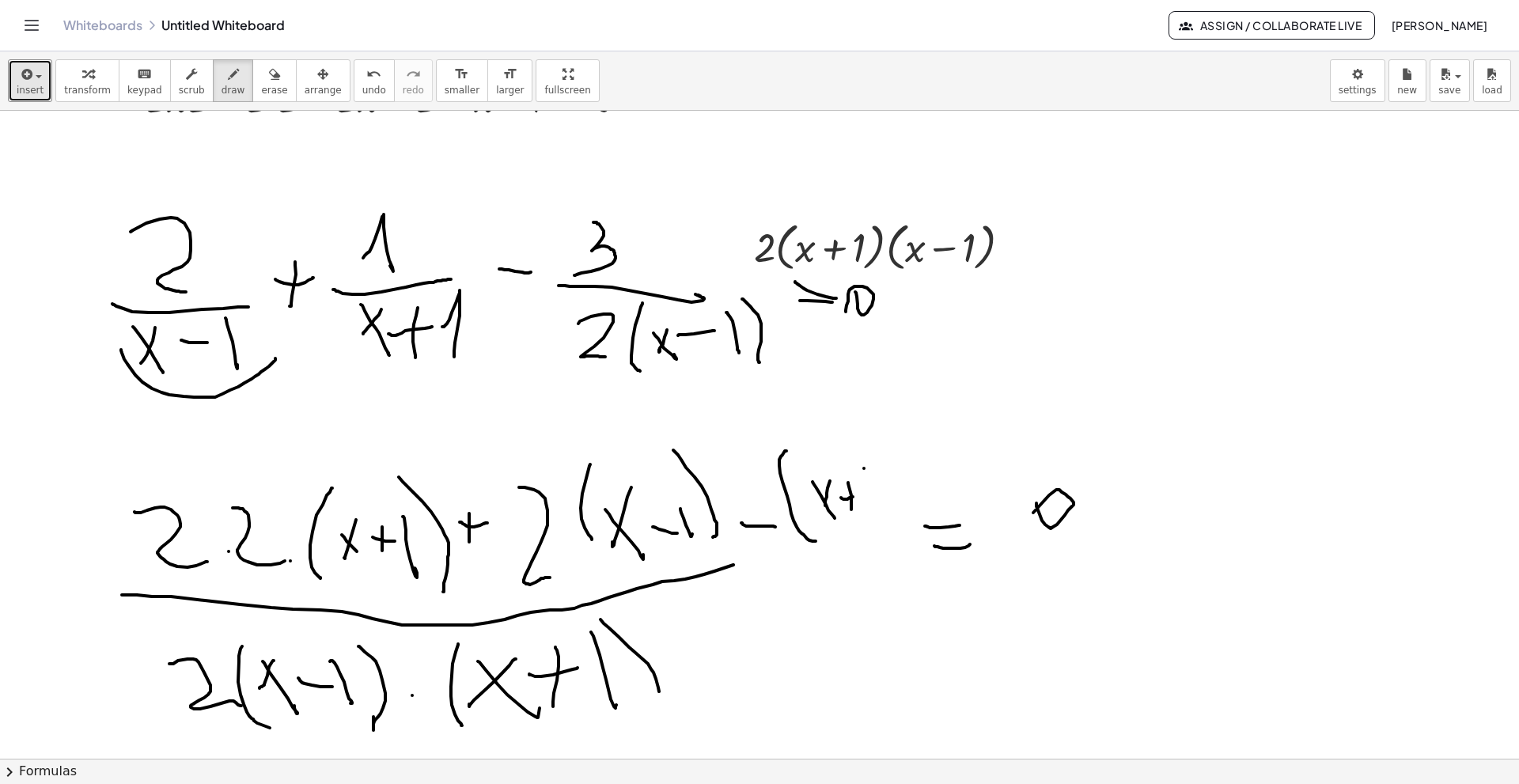
click at [869, 502] on div at bounding box center [760, 442] width 1519 height 1295
drag, startPoint x: 859, startPoint y: 429, endPoint x: 891, endPoint y: 535, distance: 110.7
click at [891, 535] on div at bounding box center [760, 442] width 1519 height 1295
click at [853, 536] on div at bounding box center [760, 442] width 1519 height 1295
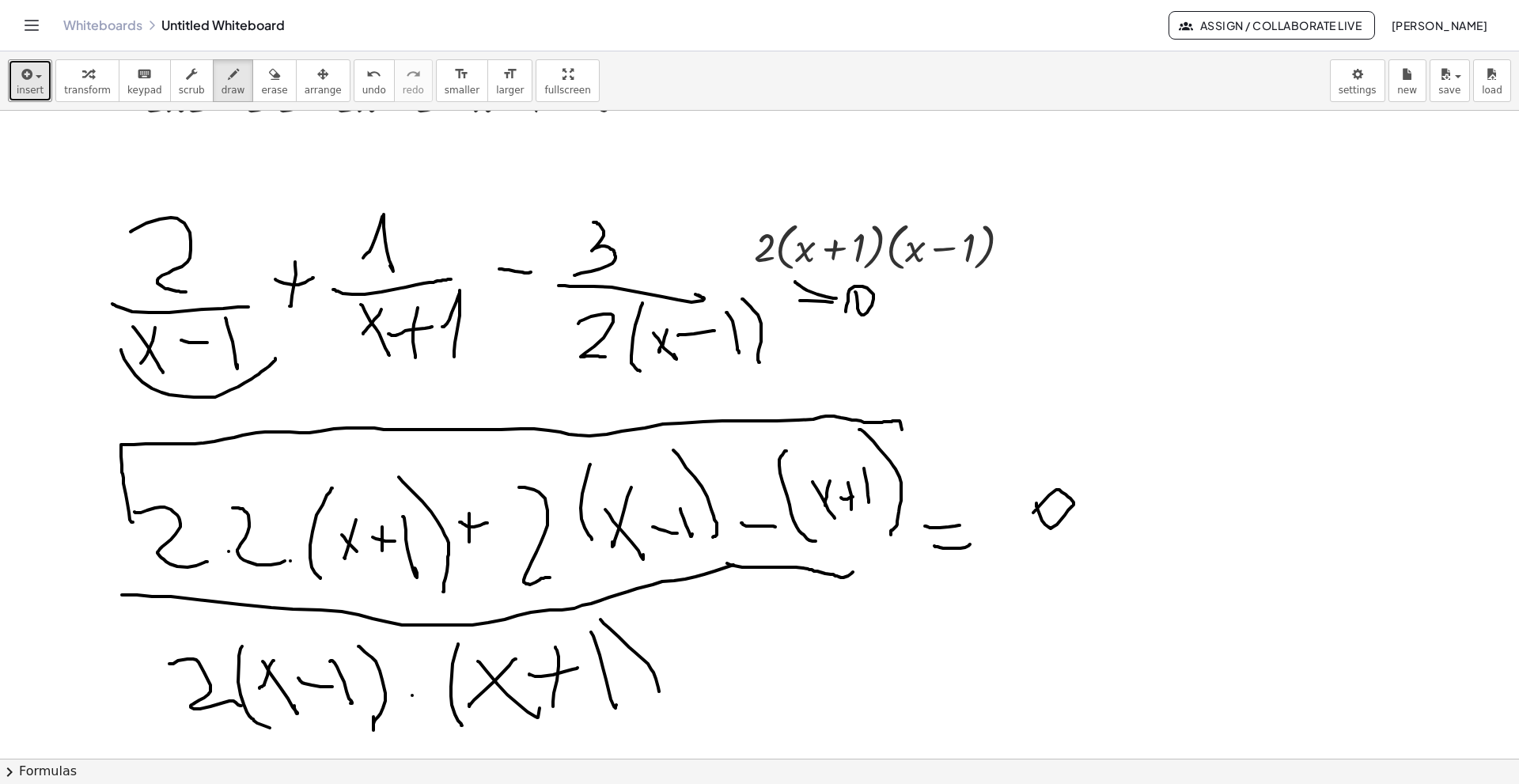
drag, startPoint x: 133, startPoint y: 522, endPoint x: 905, endPoint y: 437, distance: 776.7
click at [905, 437] on div at bounding box center [760, 442] width 1519 height 1295
click at [686, 536] on div at bounding box center [760, 442] width 1519 height 1295
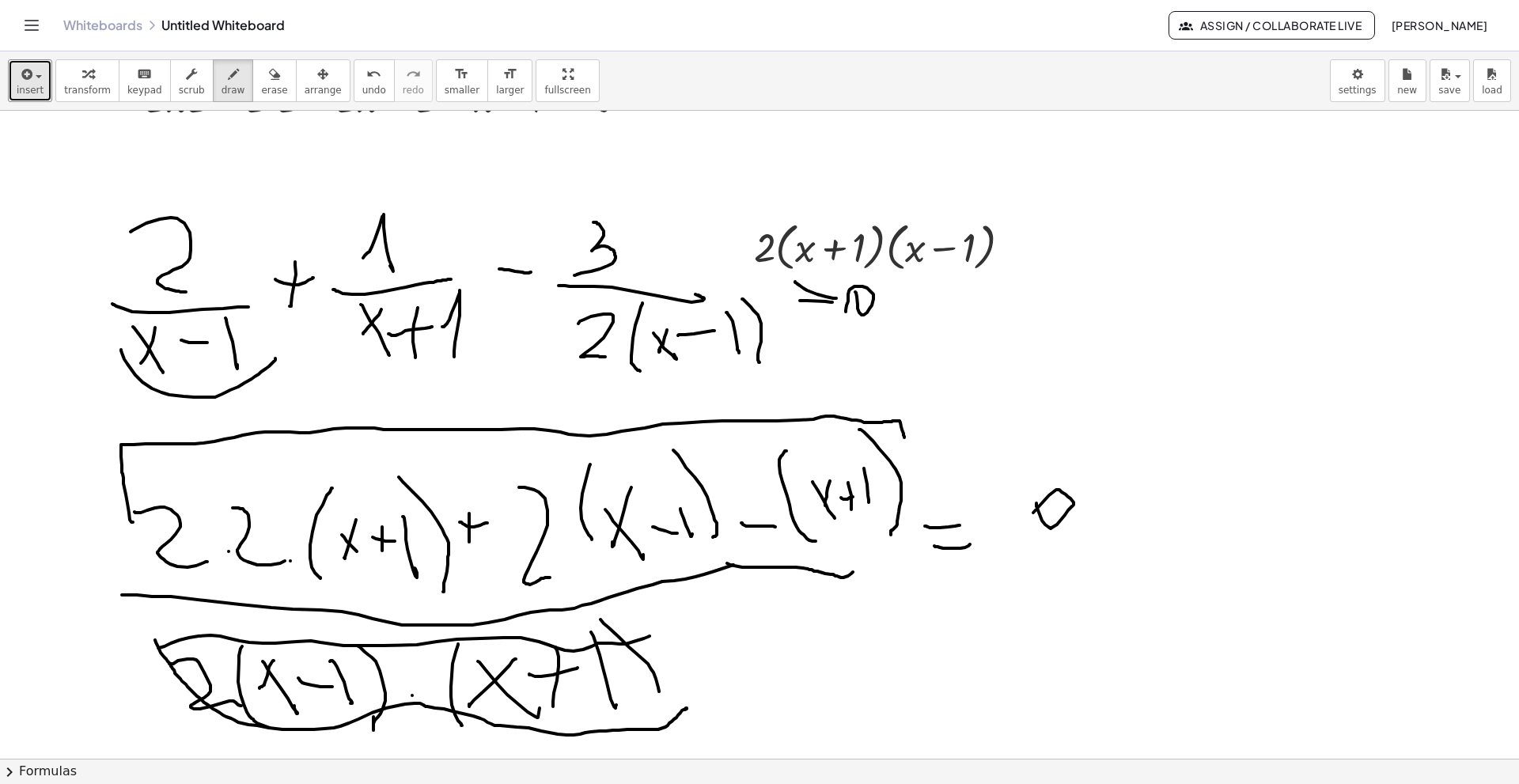
click at [656, 536] on div at bounding box center [760, 442] width 1519 height 1295
click at [727, 536] on div at bounding box center [760, 442] width 1519 height 1295
click at [1080, 531] on div at bounding box center [760, 442] width 1519 height 1295
click at [1080, 495] on div at bounding box center [760, 442] width 1519 height 1295
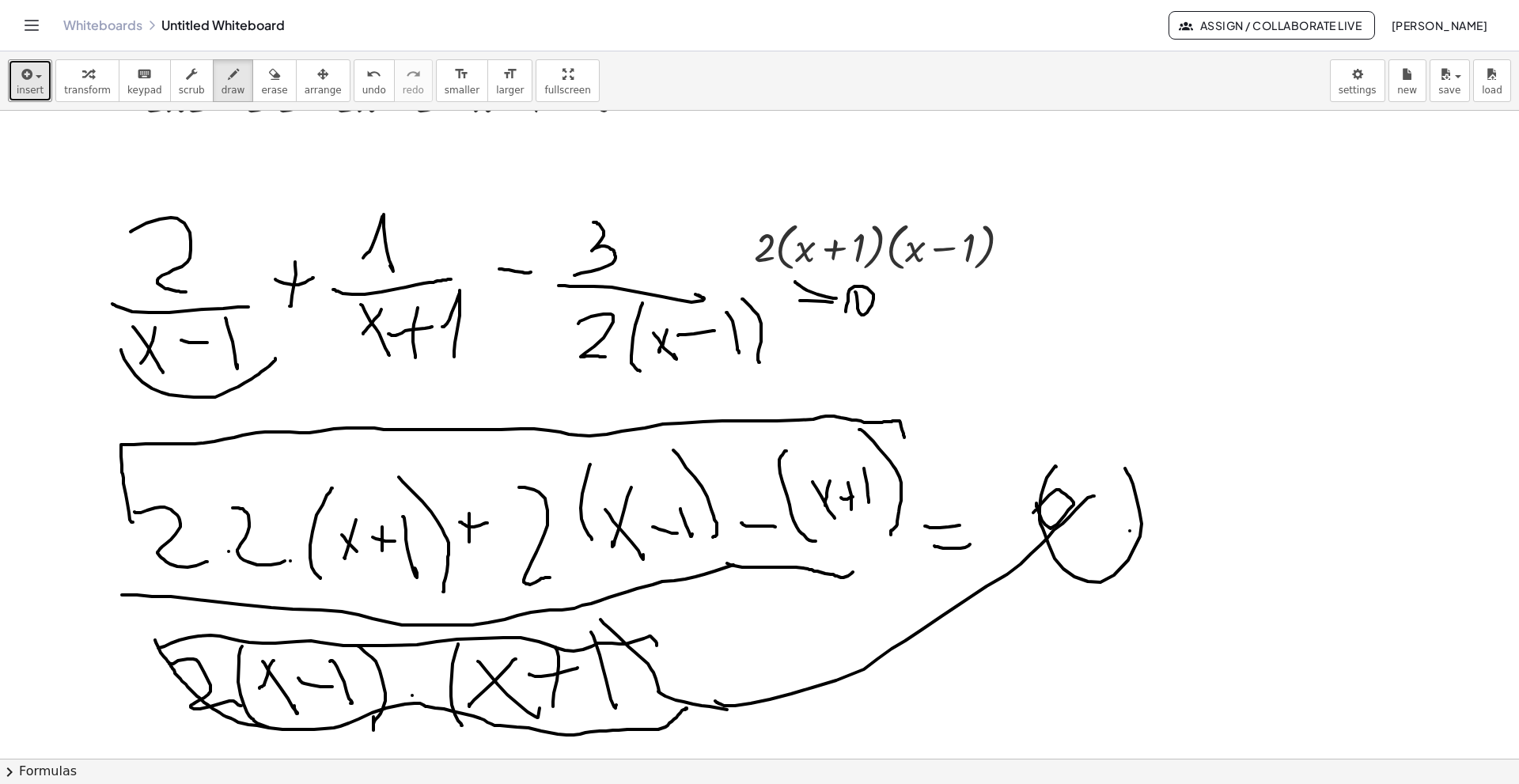
click at [1016, 488] on div at bounding box center [760, 442] width 1519 height 1295
click at [821, 536] on div at bounding box center [760, 442] width 1519 height 1295
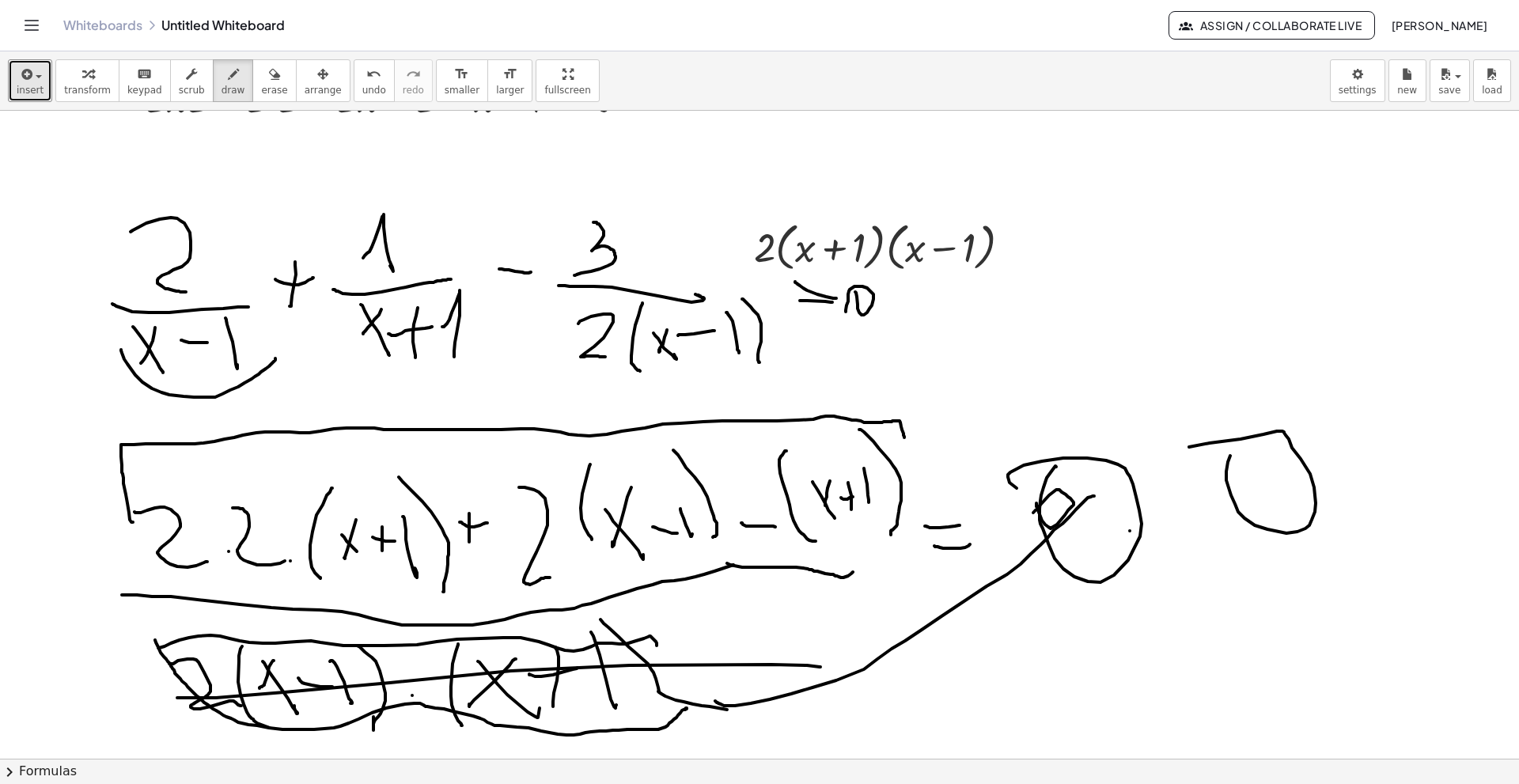
click at [1080, 453] on div at bounding box center [760, 442] width 1519 height 1295
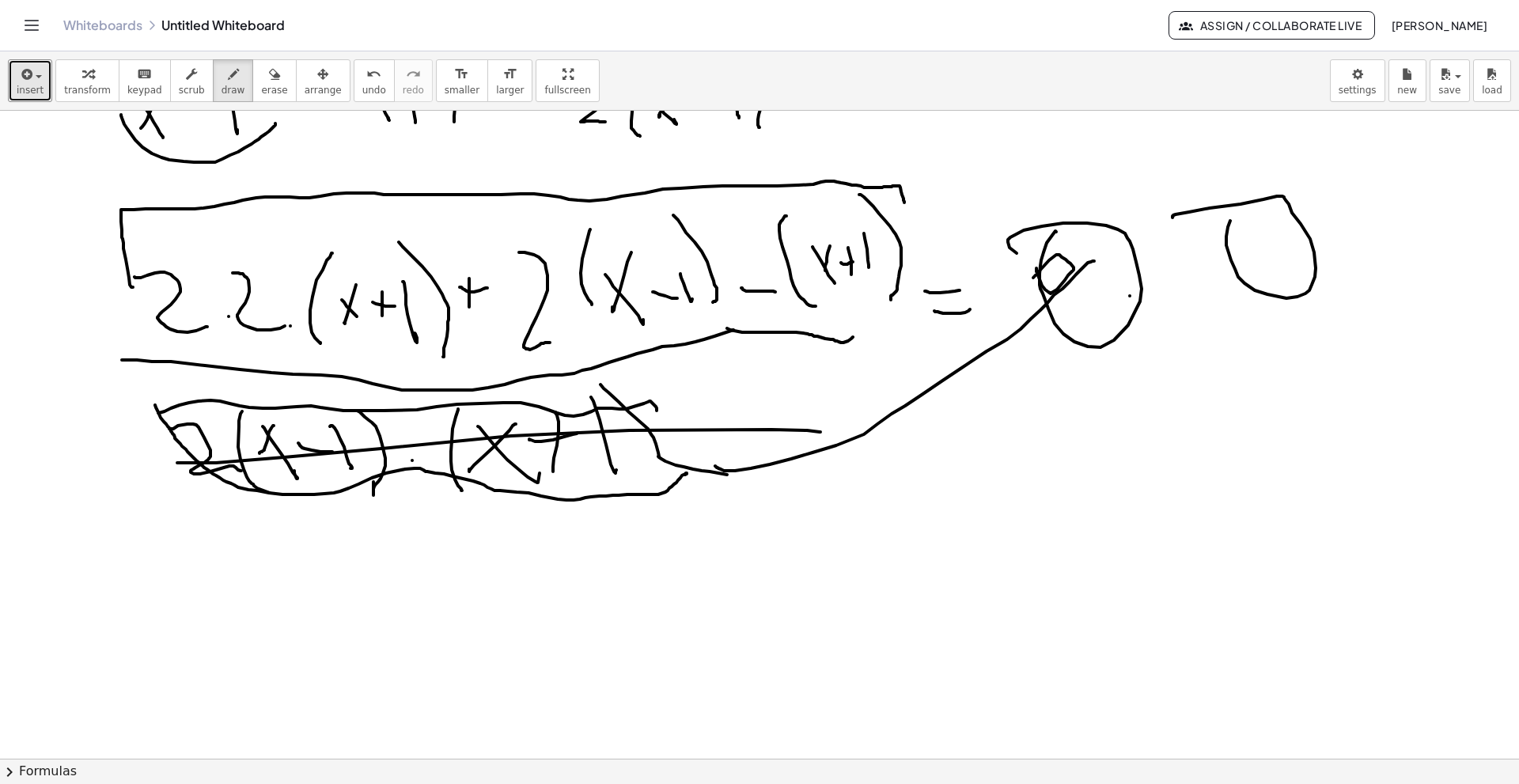
scroll to position [554, 0]
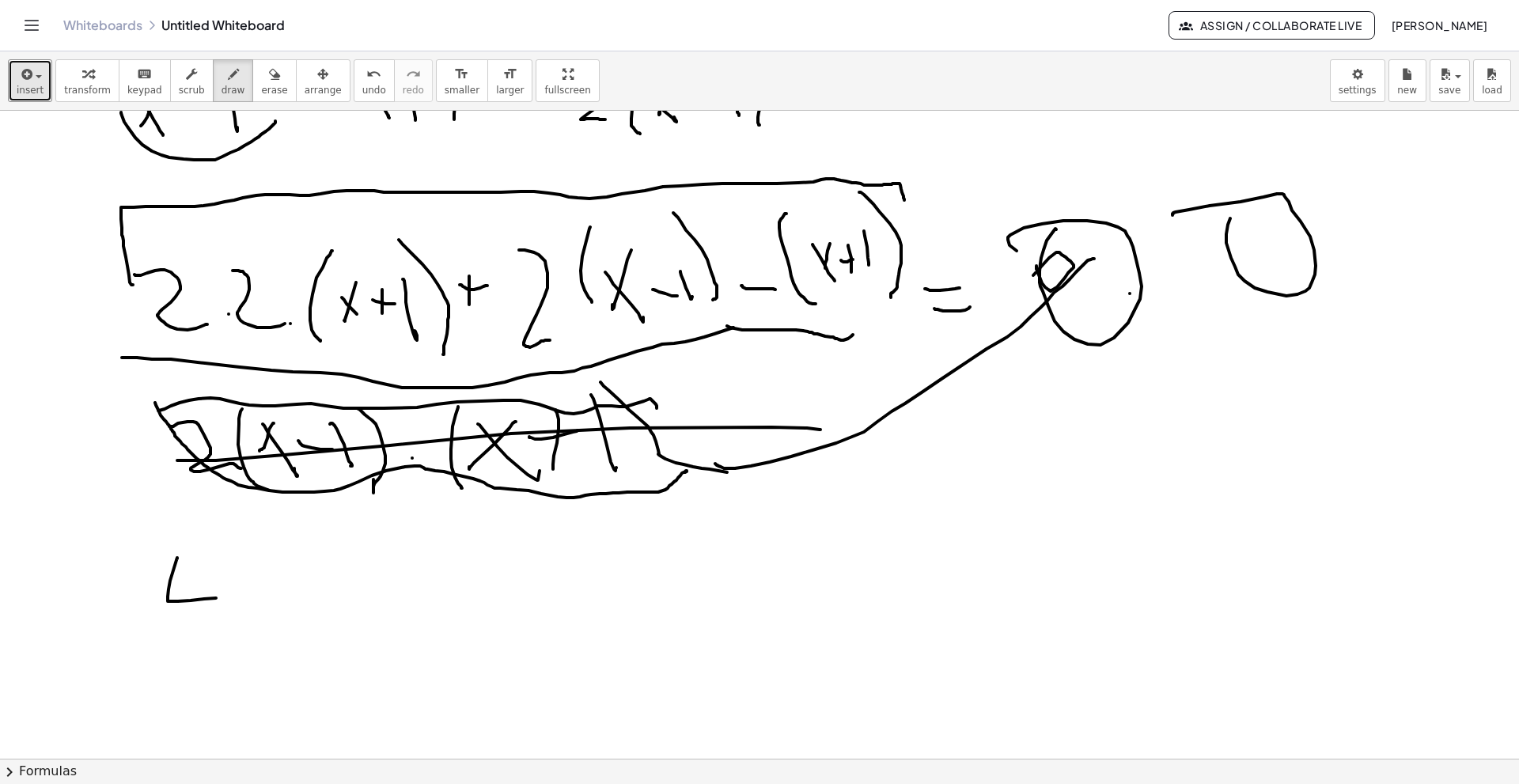
click at [217, 536] on div at bounding box center [760, 204] width 1519 height 1295
click at [213, 536] on div at bounding box center [760, 204] width 1519 height 1295
click at [244, 536] on div at bounding box center [760, 204] width 1519 height 1295
click at [273, 536] on div at bounding box center [760, 204] width 1519 height 1295
click at [329, 536] on div at bounding box center [760, 204] width 1519 height 1295
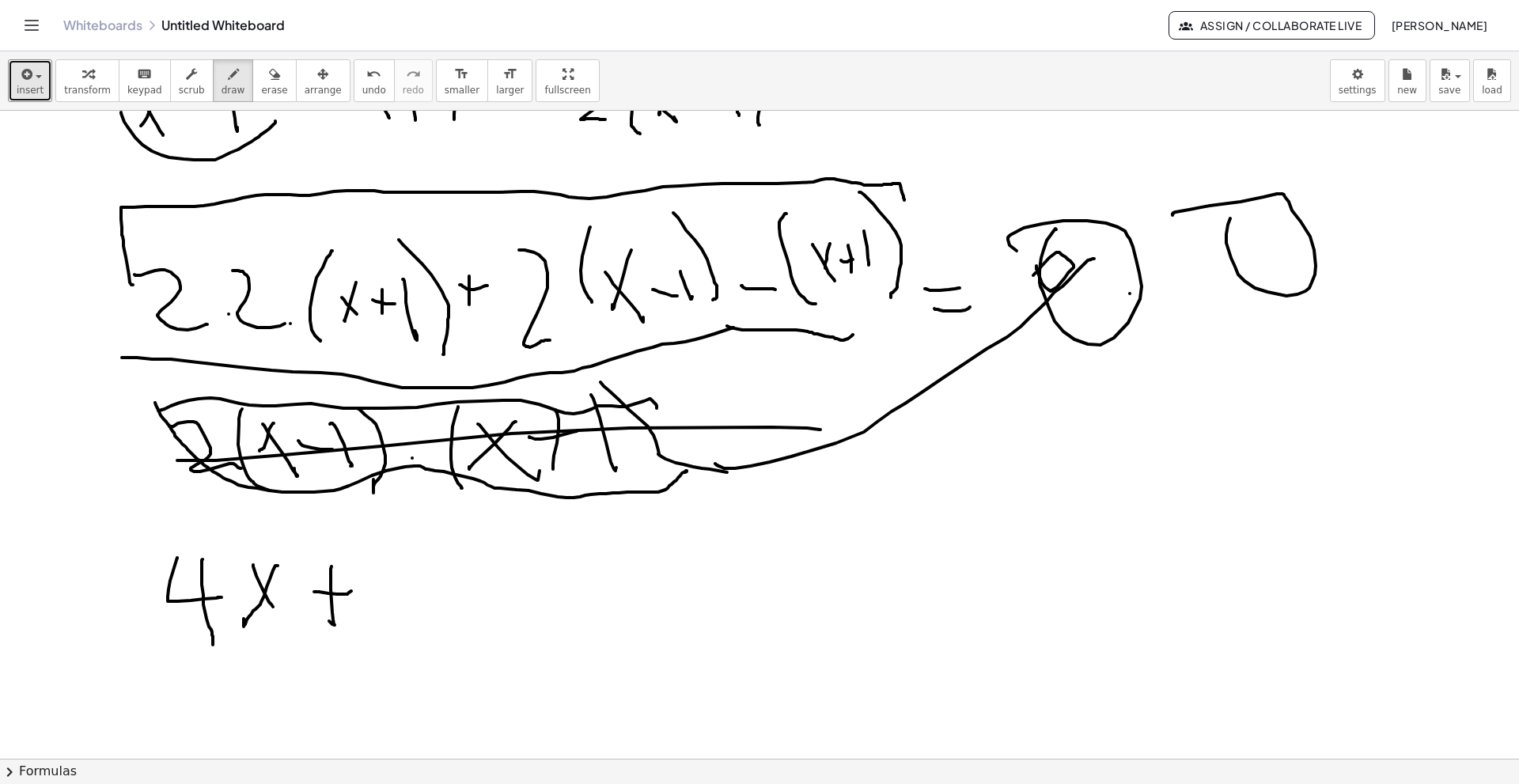
click at [355, 536] on div at bounding box center [760, 204] width 1519 height 1295
click at [406, 536] on div at bounding box center [760, 204] width 1519 height 1295
click at [402, 536] on div at bounding box center [760, 204] width 1519 height 1295
click at [466, 536] on div at bounding box center [760, 204] width 1519 height 1295
click at [519, 536] on div at bounding box center [760, 204] width 1519 height 1295
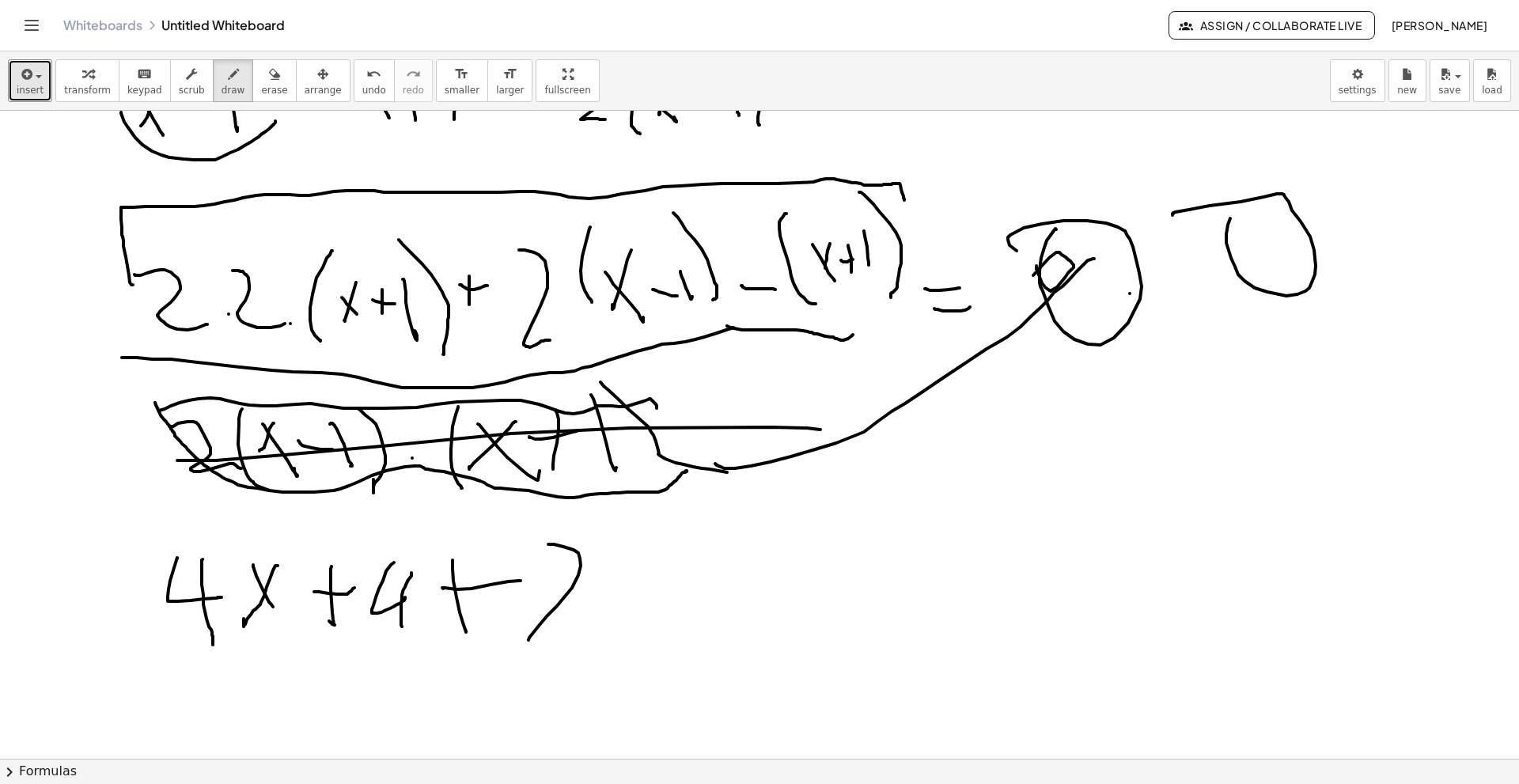
click at [576, 536] on div at bounding box center [760, 204] width 1519 height 1295
click at [613, 536] on div at bounding box center [760, 204] width 1519 height 1295
click at [645, 536] on div at bounding box center [760, 204] width 1519 height 1295
click at [727, 536] on div at bounding box center [760, 204] width 1519 height 1295
click at [788, 536] on div at bounding box center [760, 204] width 1519 height 1295
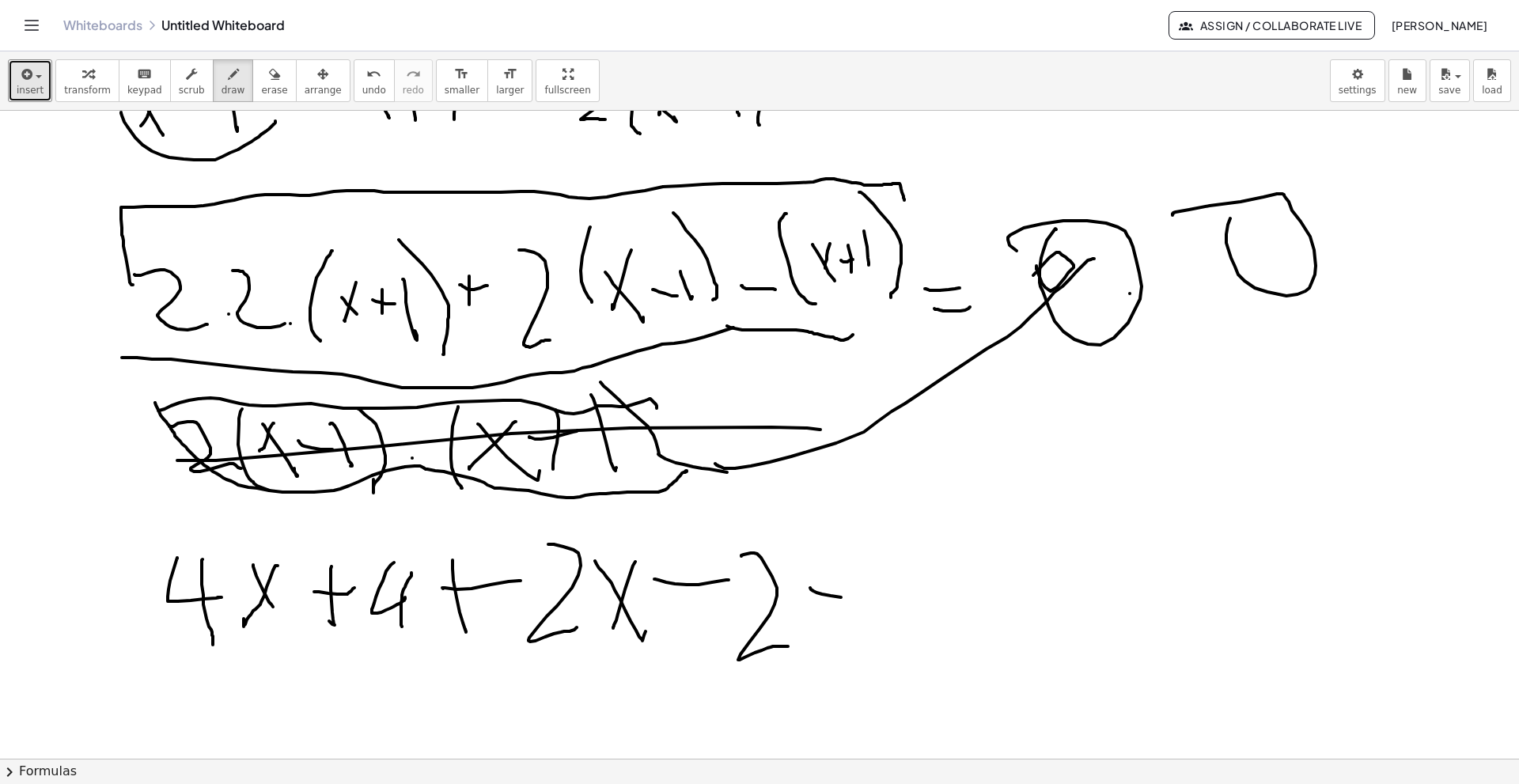
click at [882, 536] on div at bounding box center [760, 204] width 1519 height 1295
click at [935, 536] on div at bounding box center [760, 204] width 1519 height 1295
click at [975, 536] on div at bounding box center [760, 204] width 1519 height 1295
click at [1045, 536] on div at bounding box center [760, 204] width 1519 height 1295
click at [1080, 536] on div at bounding box center [760, 204] width 1519 height 1295
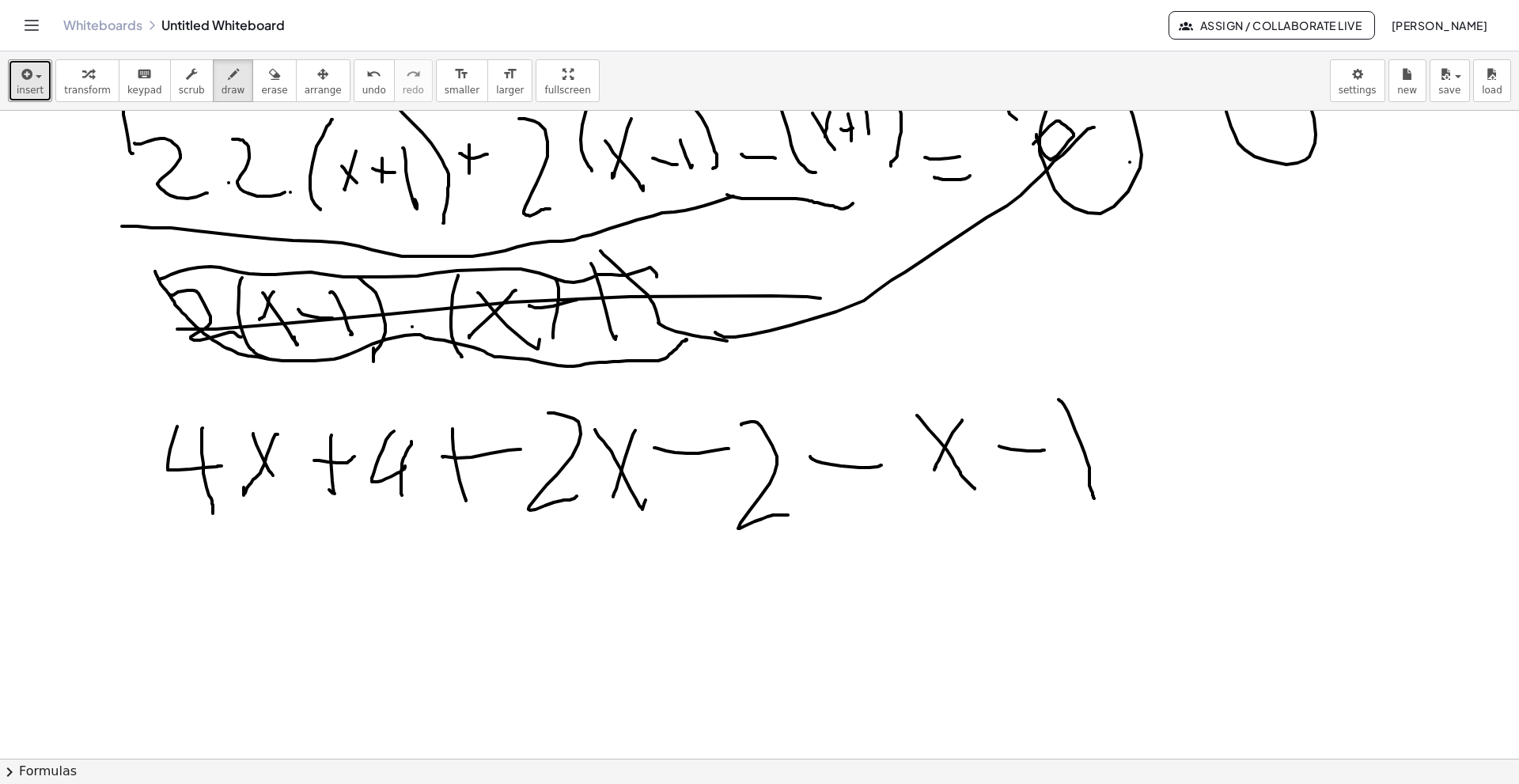
scroll to position [726, 0]
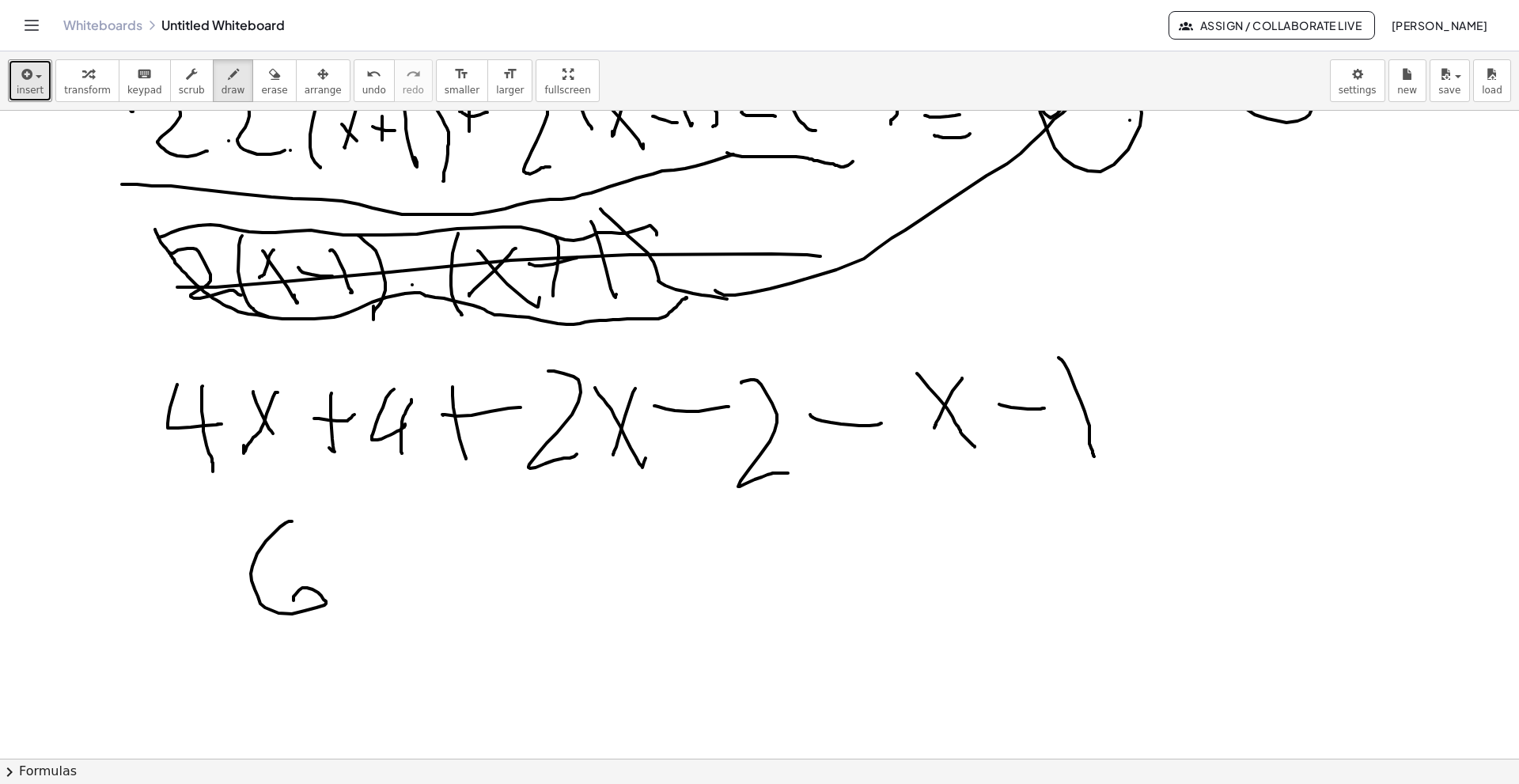
click at [297, 536] on div at bounding box center [760, 356] width 1519 height 1943
click at [370, 536] on div at bounding box center [760, 356] width 1519 height 1943
click at [406, 536] on div at bounding box center [760, 356] width 1519 height 1943
click at [217, 438] on div at bounding box center [760, 356] width 1519 height 1943
click at [561, 433] on div at bounding box center [760, 356] width 1519 height 1943
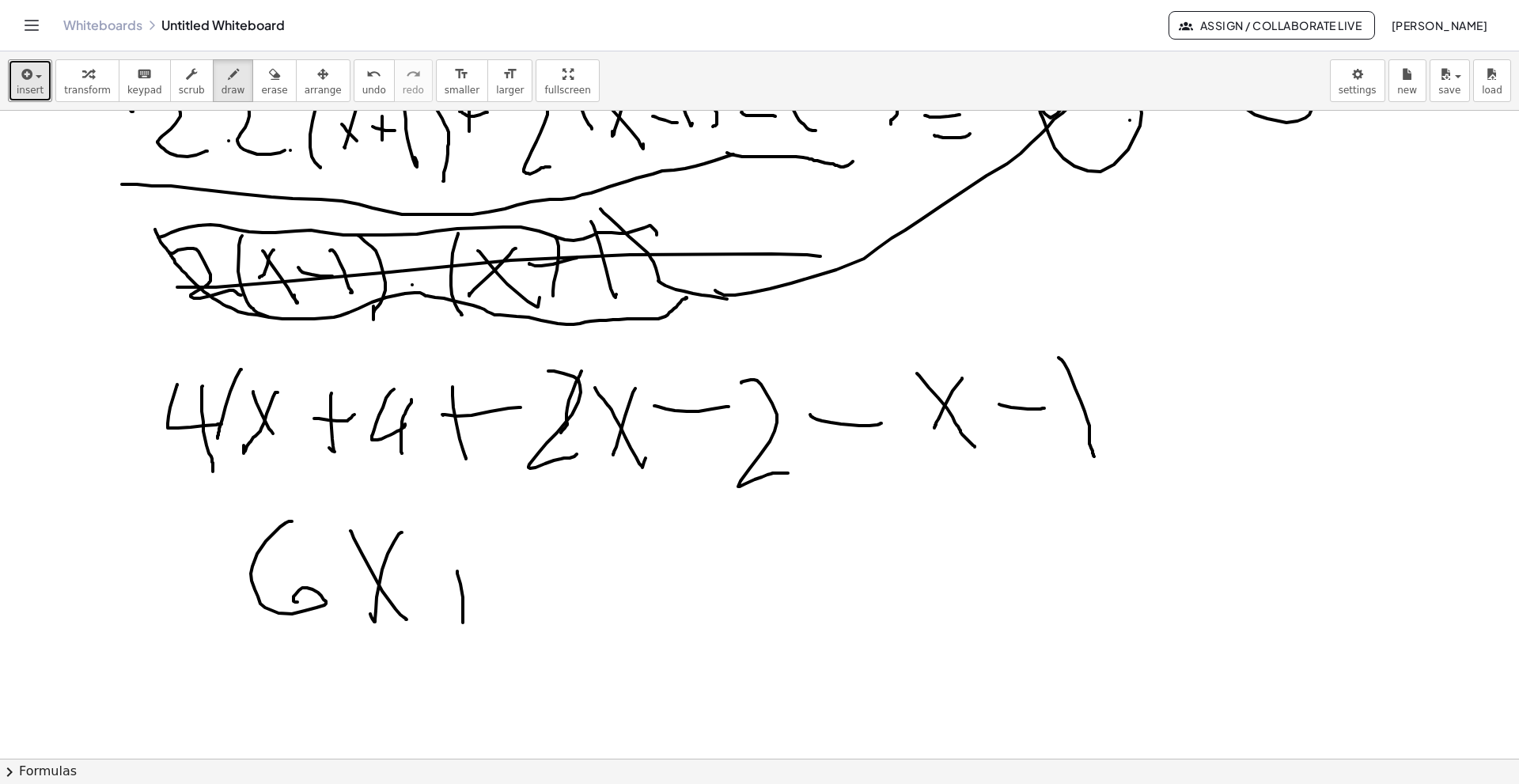
click at [463, 536] on div at bounding box center [760, 356] width 1519 height 1943
click at [505, 536] on div at bounding box center [760, 356] width 1519 height 1943
click at [595, 536] on div at bounding box center [760, 356] width 1519 height 1943
click at [793, 536] on div at bounding box center [760, 356] width 1519 height 1943
click at [882, 509] on div at bounding box center [760, 356] width 1519 height 1943
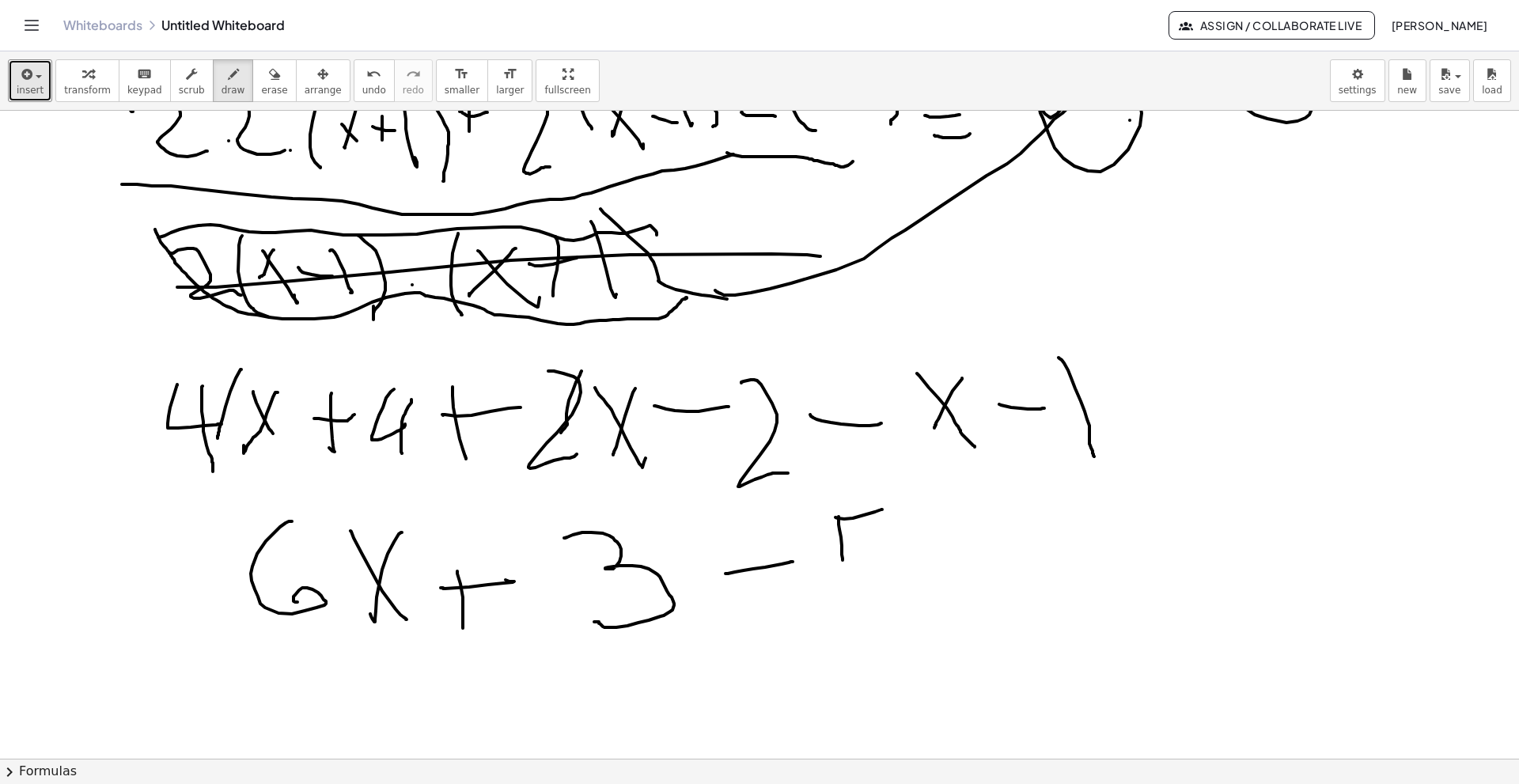
click at [843, 536] on div at bounding box center [760, 356] width 1519 height 1943
click at [836, 536] on div at bounding box center [760, 356] width 1519 height 1943
click at [889, 536] on div at bounding box center [760, 356] width 1519 height 1943
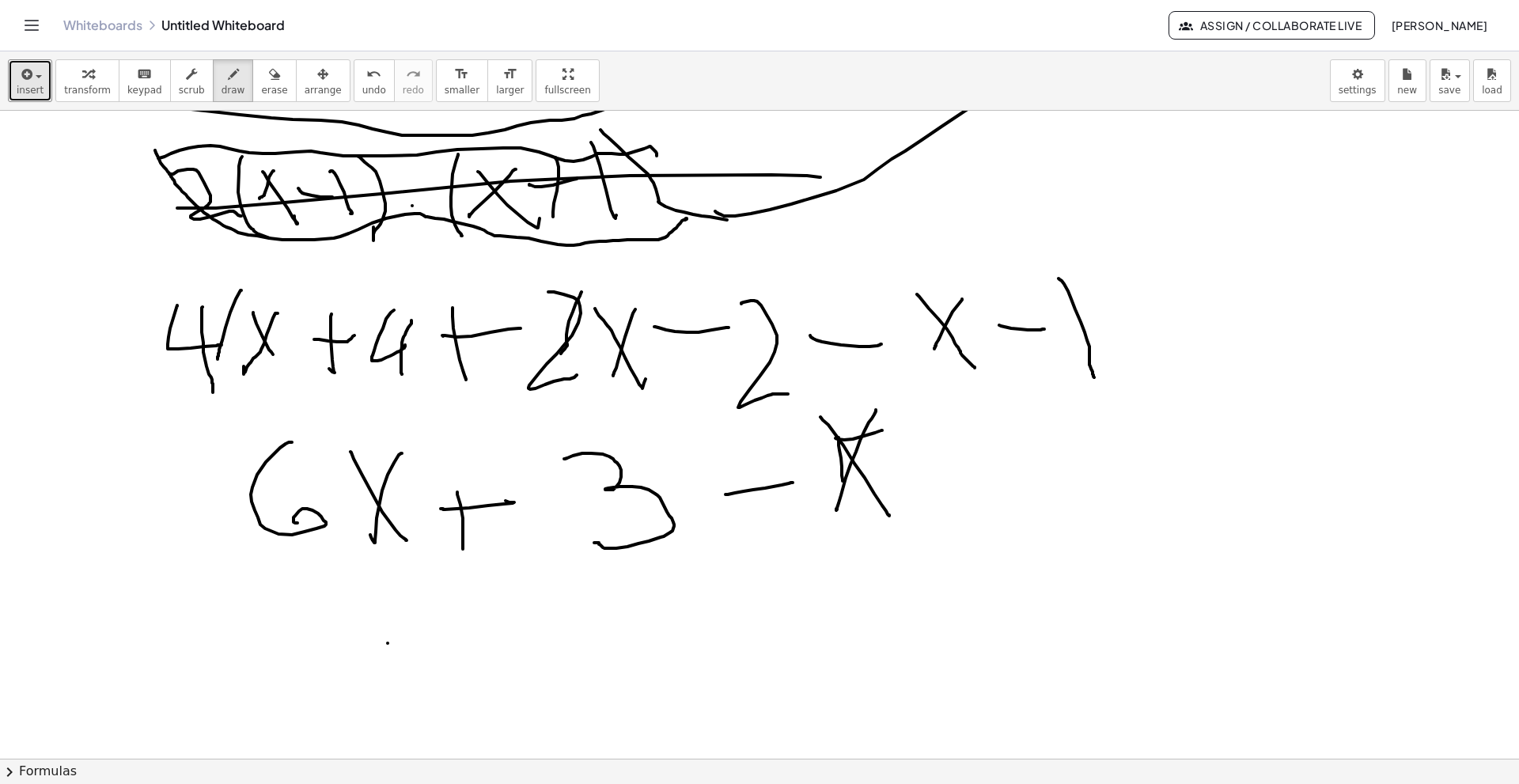
click at [467, 536] on div at bounding box center [760, 276] width 1519 height 1943
click at [418, 536] on div at bounding box center [760, 276] width 1519 height 1943
click at [534, 536] on div at bounding box center [760, 276] width 1519 height 1943
click at [586, 536] on div at bounding box center [760, 276] width 1519 height 1943
click at [677, 536] on div at bounding box center [760, 276] width 1519 height 1943
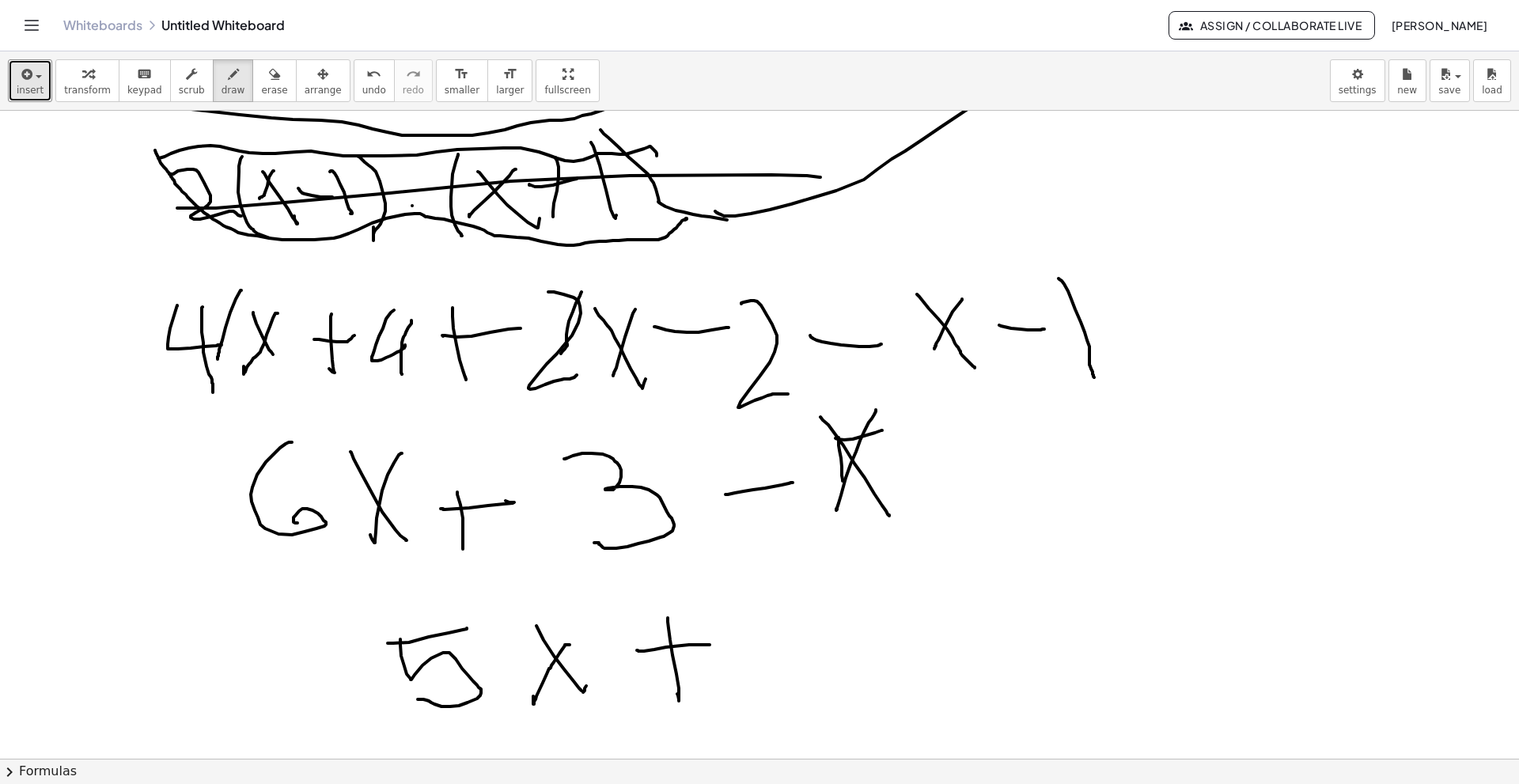
click at [711, 536] on div at bounding box center [760, 276] width 1519 height 1943
click at [784, 536] on div at bounding box center [760, 276] width 1519 height 1943
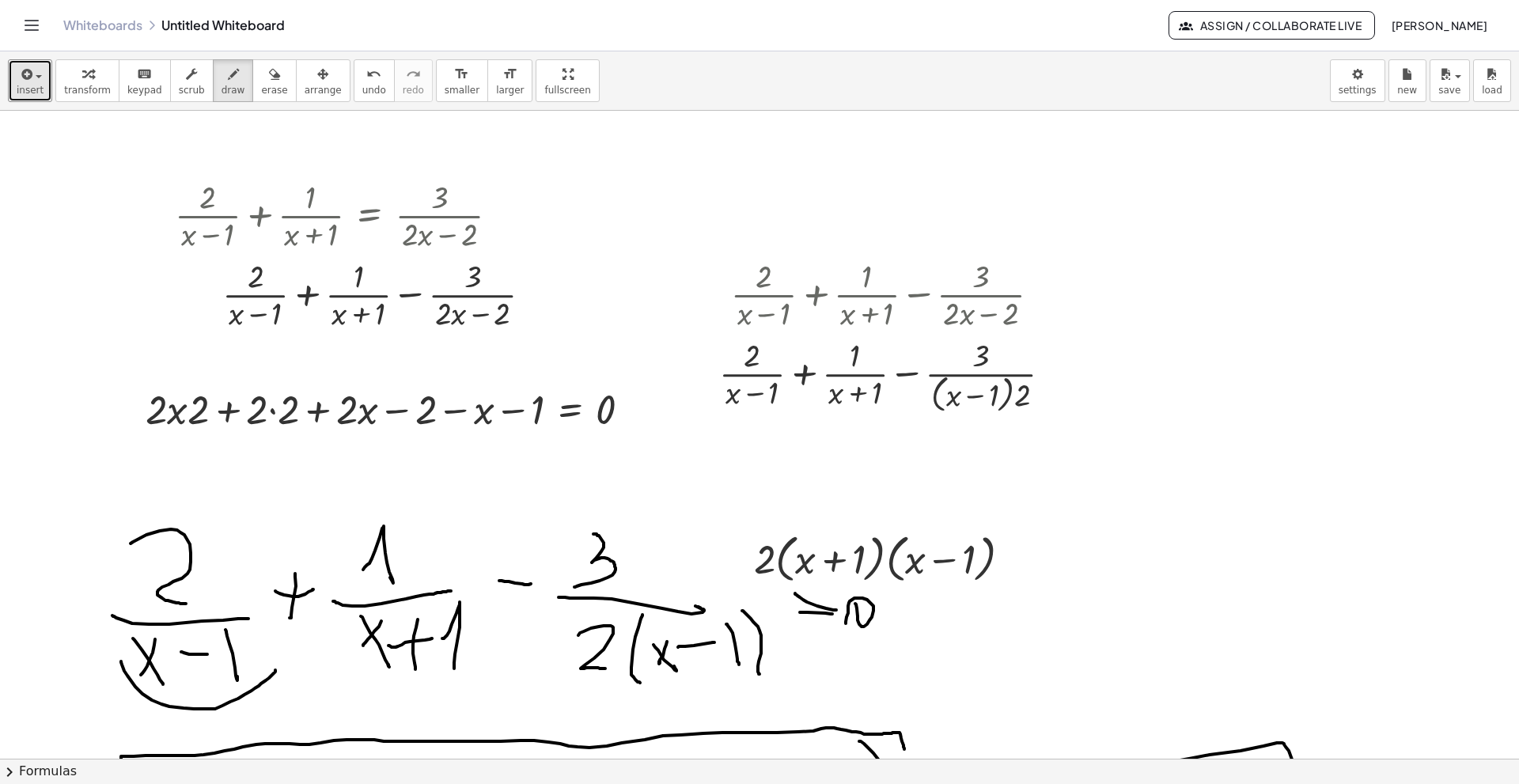
scroll to position [0, 0]
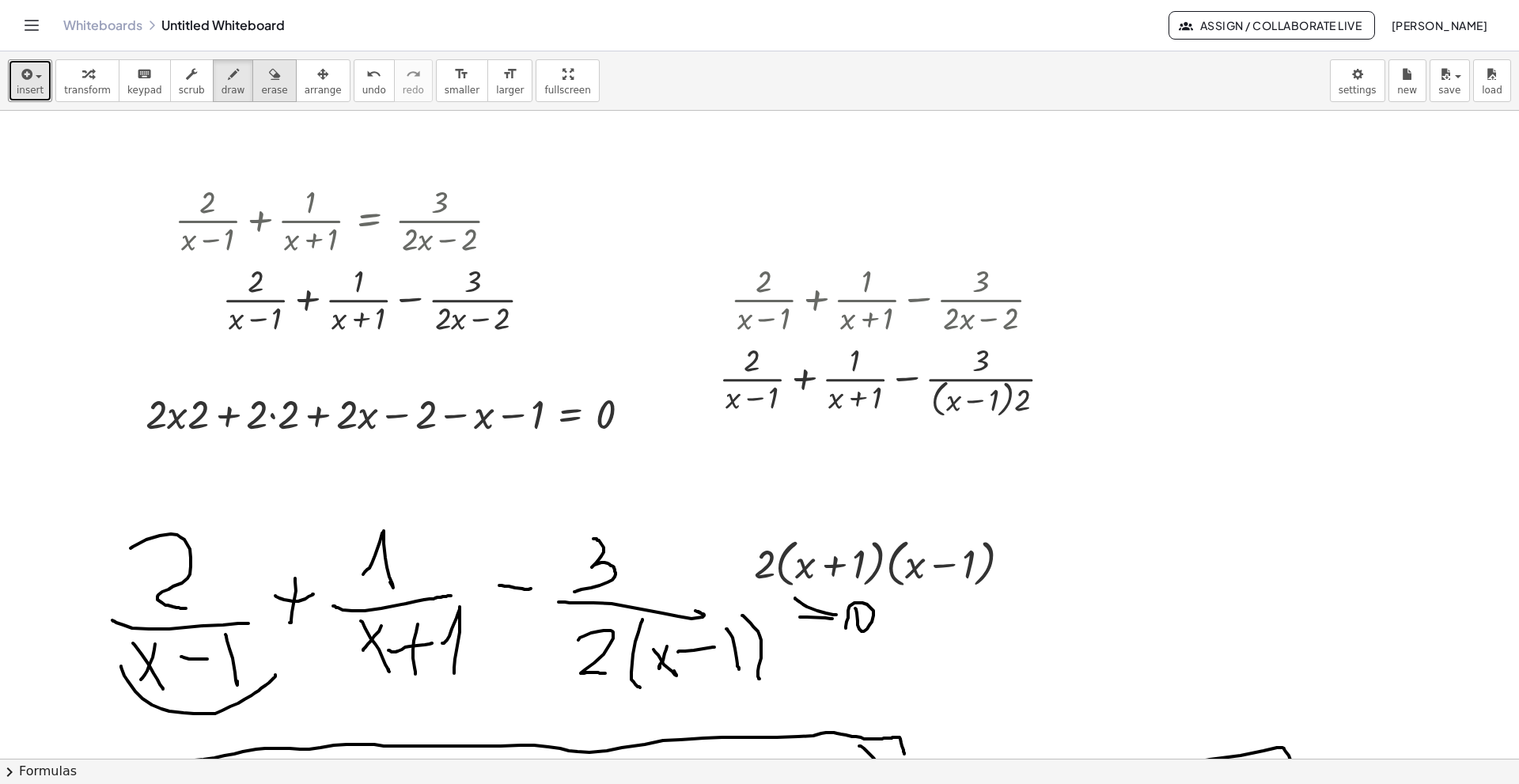
click at [253, 82] on button "erase" at bounding box center [274, 81] width 44 height 43
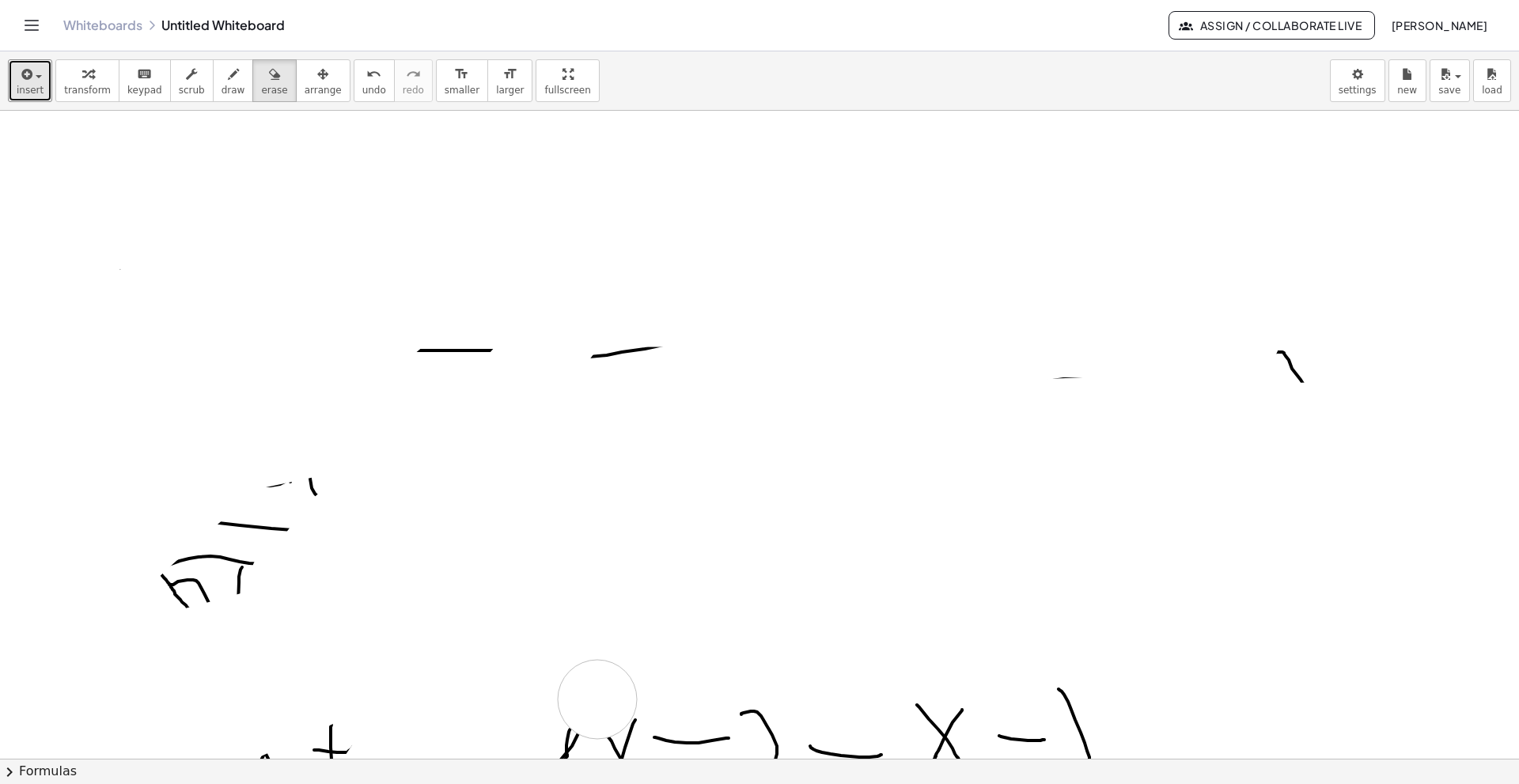
drag, startPoint x: 671, startPoint y: 508, endPoint x: 722, endPoint y: 532, distance: 56.4
click at [711, 536] on div at bounding box center [760, 686] width 1519 height 1943
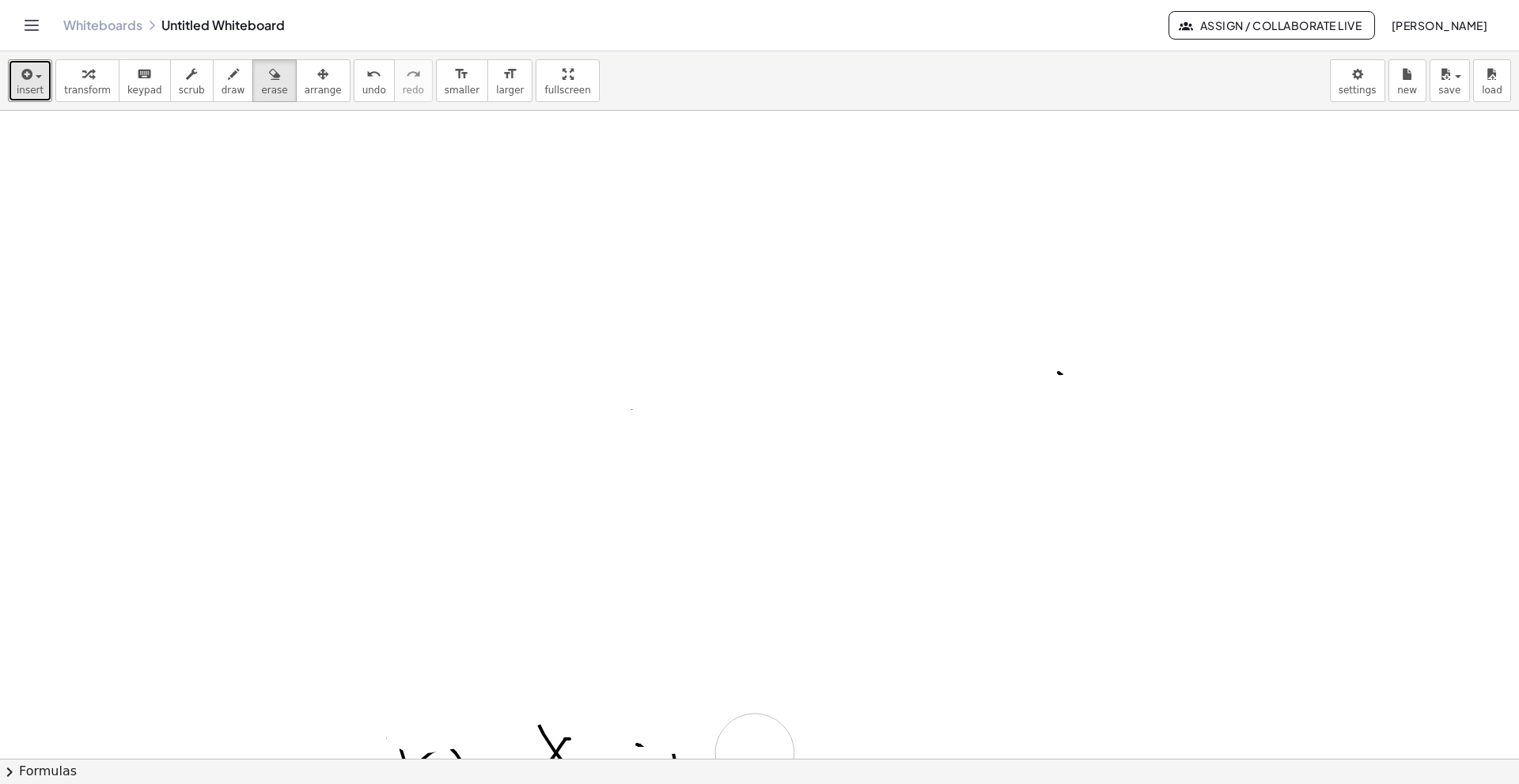
drag, startPoint x: 649, startPoint y: 639, endPoint x: 845, endPoint y: 617, distance: 197.2
click at [803, 536] on div at bounding box center [760, 370] width 1519 height 1943
drag, startPoint x: 902, startPoint y: 563, endPoint x: 424, endPoint y: 368, distance: 516.2
click at [467, 406] on div at bounding box center [760, 54] width 1519 height 1943
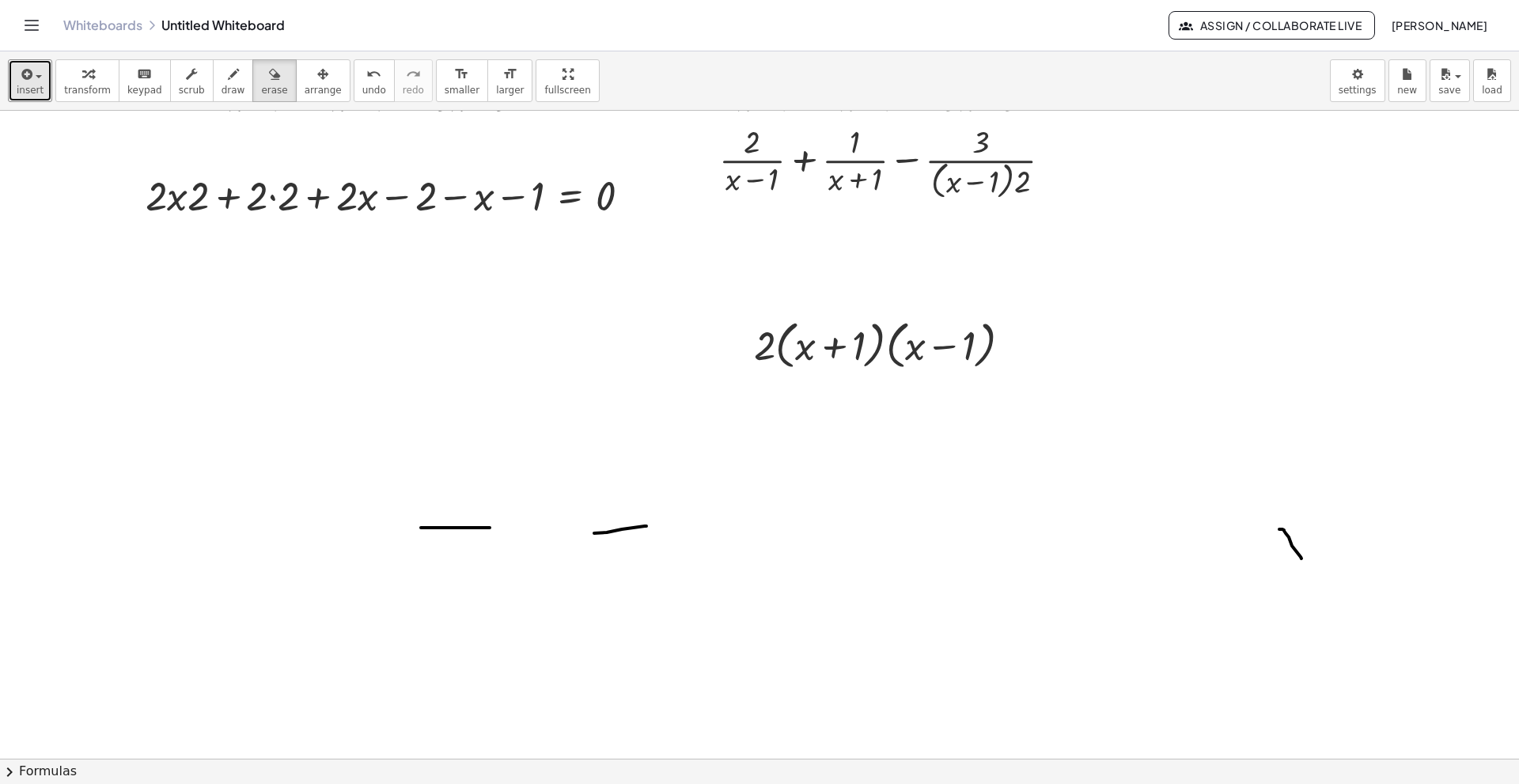
scroll to position [79, 0]
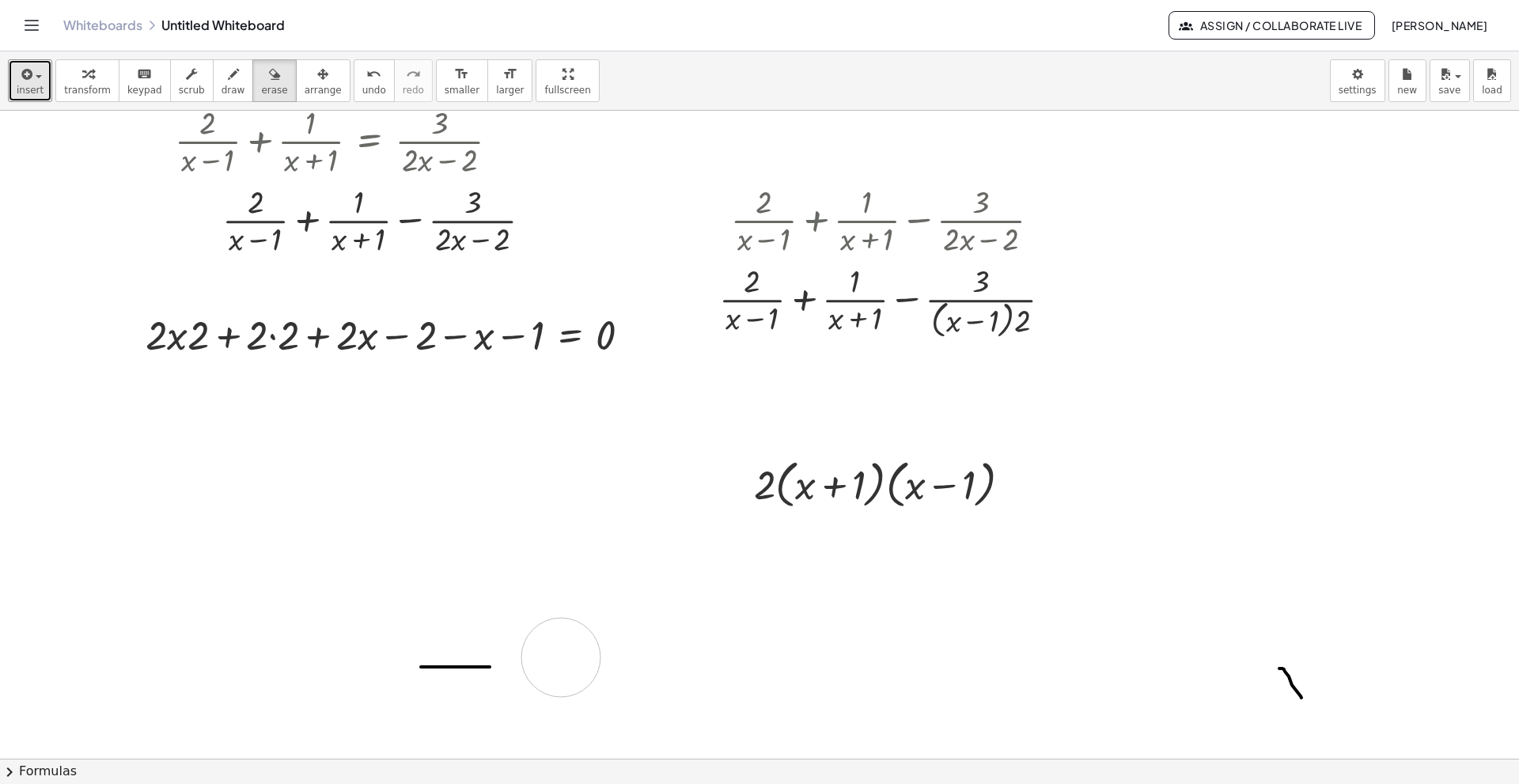
drag, startPoint x: 613, startPoint y: 664, endPoint x: 605, endPoint y: 657, distance: 10.6
drag, startPoint x: 605, startPoint y: 657, endPoint x: 576, endPoint y: 648, distance: 30.4
drag, startPoint x: 528, startPoint y: 651, endPoint x: 1198, endPoint y: 533, distance: 680.3
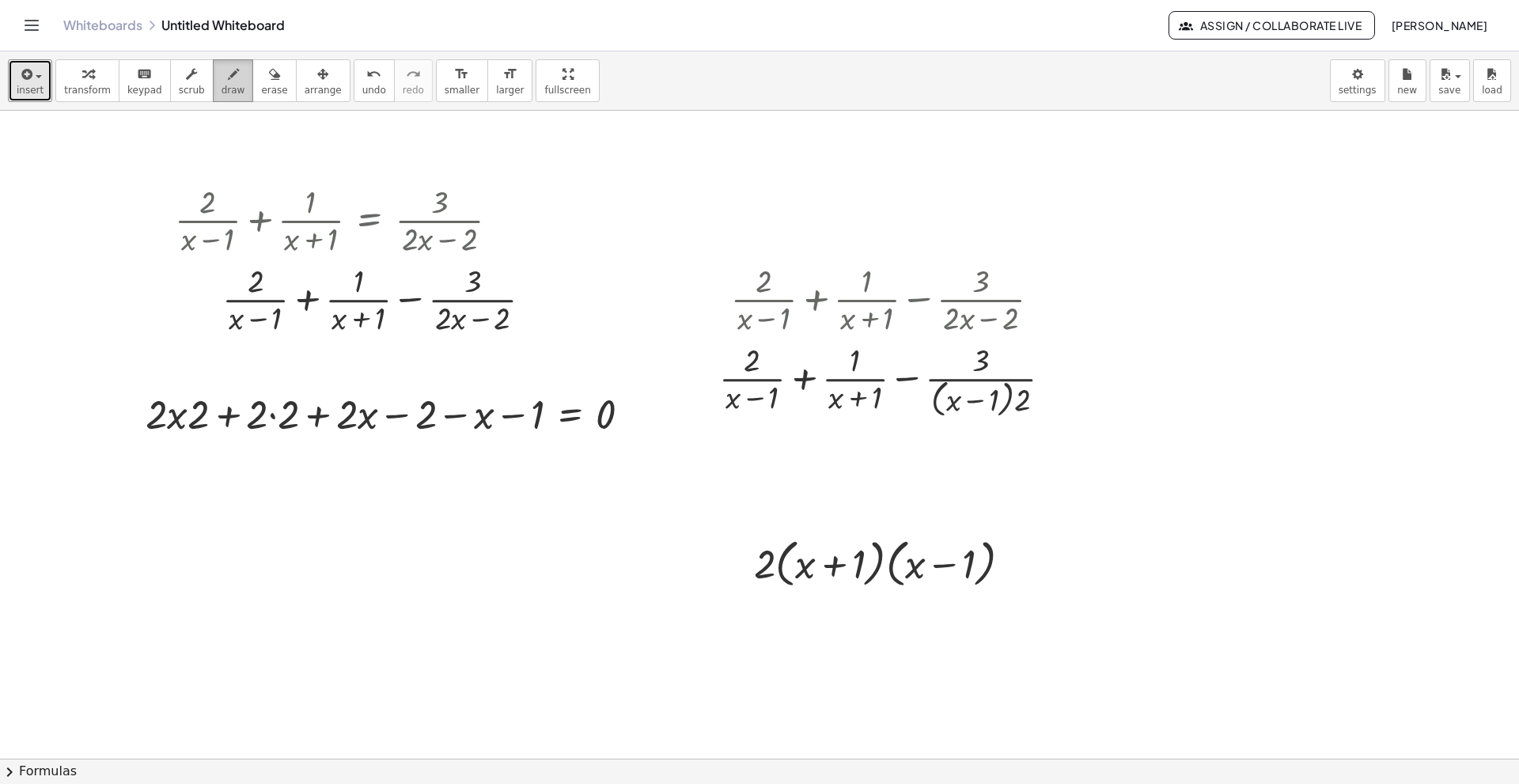
click at [224, 88] on span "draw" at bounding box center [234, 90] width 24 height 11
click at [88, 85] on span "transform" at bounding box center [88, 90] width 46 height 11
click at [314, 76] on button "arrange" at bounding box center [323, 81] width 55 height 43
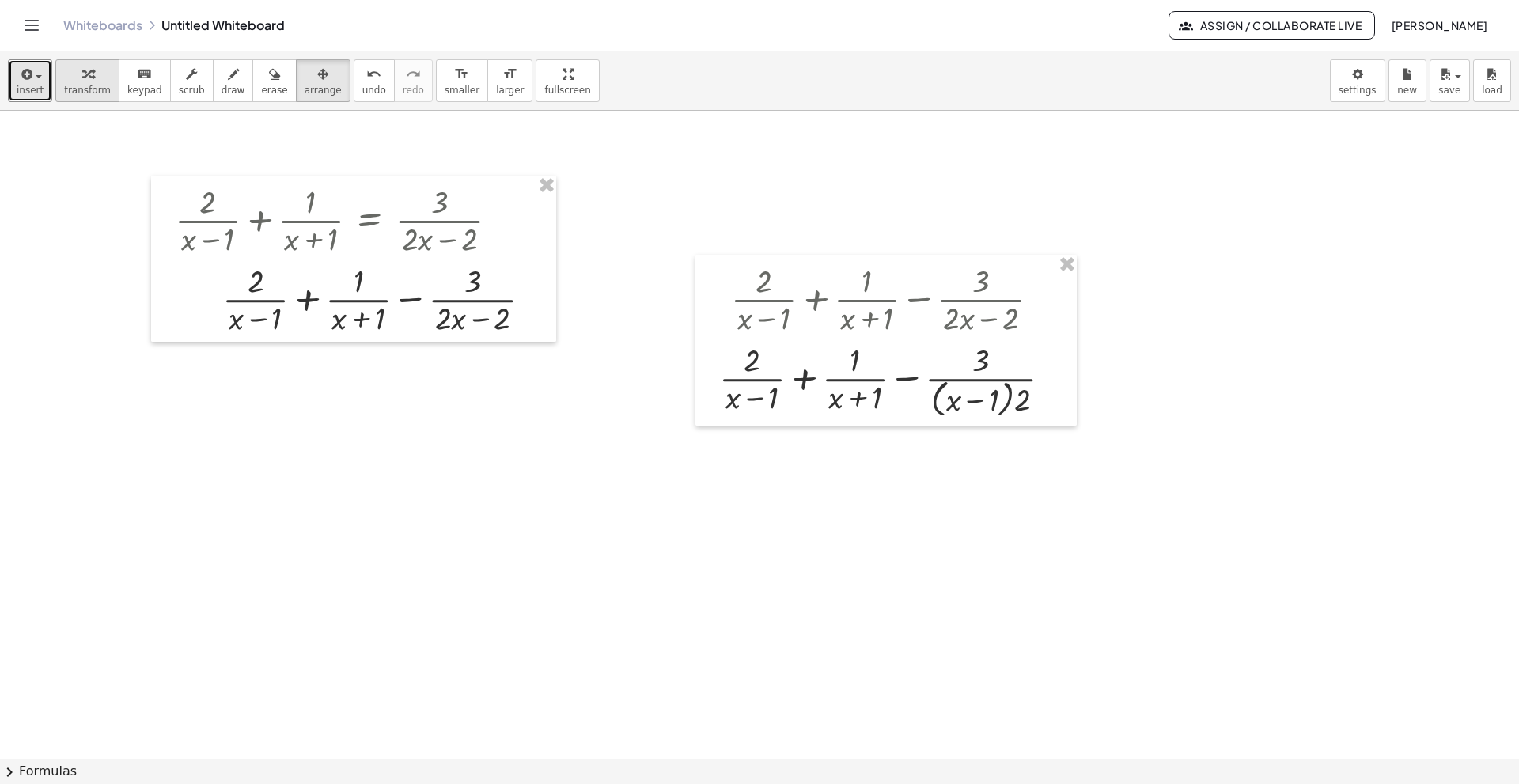
click at [82, 76] on icon "button" at bounding box center [88, 75] width 11 height 19
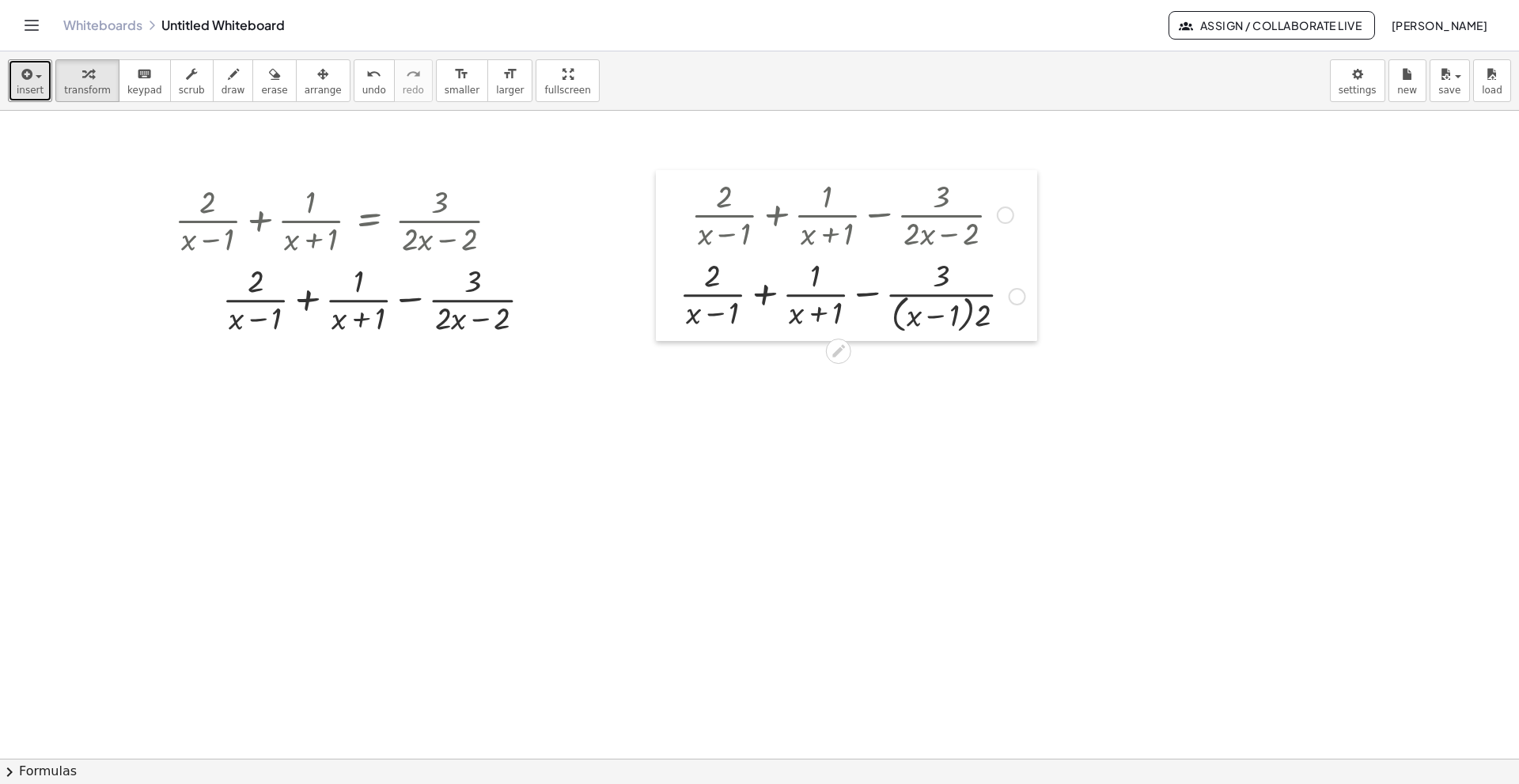
drag, startPoint x: 700, startPoint y: 288, endPoint x: 661, endPoint y: 204, distance: 92.6
click at [661, 204] on div at bounding box center [668, 255] width 24 height 171
click at [222, 86] on span "draw" at bounding box center [234, 90] width 24 height 11
drag, startPoint x: 224, startPoint y: 536, endPoint x: 247, endPoint y: 571, distance: 41.9
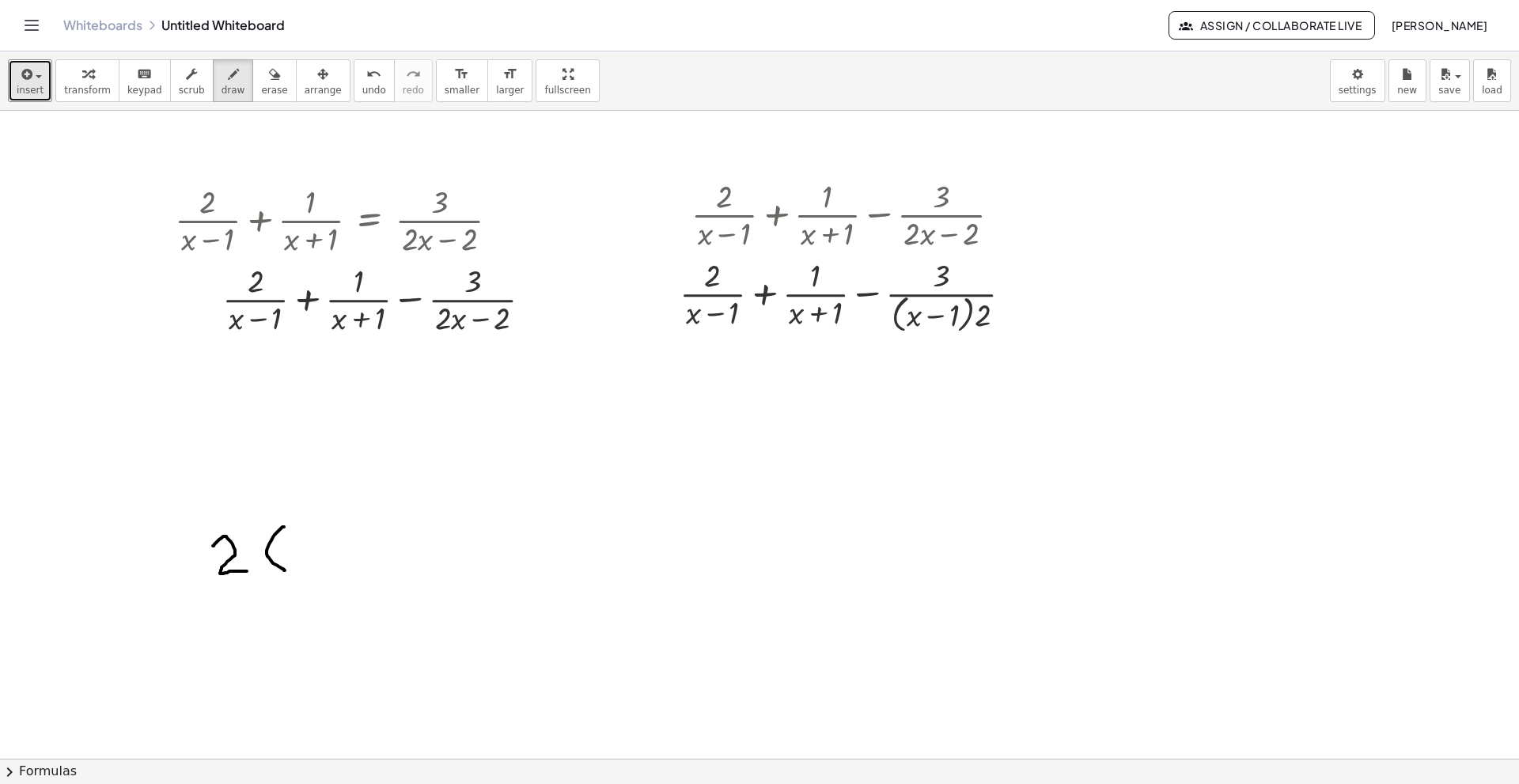
drag, startPoint x: 284, startPoint y: 526, endPoint x: 285, endPoint y: 570, distance: 44.0
drag, startPoint x: 314, startPoint y: 542, endPoint x: 296, endPoint y: 562, distance: 26.9
drag, startPoint x: 296, startPoint y: 540, endPoint x: 315, endPoint y: 564, distance: 30.6
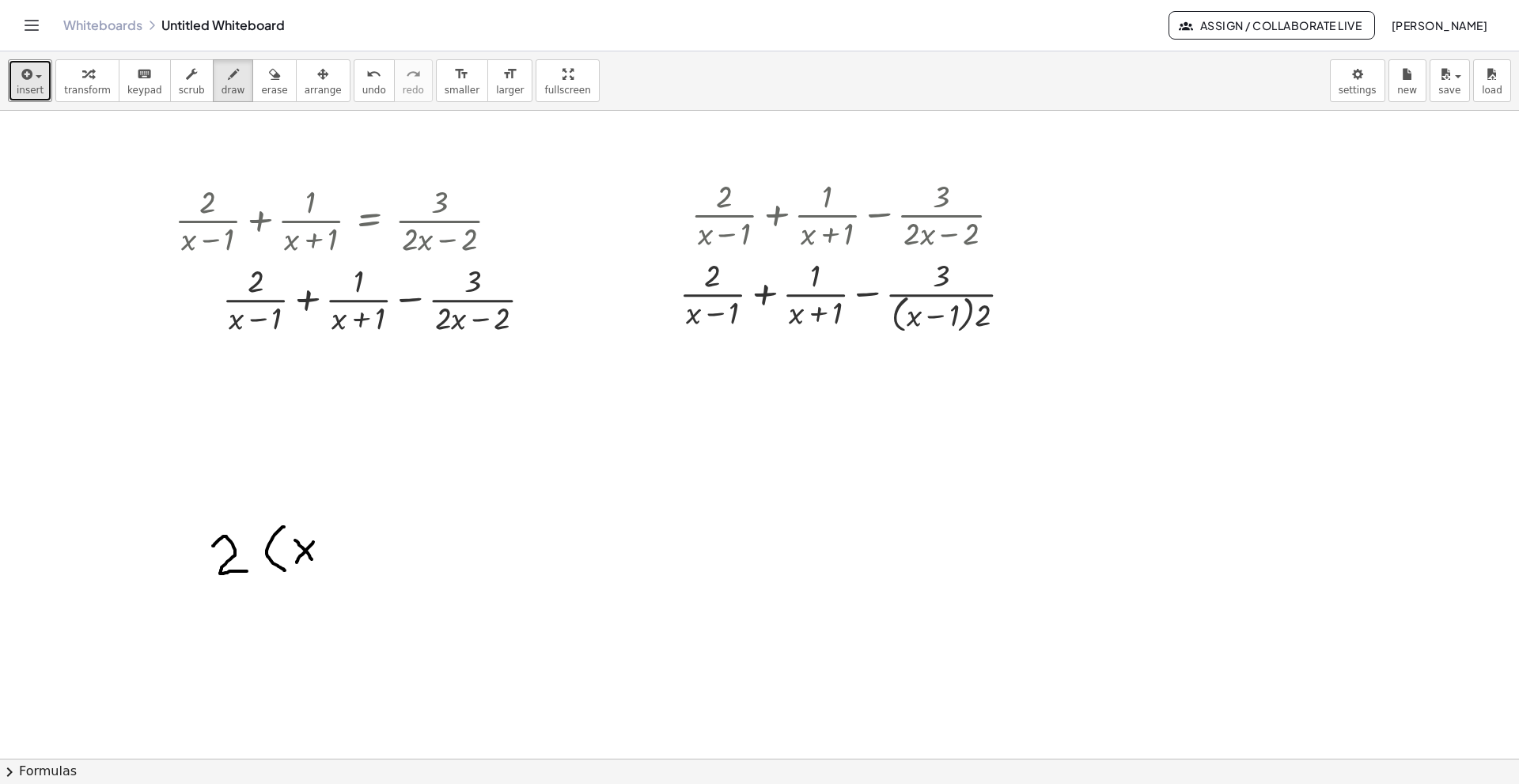
drag, startPoint x: 337, startPoint y: 542, endPoint x: 337, endPoint y: 556, distance: 14.0
drag, startPoint x: 336, startPoint y: 548, endPoint x: 350, endPoint y: 550, distance: 14.1
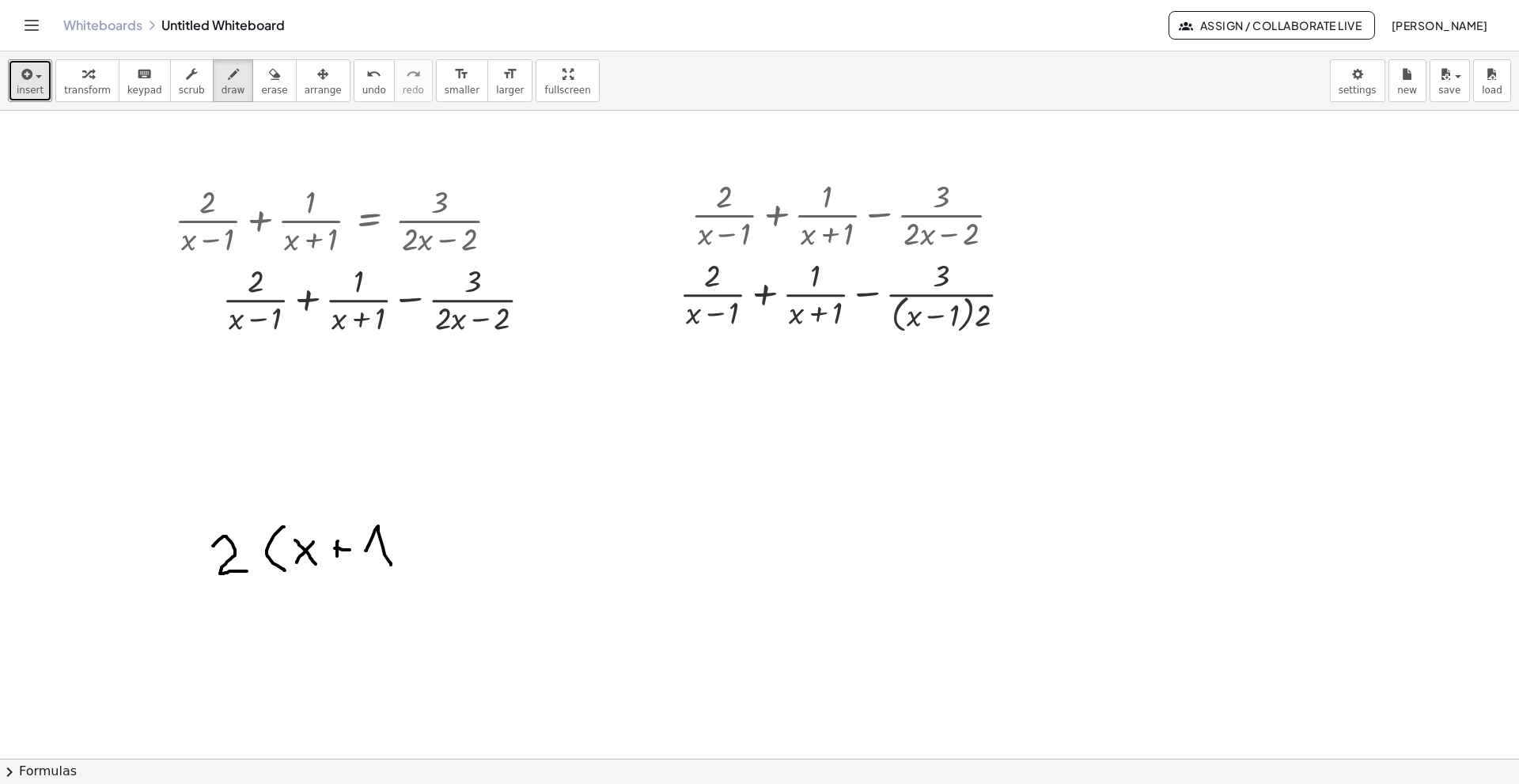
drag, startPoint x: 365, startPoint y: 550, endPoint x: 391, endPoint y: 570, distance: 32.8
drag, startPoint x: 395, startPoint y: 514, endPoint x: 418, endPoint y: 575, distance: 65.2
drag, startPoint x: 463, startPoint y: 515, endPoint x: 502, endPoint y: 547, distance: 50.4
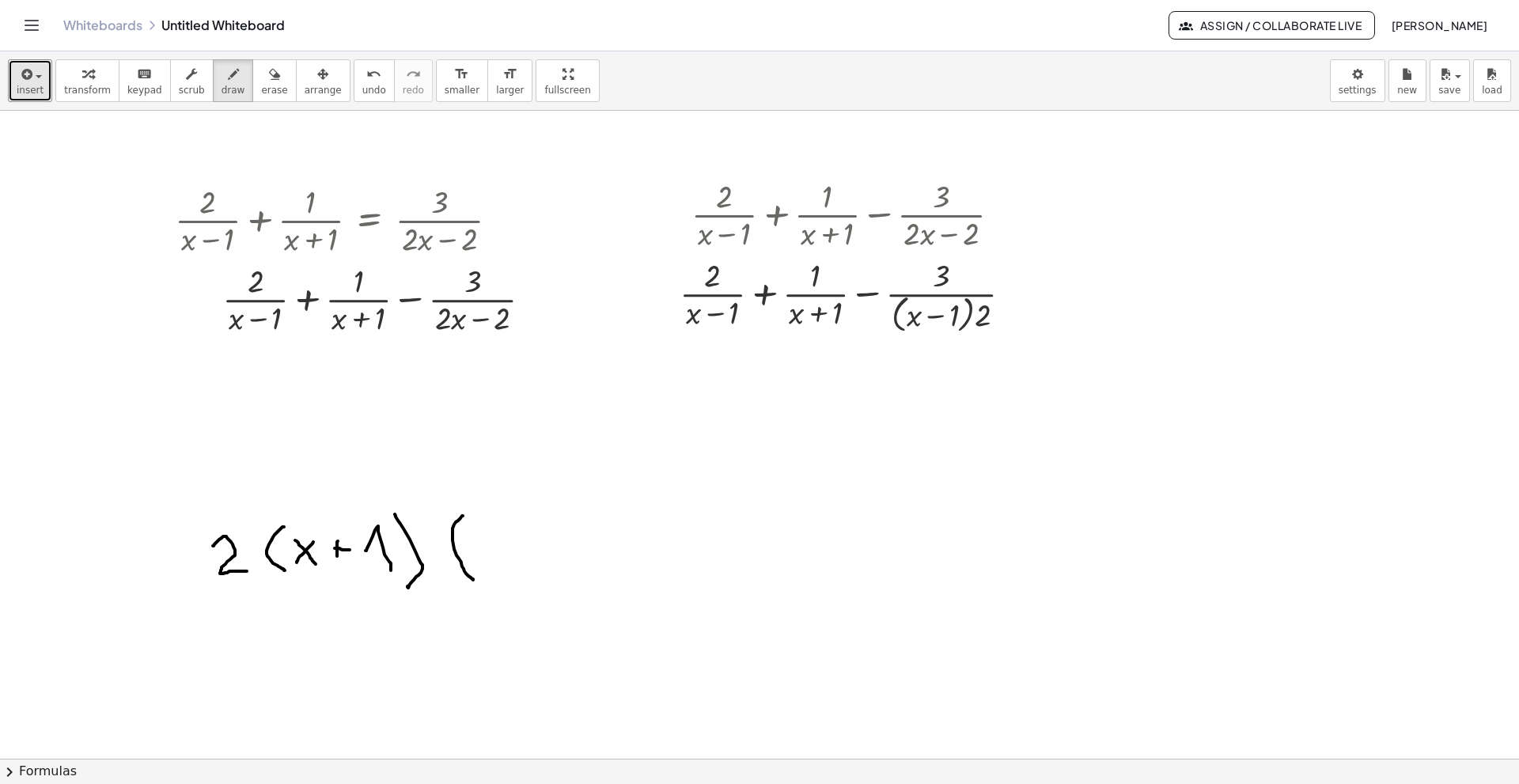
drag, startPoint x: 508, startPoint y: 536, endPoint x: 492, endPoint y: 547, distance: 19.4
drag, startPoint x: 485, startPoint y: 532, endPoint x: 515, endPoint y: 562, distance: 42.4
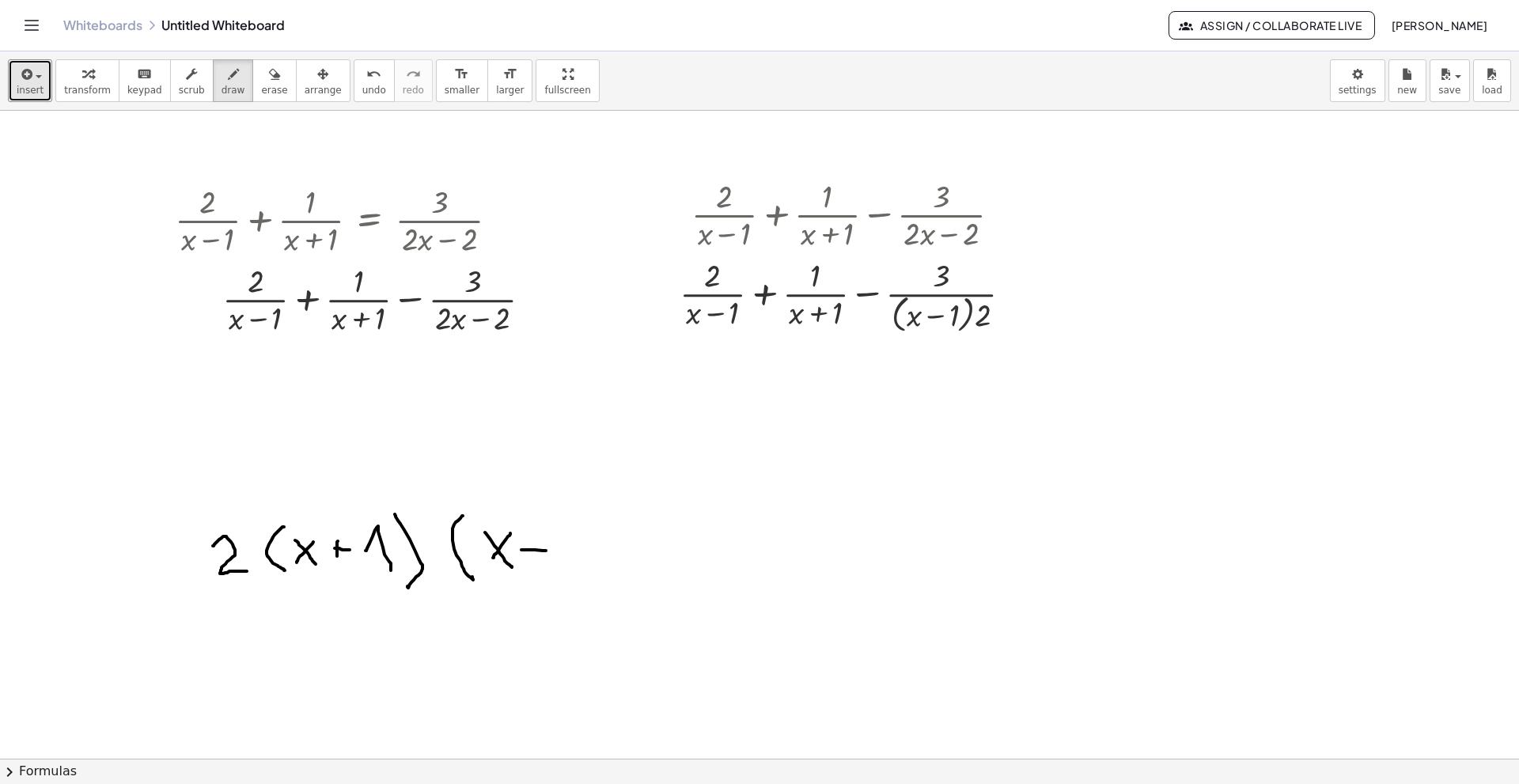
drag, startPoint x: 522, startPoint y: 550, endPoint x: 549, endPoint y: 550, distance: 27.0
drag, startPoint x: 561, startPoint y: 525, endPoint x: 572, endPoint y: 557, distance: 33.8
drag, startPoint x: 566, startPoint y: 501, endPoint x: 555, endPoint y: 585, distance: 84.7
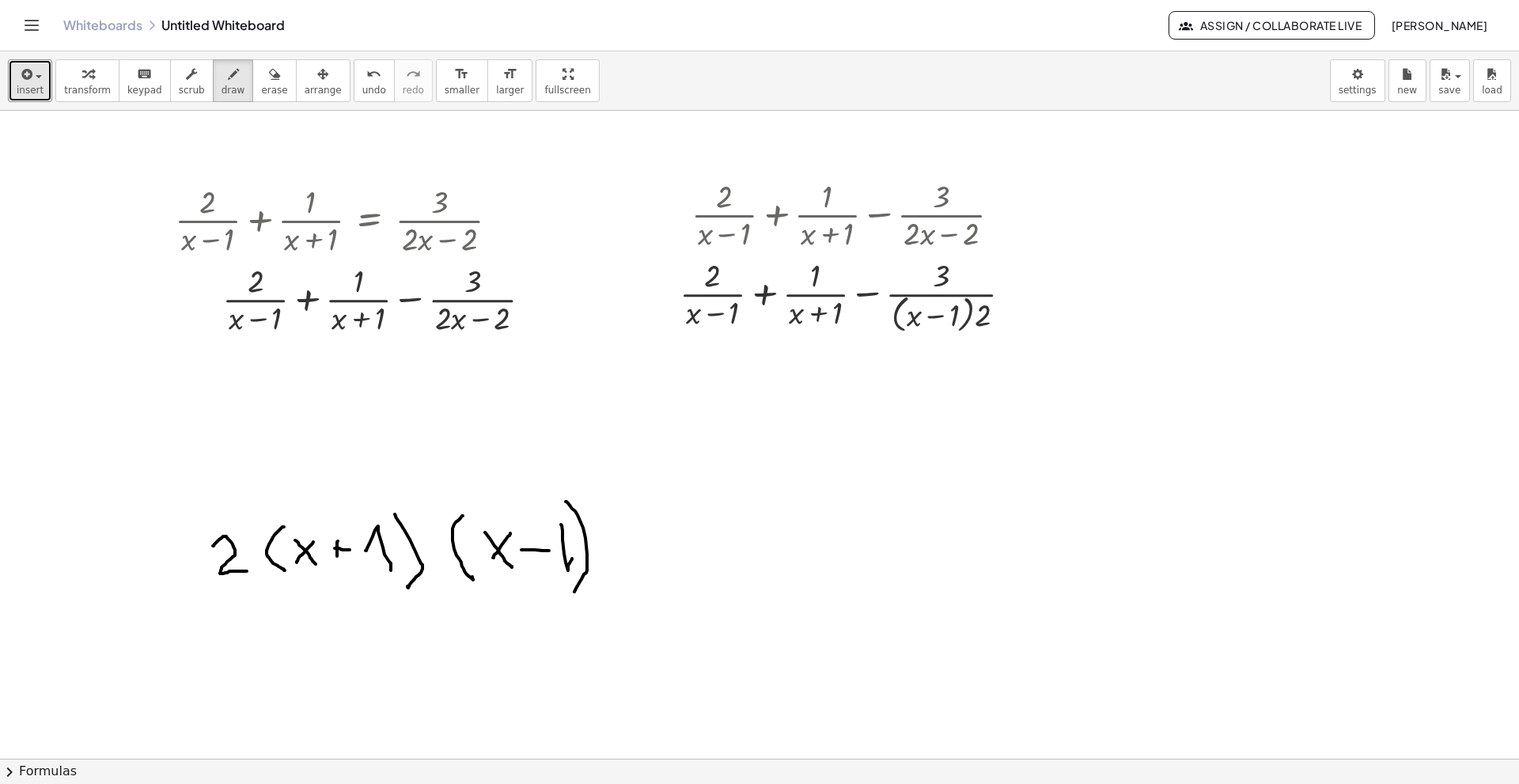
drag, startPoint x: 142, startPoint y: 488, endPoint x: 692, endPoint y: 489, distance: 550.0
drag, startPoint x: 182, startPoint y: 420, endPoint x: 223, endPoint y: 455, distance: 53.9
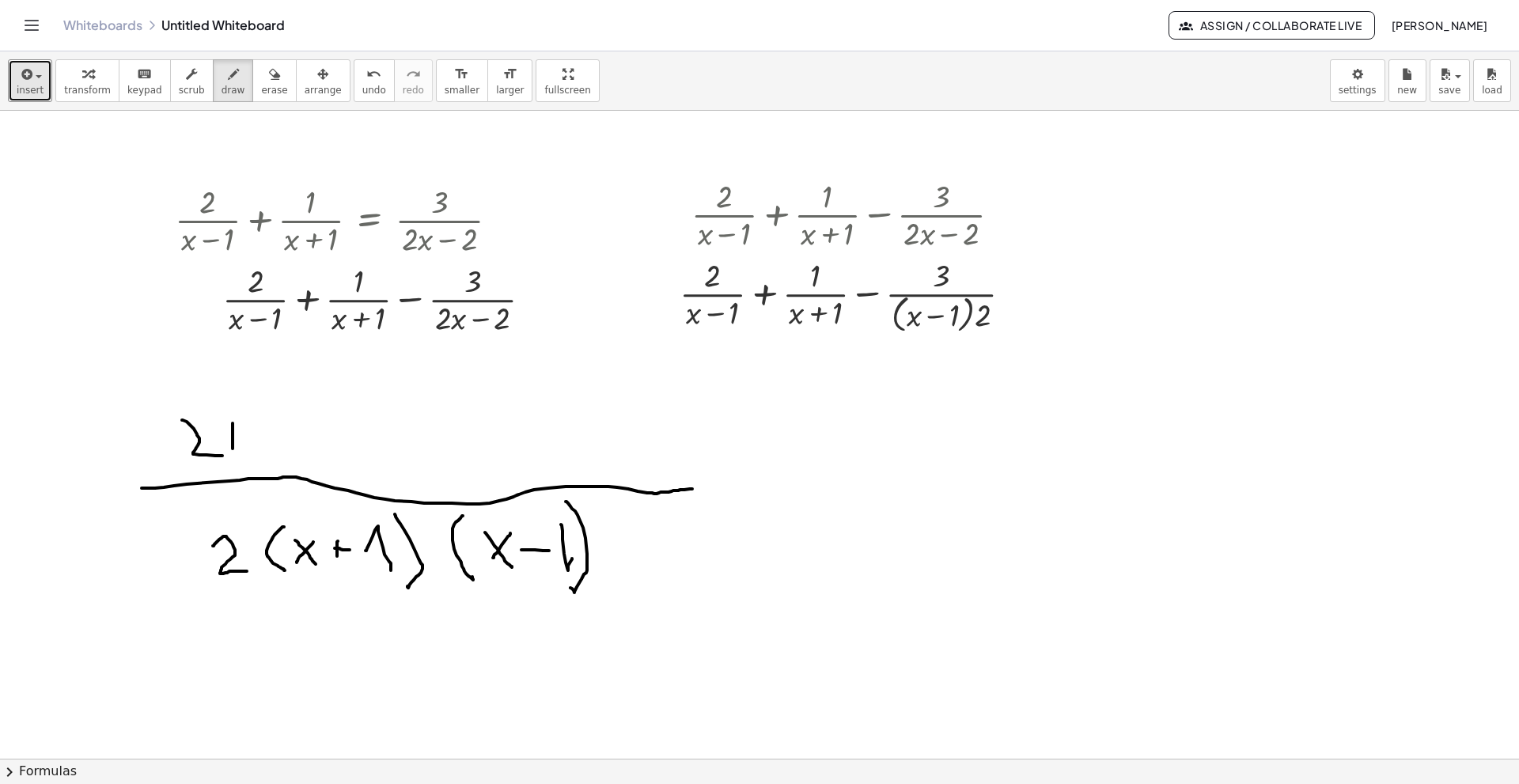
drag, startPoint x: 233, startPoint y: 423, endPoint x: 230, endPoint y: 437, distance: 14.3
drag, startPoint x: 225, startPoint y: 425, endPoint x: 245, endPoint y: 451, distance: 32.8
drag, startPoint x: 265, startPoint y: 418, endPoint x: 262, endPoint y: 444, distance: 26.2
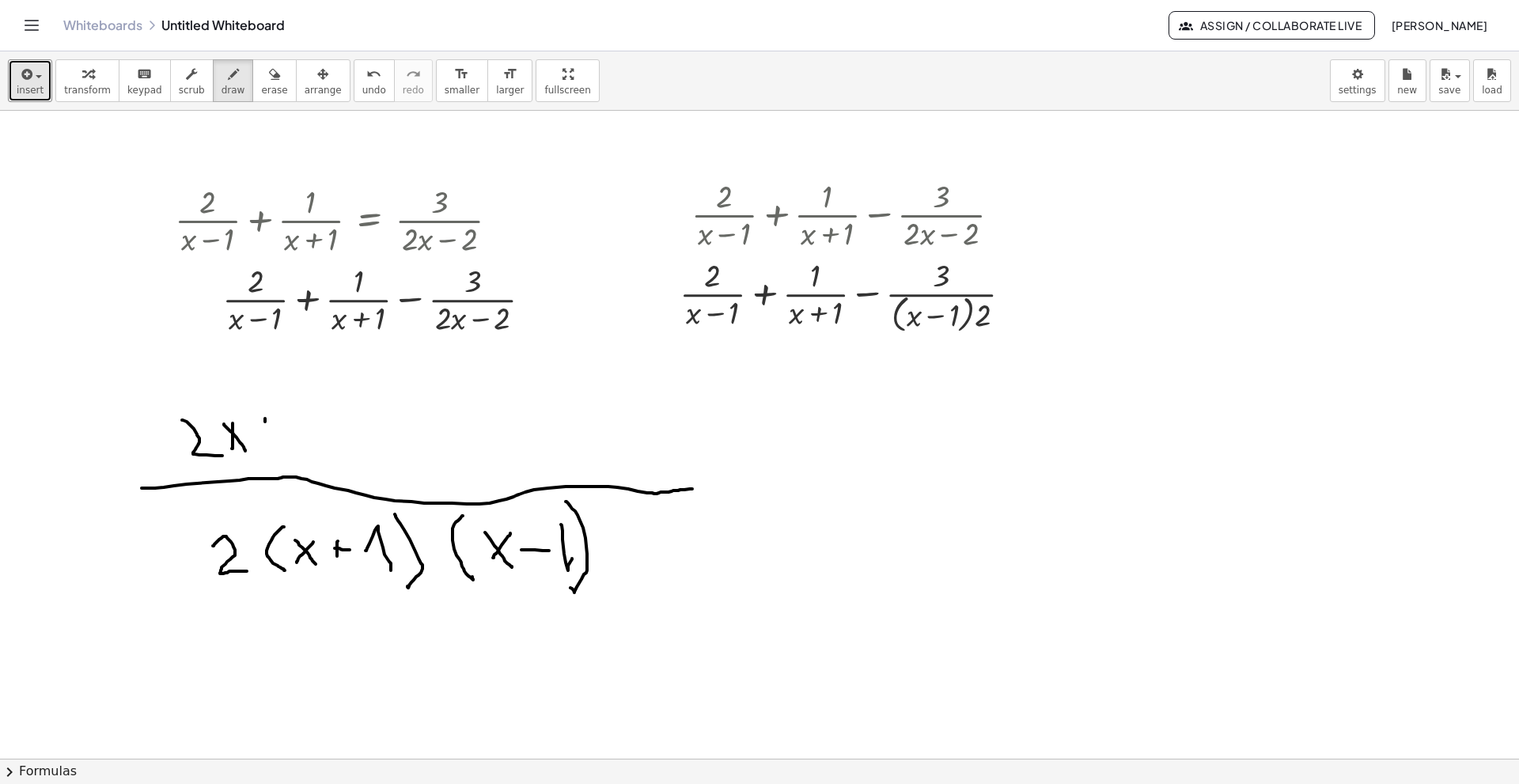
drag, startPoint x: 256, startPoint y: 428, endPoint x: 299, endPoint y: 423, distance: 43.3
drag, startPoint x: 296, startPoint y: 418, endPoint x: 324, endPoint y: 461, distance: 51.3
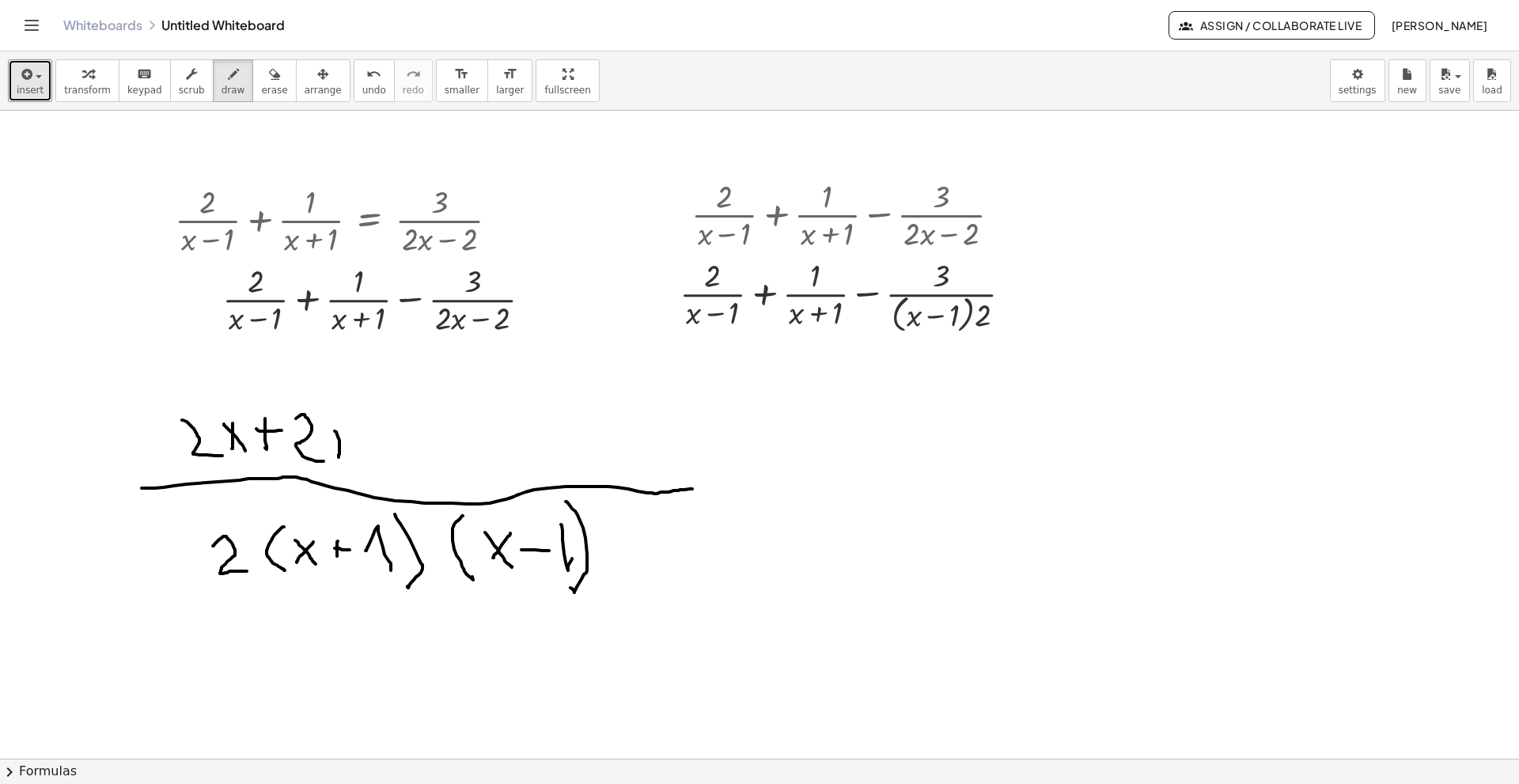
drag, startPoint x: 335, startPoint y: 431, endPoint x: 339, endPoint y: 461, distance: 30.3
drag, startPoint x: 326, startPoint y: 445, endPoint x: 356, endPoint y: 445, distance: 30.0
drag, startPoint x: 374, startPoint y: 416, endPoint x: 406, endPoint y: 454, distance: 49.7
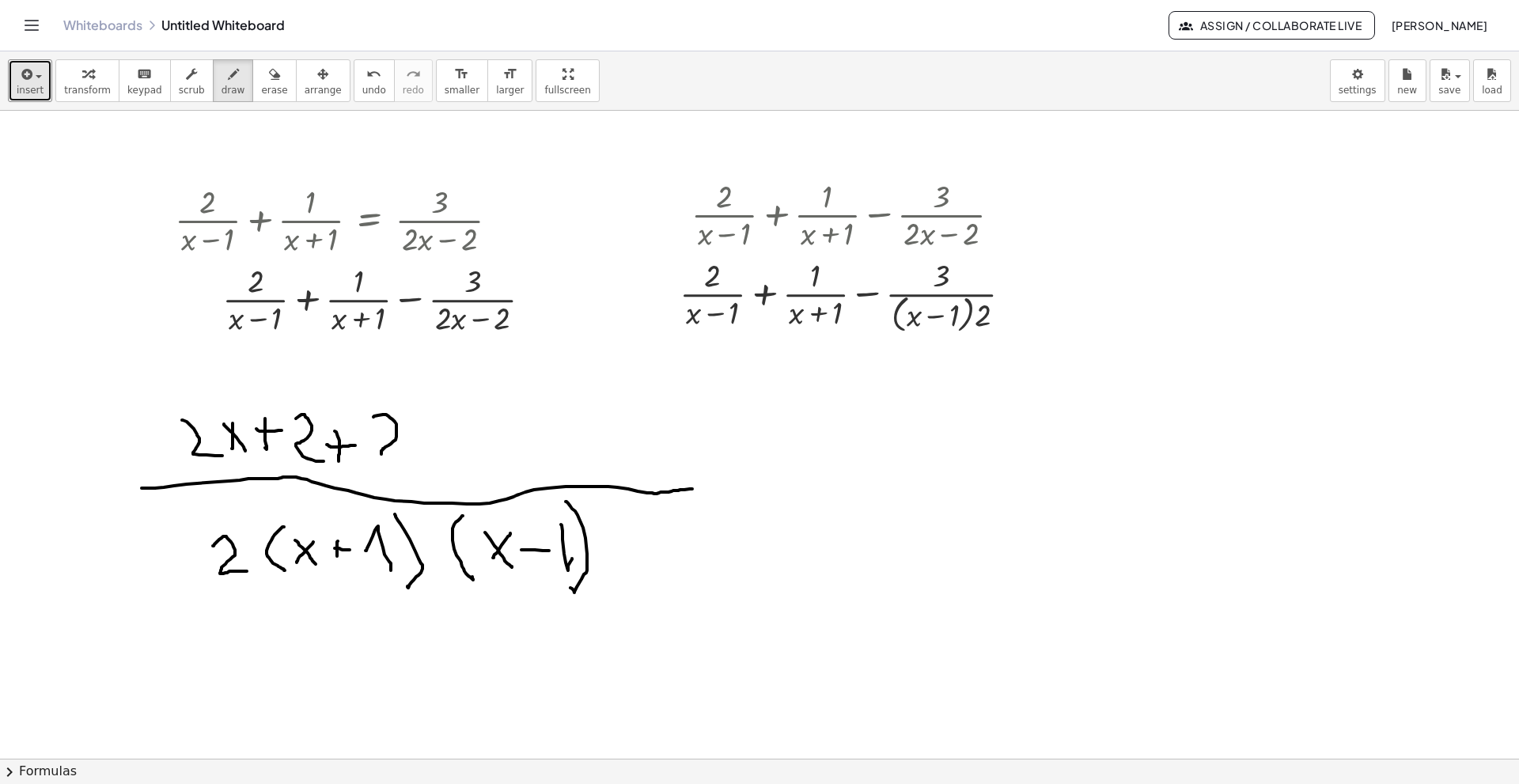
drag, startPoint x: 437, startPoint y: 424, endPoint x: 418, endPoint y: 449, distance: 31.4
drag, startPoint x: 432, startPoint y: 448, endPoint x: 445, endPoint y: 464, distance: 20.6
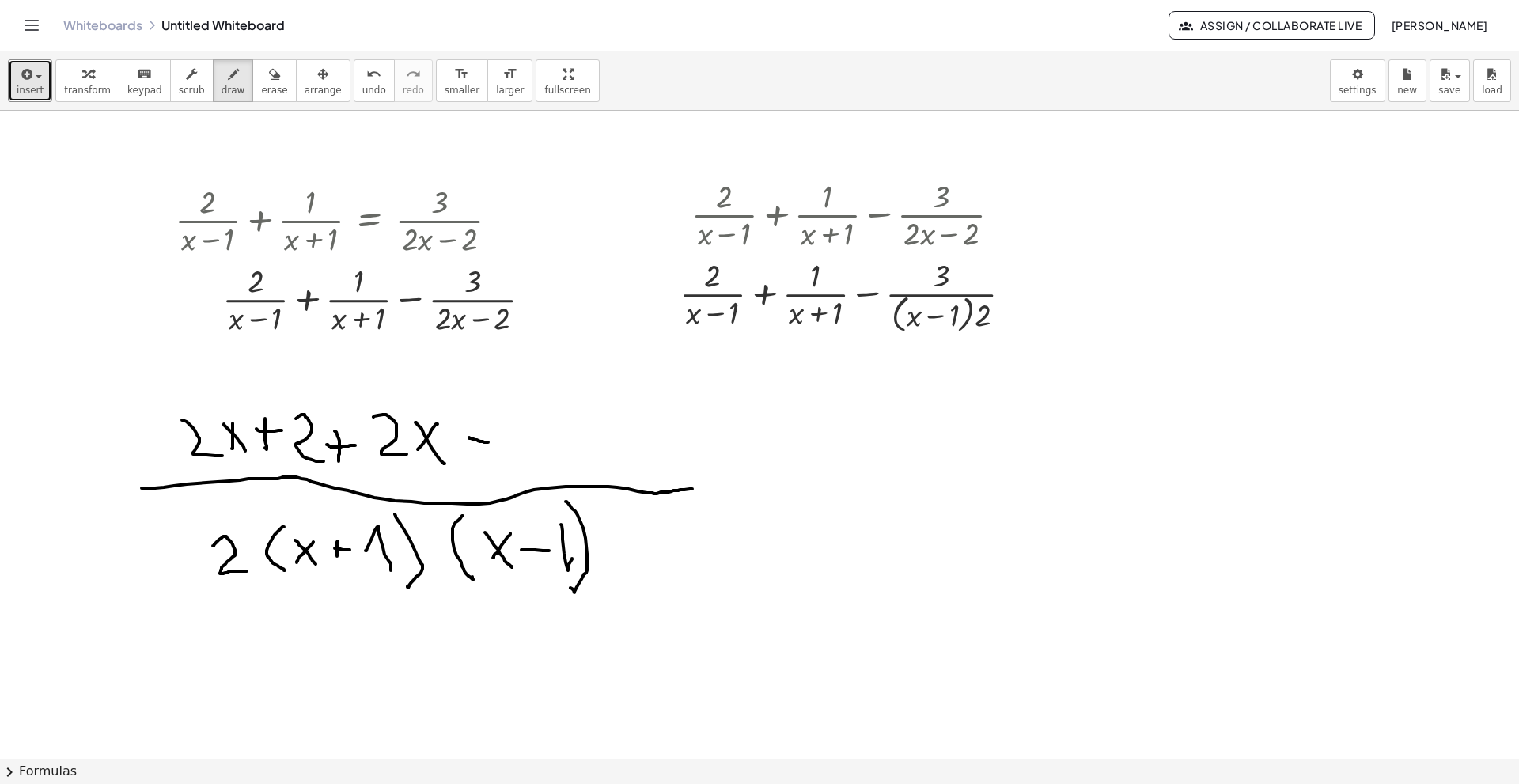
drag, startPoint x: 469, startPoint y: 437, endPoint x: 488, endPoint y: 442, distance: 19.6
drag, startPoint x: 498, startPoint y: 409, endPoint x: 533, endPoint y: 451, distance: 54.7
drag, startPoint x: 563, startPoint y: 435, endPoint x: 588, endPoint y: 435, distance: 25.0
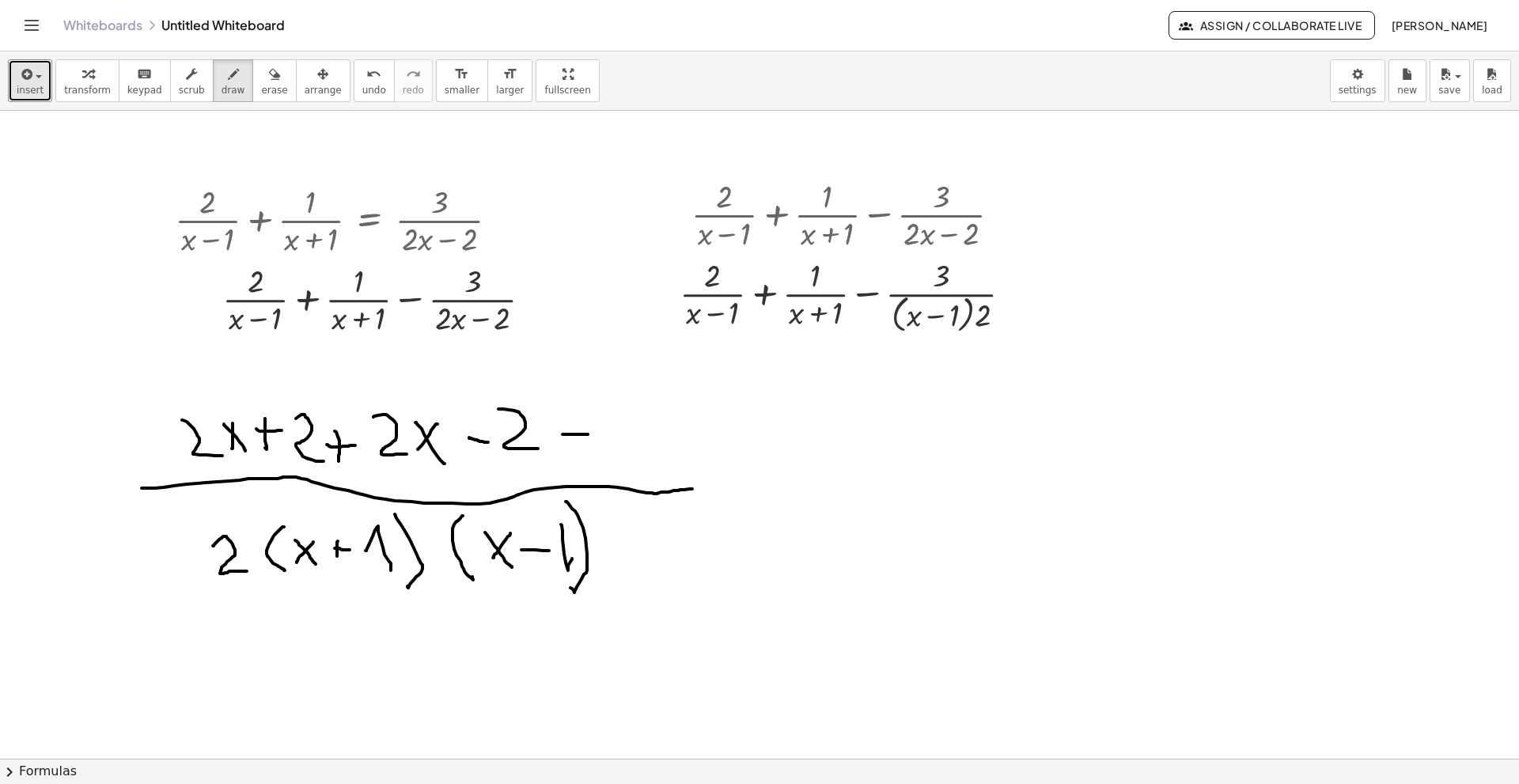
drag, startPoint x: 638, startPoint y: 410, endPoint x: 609, endPoint y: 446, distance: 46.2
drag, startPoint x: 612, startPoint y: 408, endPoint x: 636, endPoint y: 453, distance: 51.0
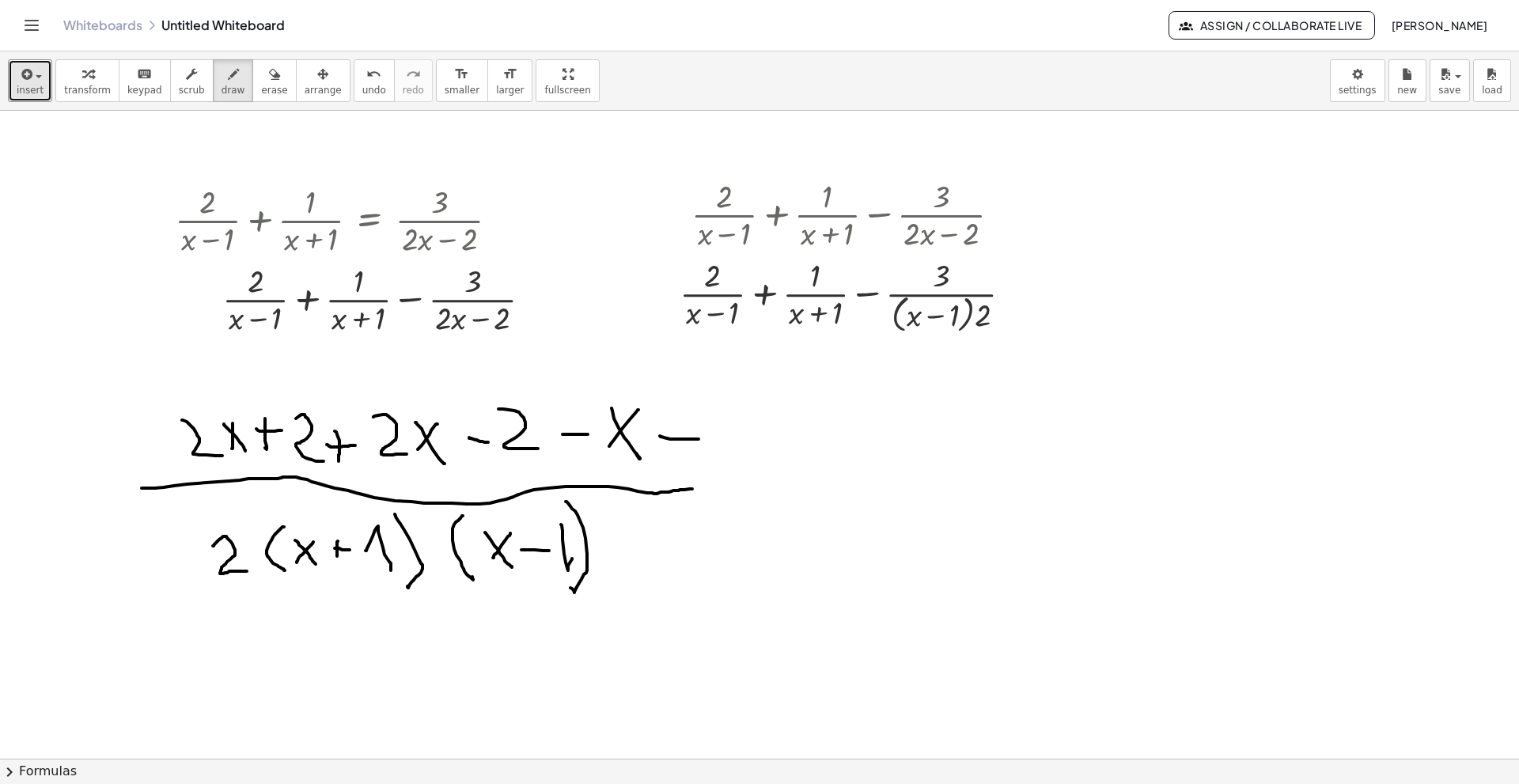
drag, startPoint x: 660, startPoint y: 435, endPoint x: 704, endPoint y: 439, distance: 44.2
drag, startPoint x: 726, startPoint y: 398, endPoint x: 737, endPoint y: 470, distance: 72.8
drag, startPoint x: 258, startPoint y: 402, endPoint x: 192, endPoint y: 456, distance: 85.3
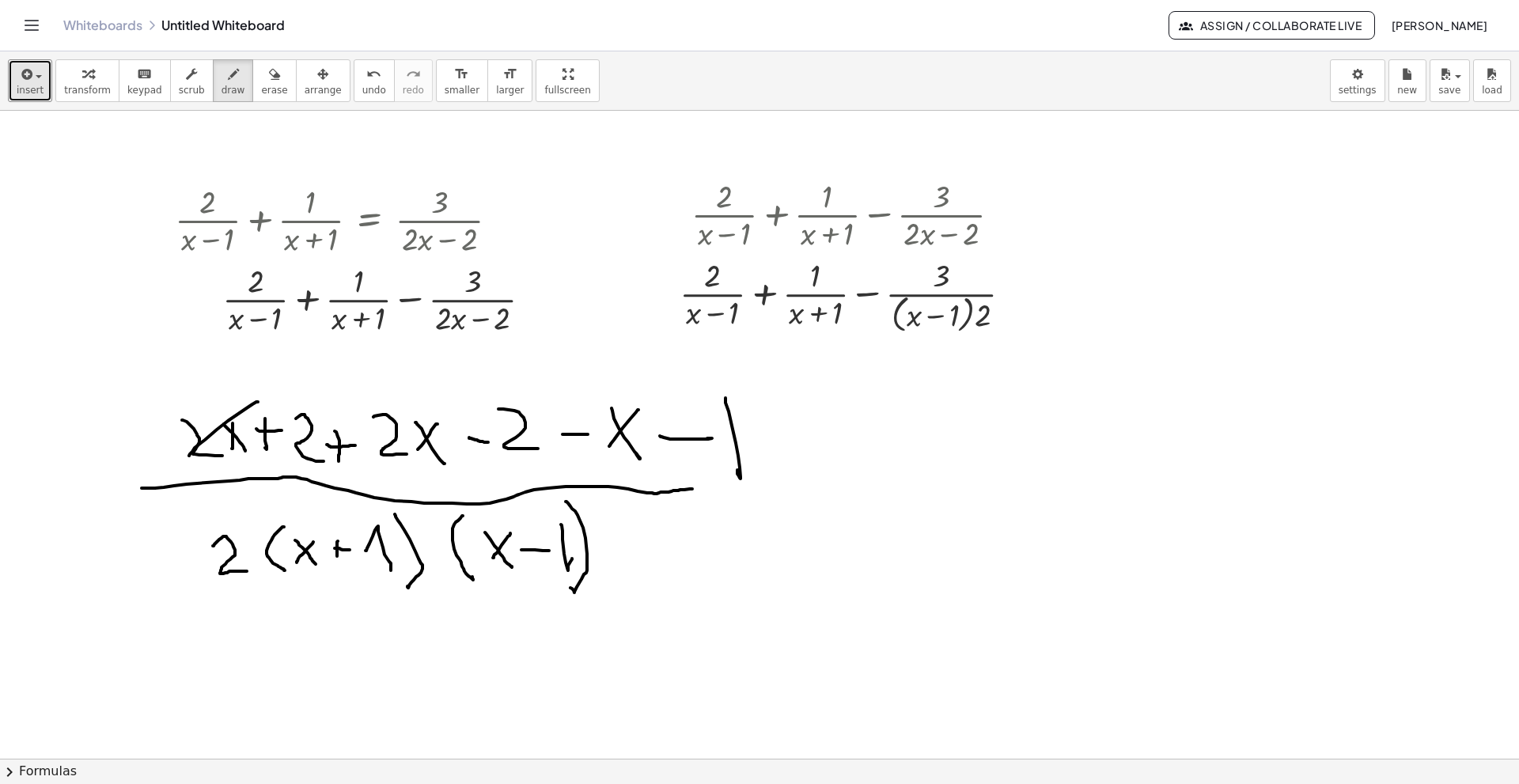
drag, startPoint x: 442, startPoint y: 408, endPoint x: 377, endPoint y: 449, distance: 76.9
drag, startPoint x: 641, startPoint y: 404, endPoint x: 585, endPoint y: 455, distance: 75.7
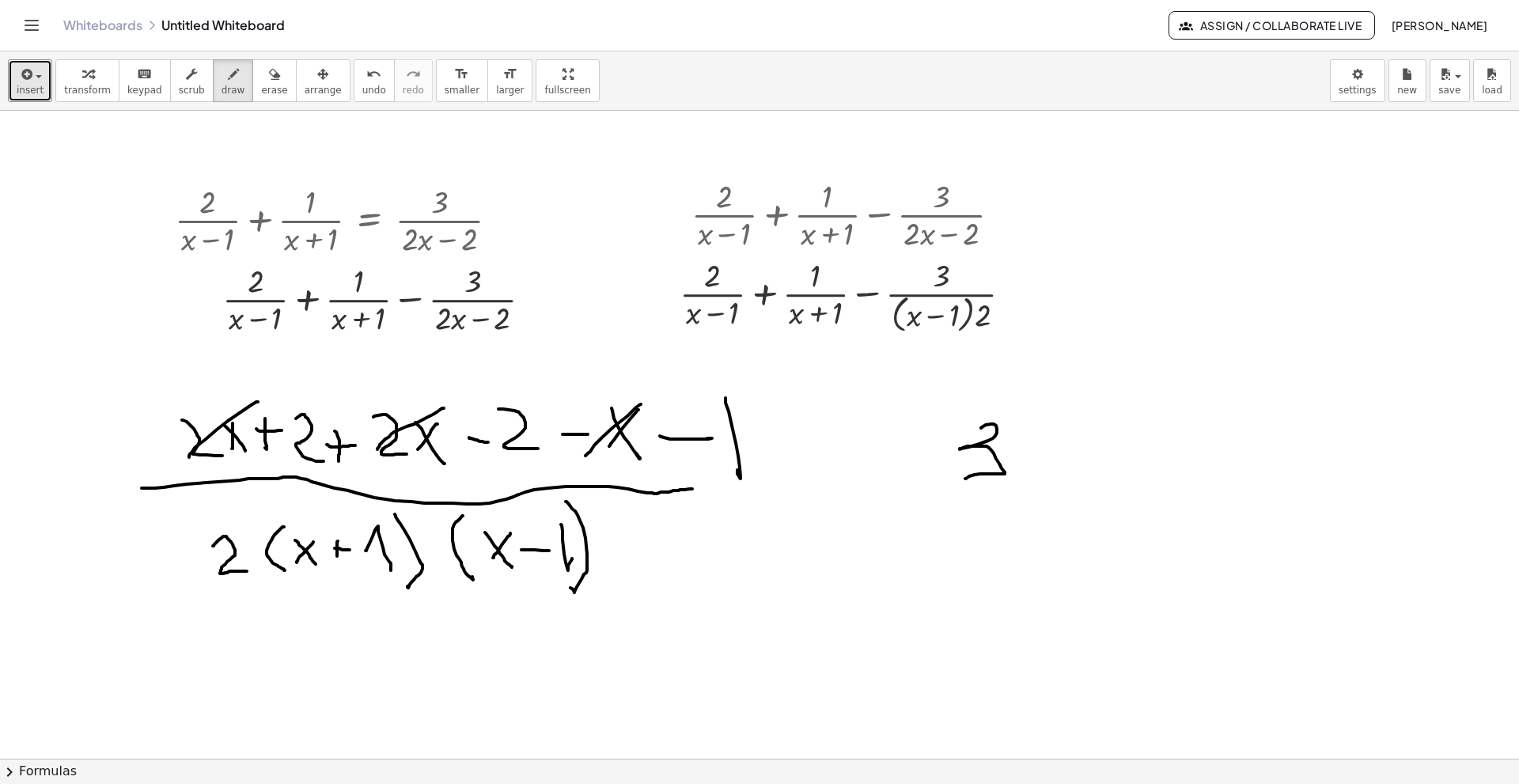
drag, startPoint x: 981, startPoint y: 428, endPoint x: 966, endPoint y: 479, distance: 53.2
drag, startPoint x: 1056, startPoint y: 424, endPoint x: 1031, endPoint y: 459, distance: 43.0
drag, startPoint x: 1032, startPoint y: 425, endPoint x: 1046, endPoint y: 468, distance: 45.2
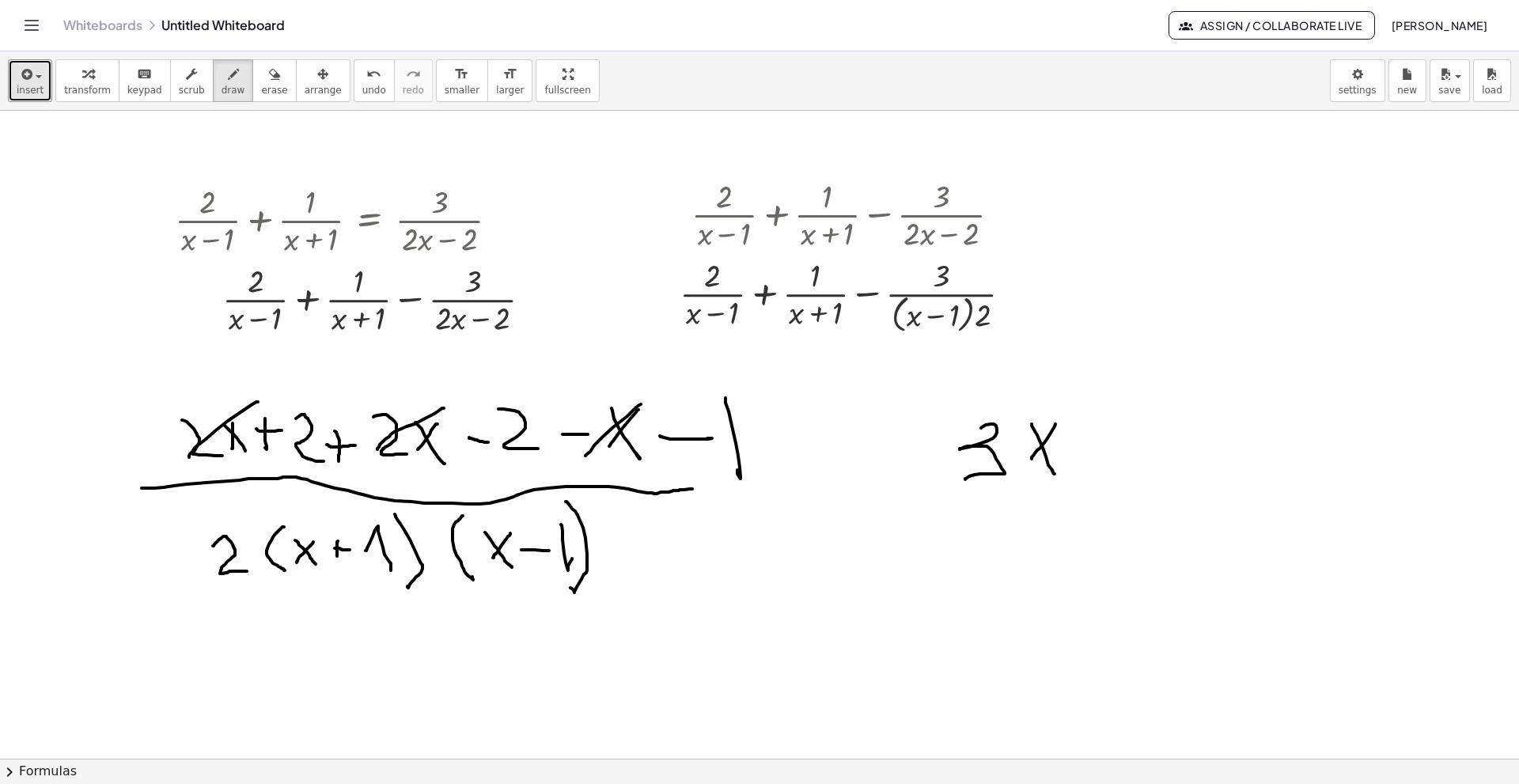
drag, startPoint x: 323, startPoint y: 404, endPoint x: 302, endPoint y: 444, distance: 45.2
drag, startPoint x: 553, startPoint y: 400, endPoint x: 495, endPoint y: 455, distance: 79.9
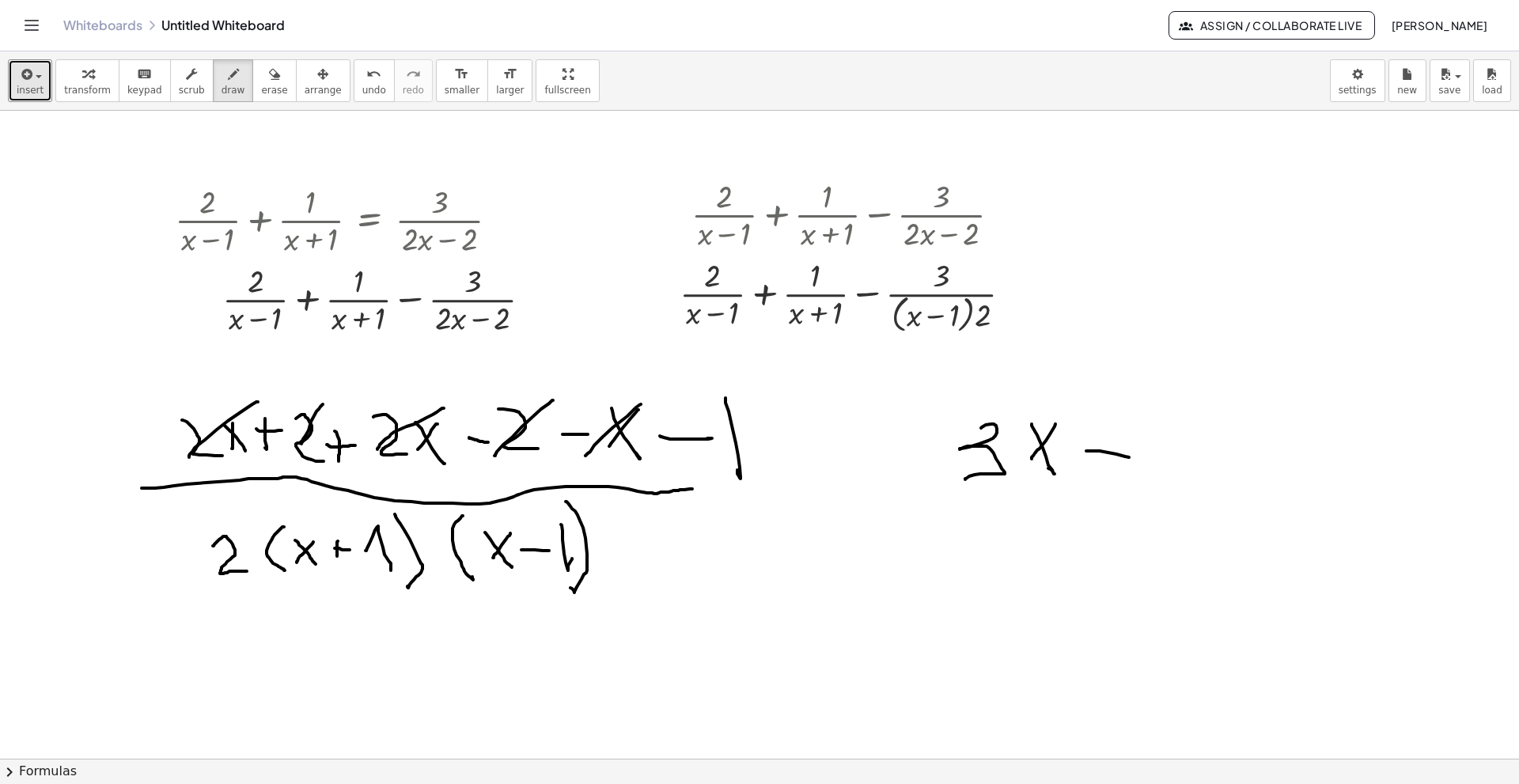
drag, startPoint x: 1086, startPoint y: 451, endPoint x: 1131, endPoint y: 453, distance: 45.0
drag, startPoint x: 1157, startPoint y: 441, endPoint x: 1166, endPoint y: 471, distance: 31.3
drag, startPoint x: 1207, startPoint y: 465, endPoint x: 1230, endPoint y: 465, distance: 23.0
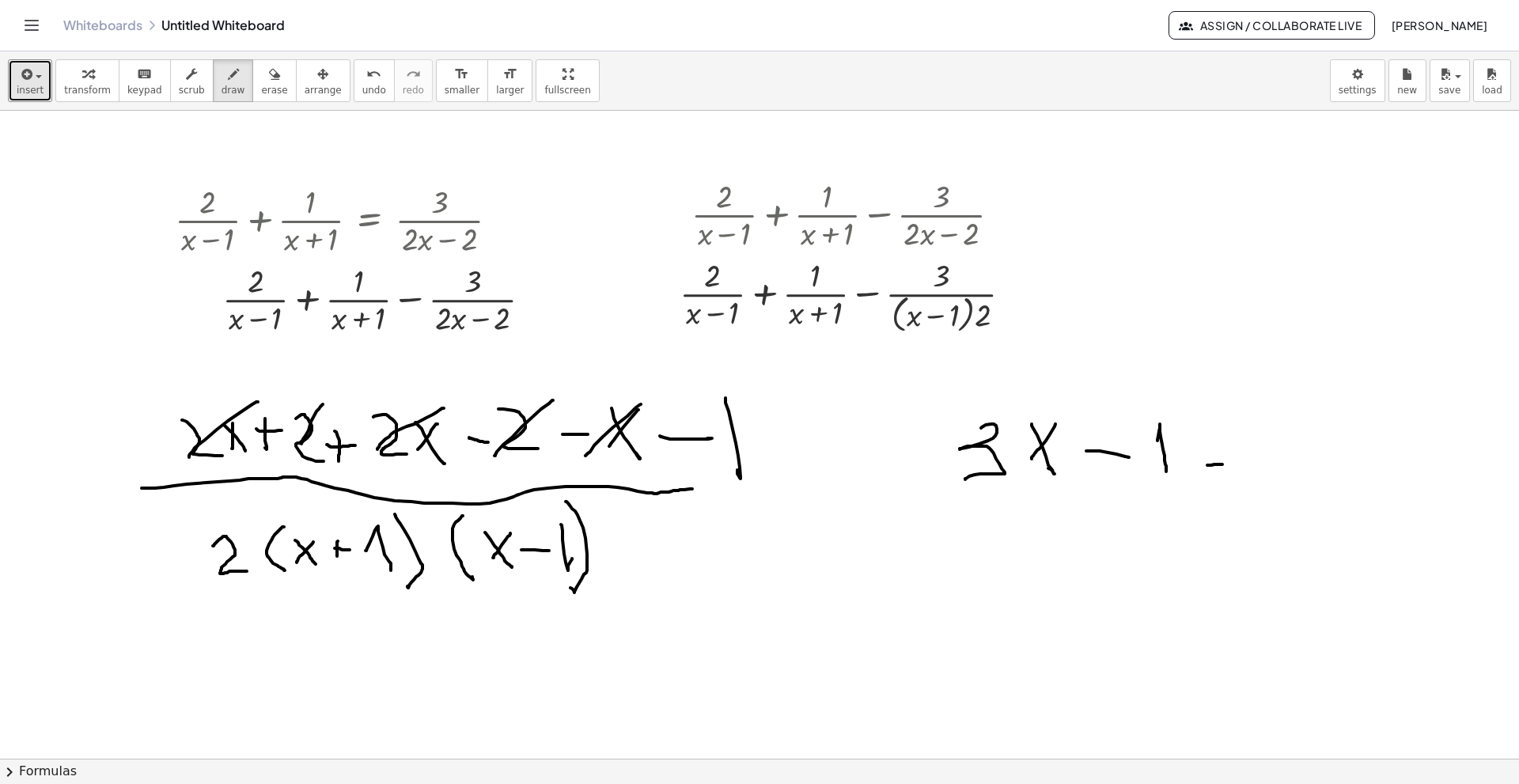
drag, startPoint x: 1209, startPoint y: 441, endPoint x: 1231, endPoint y: 437, distance: 22.4
drag, startPoint x: 1284, startPoint y: 447, endPoint x: 1326, endPoint y: 452, distance: 42.3
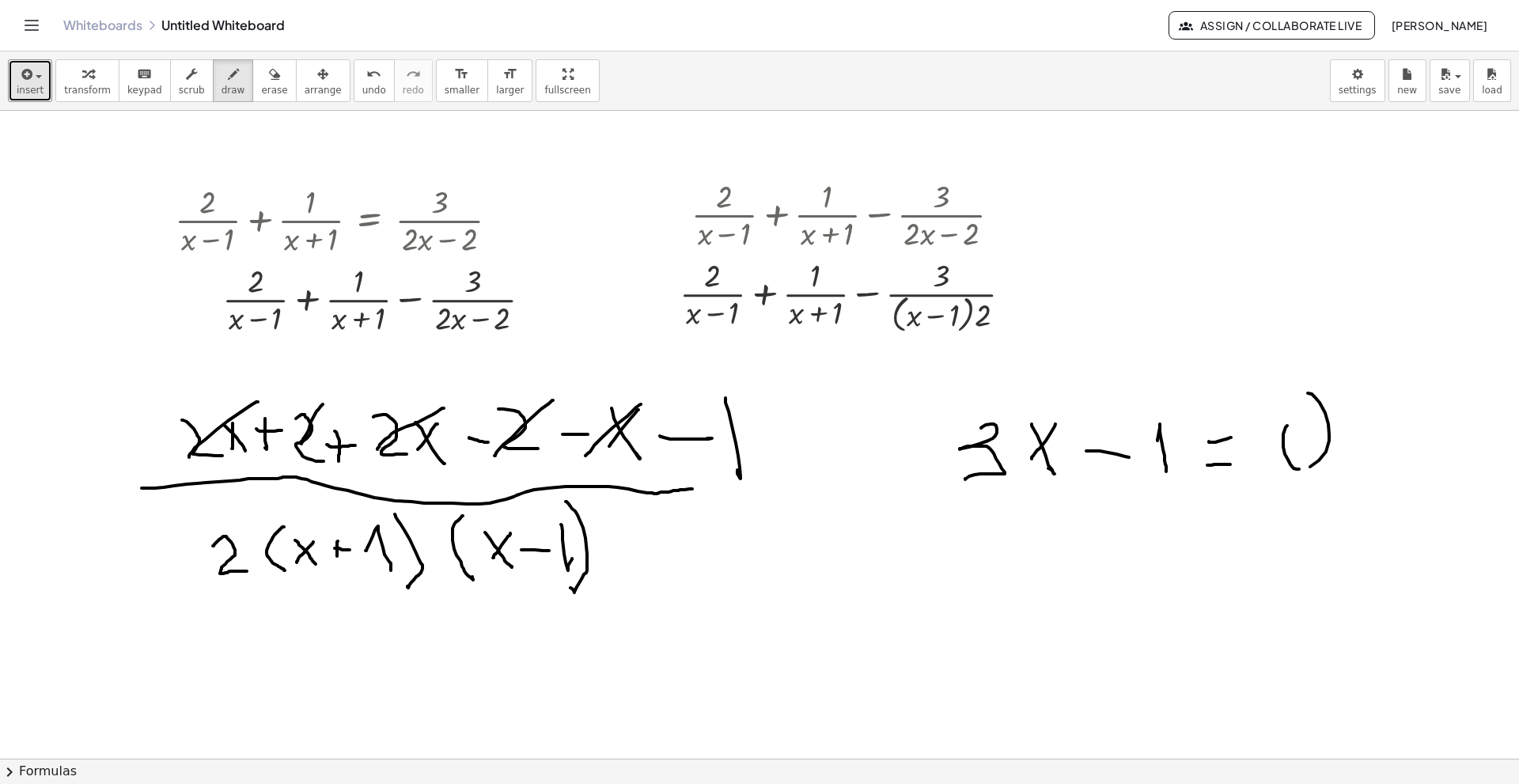
drag, startPoint x: 1326, startPoint y: 452, endPoint x: 1278, endPoint y: 444, distance: 48.7
drag, startPoint x: 1018, startPoint y: 543, endPoint x: 1066, endPoint y: 578, distance: 59.4
drag, startPoint x: 1136, startPoint y: 545, endPoint x: 1117, endPoint y: 574, distance: 34.7
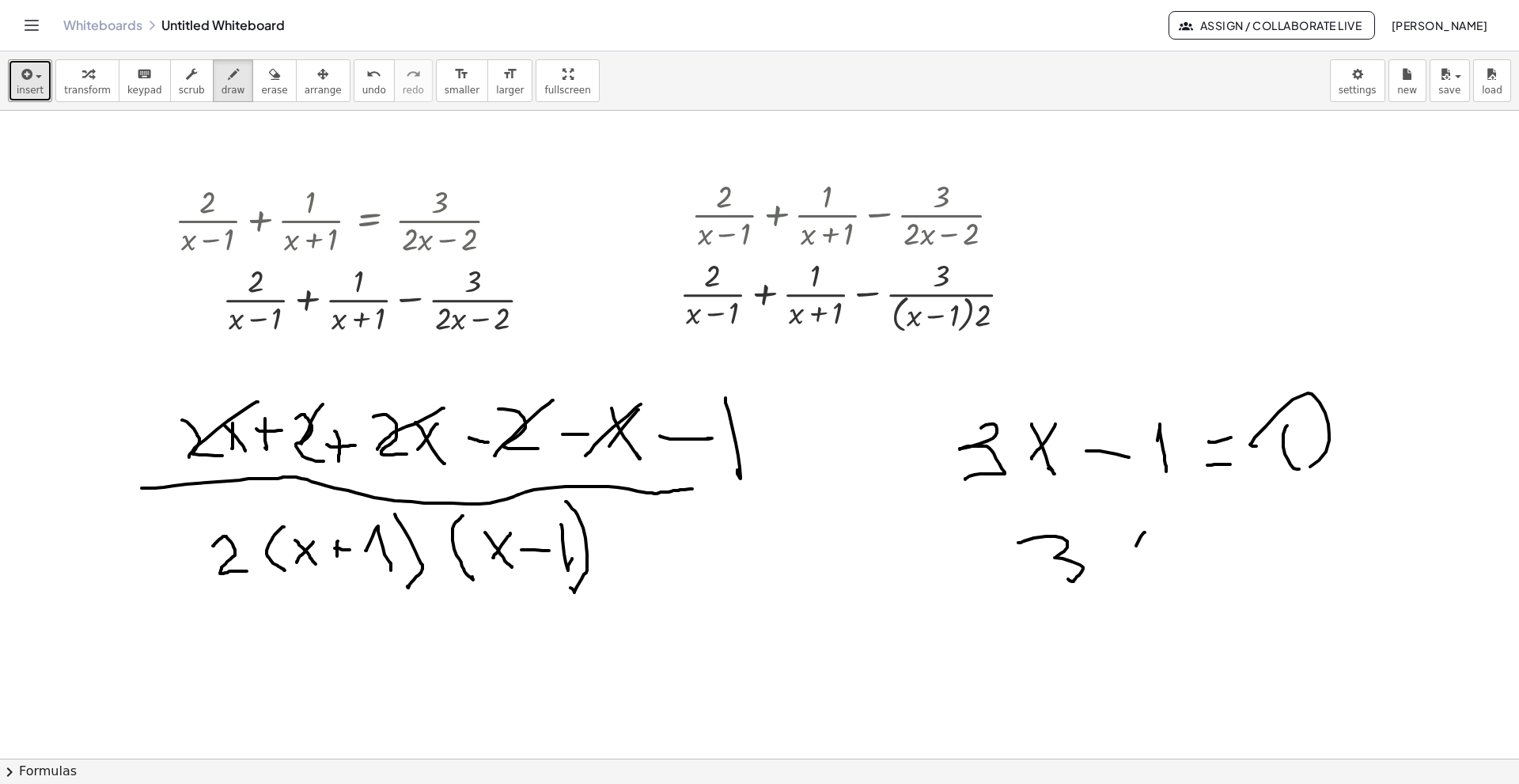
drag, startPoint x: 1119, startPoint y: 538, endPoint x: 1139, endPoint y: 564, distance: 32.8
drag, startPoint x: 1193, startPoint y: 565, endPoint x: 1211, endPoint y: 548, distance: 24.8
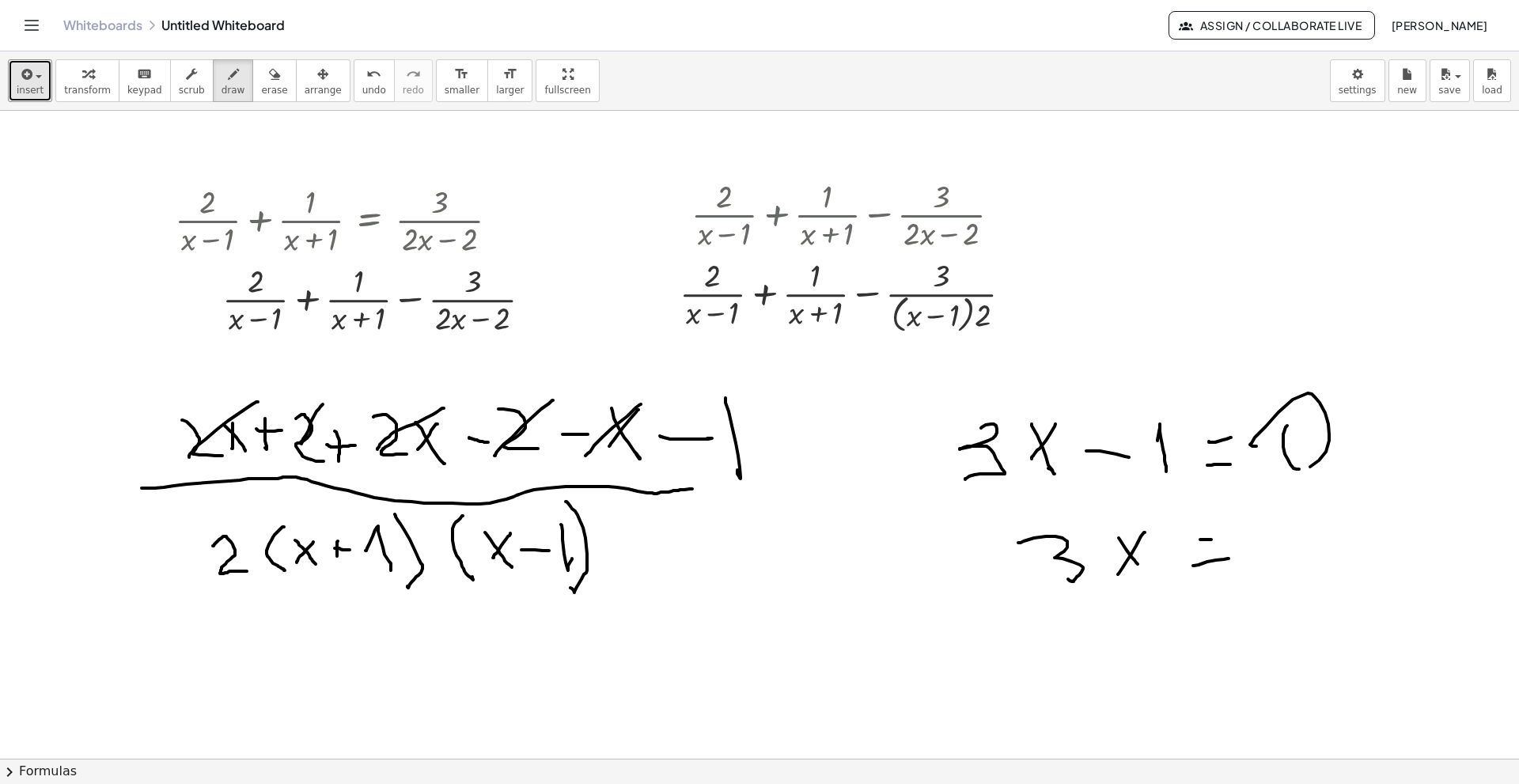
drag, startPoint x: 1200, startPoint y: 539, endPoint x: 1232, endPoint y: 534, distance: 32.4
drag, startPoint x: 1267, startPoint y: 549, endPoint x: 1297, endPoint y: 545, distance: 30.3
drag, startPoint x: 1146, startPoint y: 655, endPoint x: 1144, endPoint y: 635, distance: 20.1
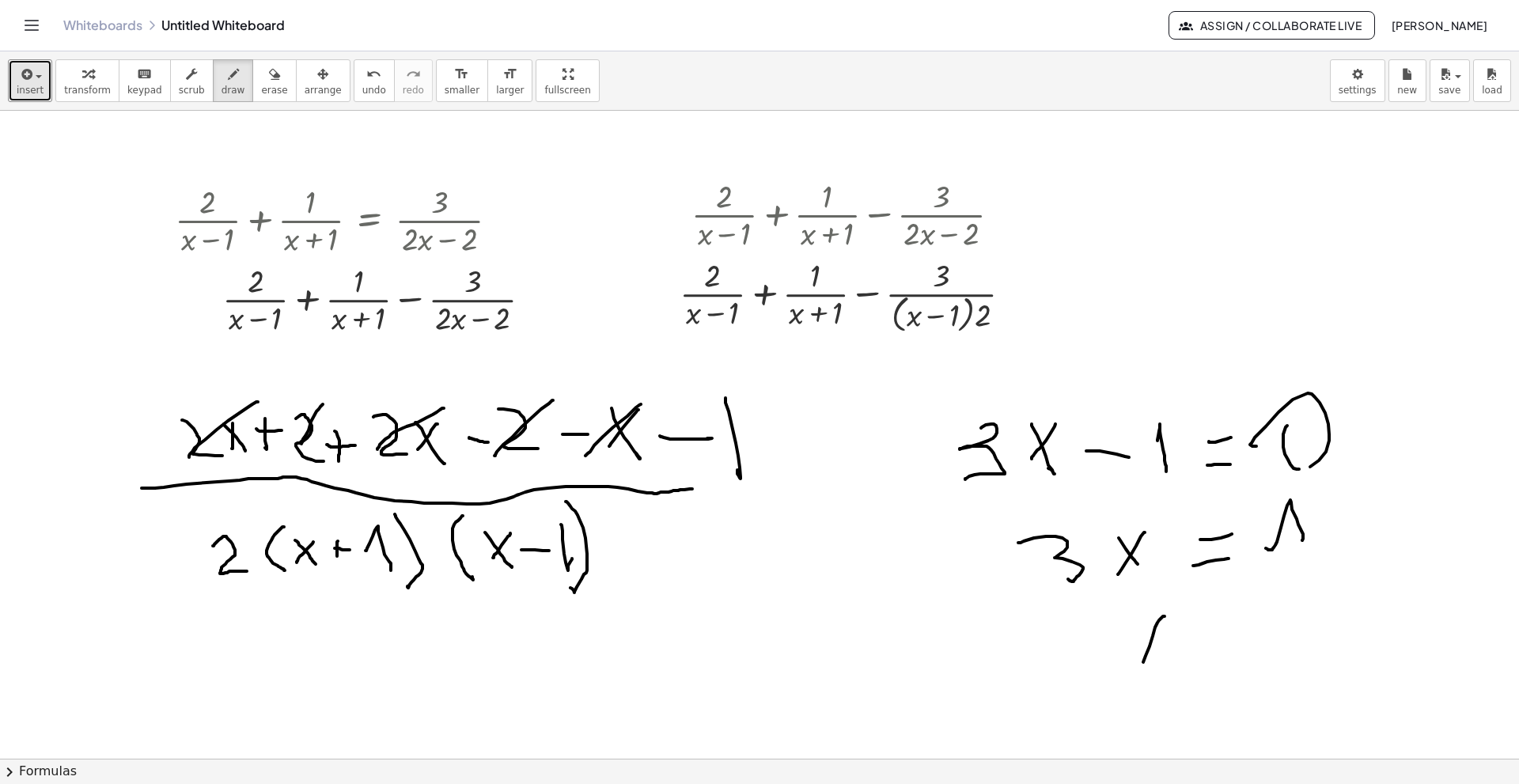
drag, startPoint x: 1135, startPoint y: 615, endPoint x: 1157, endPoint y: 666, distance: 55.5
drag, startPoint x: 1228, startPoint y: 653, endPoint x: 1250, endPoint y: 645, distance: 23.4
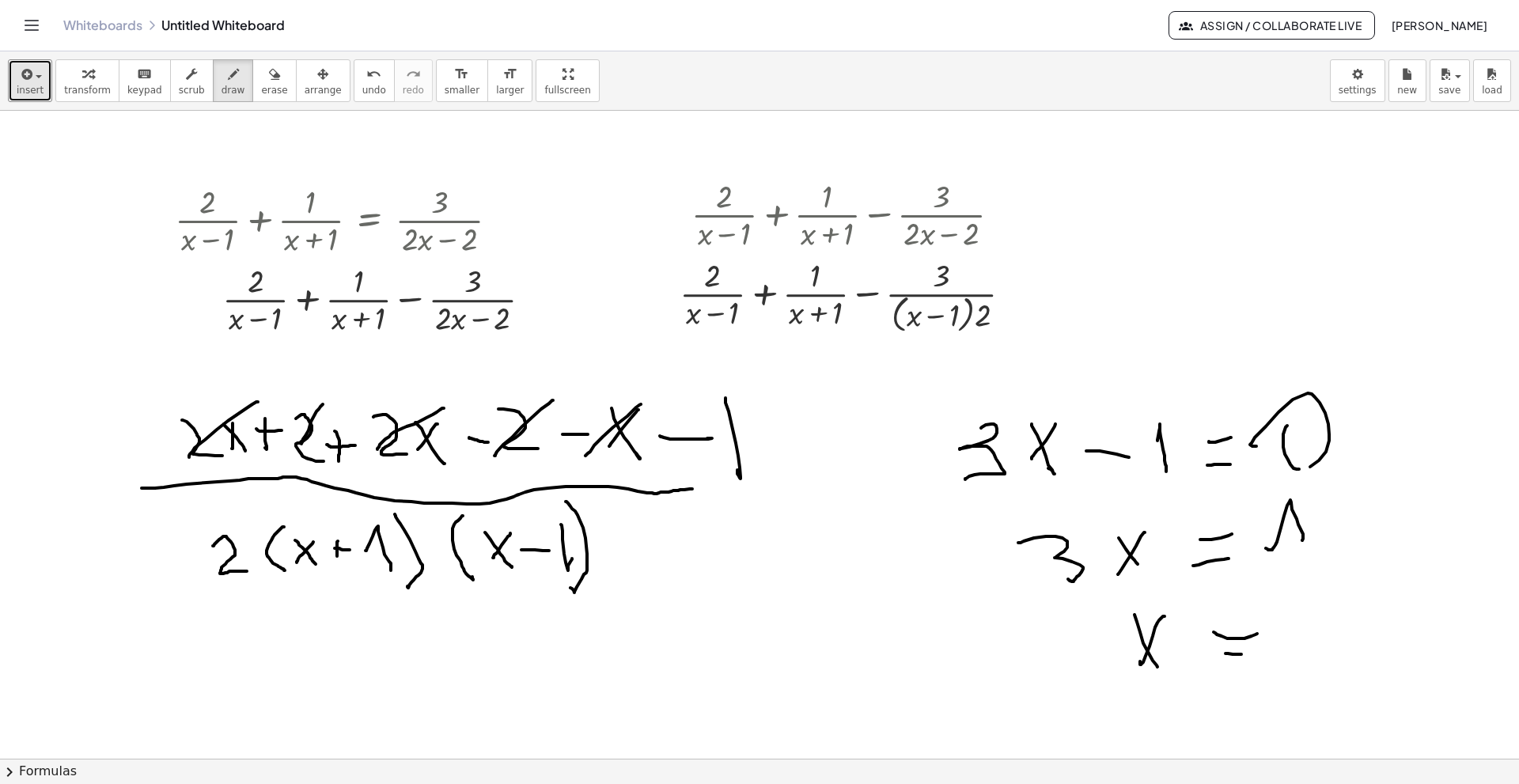
drag, startPoint x: 1222, startPoint y: 635, endPoint x: 1257, endPoint y: 634, distance: 35.0
drag, startPoint x: 1290, startPoint y: 614, endPoint x: 1303, endPoint y: 631, distance: 21.4
